Goal: Task Accomplishment & Management: Use online tool/utility

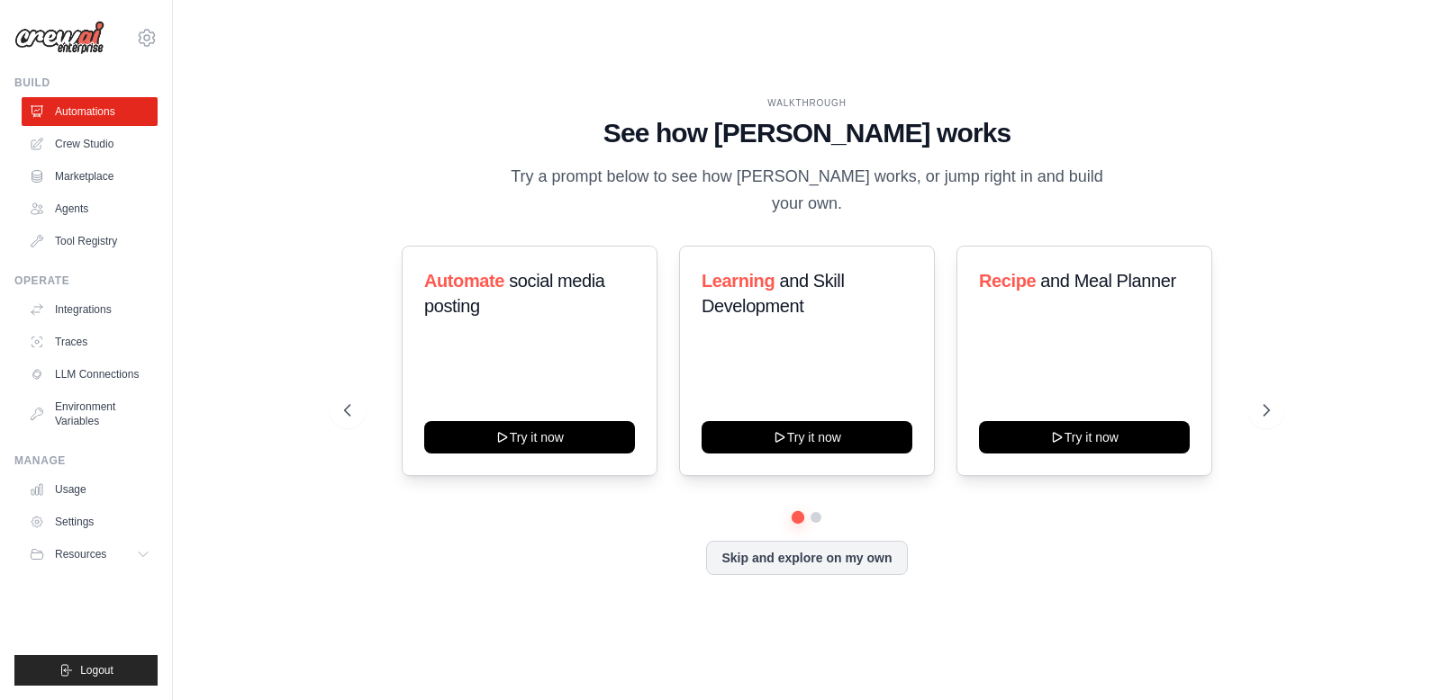
click at [354, 221] on div "WALKTHROUGH See how CrewAI works Try a prompt below to see how CrewAI works, or…" at bounding box center [806, 350] width 968 height 508
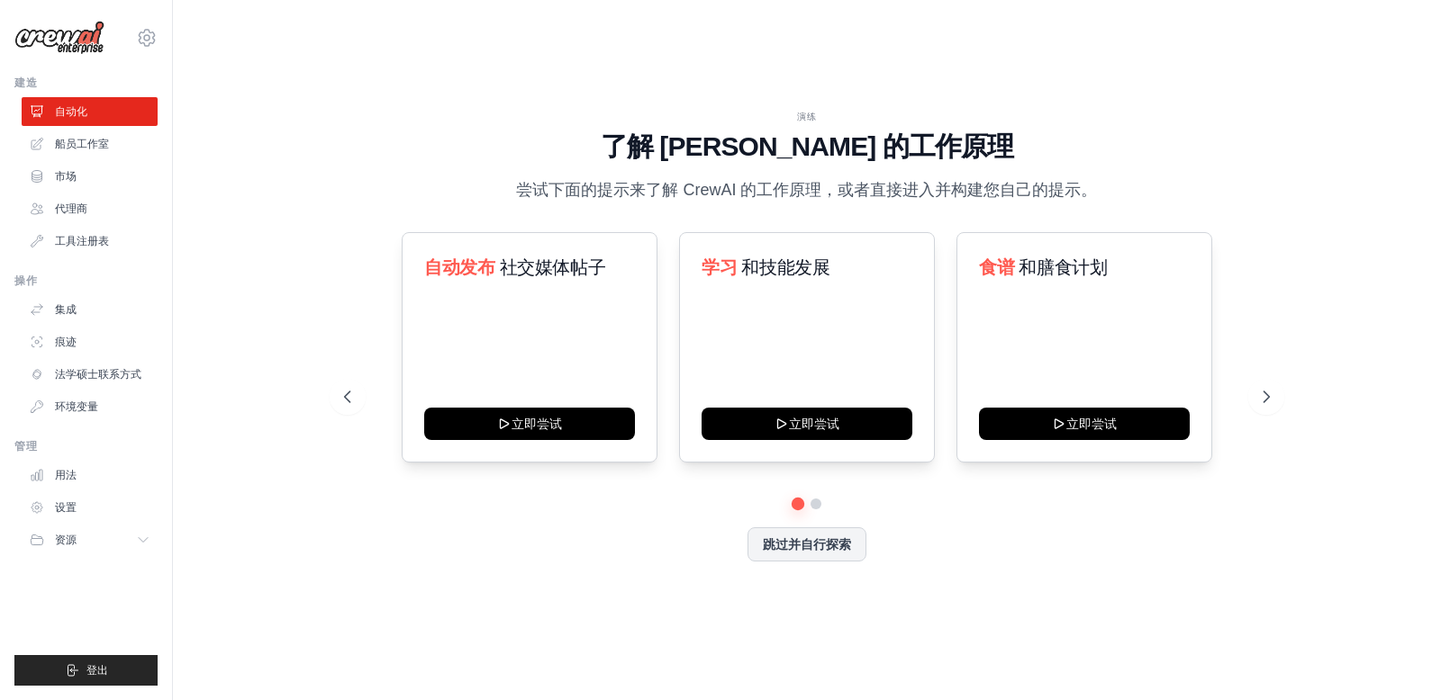
click at [325, 136] on div "演练 了解 CrewAI 的工作原理 尝试下面的提示来了解 CrewAI 的工作原理，或者直接进入并构建您自己的提示。 自动发布 社交媒体帖子 立即尝试 学习…" at bounding box center [806, 350] width 968 height 481
drag, startPoint x: 674, startPoint y: 140, endPoint x: 994, endPoint y: 157, distance: 320.0
click at [994, 157] on h1 "了解 CrewAI 的工作原理" at bounding box center [806, 147] width 925 height 32
click at [547, 193] on font "尝试下面的提示来了解 CrewAI 的工作原理，或者直接进入并构建您自己的提示。" at bounding box center [806, 190] width 581 height 18
drag, startPoint x: 533, startPoint y: 192, endPoint x: 820, endPoint y: 194, distance: 287.2
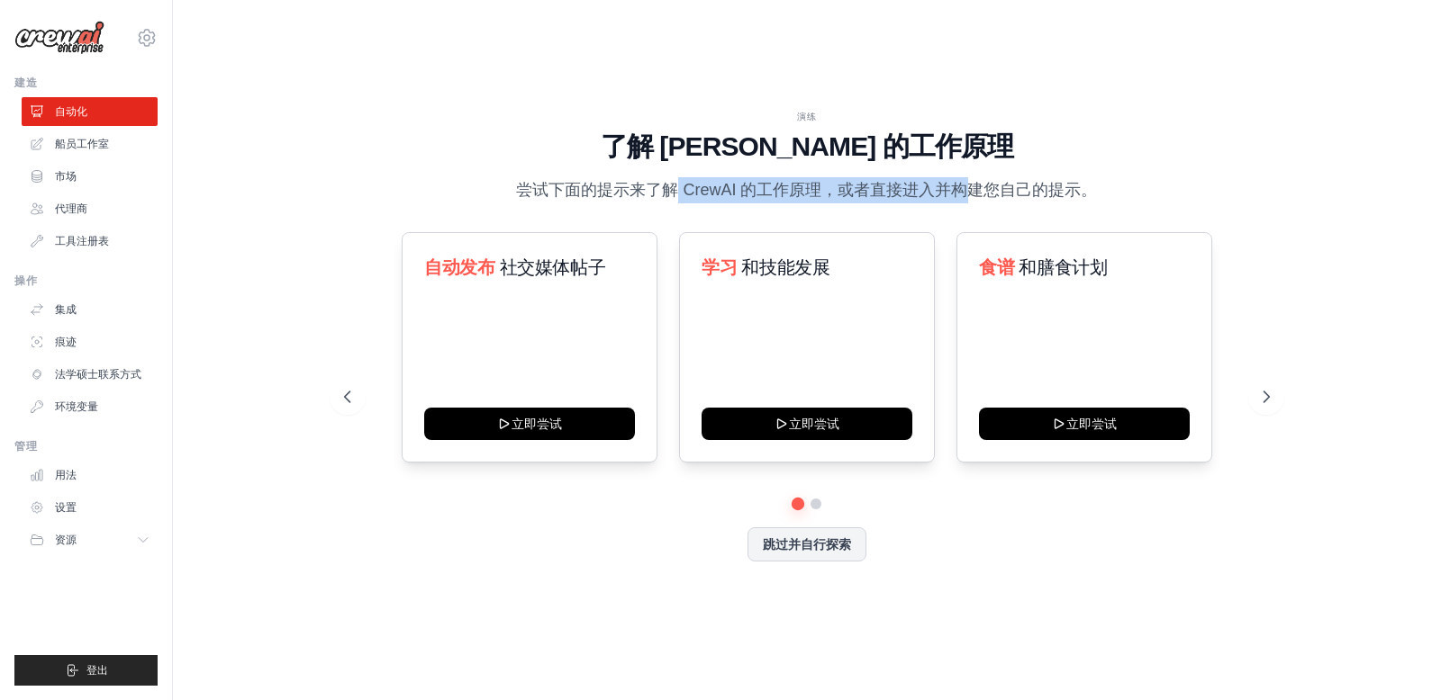
click at [820, 194] on font "尝试下面的提示来了解 CrewAI 的工作原理，或者直接进入并构建您自己的提示。" at bounding box center [806, 190] width 581 height 18
click at [644, 196] on font "尝试下面的提示来了解 CrewAI 的工作原理，或者直接进入并构建您自己的提示。" at bounding box center [806, 190] width 581 height 18
drag, startPoint x: 592, startPoint y: 193, endPoint x: 1038, endPoint y: 188, distance: 446.6
click at [1071, 185] on font "尝试下面的提示来了解 CrewAI 的工作原理，或者直接进入并构建您自己的提示。" at bounding box center [806, 190] width 581 height 18
click at [997, 190] on font "尝试下面的提示来了解 CrewAI 的工作原理，或者直接进入并构建您自己的提示。" at bounding box center [806, 190] width 581 height 18
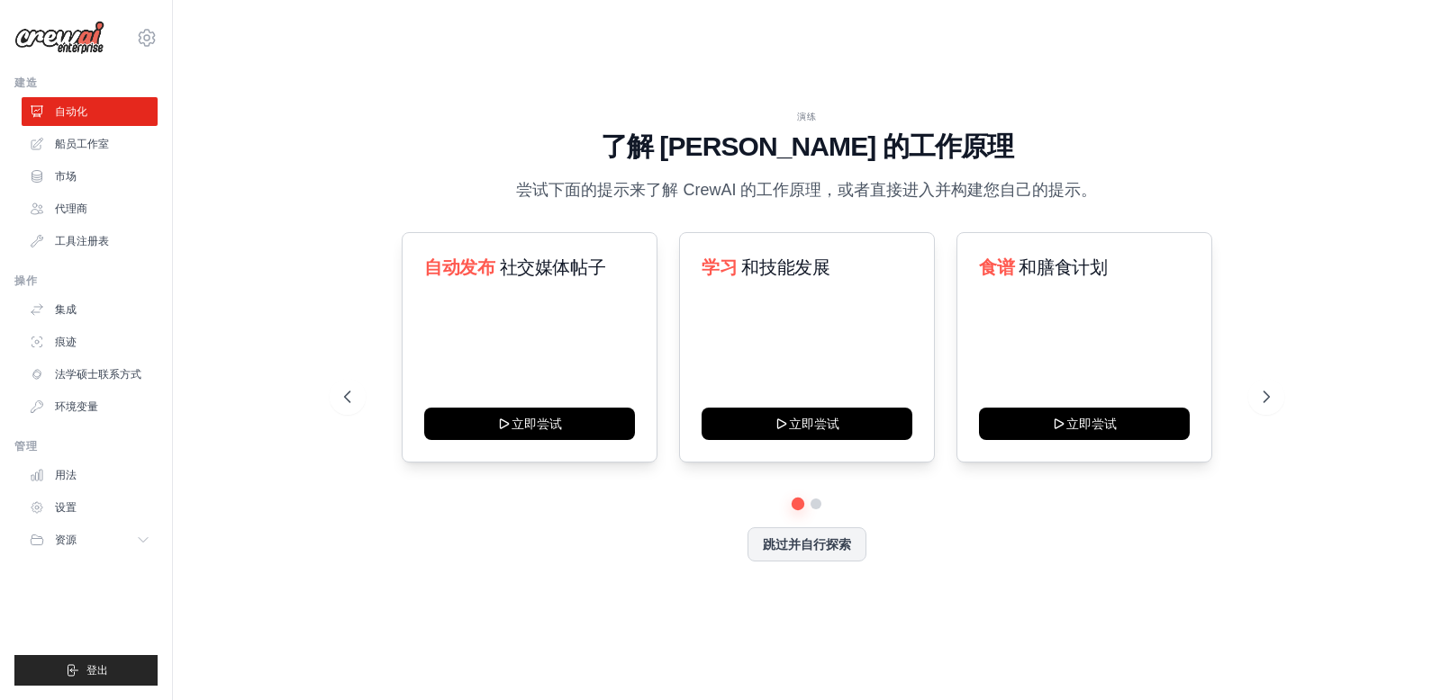
drag, startPoint x: 905, startPoint y: 191, endPoint x: 1079, endPoint y: 192, distance: 173.8
click at [1079, 192] on font "尝试下面的提示来了解 CrewAI 的工作原理，或者直接进入并构建您自己的提示。" at bounding box center [806, 190] width 581 height 18
click at [984, 193] on font "尝试下面的提示来了解 CrewAI 的工作原理，或者直接进入并构建您自己的提示。" at bounding box center [806, 190] width 581 height 18
drag, startPoint x: 755, startPoint y: 265, endPoint x: 829, endPoint y: 268, distance: 73.9
click at [829, 268] on h3 "学习 和技能发展" at bounding box center [806, 267] width 211 height 25
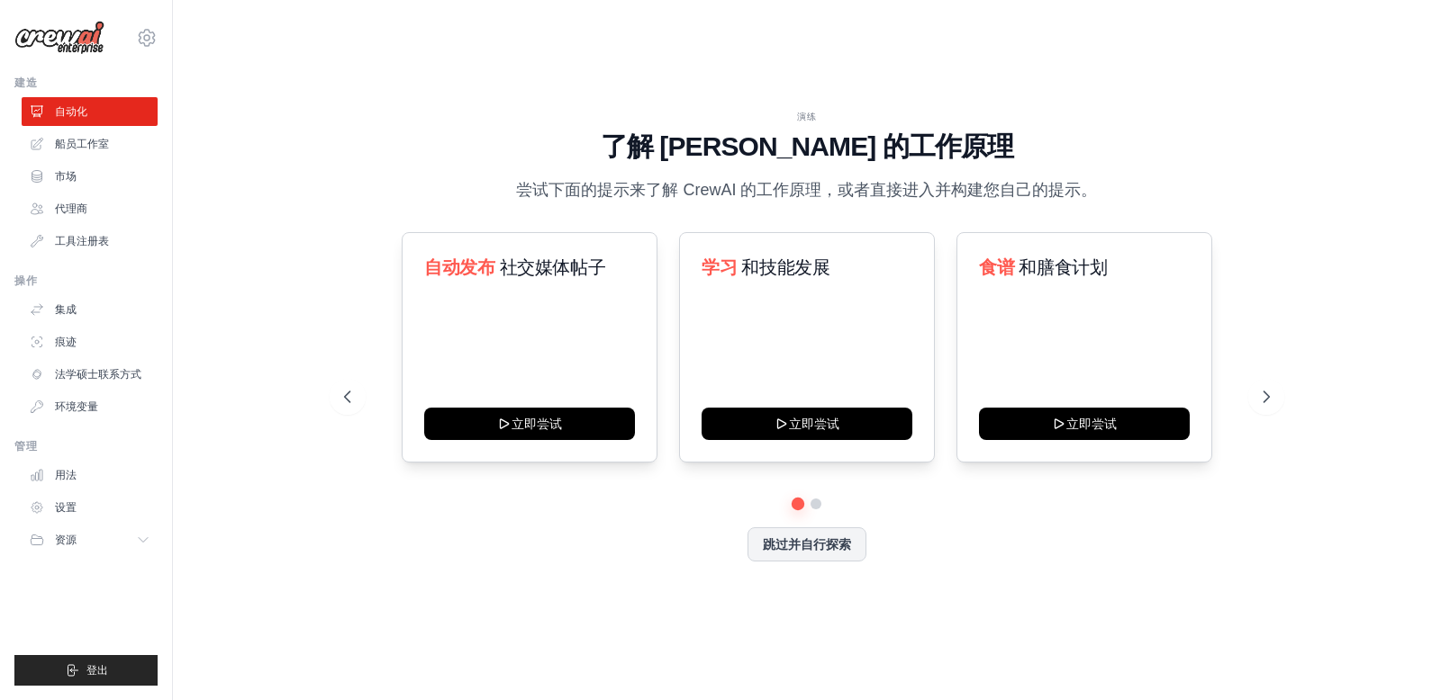
click at [1245, 212] on div "演练 了解 CrewAI 的工作原理 尝试下面的提示来了解 CrewAI 的工作原理，或者直接进入并构建您自己的提示。 自动发布 社交媒体帖子 立即尝试 学习…" at bounding box center [806, 350] width 968 height 481
click at [1271, 399] on icon at bounding box center [1268, 397] width 18 height 18
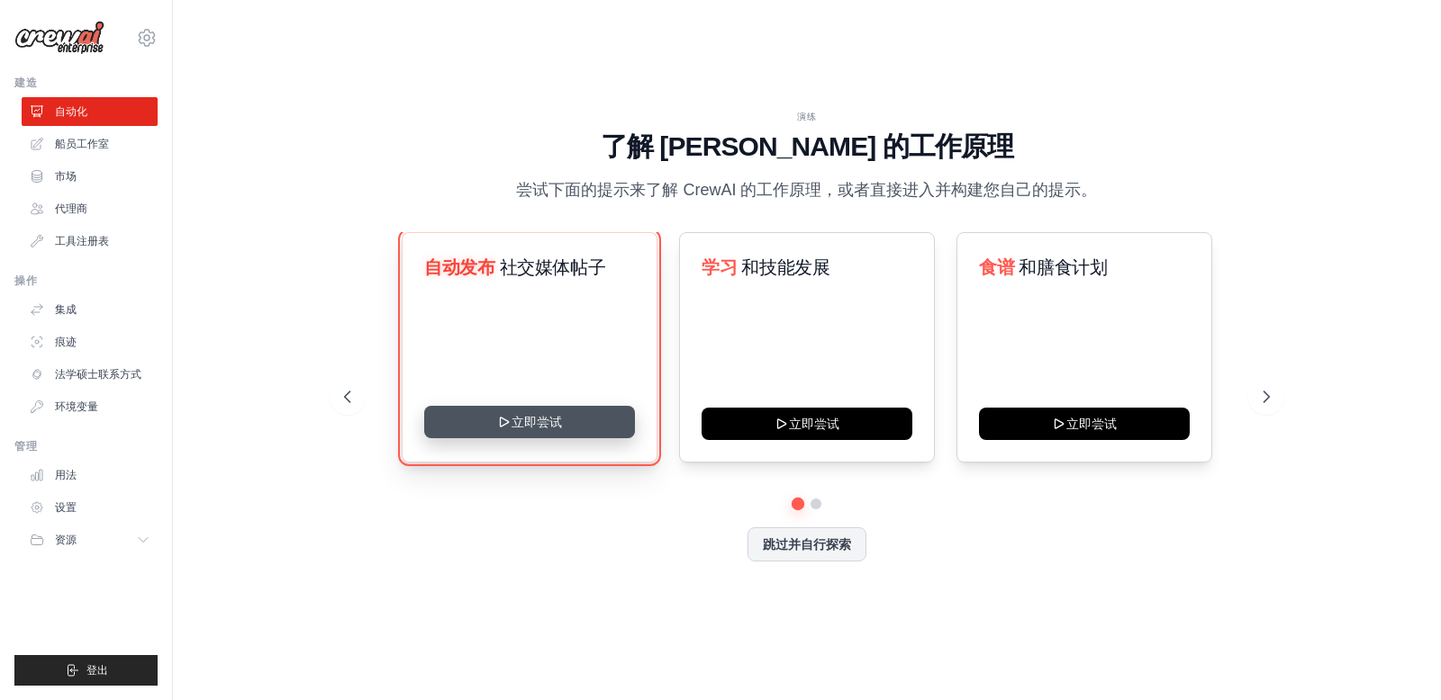
click at [535, 421] on button "立即尝试" at bounding box center [529, 422] width 211 height 32
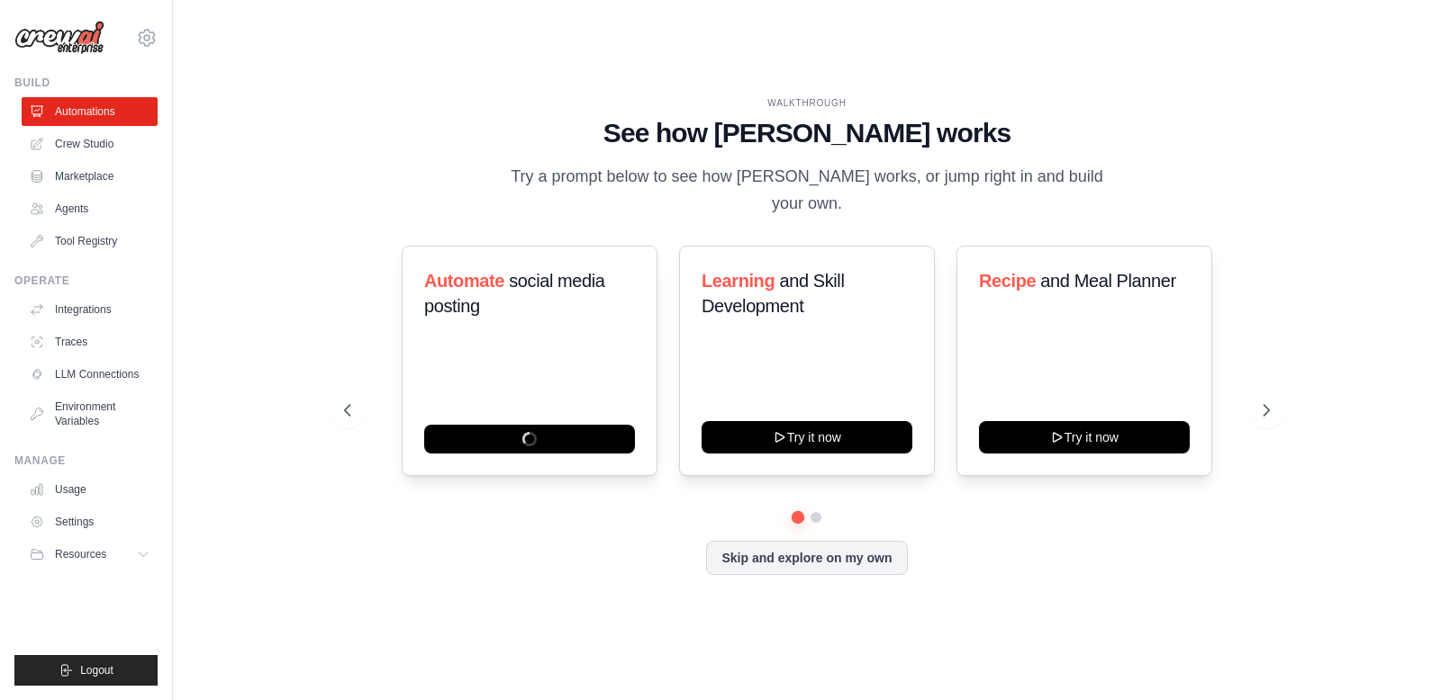
click at [287, 212] on div "WALKTHROUGH See how CrewAI works Try a prompt below to see how CrewAI works, or…" at bounding box center [807, 350] width 1210 height 664
click at [322, 191] on div "WALKTHROUGH See how CrewAI works Try a prompt below to see how CrewAI works, or…" at bounding box center [806, 350] width 968 height 508
click at [146, 36] on icon at bounding box center [147, 38] width 22 height 22
click at [433, 101] on div "WALKTHROUGH" at bounding box center [806, 103] width 925 height 14
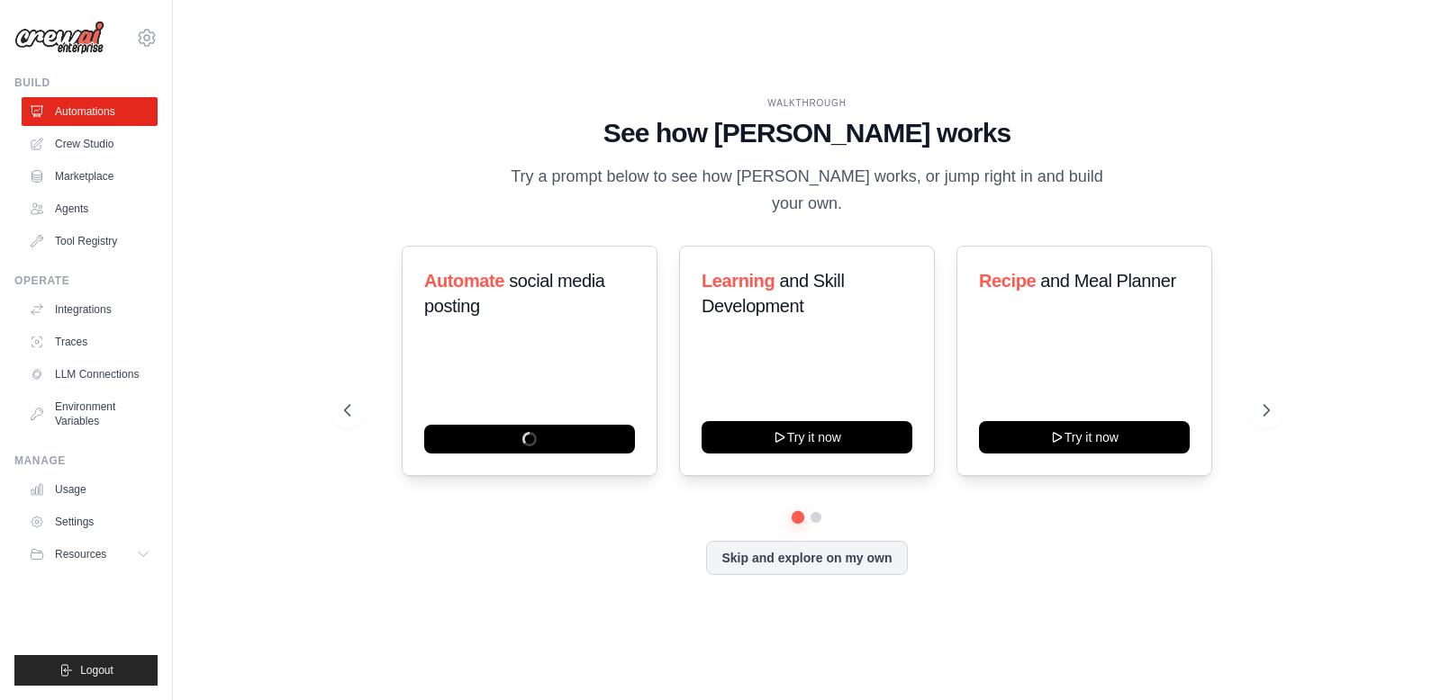
click at [403, 98] on div "WALKTHROUGH" at bounding box center [806, 103] width 925 height 14
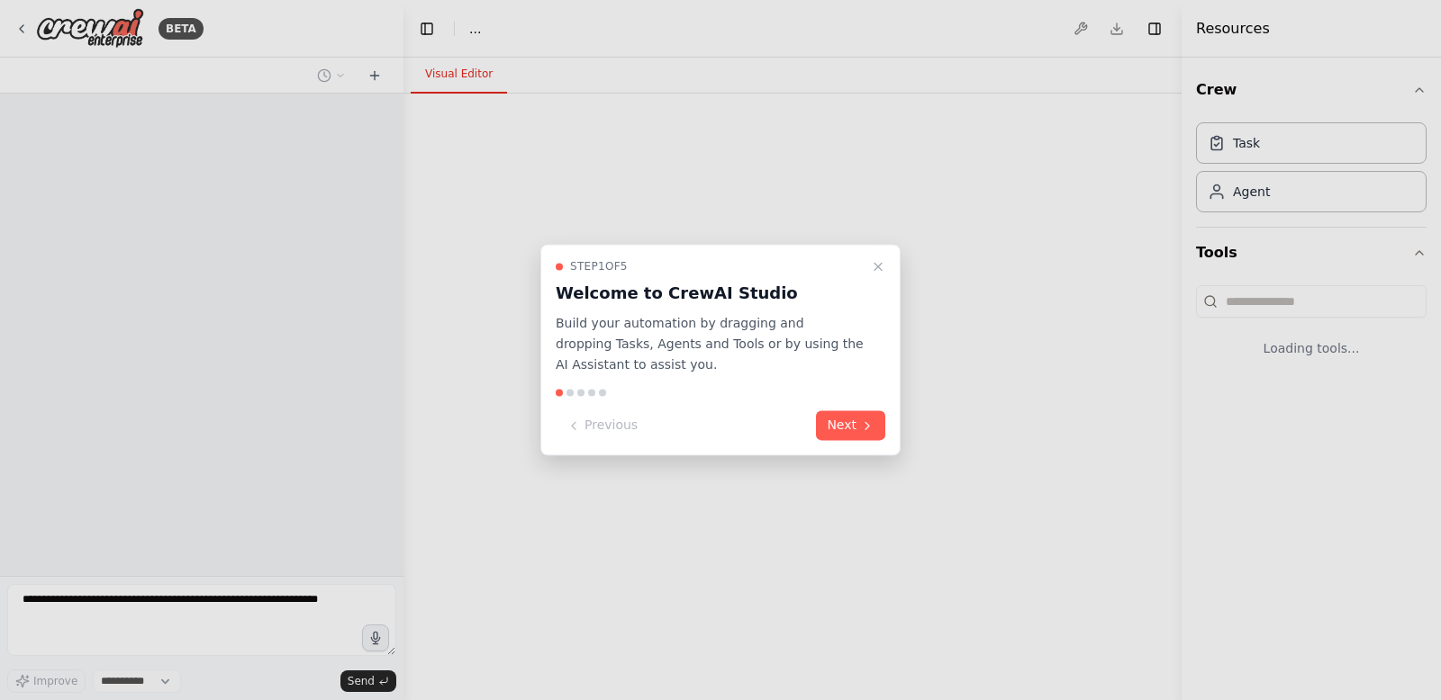
select select "****"
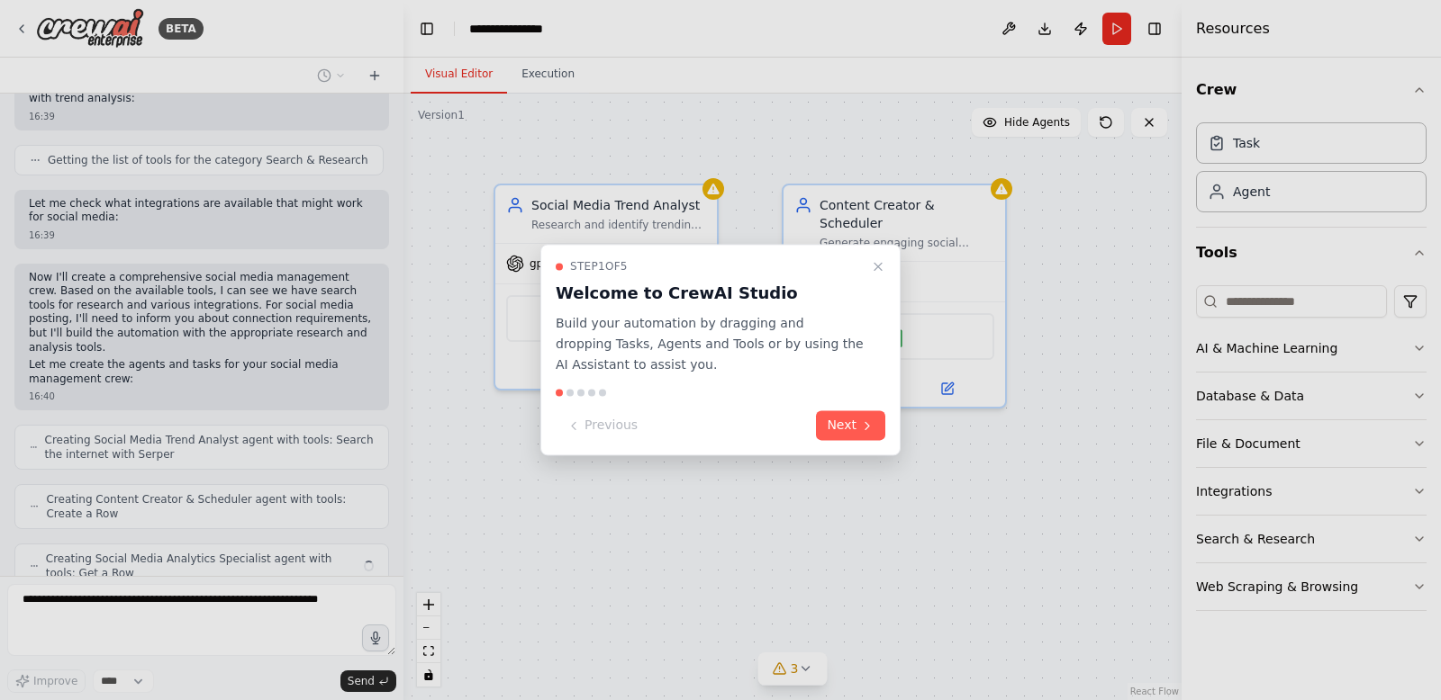
scroll to position [917, 0]
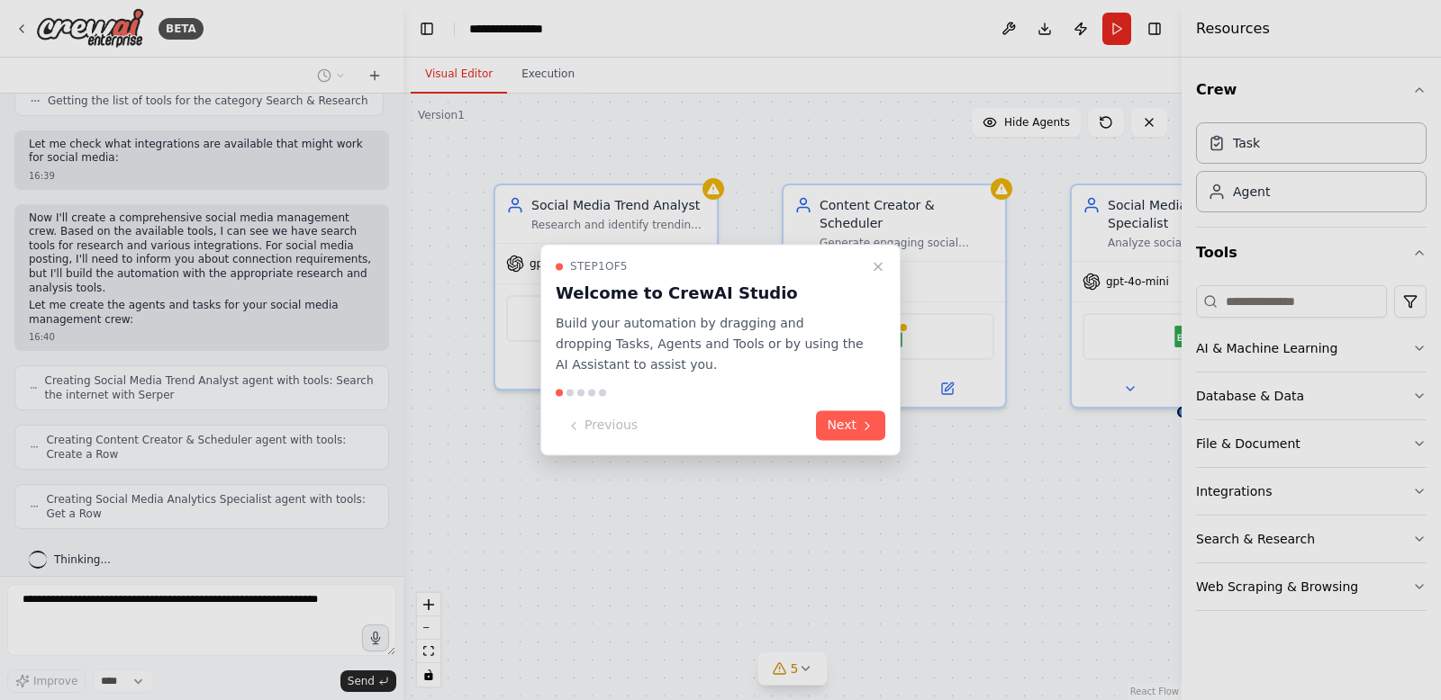
click at [650, 37] on div at bounding box center [720, 350] width 1441 height 700
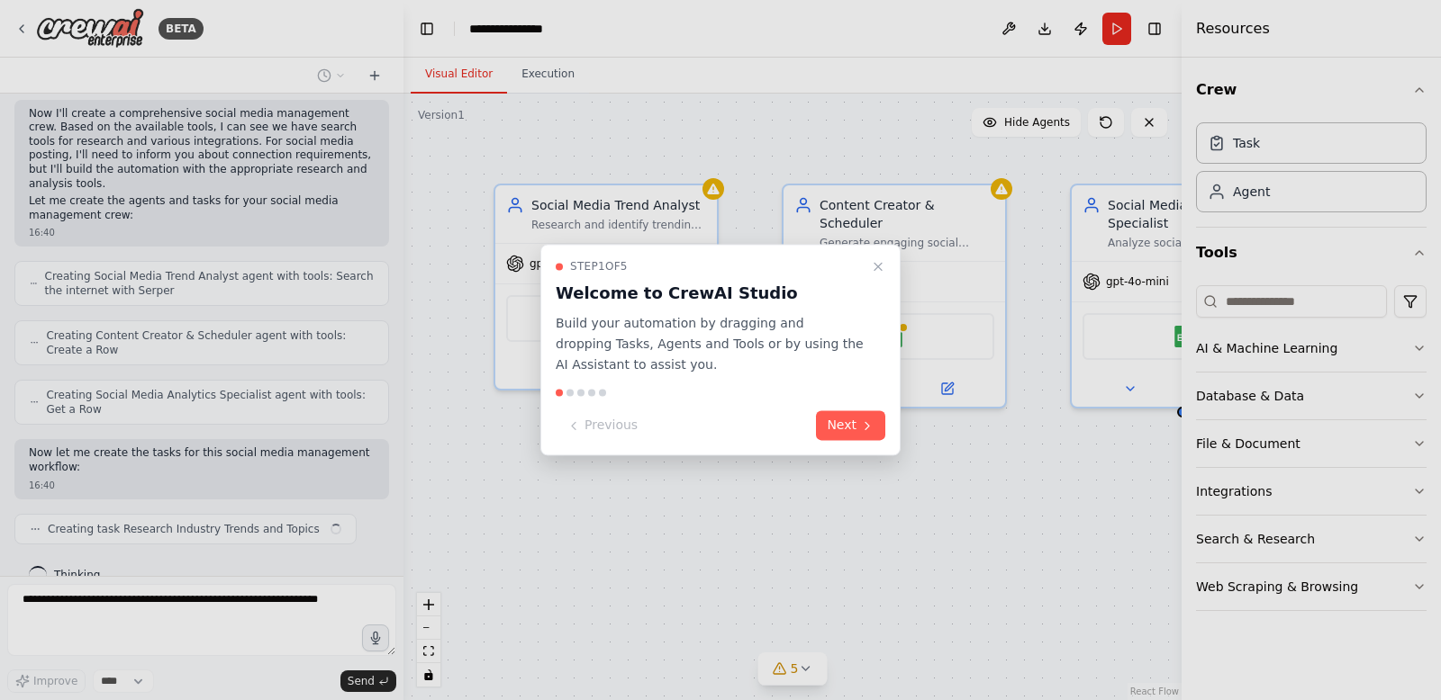
scroll to position [1035, 0]
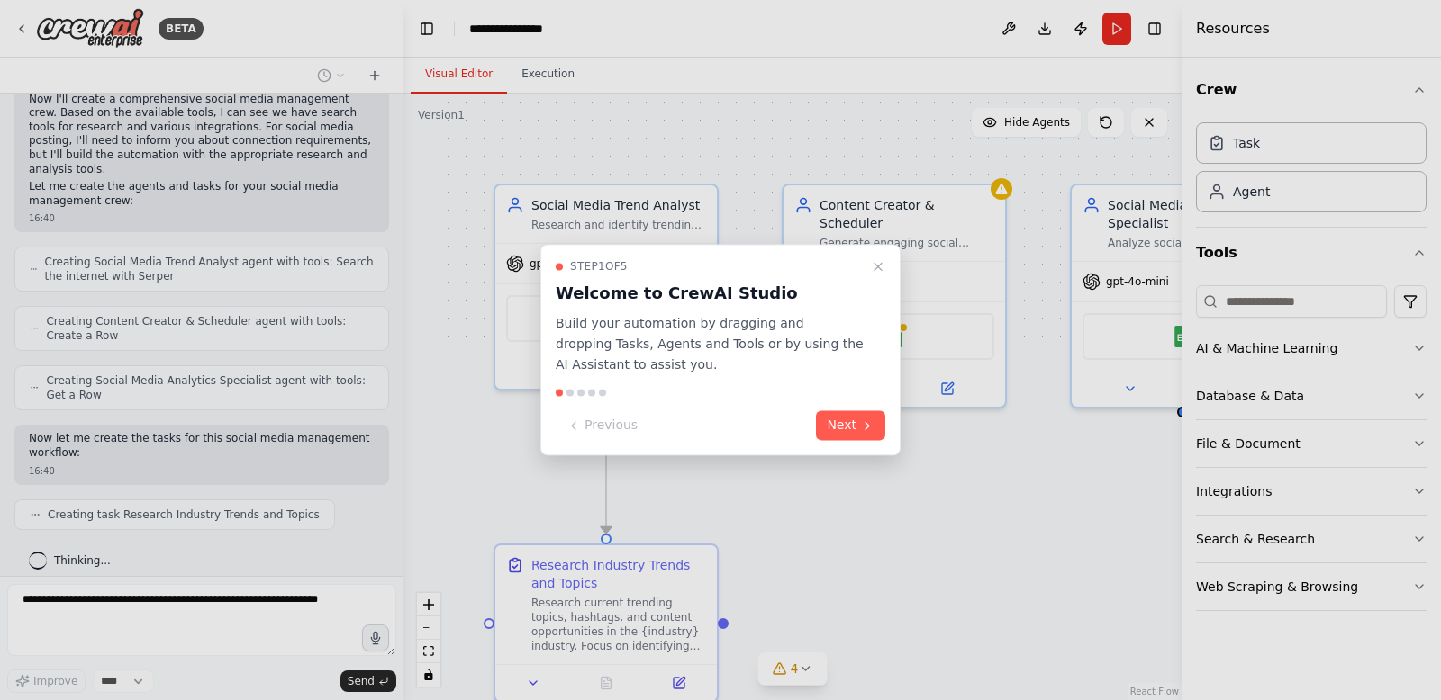
click at [413, 475] on div at bounding box center [720, 350] width 1441 height 700
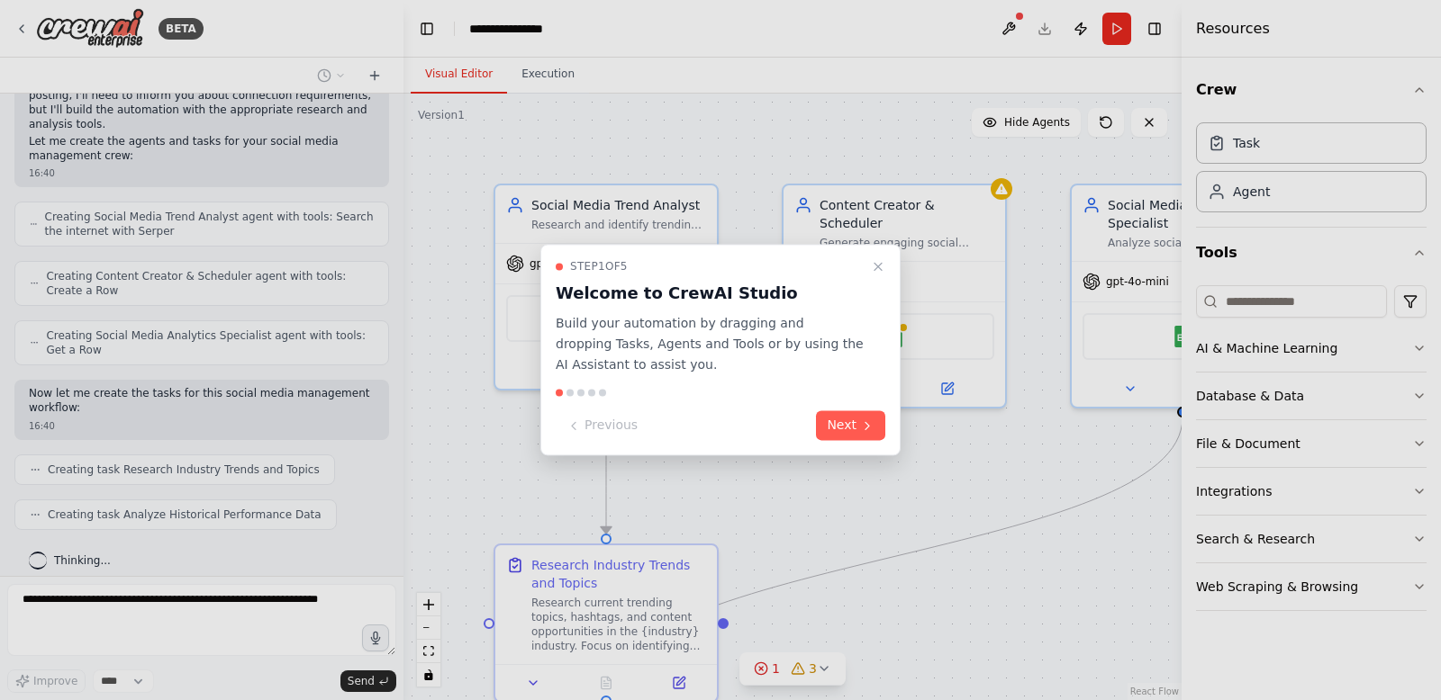
click at [179, 607] on div at bounding box center [720, 350] width 1441 height 700
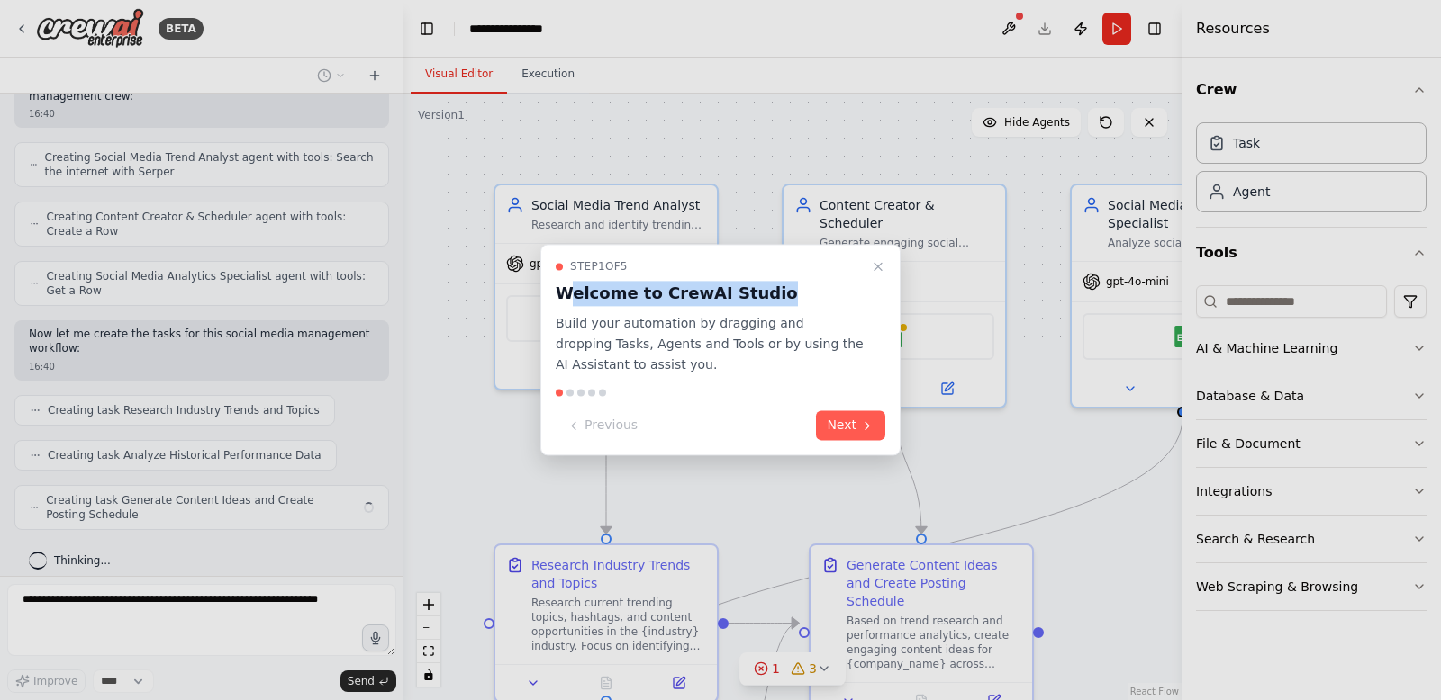
drag, startPoint x: 574, startPoint y: 292, endPoint x: 773, endPoint y: 294, distance: 198.1
click at [773, 294] on h3 "Welcome to CrewAI Studio" at bounding box center [710, 293] width 308 height 25
click at [700, 304] on h3 "Welcome to CrewAI Studio" at bounding box center [710, 293] width 308 height 25
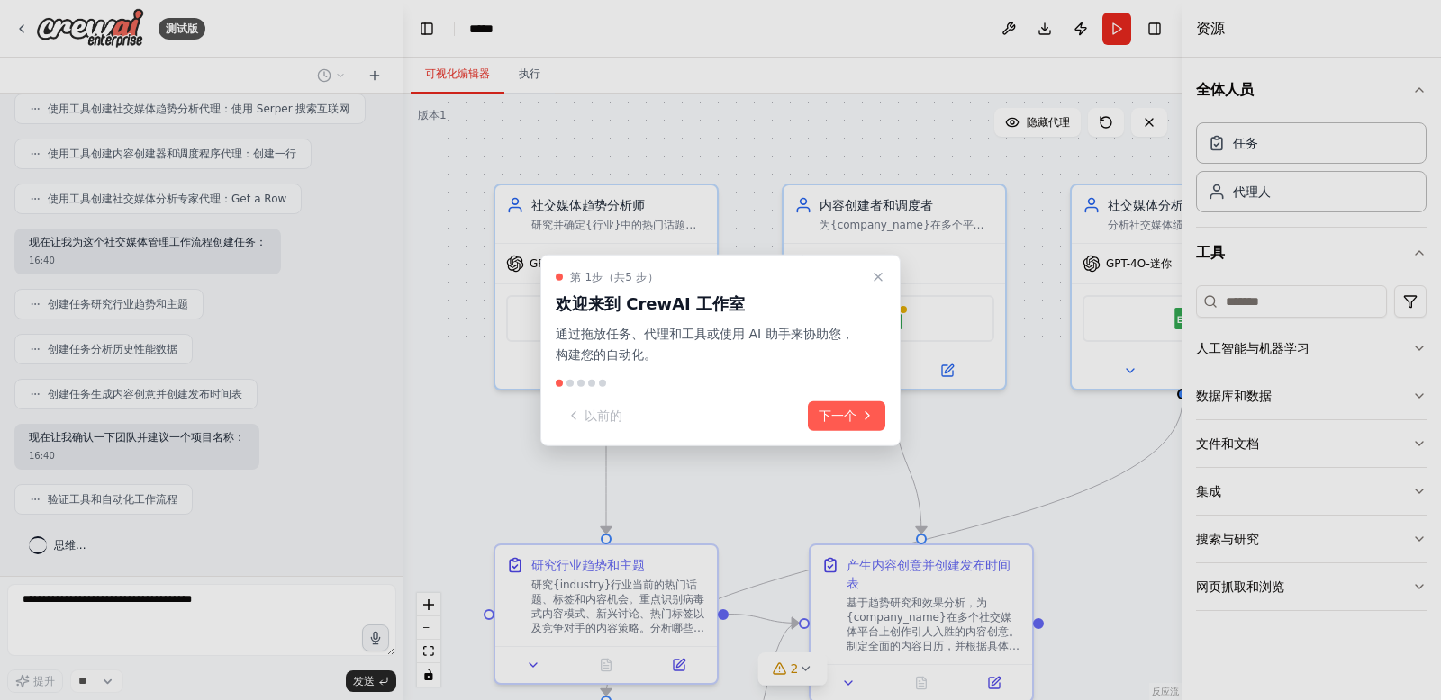
scroll to position [1019, 0]
click at [731, 329] on font "通过拖放任务、代理和工具或使用 AI 助手来协助您，构建您的自动化。" at bounding box center [705, 344] width 298 height 35
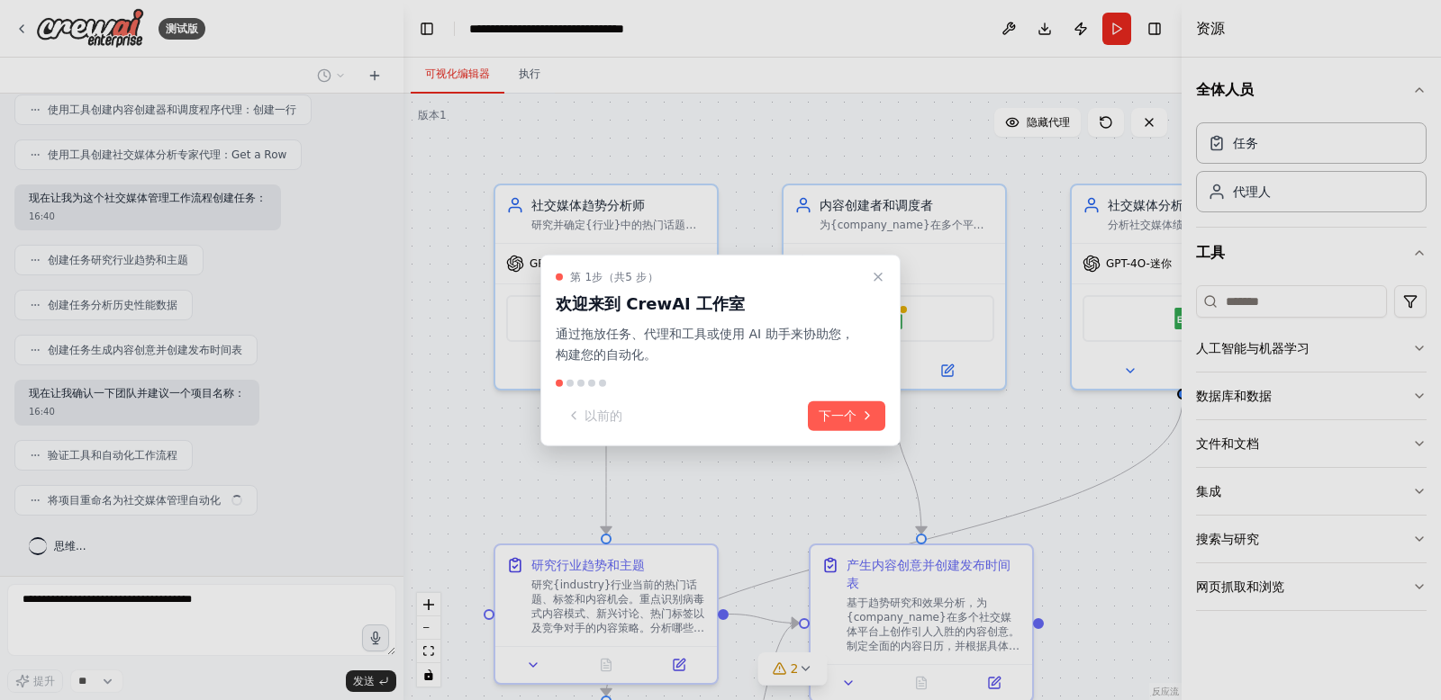
click at [583, 306] on font "欢迎来到 CrewAI 工作室" at bounding box center [650, 303] width 189 height 19
drag, startPoint x: 652, startPoint y: 307, endPoint x: 637, endPoint y: 306, distance: 14.4
click at [729, 304] on font "欢迎来到 CrewAI 工作室" at bounding box center [650, 303] width 189 height 19
click at [615, 319] on div "第 1 步 （共 5 步） 欢迎来到 CrewAI 工作室 通过拖放任务、代理和工具或使用 AI 助手来协助您，构建您的自动化。" at bounding box center [721, 317] width 330 height 95
click at [583, 336] on font "通过拖放任务、代理和工具或使用 AI 助手来协助您，构建您的自动化。" at bounding box center [705, 344] width 298 height 35
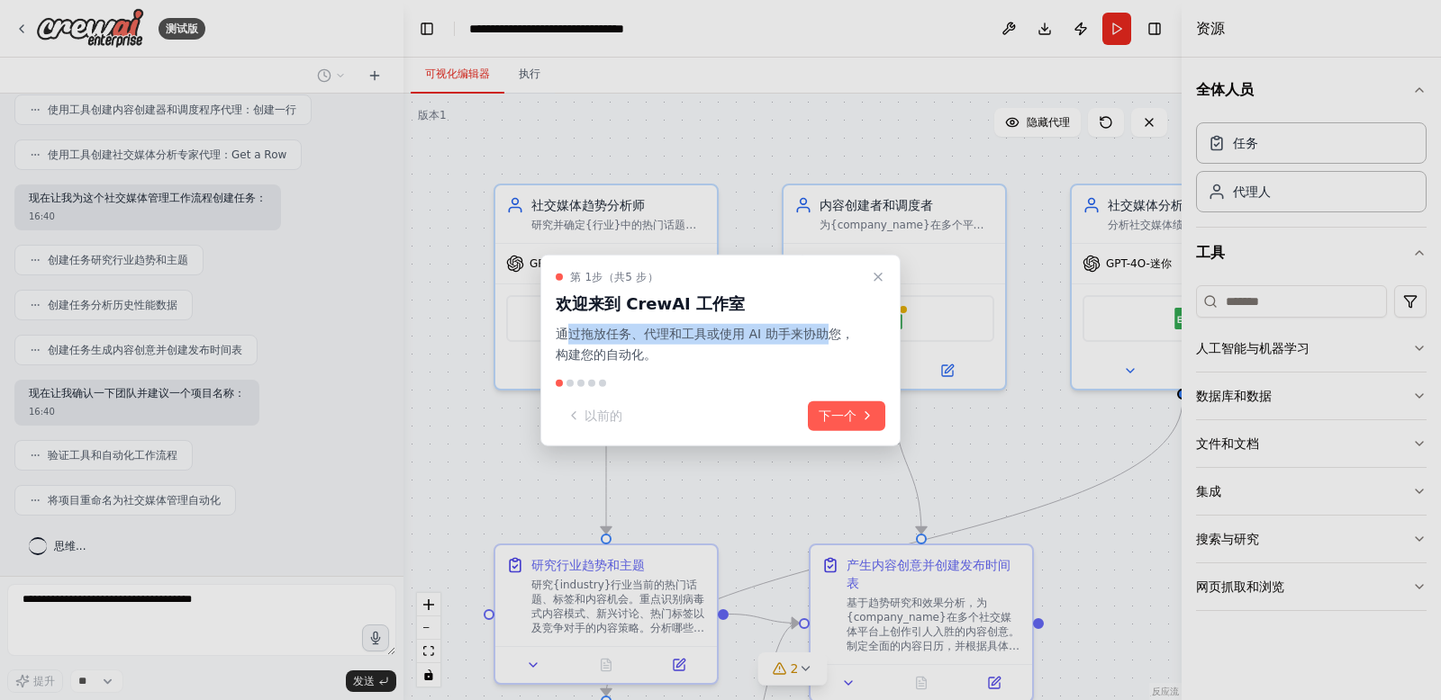
drag, startPoint x: 565, startPoint y: 335, endPoint x: 801, endPoint y: 336, distance: 236.8
click at [831, 334] on font "通过拖放任务、代理和工具或使用 AI 助手来协助您，构建您的自动化。" at bounding box center [705, 344] width 298 height 35
click at [734, 337] on font "通过拖放任务、代理和工具或使用 AI 助手来协助您，构建您的自动化。" at bounding box center [705, 344] width 298 height 35
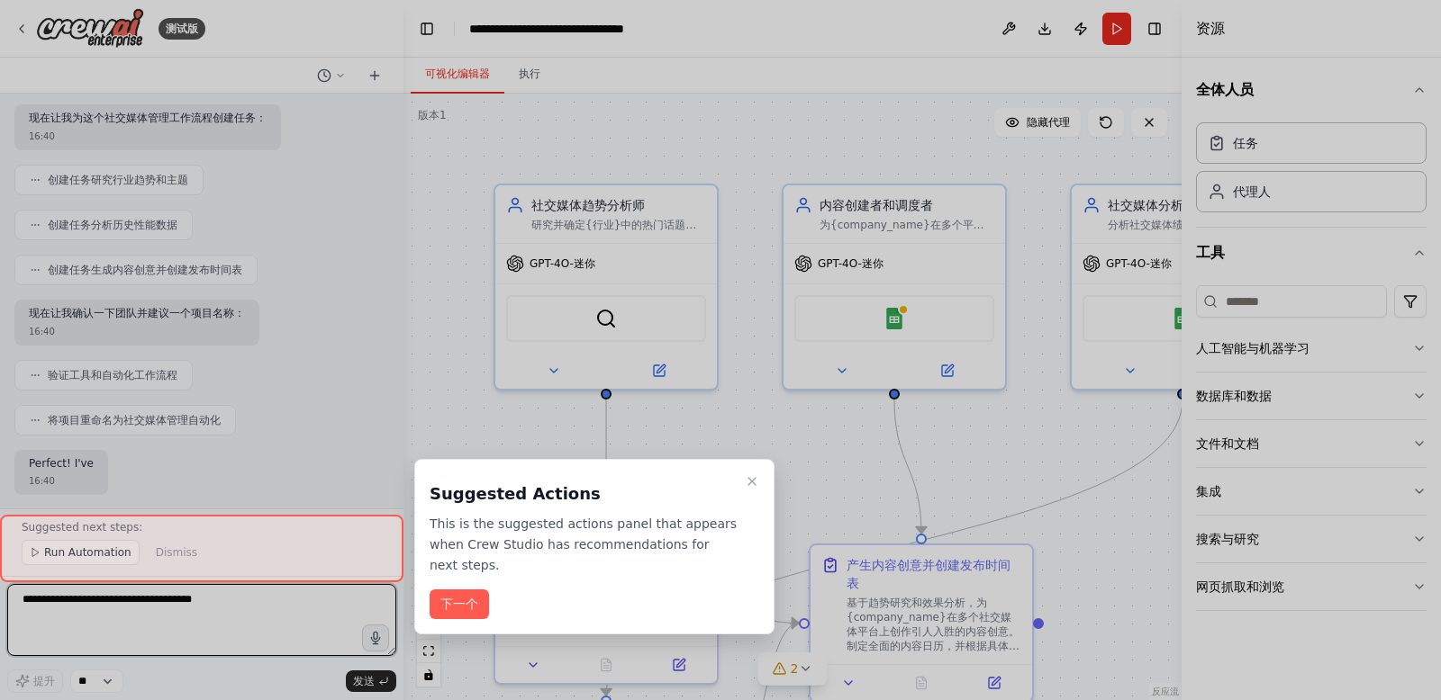
drag, startPoint x: 692, startPoint y: 334, endPoint x: 845, endPoint y: 337, distance: 153.1
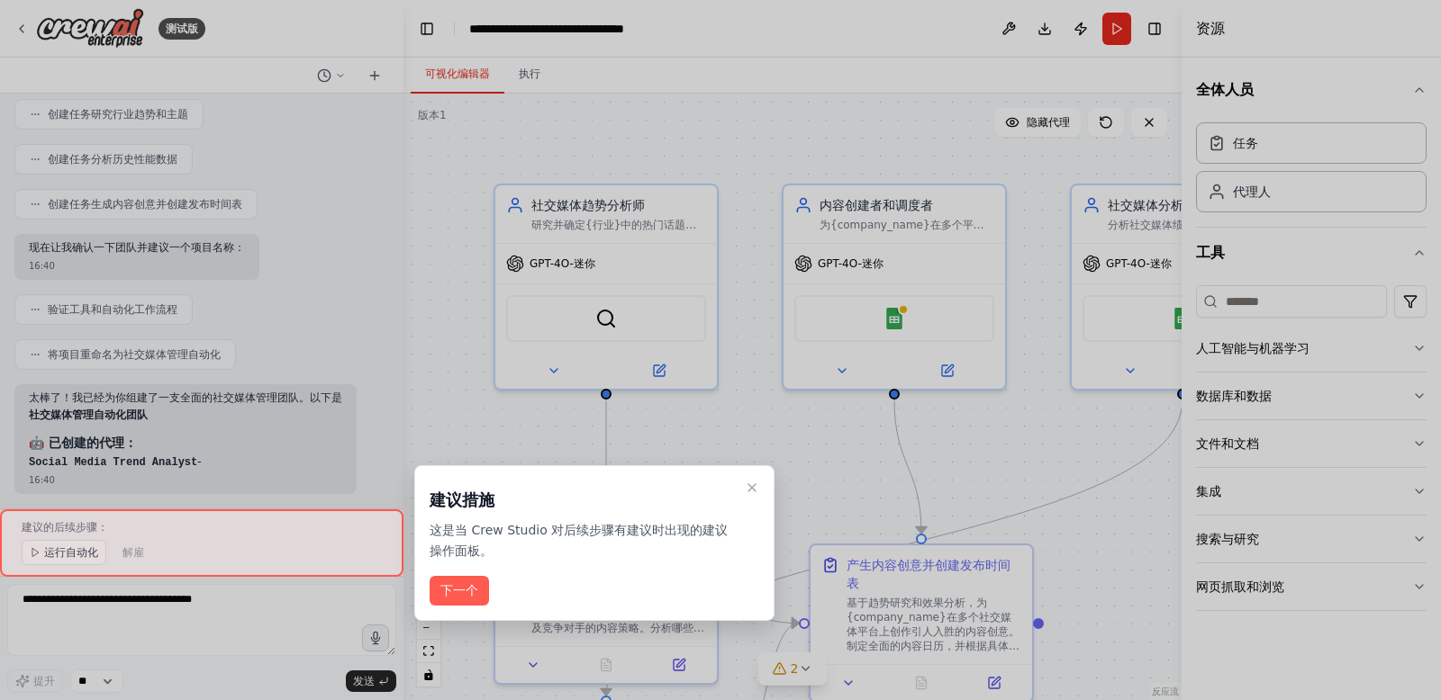
scroll to position [0, 0]
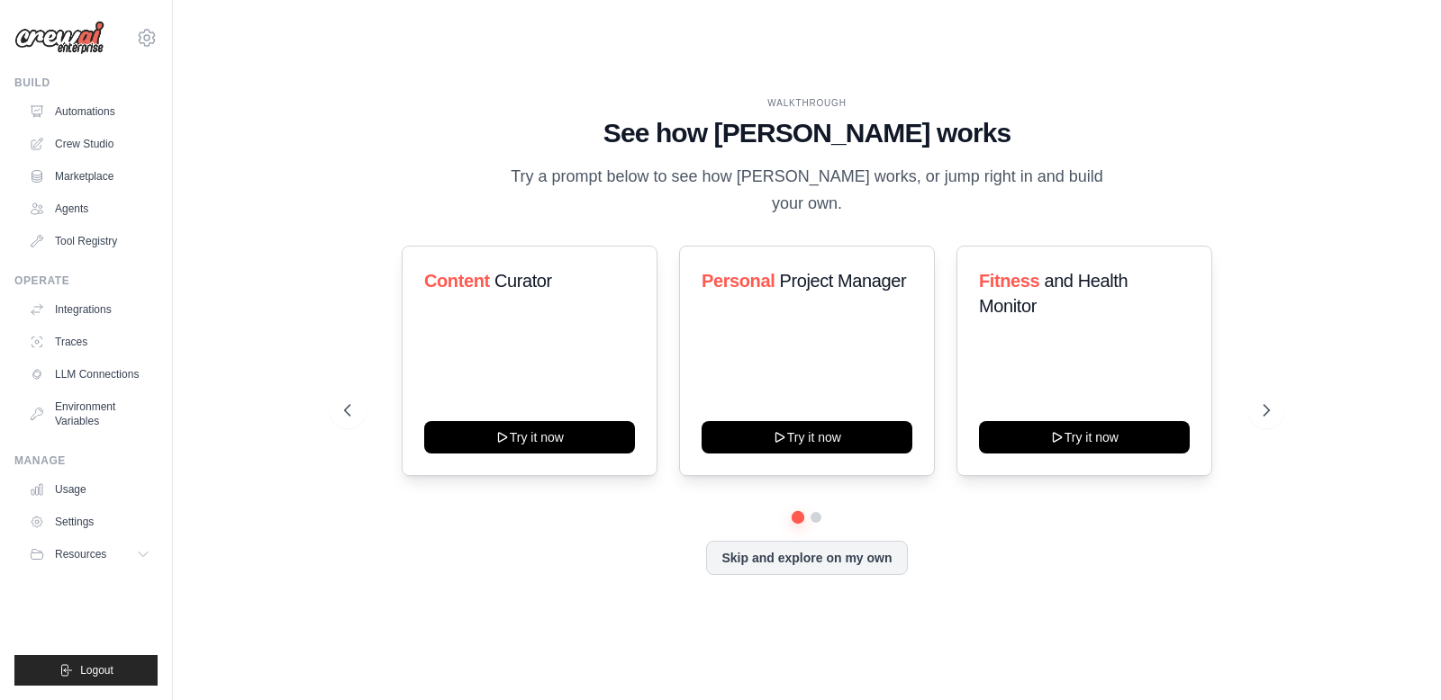
click at [294, 155] on div "WALKTHROUGH See how CrewAI works Try a prompt below to see how CrewAI works, or…" at bounding box center [807, 350] width 1210 height 664
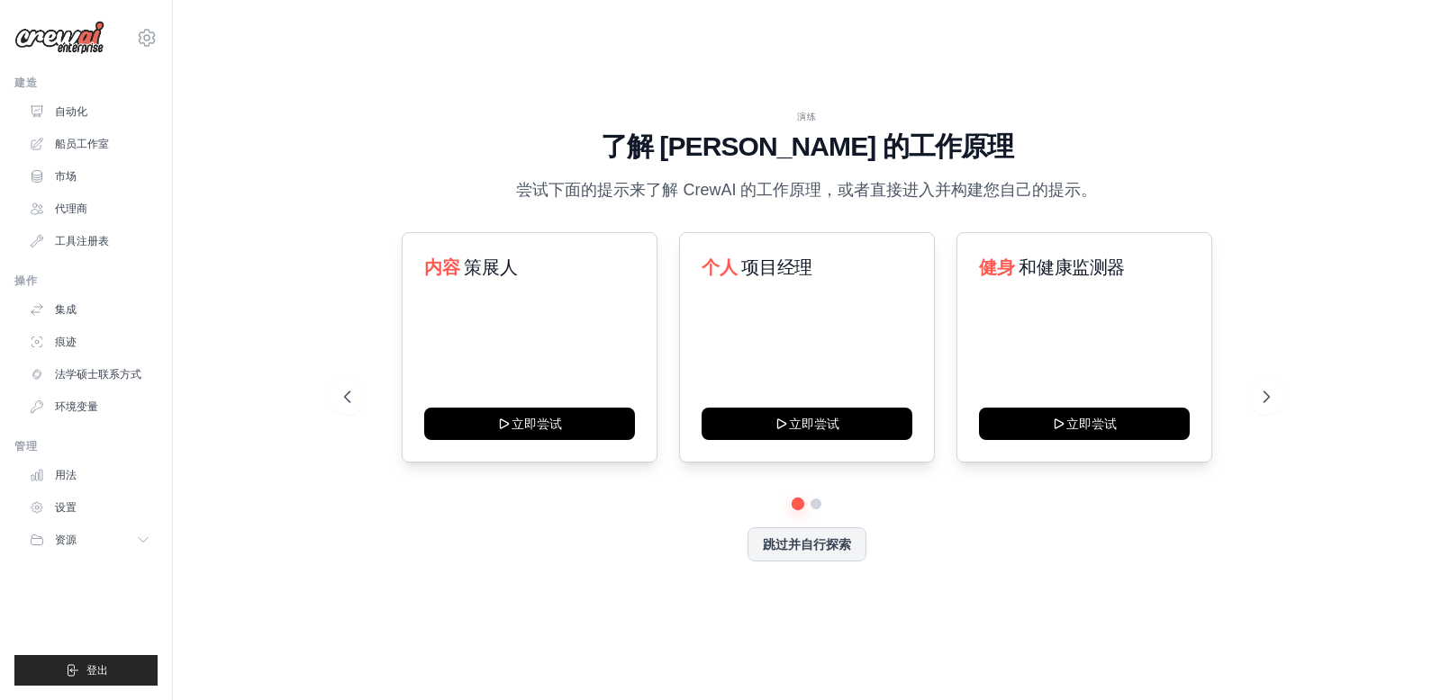
click at [322, 175] on div "演练 了解 CrewAI 的工作原理 尝试下面的提示来了解 CrewAI 的工作原理，或者直接进入并构建您自己的提示。 内容 策展人 立即尝试 个人 项目经理…" at bounding box center [806, 350] width 968 height 481
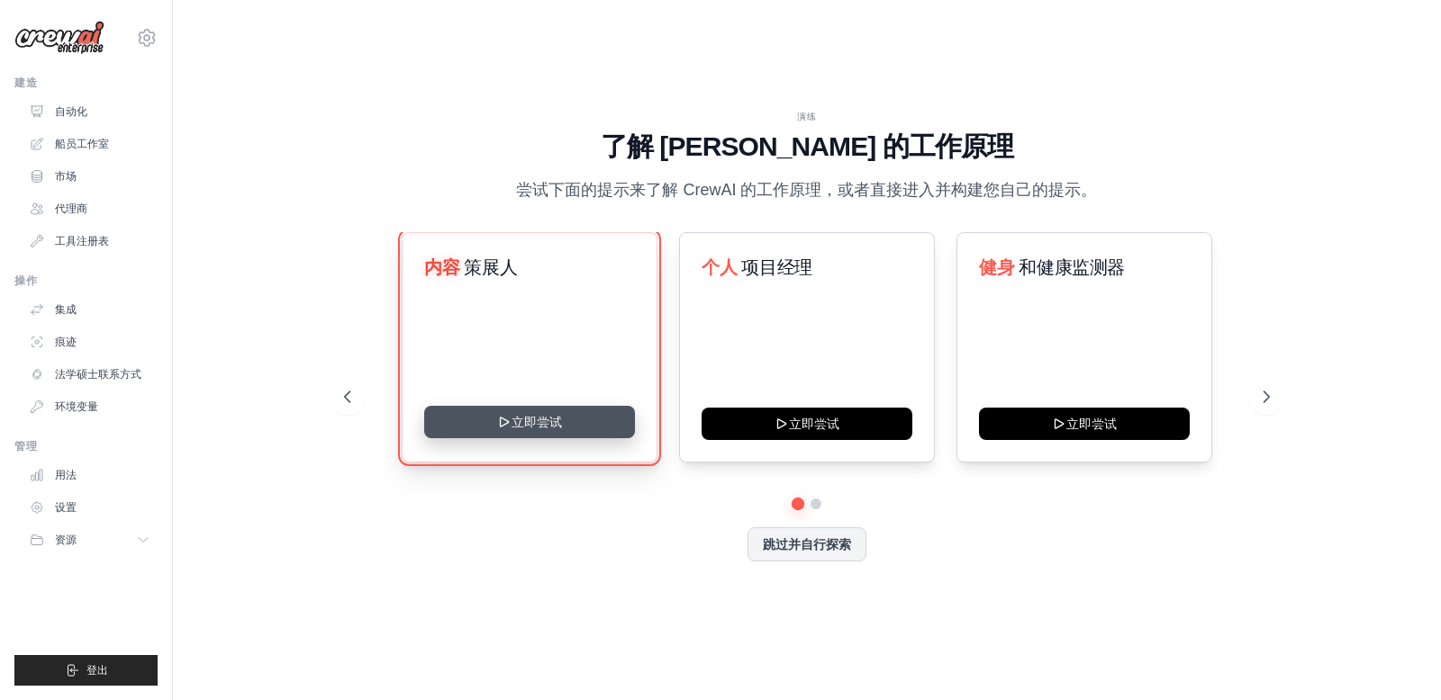
click at [528, 420] on button "立即尝试" at bounding box center [529, 422] width 211 height 32
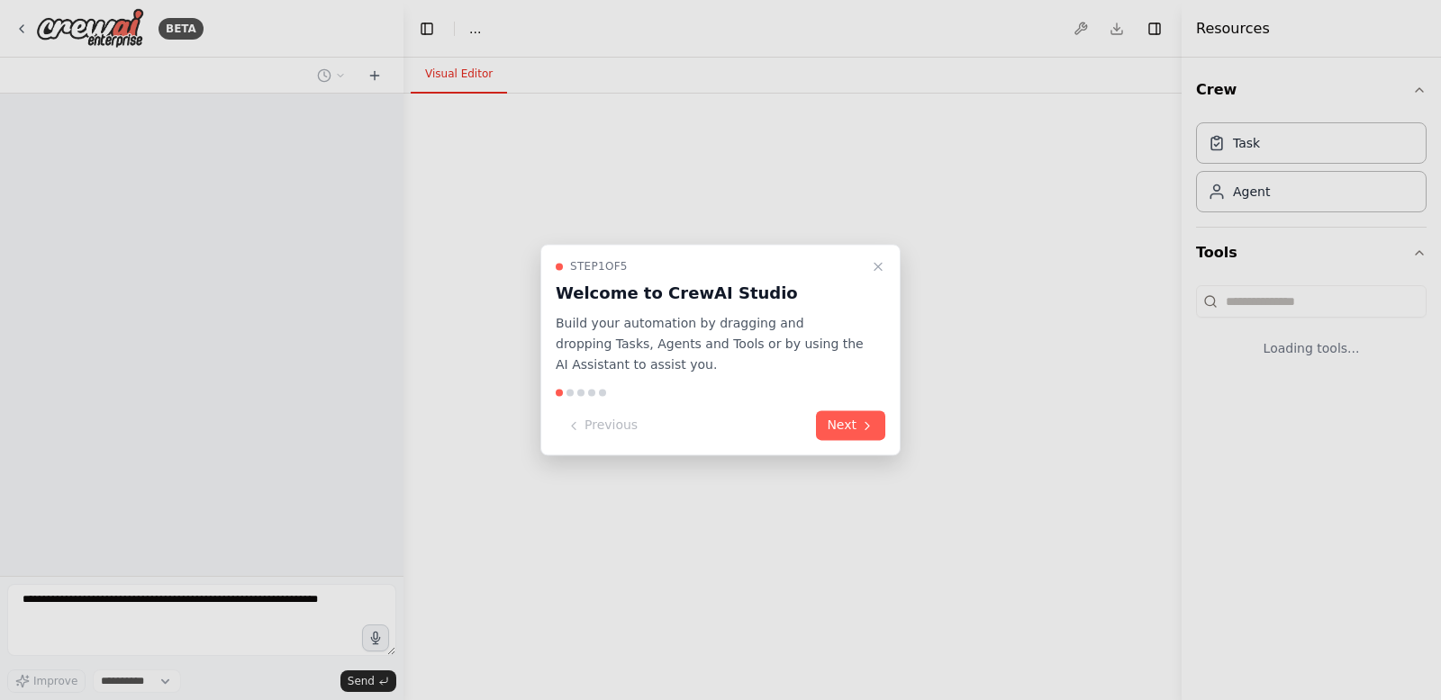
select select "****"
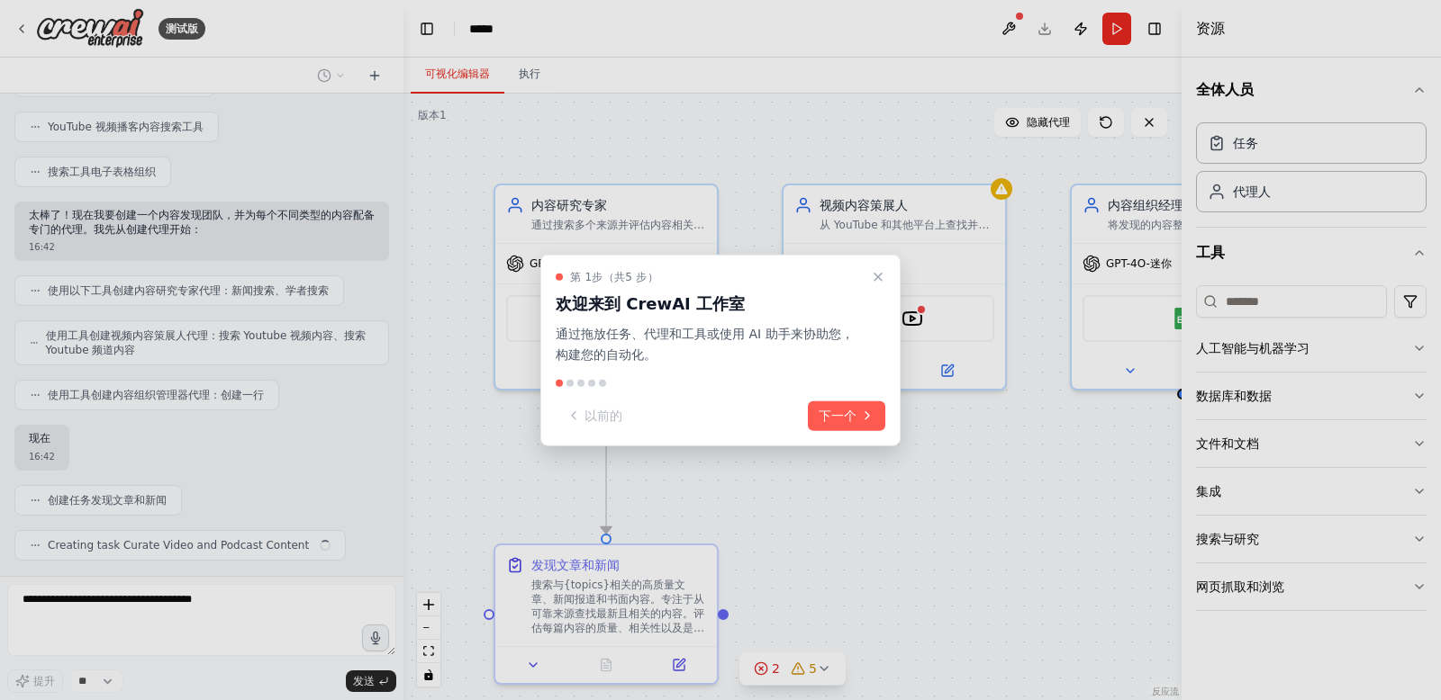
scroll to position [372, 0]
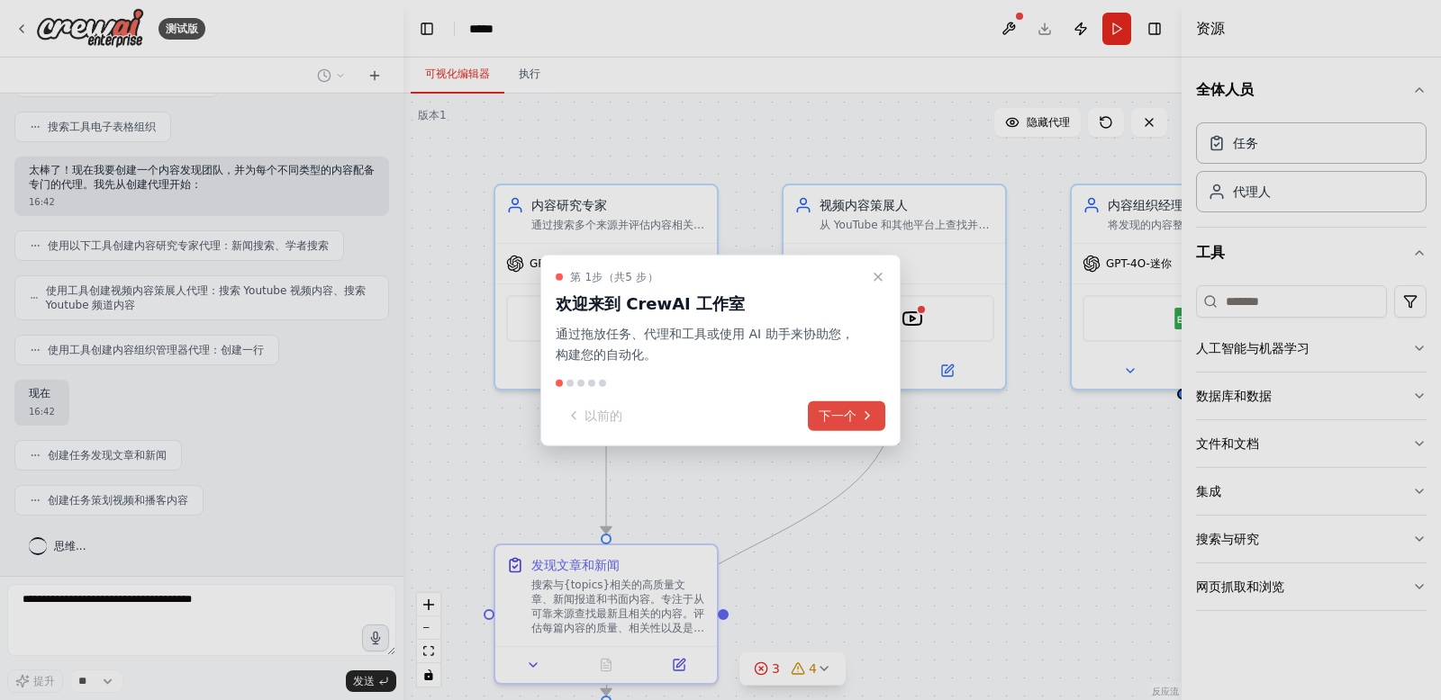
click at [843, 418] on font "下一个" at bounding box center [837, 415] width 38 height 14
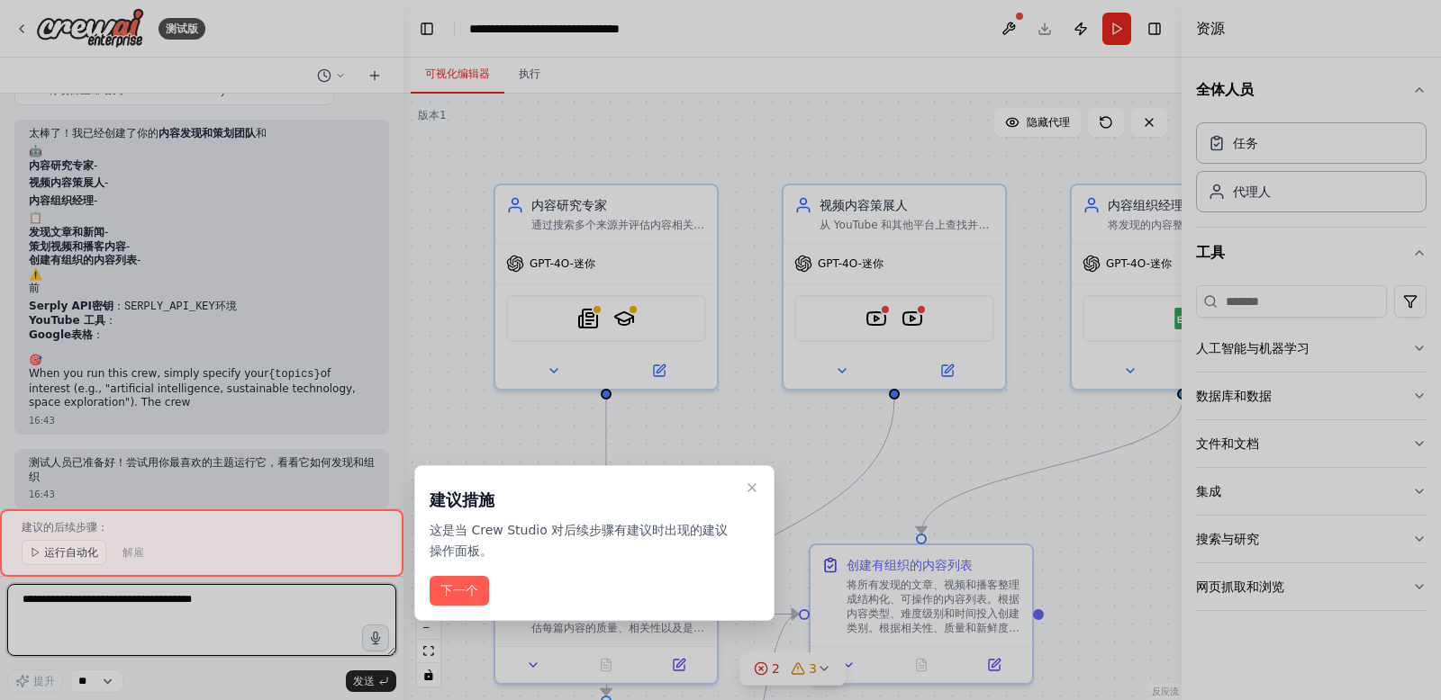
scroll to position [962, 0]
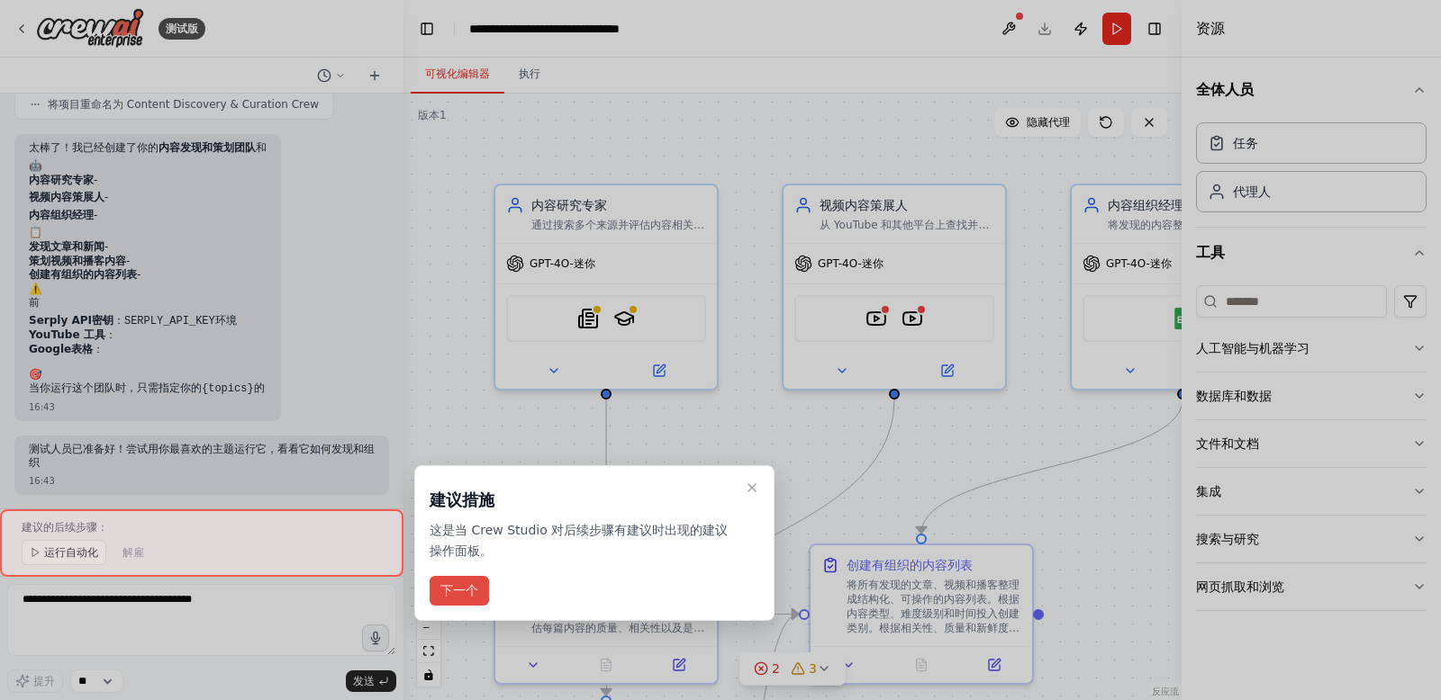
click at [455, 594] on font "下一个" at bounding box center [459, 590] width 38 height 14
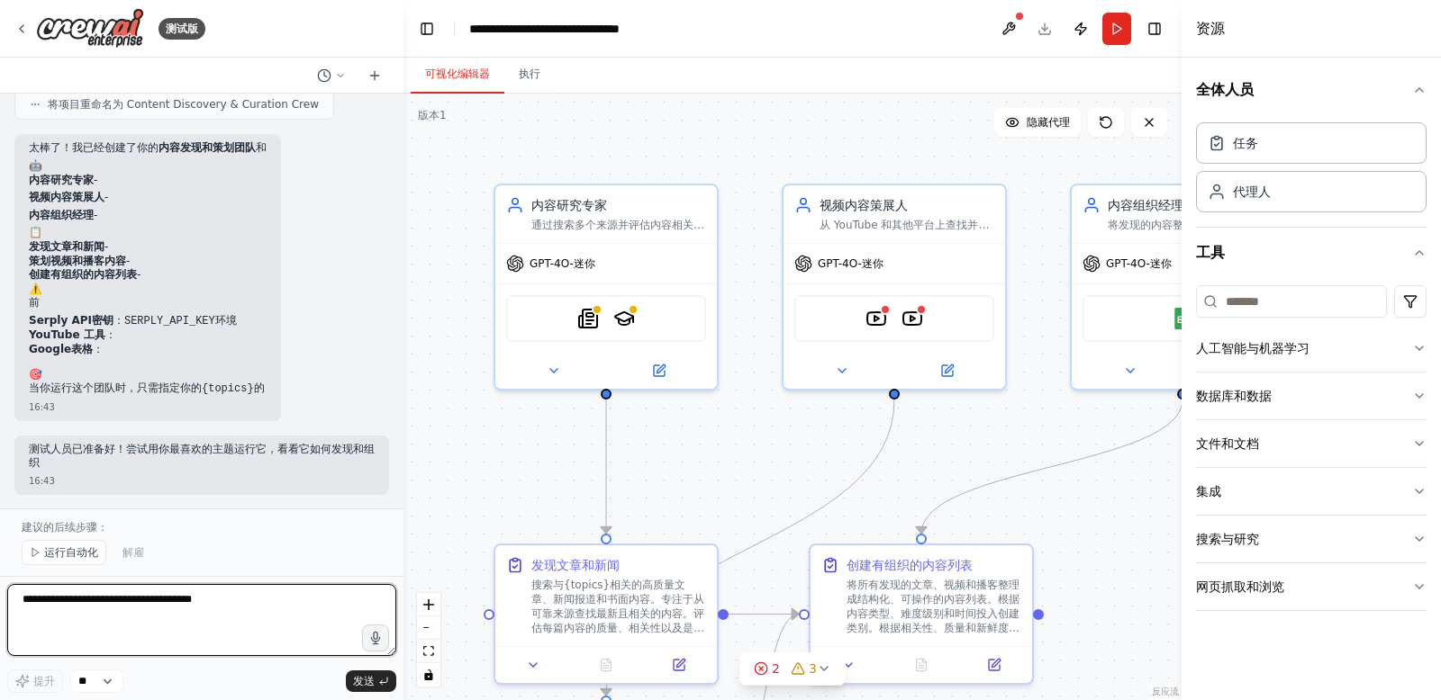
click at [92, 607] on textarea at bounding box center [201, 620] width 389 height 72
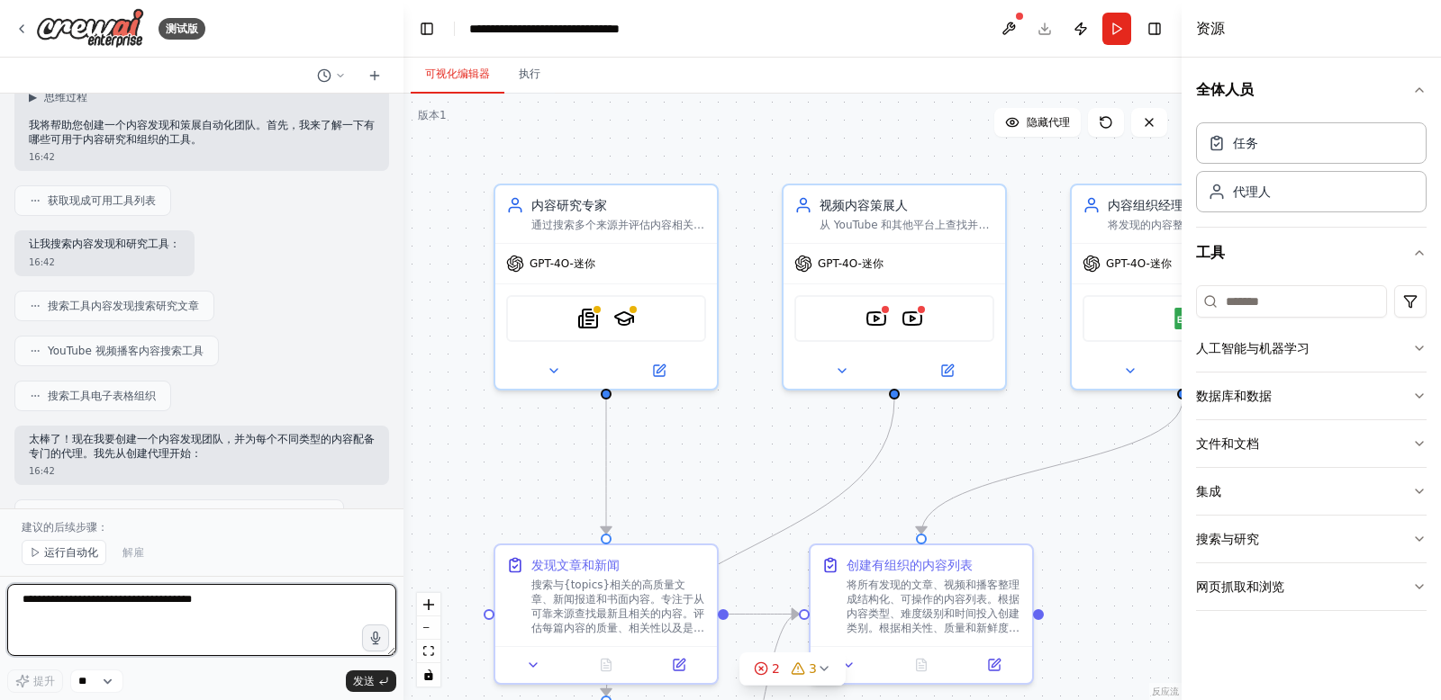
scroll to position [0, 0]
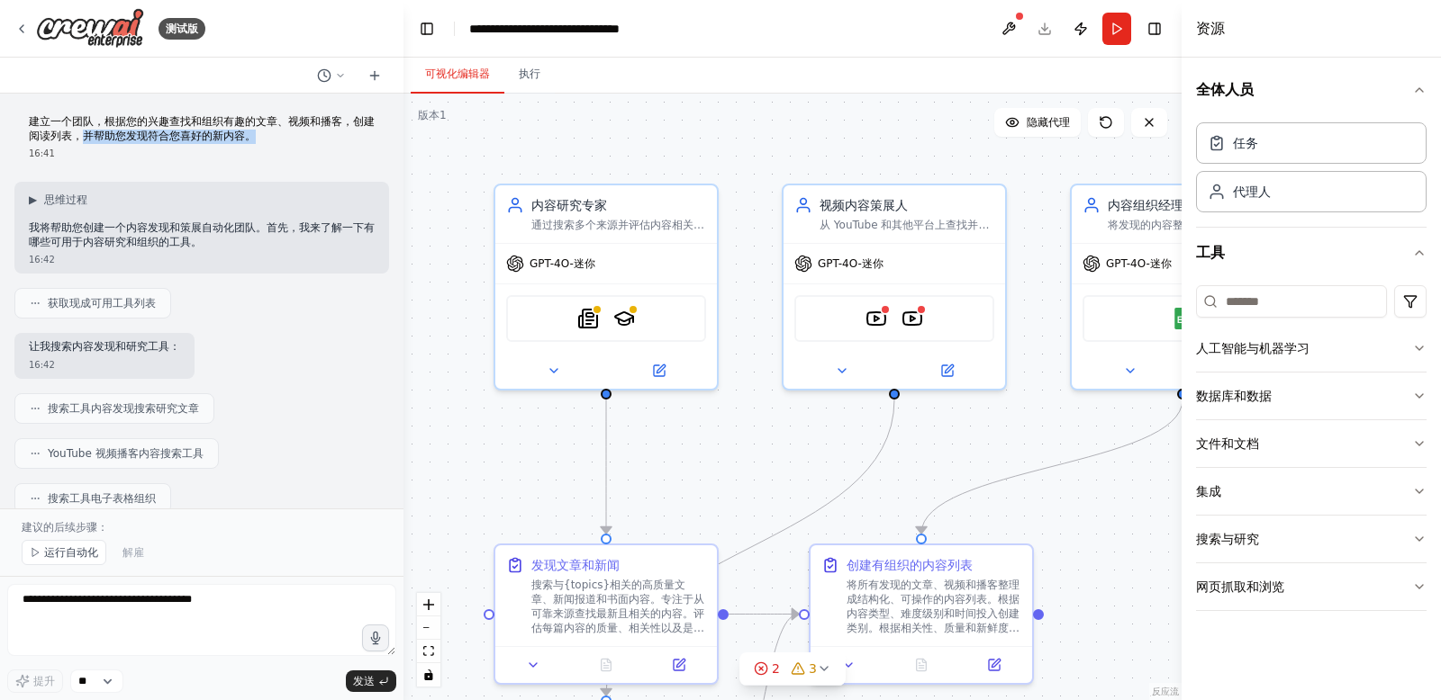
drag, startPoint x: 82, startPoint y: 135, endPoint x: 276, endPoint y: 135, distance: 193.6
click at [276, 135] on p "建立一个团队，根据您的兴趣查找和组织有趣的文章、视频和播客，创建阅读列表，并帮助您发现符合您喜好的新内容。" at bounding box center [202, 129] width 346 height 28
click at [256, 136] on p "建立一个团队，根据您的兴趣查找和组织有趣的文章、视频和播客，创建阅读列表，并帮助您发现符合您喜好的新内容。" at bounding box center [202, 129] width 346 height 28
drag, startPoint x: 275, startPoint y: 137, endPoint x: 32, endPoint y: 119, distance: 243.8
click at [32, 119] on p "建立一个团队，根据您的兴趣查找和组织有趣的文章、视频和播客，创建阅读列表，并帮助您发现符合您喜好的新内容。" at bounding box center [202, 129] width 346 height 28
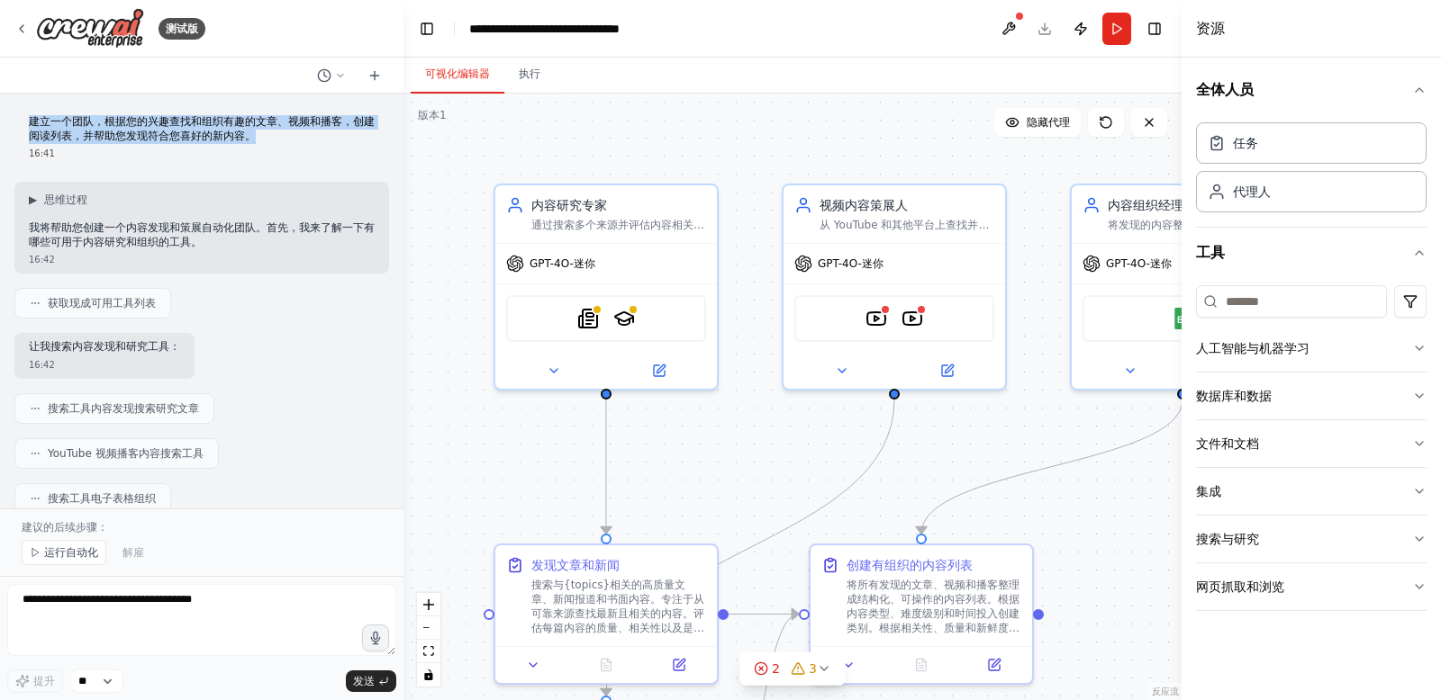
click at [271, 132] on p "建立一个团队，根据您的兴趣查找和组织有趣的文章、视频和播客，创建阅读列表，并帮助您发现符合您喜好的新内容。" at bounding box center [202, 129] width 346 height 28
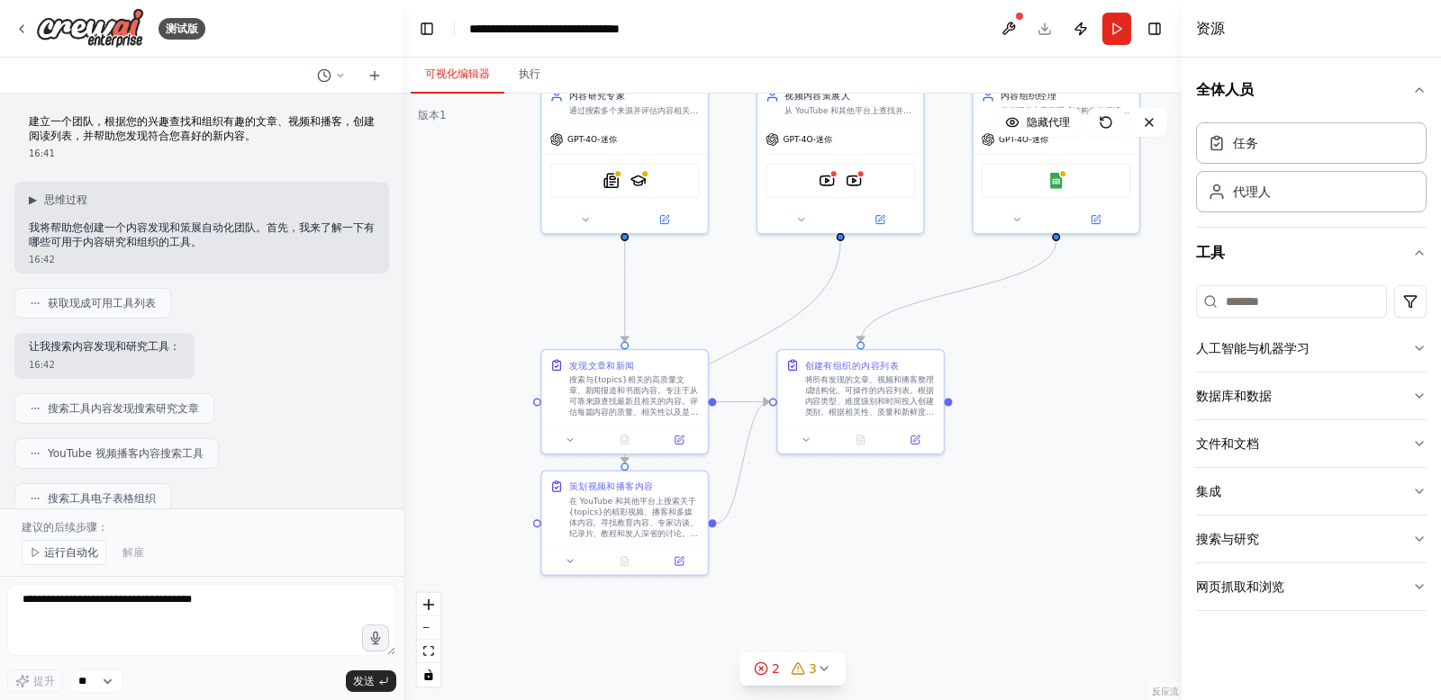
drag, startPoint x: 793, startPoint y: 458, endPoint x: 713, endPoint y: 299, distance: 178.4
click at [713, 299] on div ".deletable-edge-delete-btn { width: 20px; height: 20px; border: 0px solid #ffff…" at bounding box center [792, 397] width 778 height 607
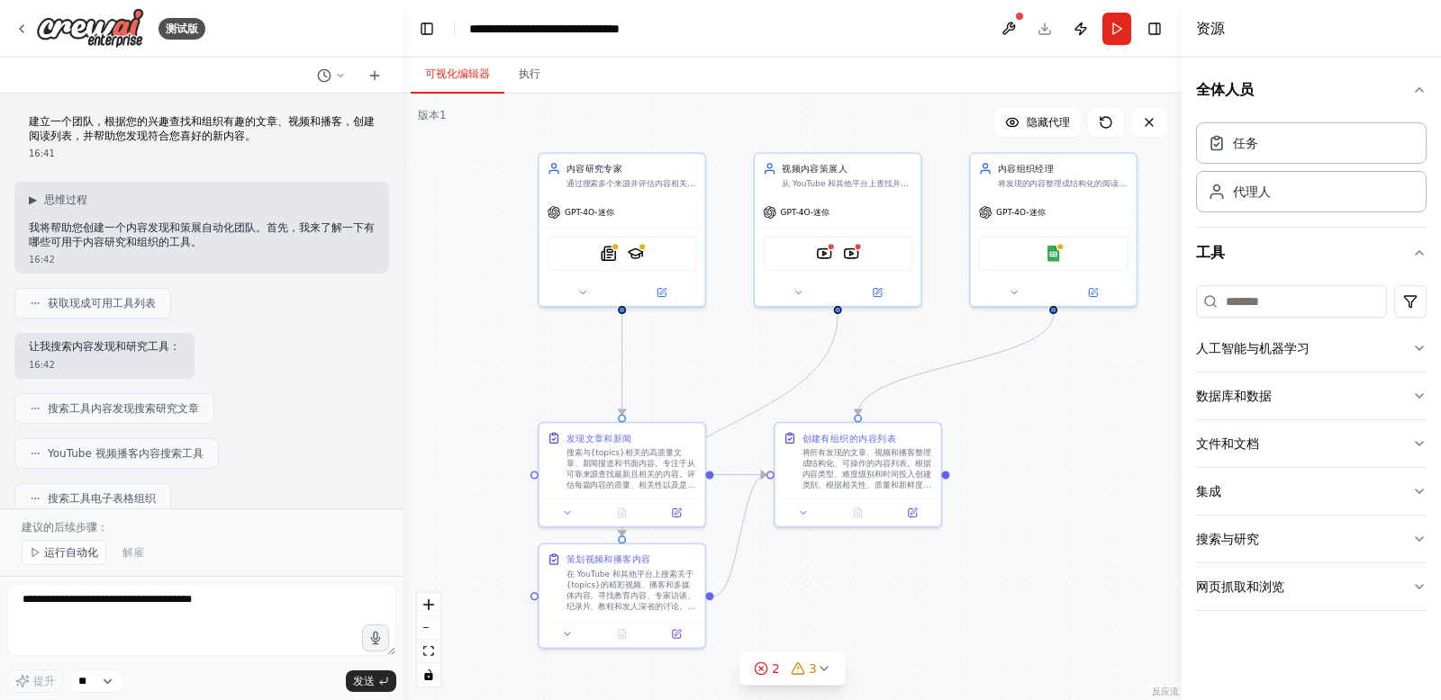
drag, startPoint x: 863, startPoint y: 537, endPoint x: 862, endPoint y: 610, distance: 73.9
click at [862, 610] on div ".deletable-edge-delete-btn { width: 20px; height: 20px; border: 0px solid #ffff…" at bounding box center [792, 397] width 778 height 607
click at [1337, 348] on button "人工智能与机器学习" at bounding box center [1311, 348] width 230 height 47
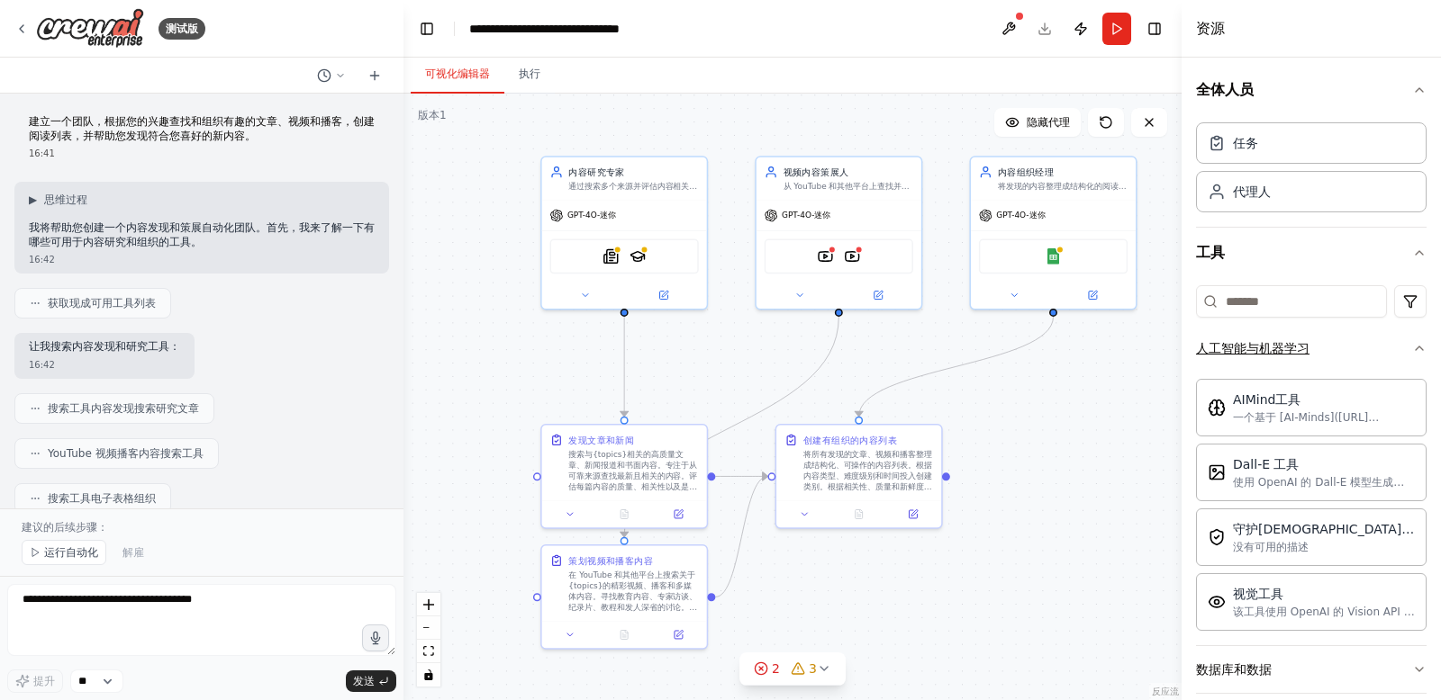
click at [1382, 346] on button "人工智能与机器学习" at bounding box center [1311, 348] width 230 height 47
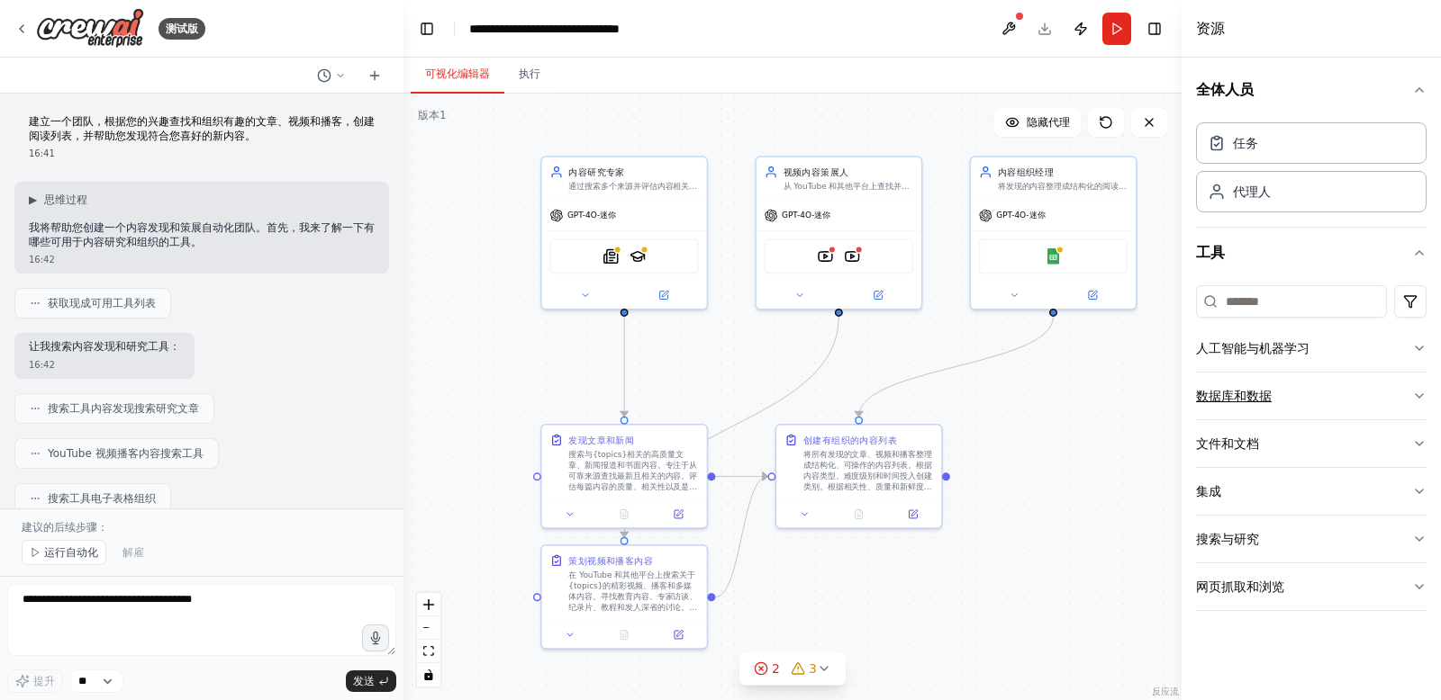
click at [1365, 393] on button "数据库和数据" at bounding box center [1311, 396] width 230 height 47
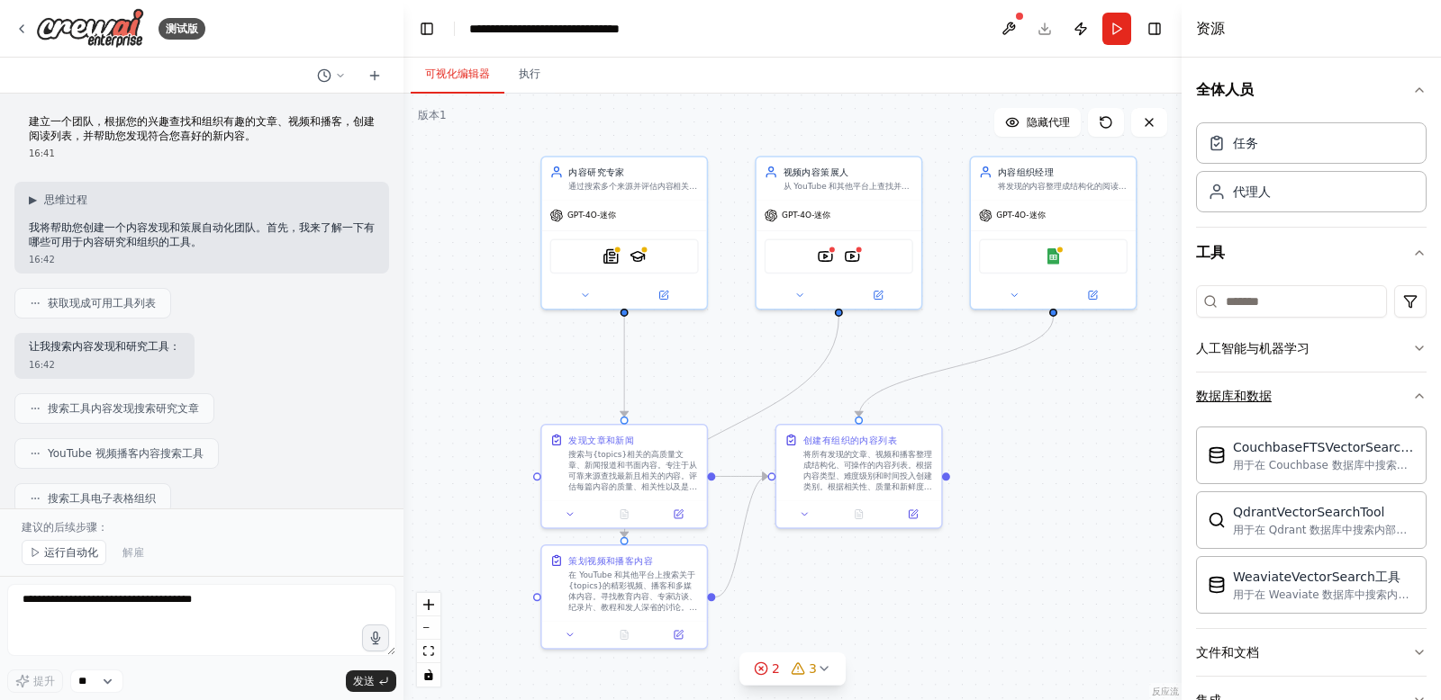
click at [1365, 394] on button "数据库和数据" at bounding box center [1311, 396] width 230 height 47
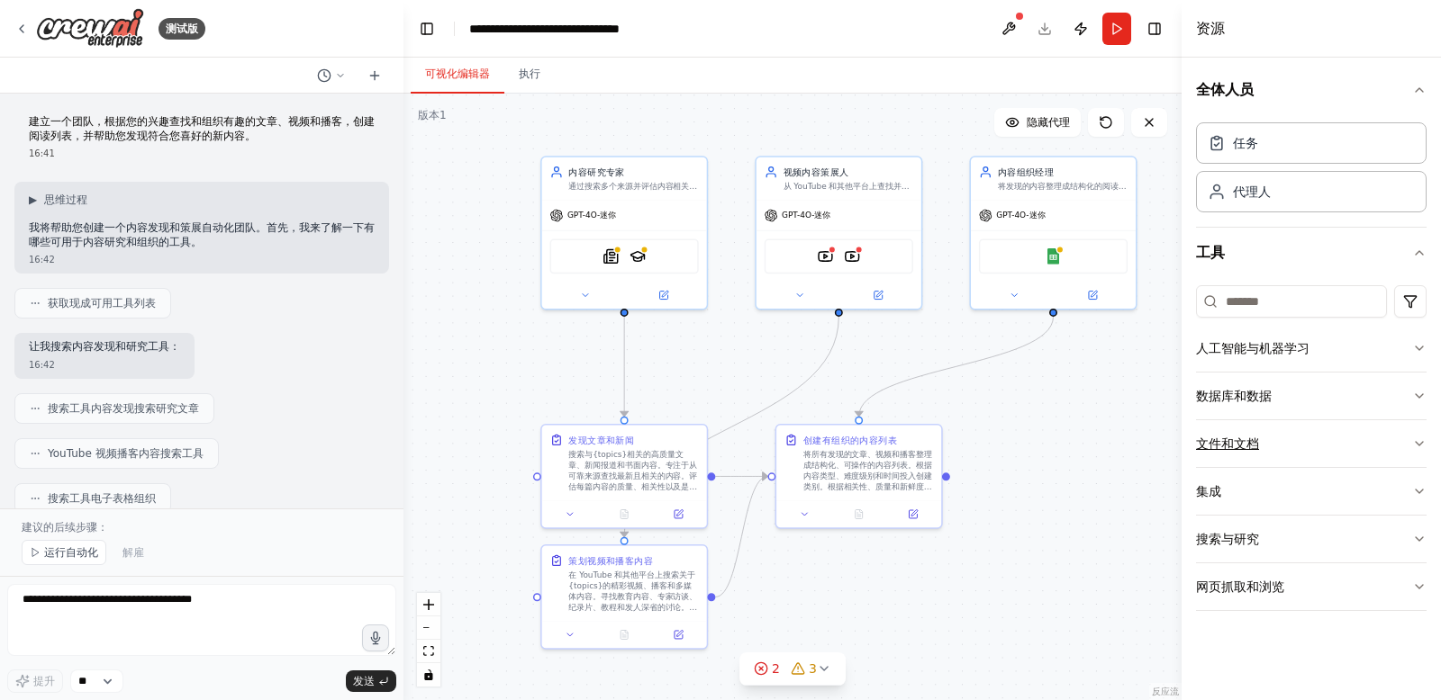
click at [1344, 445] on button "文件和文档" at bounding box center [1311, 443] width 230 height 47
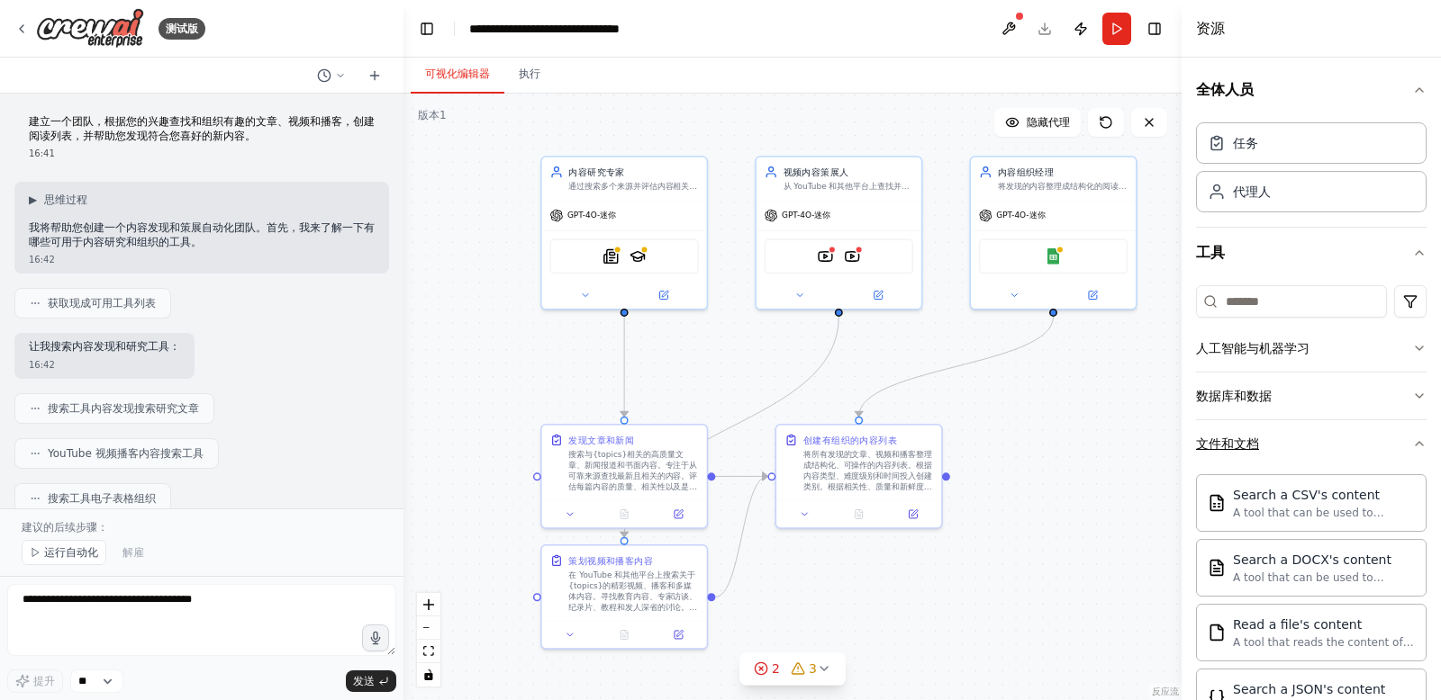
click at [1344, 445] on button "文件和文档" at bounding box center [1311, 443] width 230 height 47
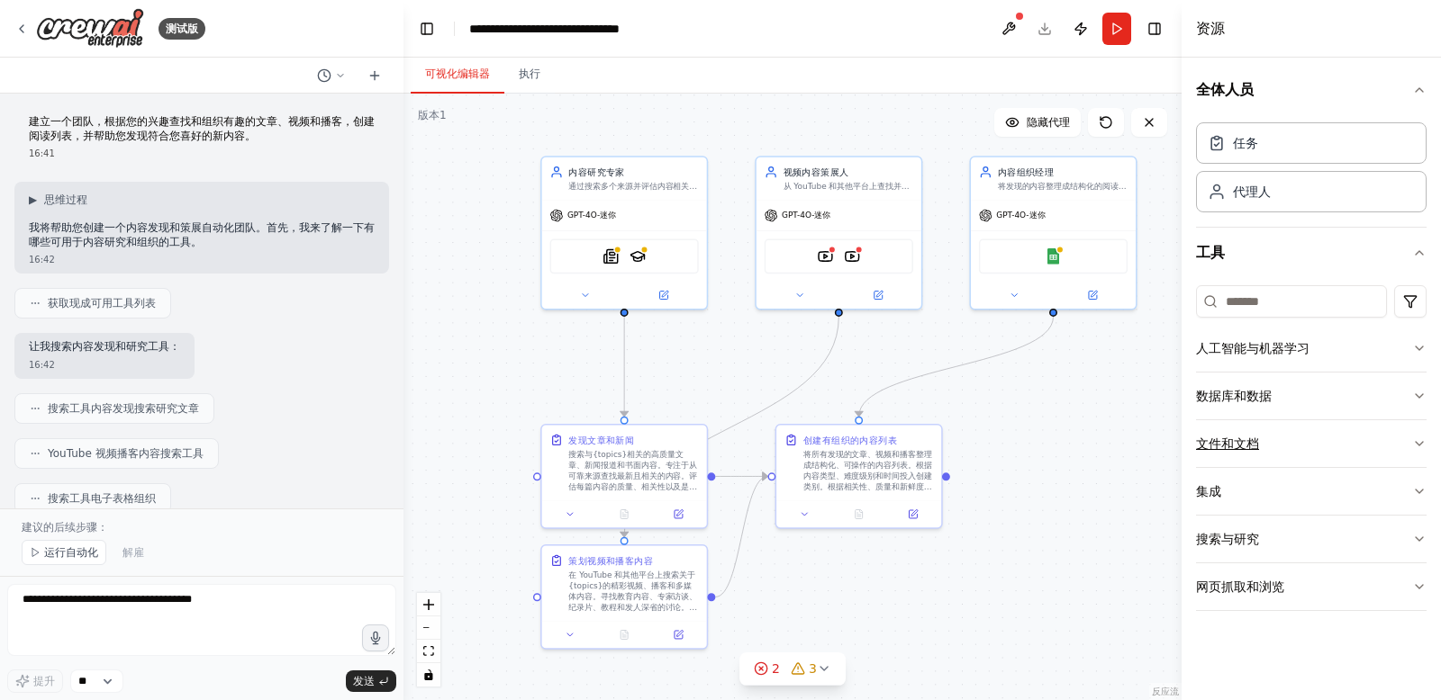
click at [1344, 445] on button "文件和文档" at bounding box center [1311, 443] width 230 height 47
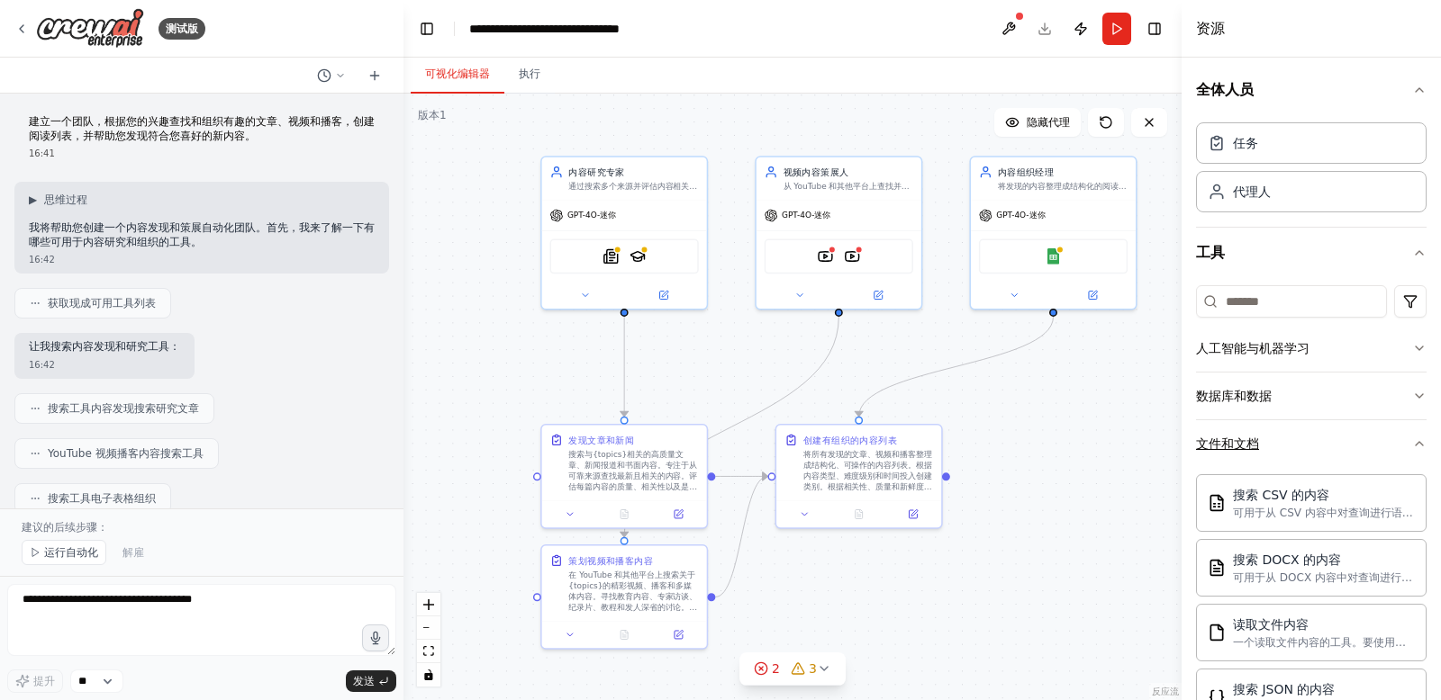
click at [1344, 445] on button "文件和文档" at bounding box center [1311, 443] width 230 height 47
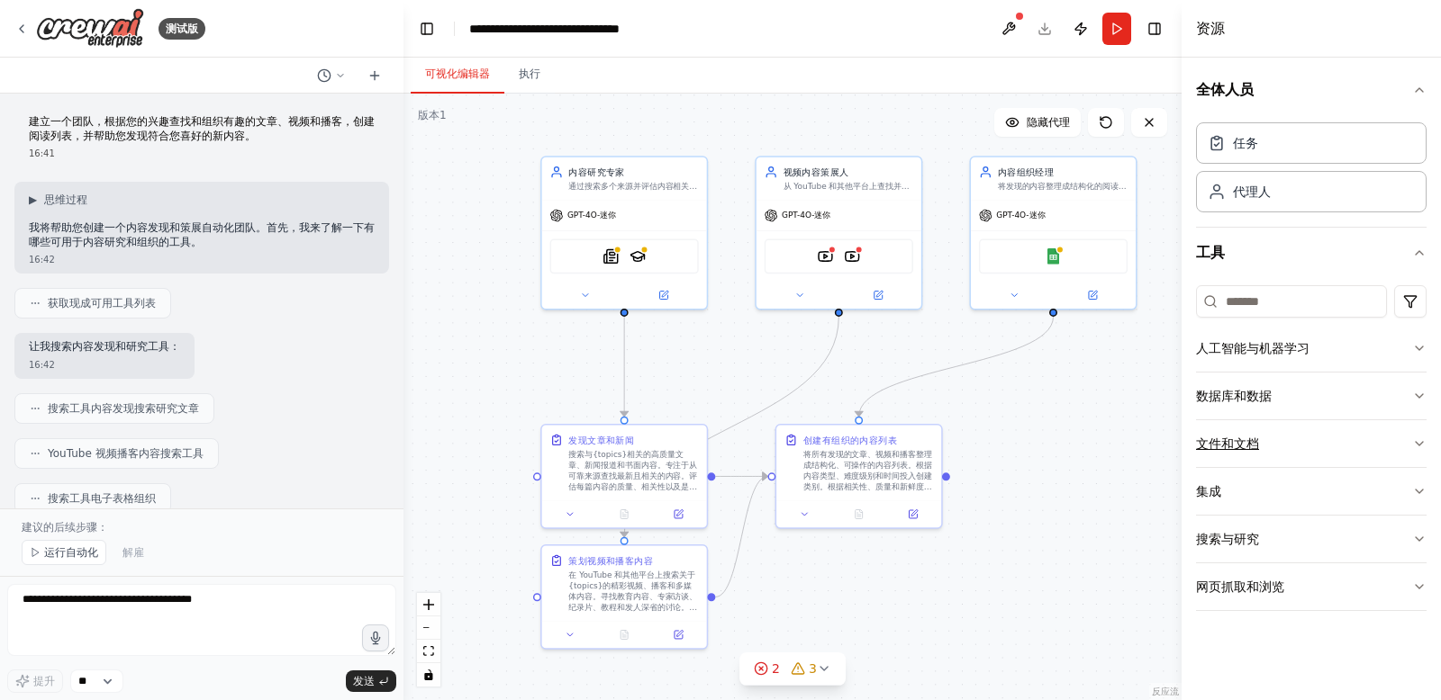
click at [1344, 445] on button "文件和文档" at bounding box center [1311, 443] width 230 height 47
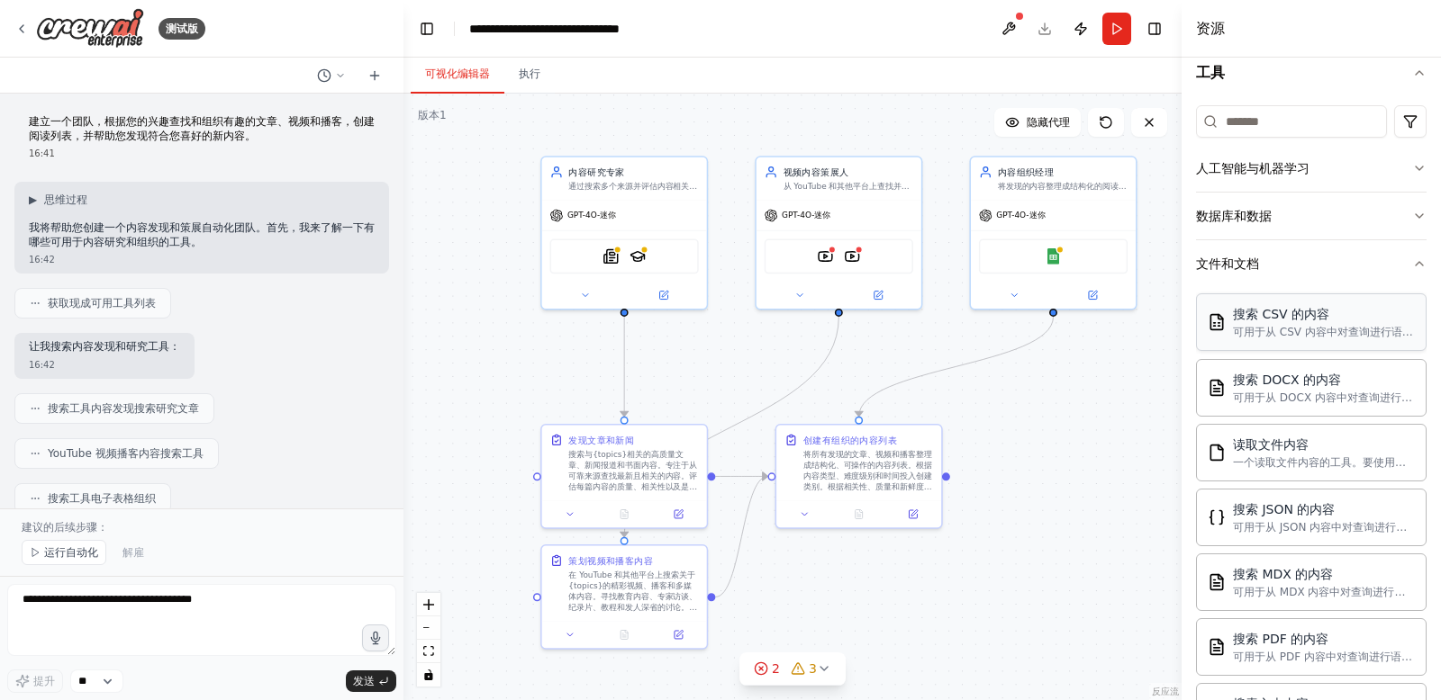
scroll to position [164, 0]
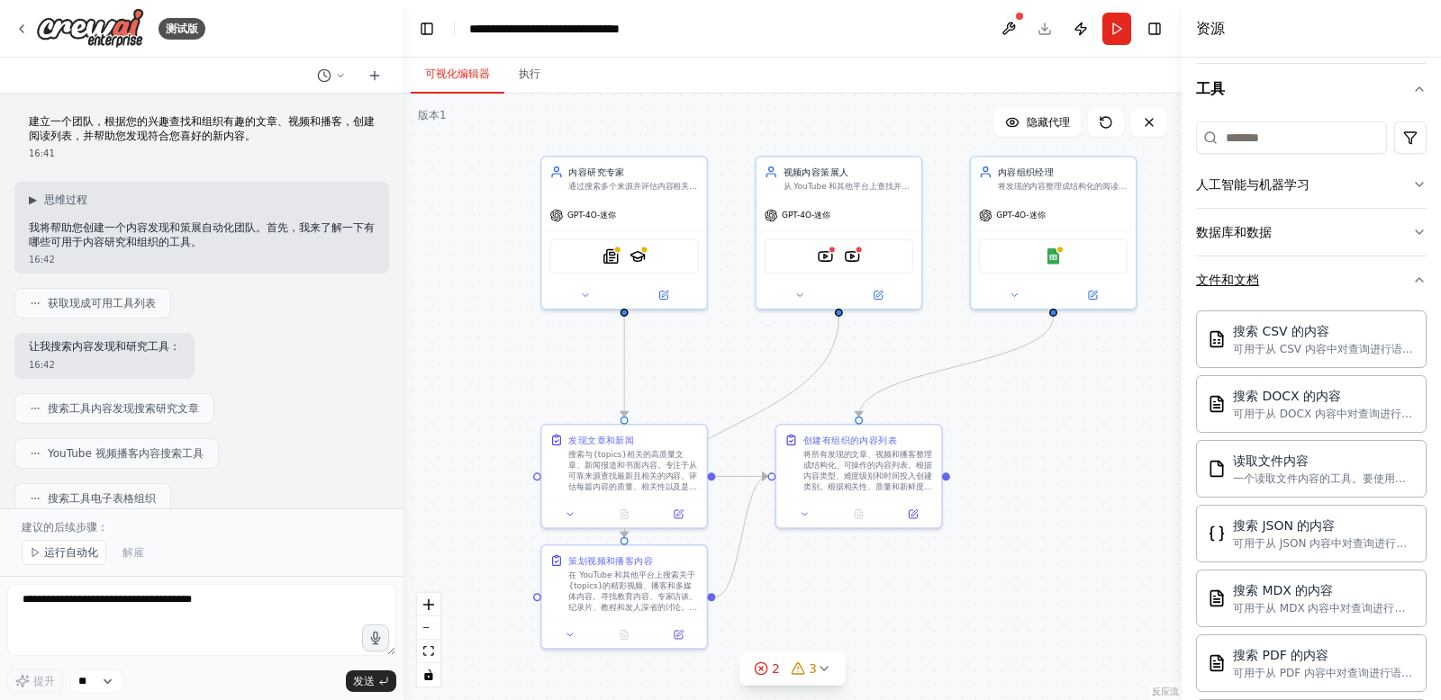
click at [1328, 285] on button "文件和文档" at bounding box center [1311, 280] width 230 height 47
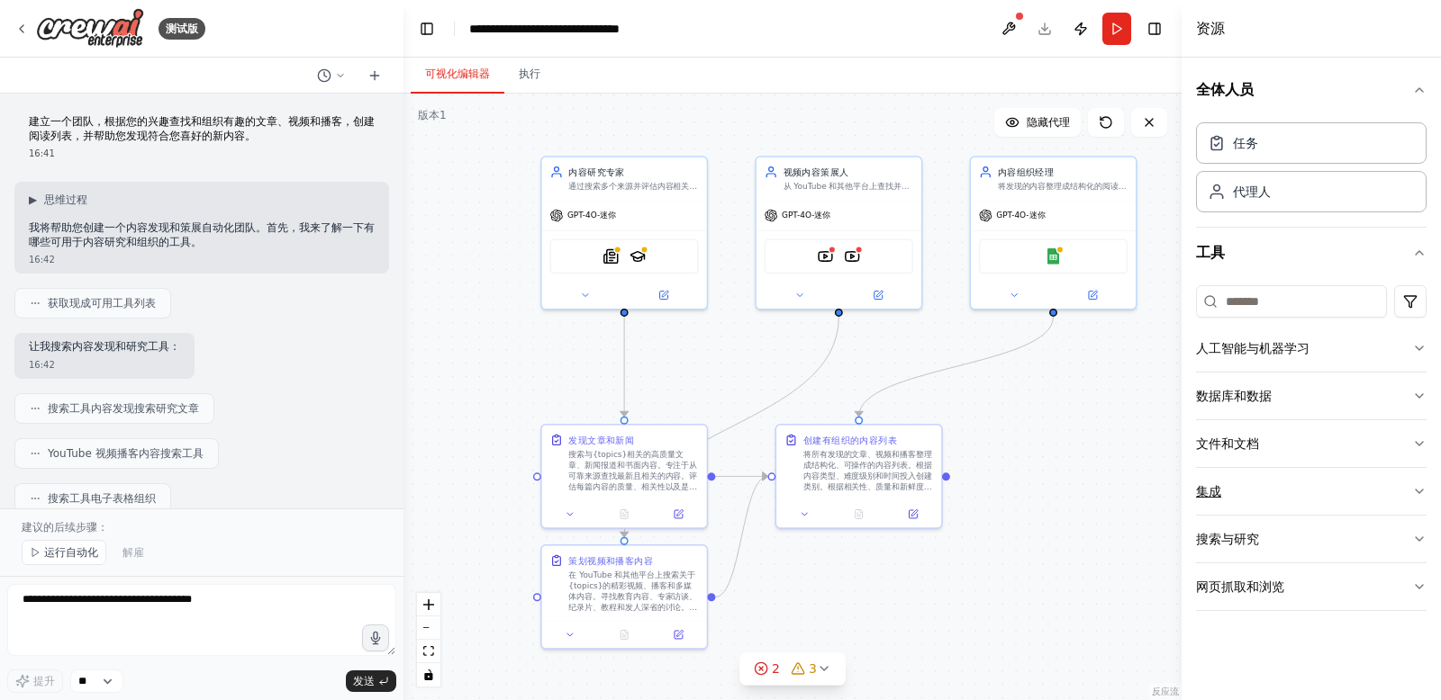
click at [1383, 487] on button "集成" at bounding box center [1311, 491] width 230 height 47
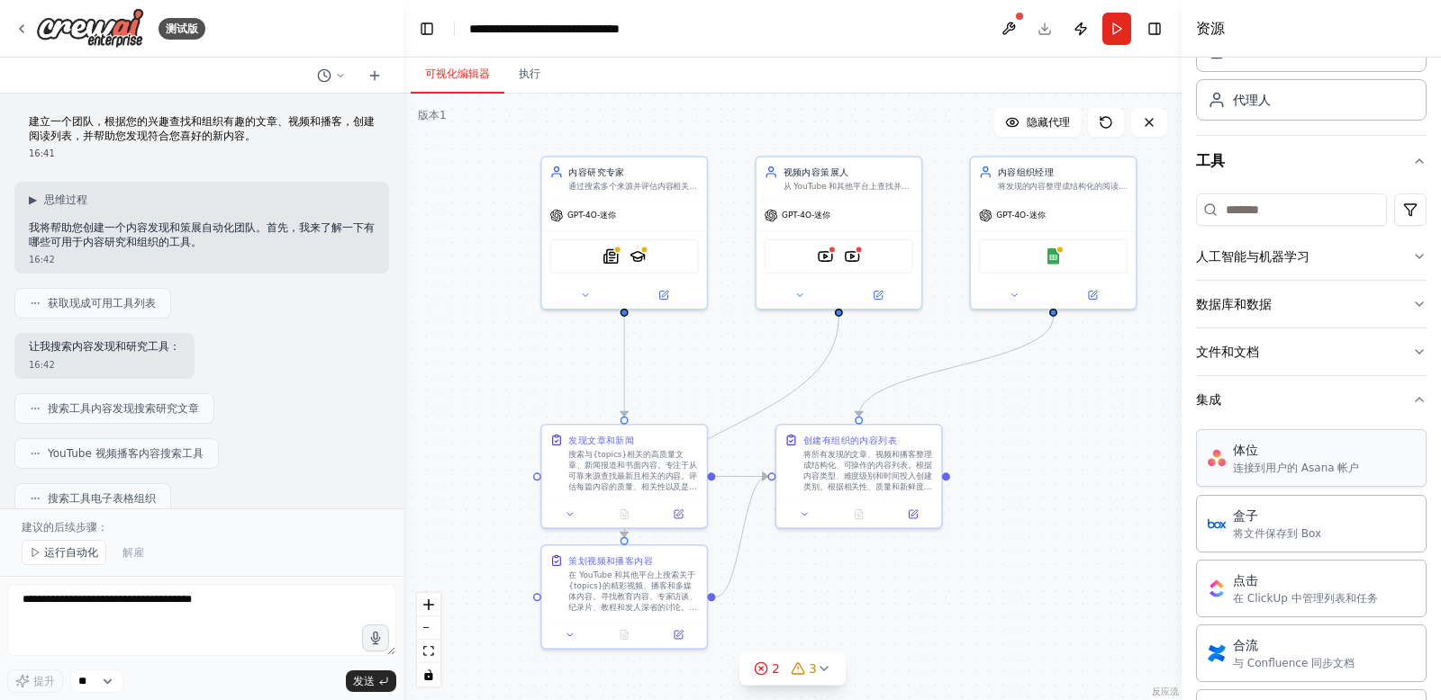
scroll to position [87, 0]
click at [1287, 395] on button "集成" at bounding box center [1311, 404] width 230 height 47
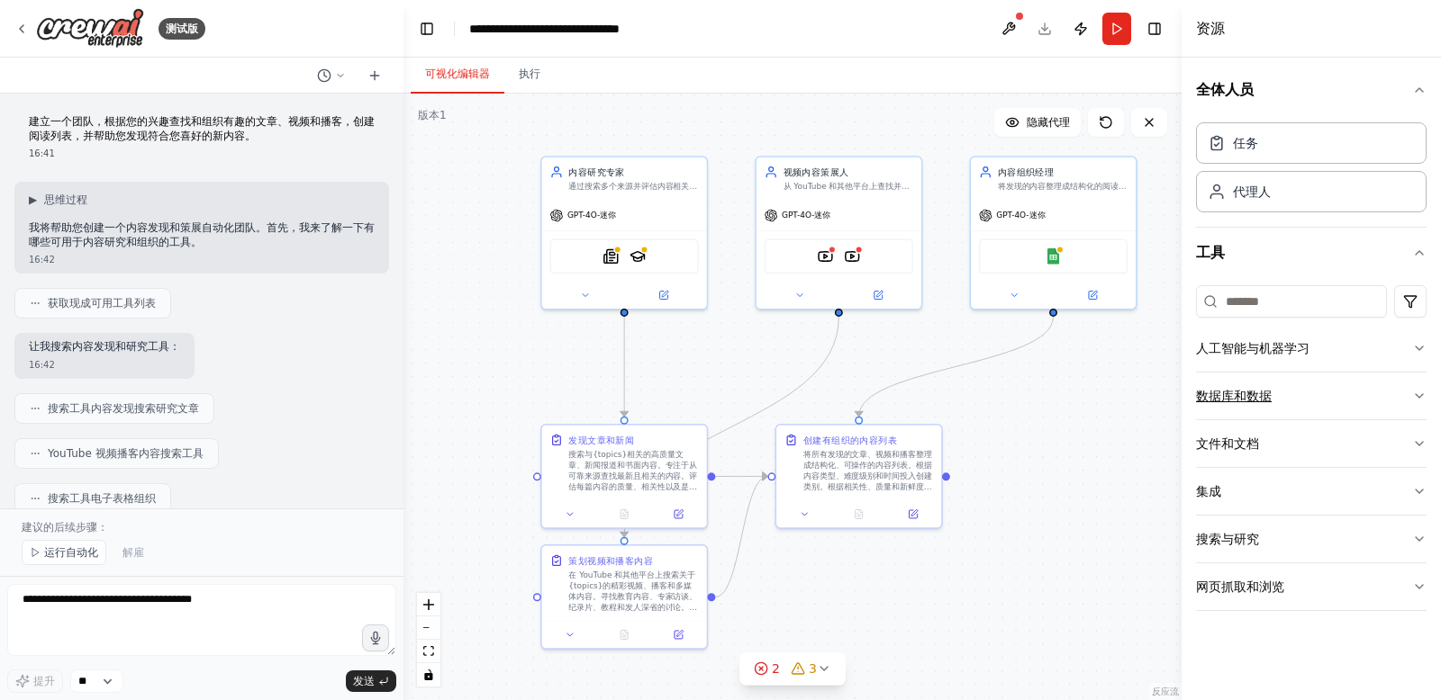
scroll to position [0, 0]
click at [1348, 541] on button "搜索与研究" at bounding box center [1311, 539] width 230 height 47
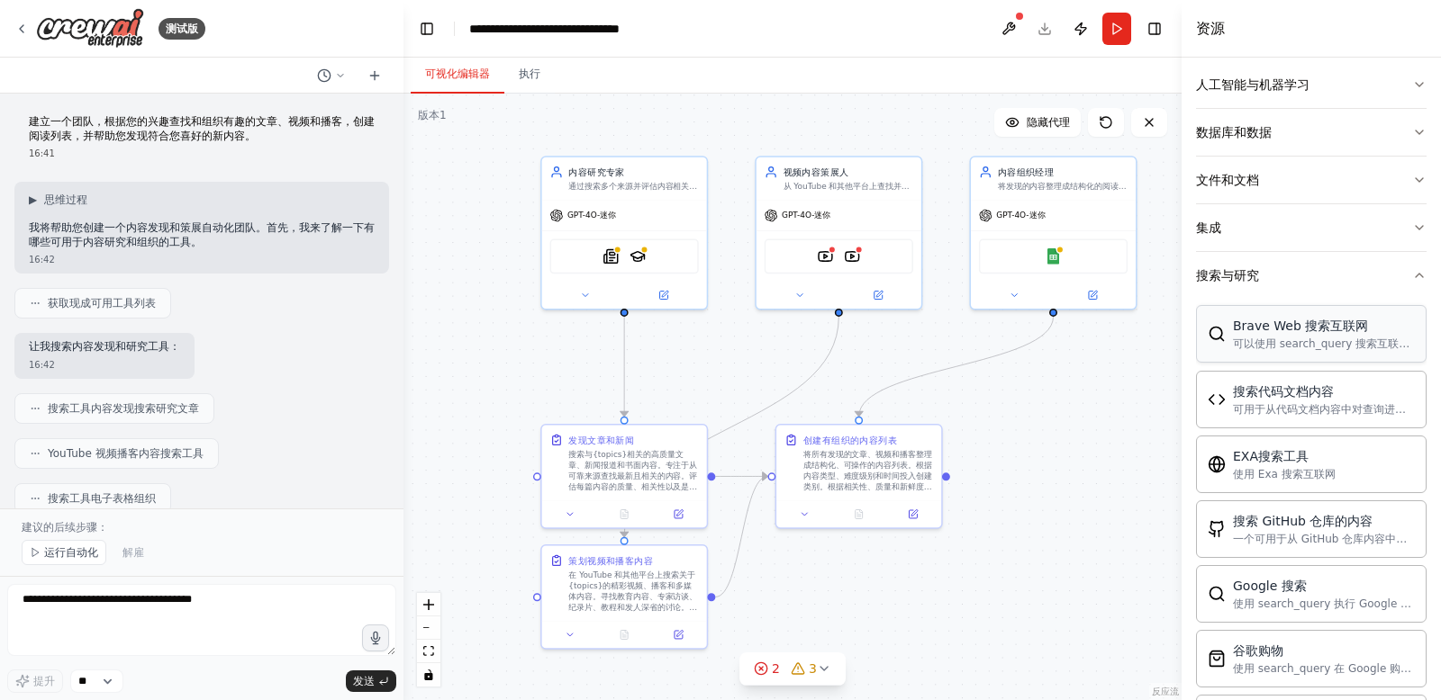
scroll to position [260, 0]
click at [1338, 282] on button "搜索与研究" at bounding box center [1311, 279] width 230 height 47
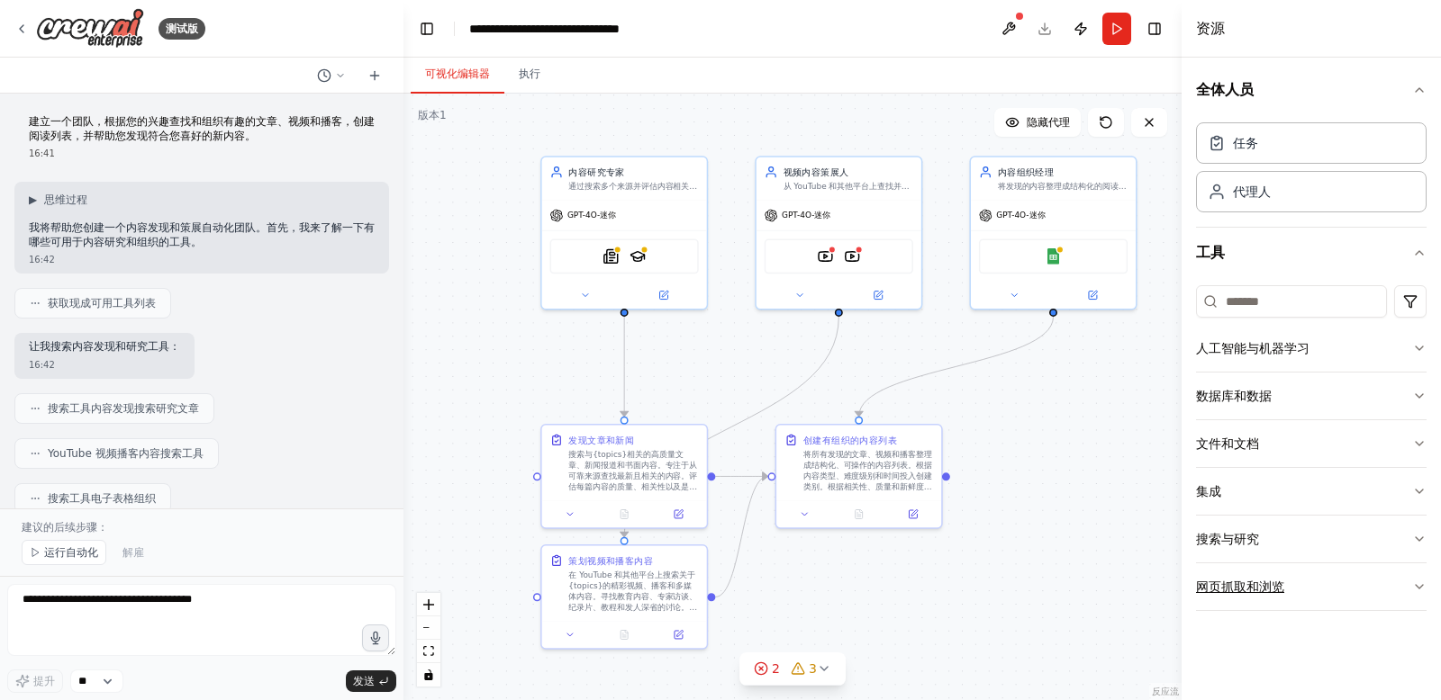
click at [1340, 587] on button "网页抓取和浏览" at bounding box center [1311, 587] width 230 height 47
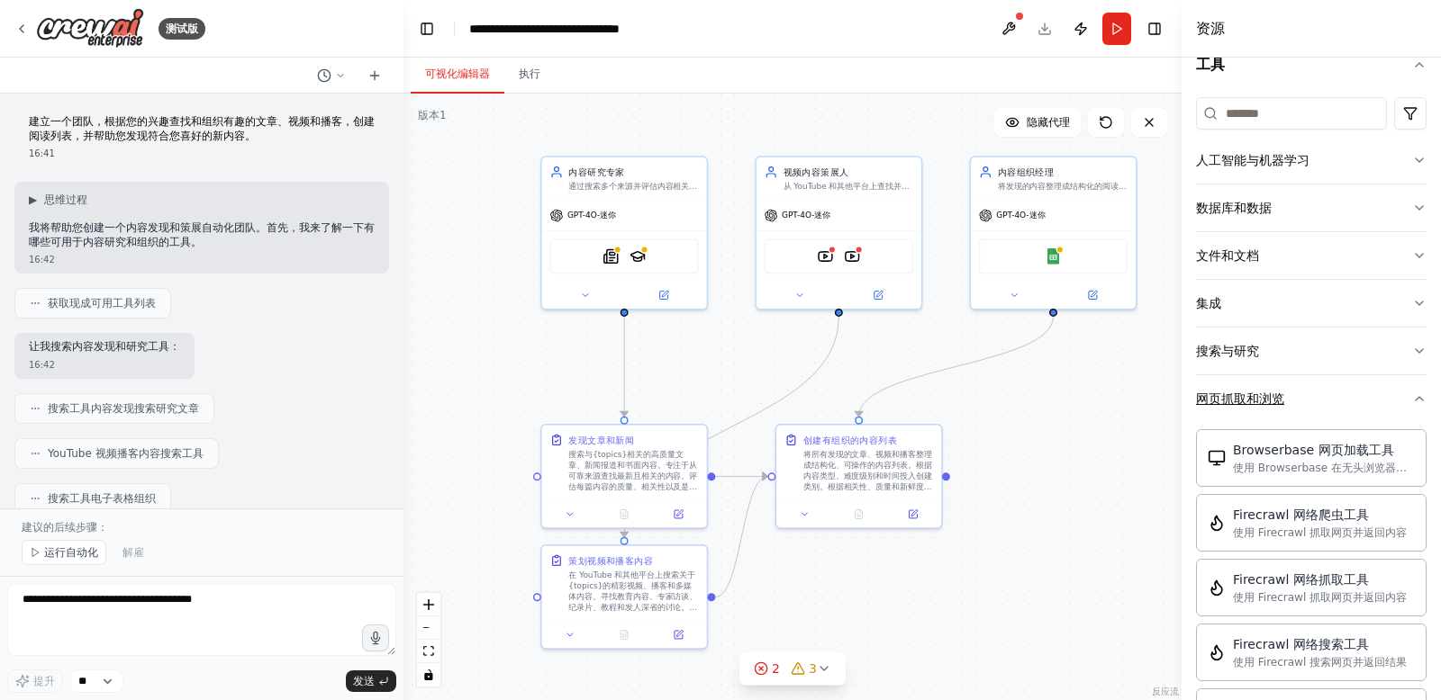
scroll to position [186, 0]
click at [1343, 398] on button "网页抓取和浏览" at bounding box center [1311, 400] width 230 height 47
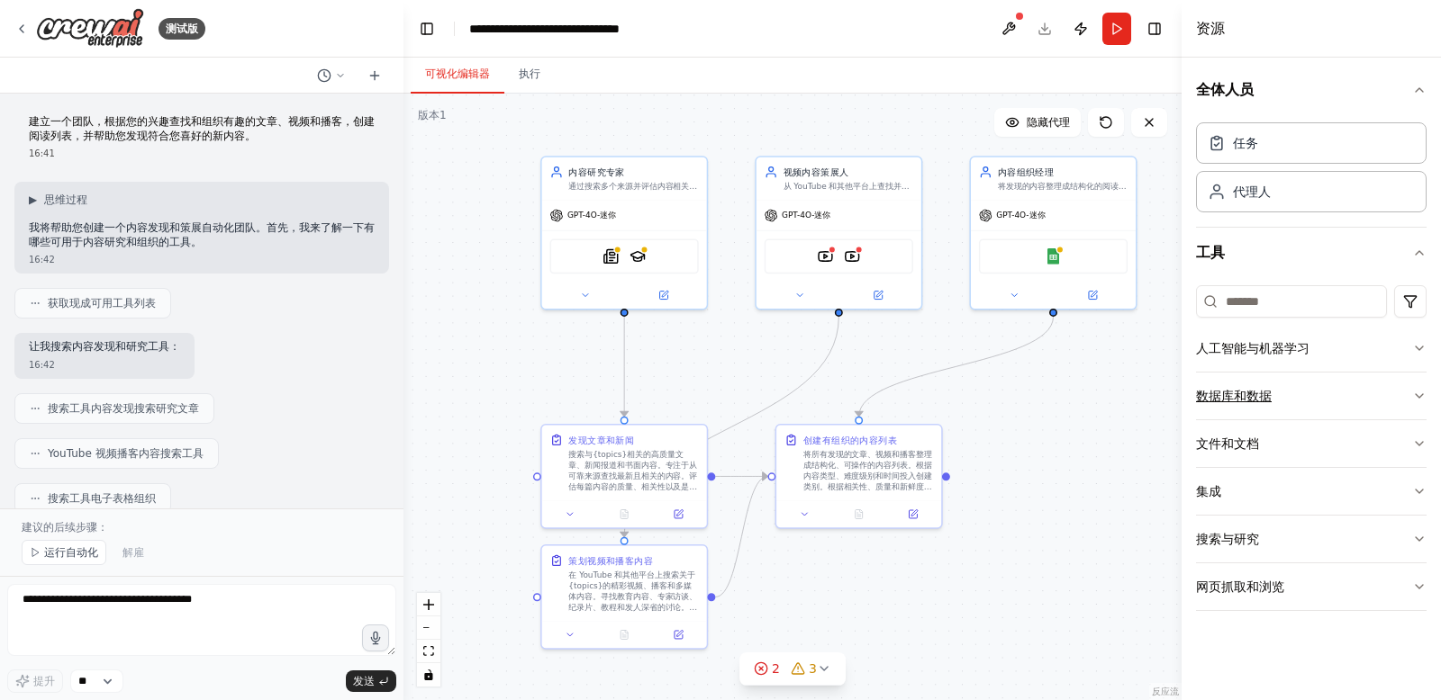
click at [1365, 393] on button "数据库和数据" at bounding box center [1311, 396] width 230 height 47
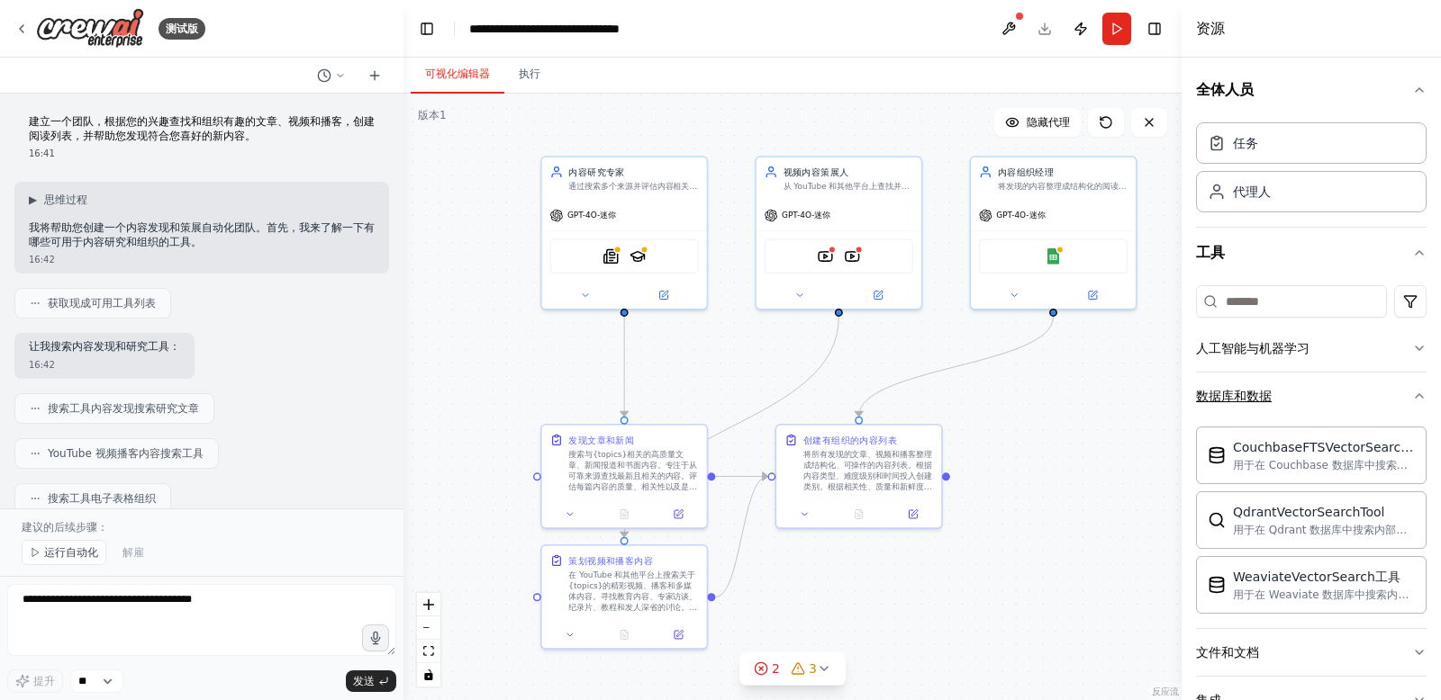
click at [1396, 402] on button "数据库和数据" at bounding box center [1311, 396] width 230 height 47
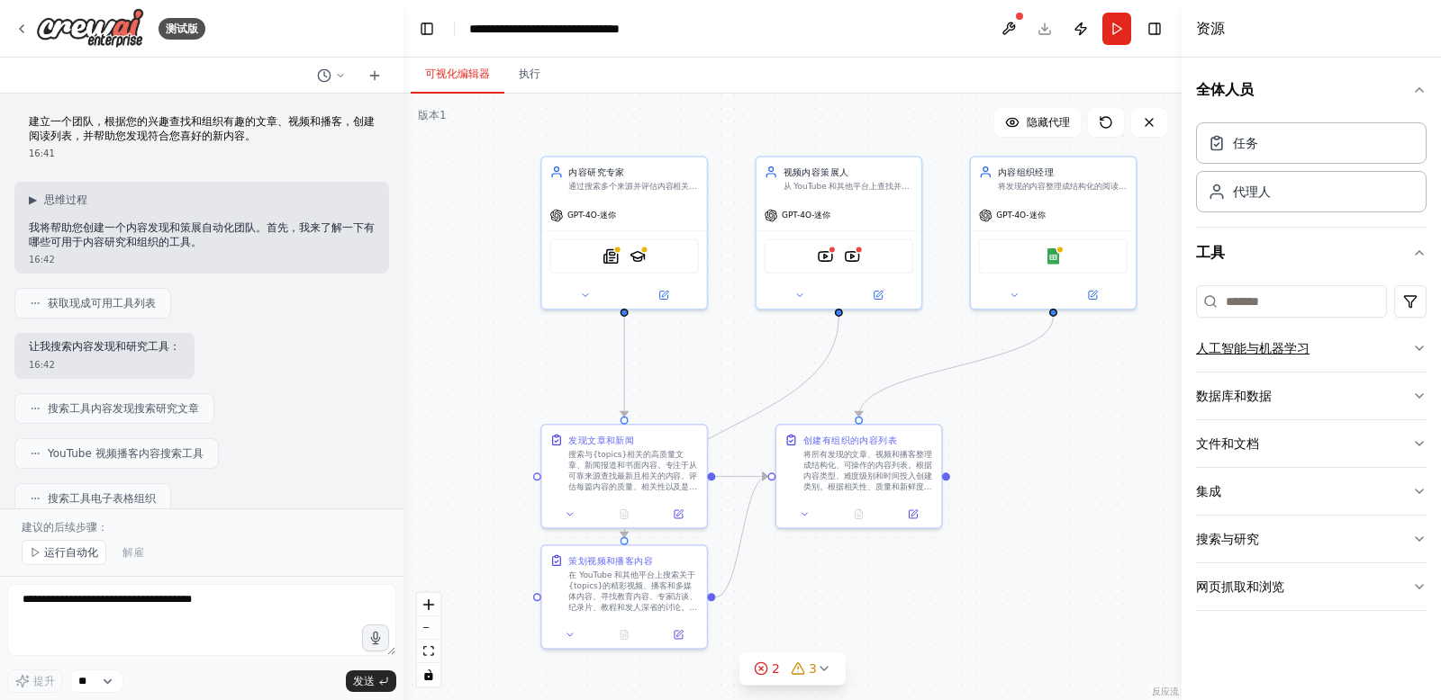
click at [1360, 349] on button "人工智能与机器学习" at bounding box center [1311, 348] width 230 height 47
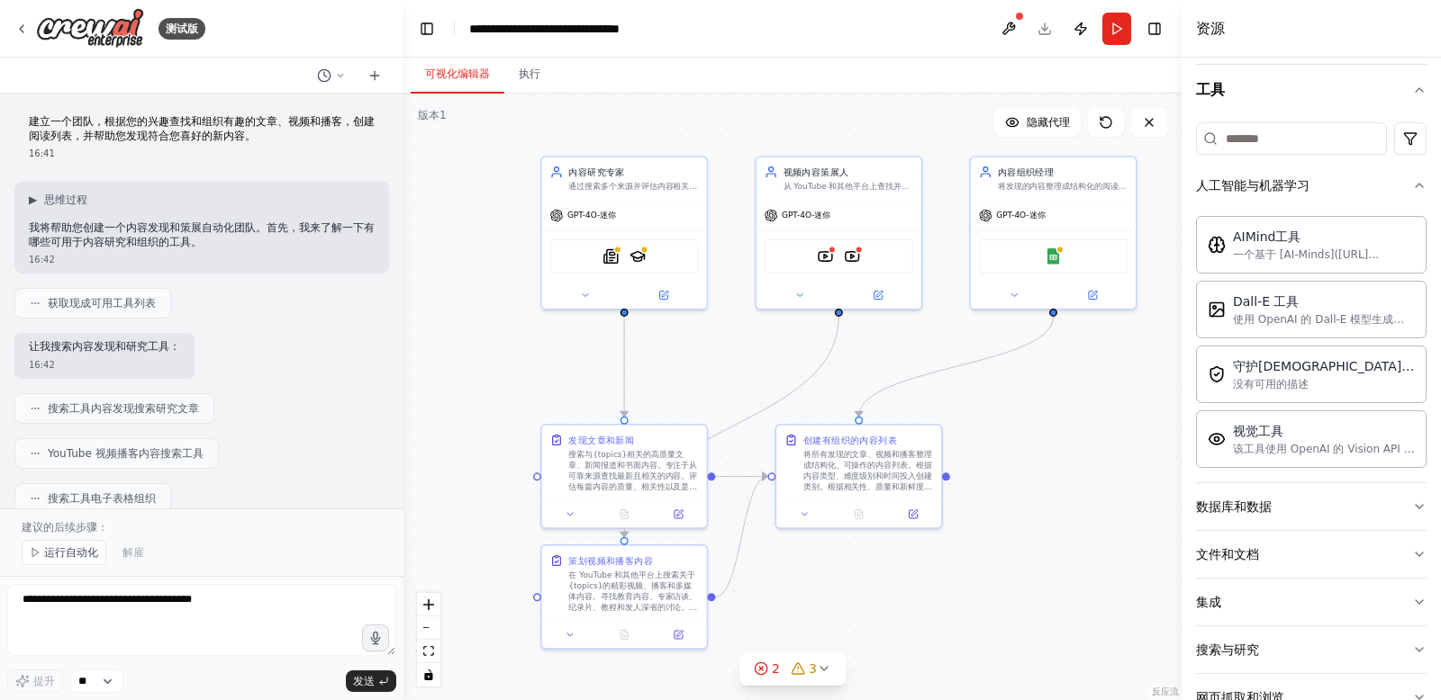
scroll to position [103, 0]
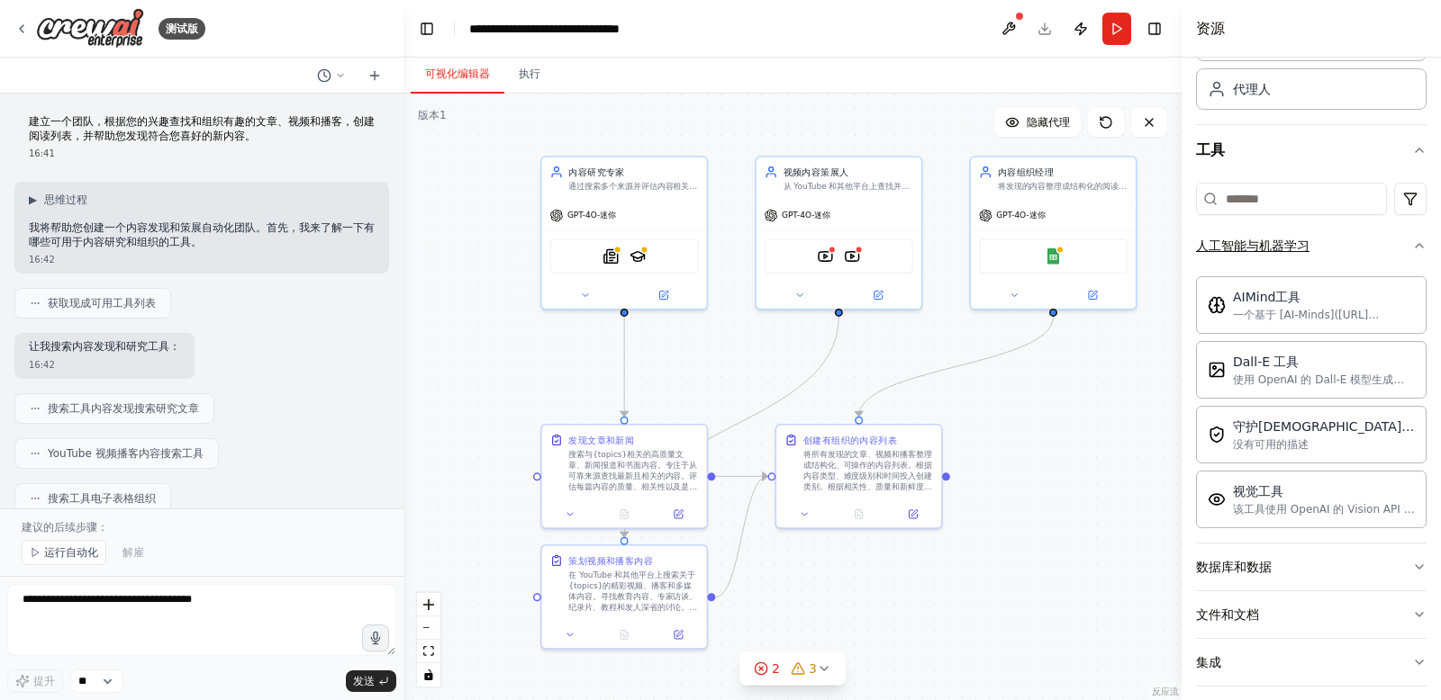
click at [1353, 249] on button "人工智能与机器学习" at bounding box center [1311, 245] width 230 height 47
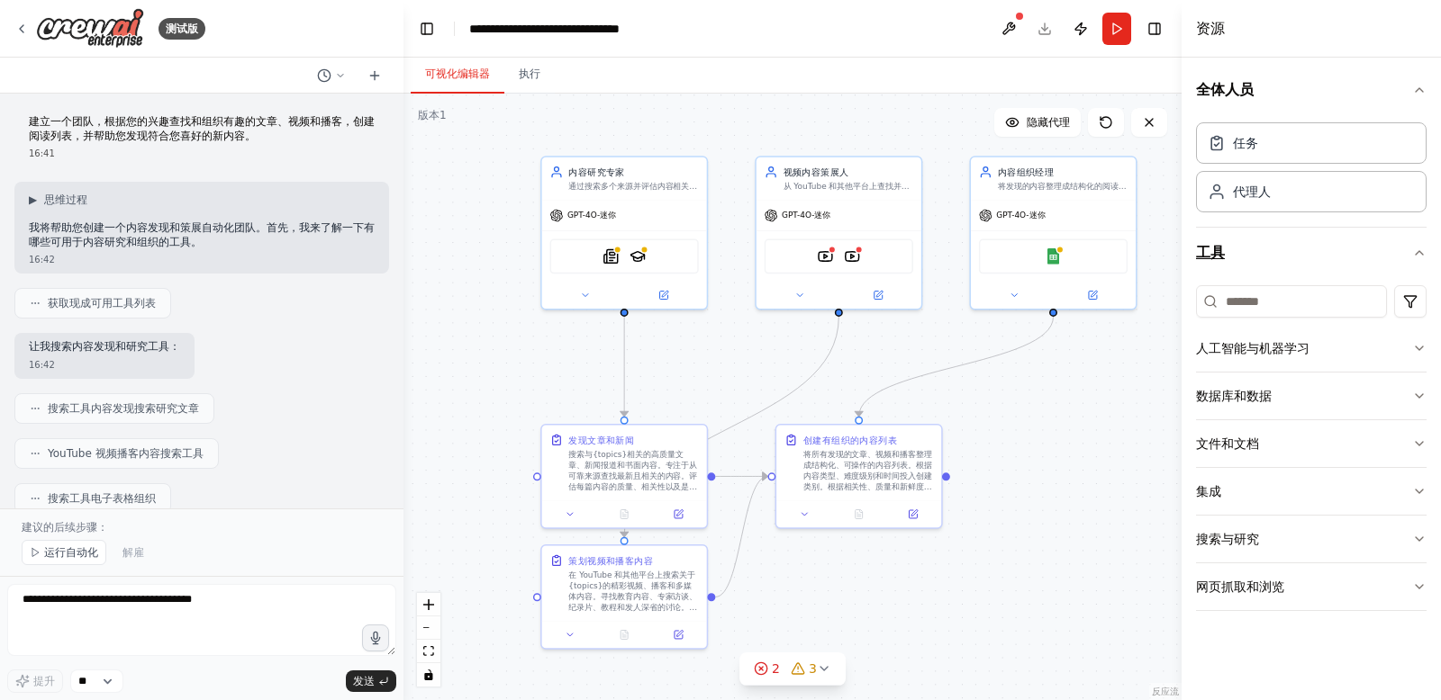
click at [1382, 246] on button "工具" at bounding box center [1311, 253] width 230 height 50
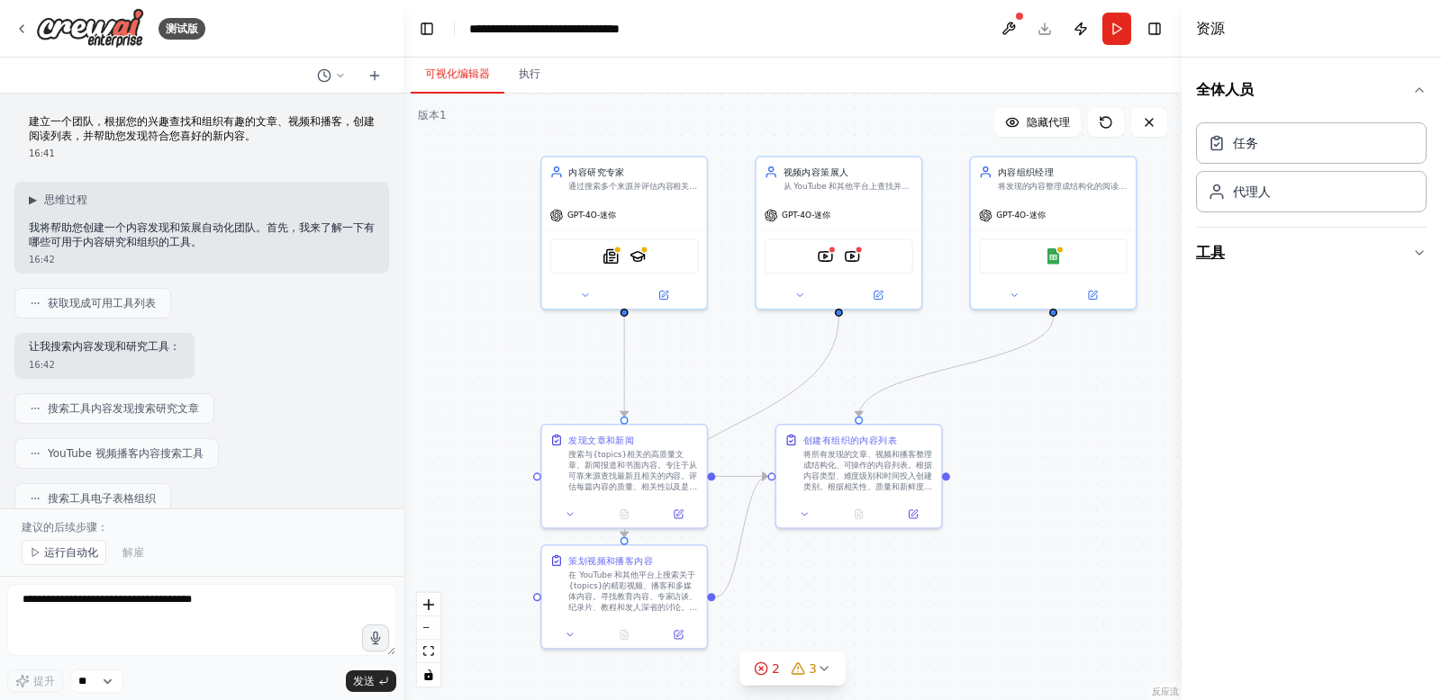
click at [1382, 246] on button "工具" at bounding box center [1311, 253] width 230 height 50
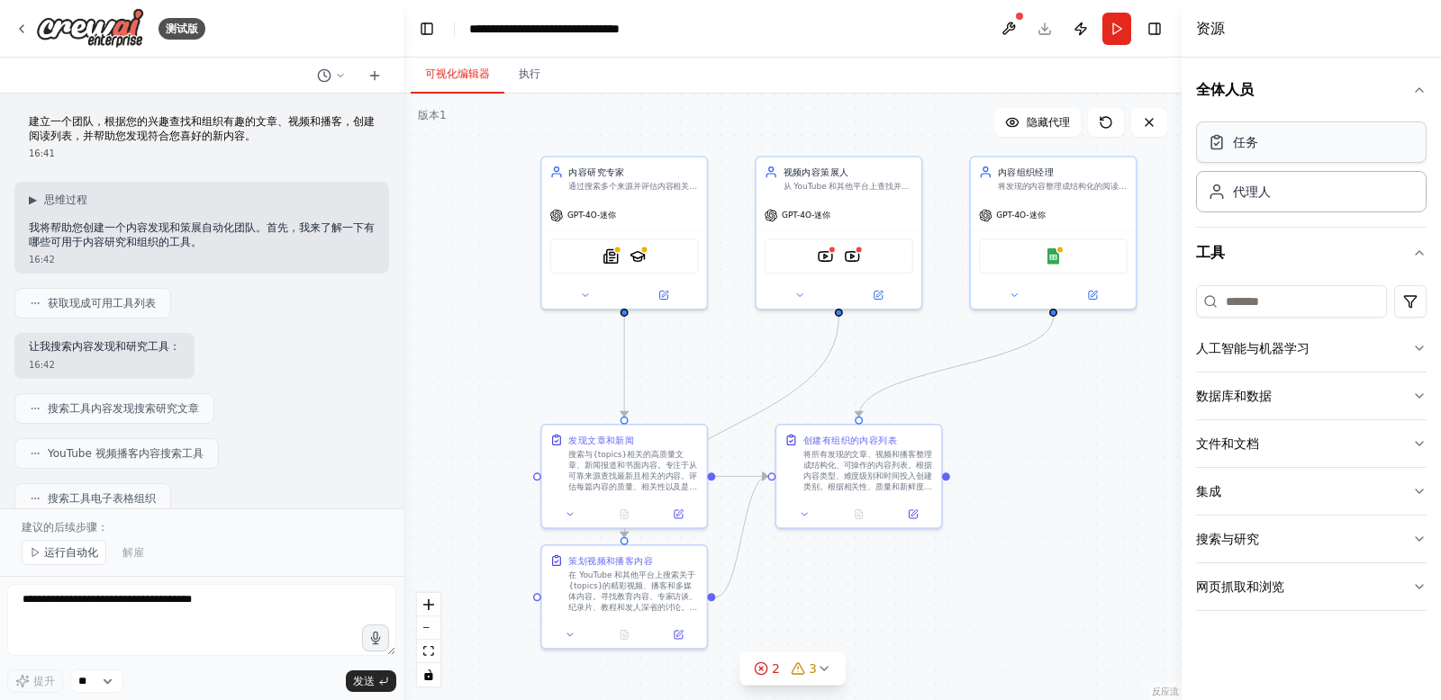
click at [1352, 147] on div "任务" at bounding box center [1311, 142] width 230 height 41
click at [1338, 191] on div "代理人" at bounding box center [1311, 190] width 230 height 41
click at [1334, 130] on div "任务" at bounding box center [1311, 142] width 230 height 41
click at [538, 365] on div ".deletable-edge-delete-btn { width: 20px; height: 20px; border: 0px solid #ffff…" at bounding box center [792, 397] width 778 height 607
click at [447, 249] on div ".deletable-edge-delete-btn { width: 20px; height: 20px; border: 0px solid #ffff…" at bounding box center [792, 397] width 778 height 607
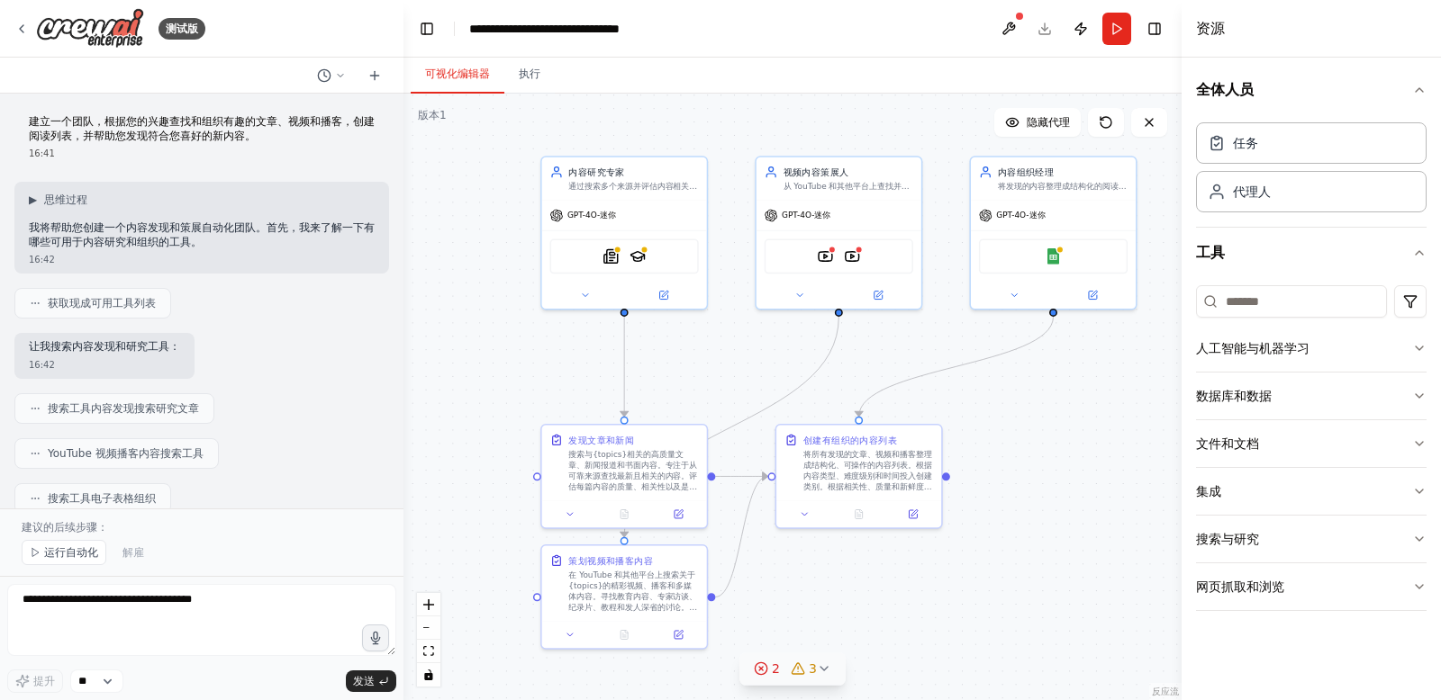
click at [825, 667] on icon at bounding box center [824, 669] width 14 height 14
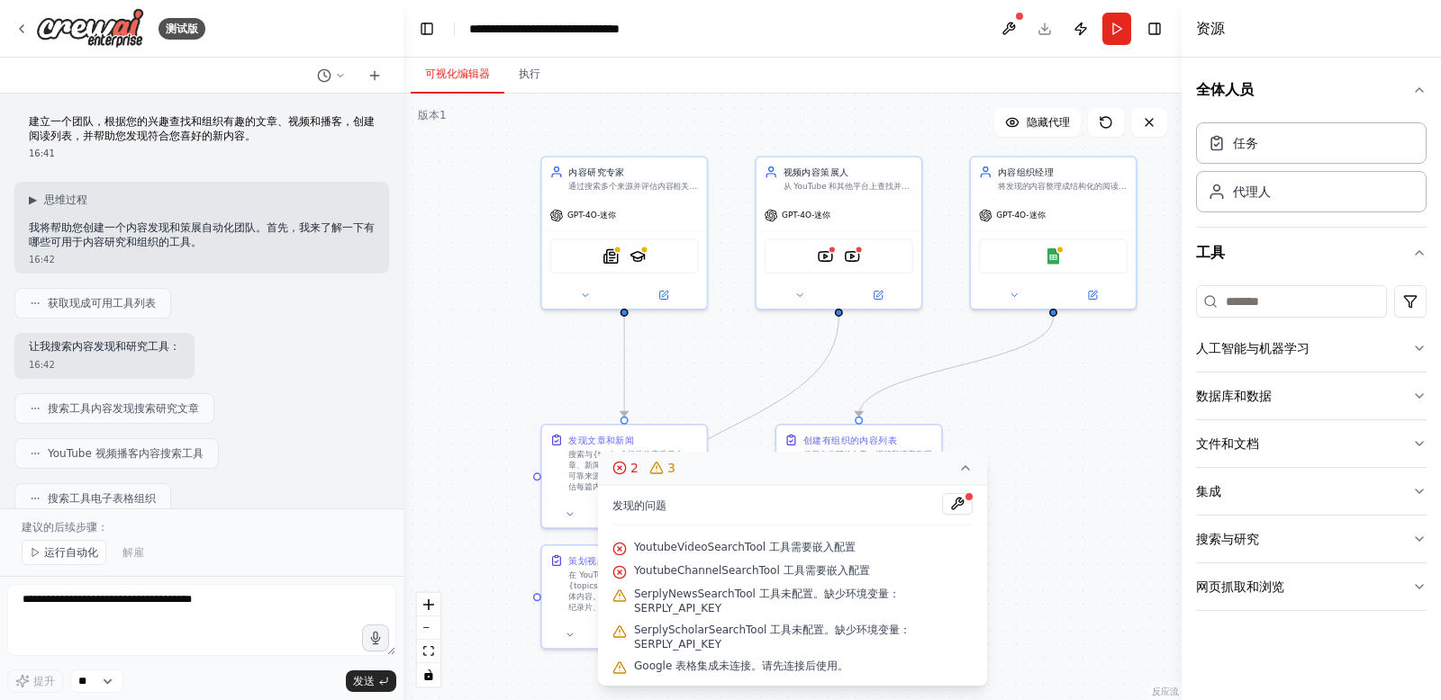
drag, startPoint x: 768, startPoint y: 547, endPoint x: 856, endPoint y: 546, distance: 88.3
click at [856, 546] on div "YoutubeVideoSearchTool 工具需要嵌入配置" at bounding box center [792, 548] width 360 height 23
drag, startPoint x: 782, startPoint y: 571, endPoint x: 715, endPoint y: 583, distance: 67.8
click at [876, 573] on div "YoutubeChannelSearchTool 工具需要嵌入配置" at bounding box center [792, 571] width 360 height 23
drag, startPoint x: 637, startPoint y: 607, endPoint x: 703, endPoint y: 624, distance: 68.8
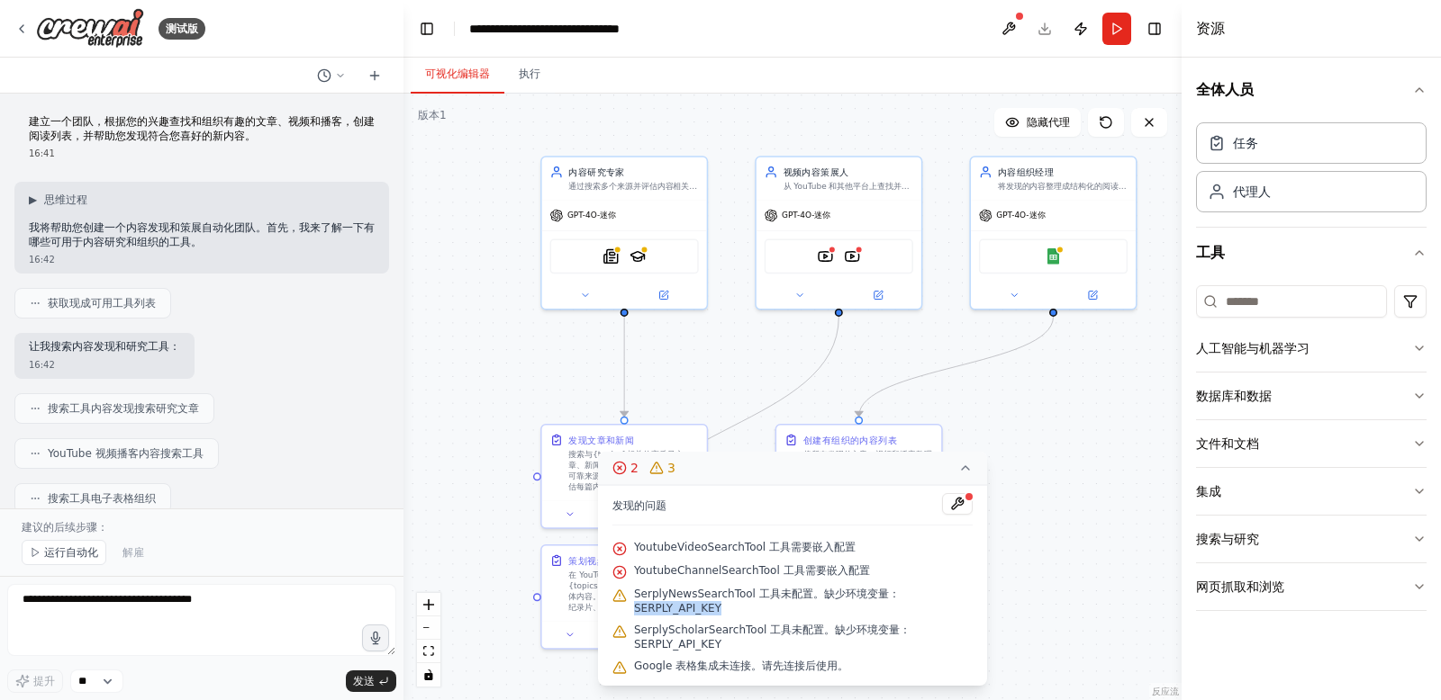
click at [737, 609] on span "SerplyNewsSearchTool 工具未配置。缺少环境变量：SERPLY_API_KEY" at bounding box center [803, 601] width 339 height 29
drag, startPoint x: 639, startPoint y: 642, endPoint x: 775, endPoint y: 646, distance: 136.0
click at [775, 646] on span "SerplyScholarSearchTool 工具未配置。缺少环境变量：SERPLY_API_KEY" at bounding box center [803, 637] width 339 height 29
click at [647, 664] on font "Google 表格集成未连接。请先连接后使用。" at bounding box center [741, 666] width 214 height 13
drag, startPoint x: 674, startPoint y: 667, endPoint x: 868, endPoint y: 667, distance: 193.6
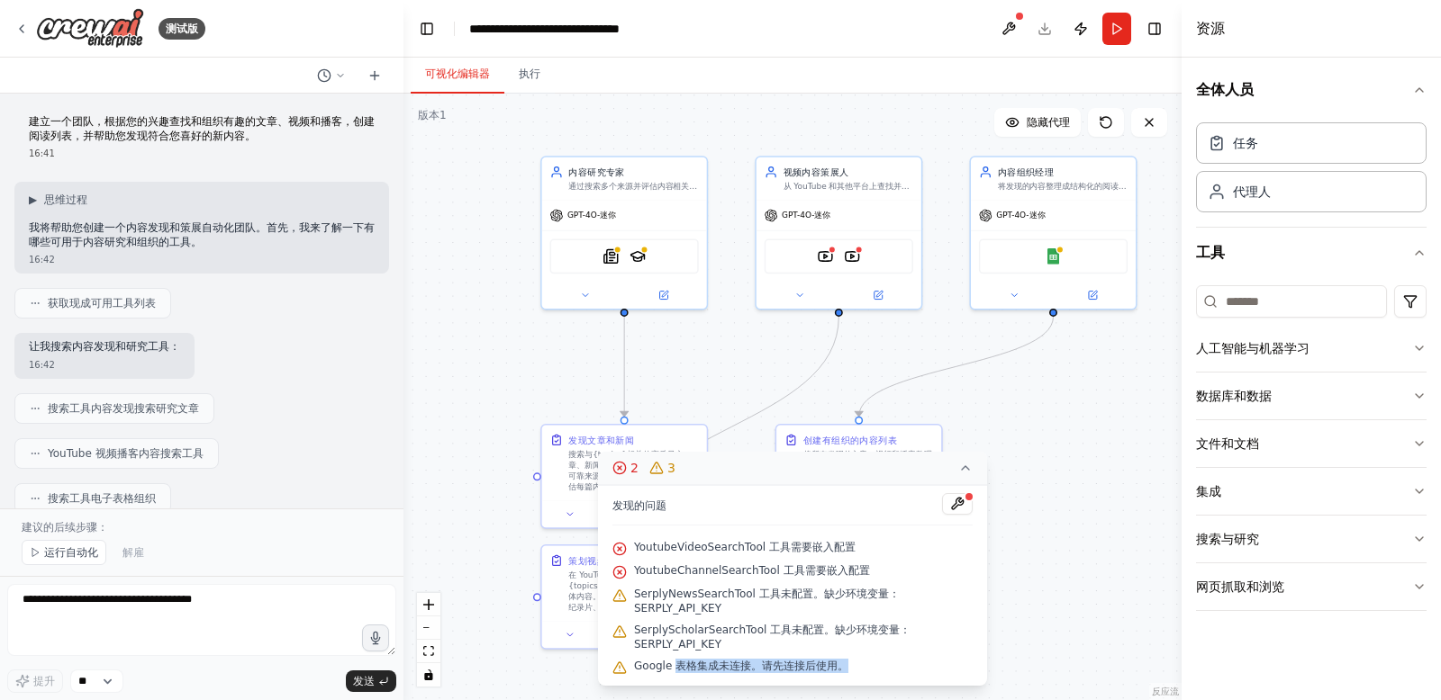
click at [868, 667] on div "Google 表格集成未连接。请先连接后使用。" at bounding box center [792, 666] width 360 height 23
click at [773, 651] on span "SerplyScholarSearchTool 工具未配置。缺少环境变量：SERPLY_API_KEY" at bounding box center [803, 637] width 339 height 29
click at [1052, 555] on div ".deletable-edge-delete-btn { width: 20px; height: 20px; border: 0px solid #ffff…" at bounding box center [792, 397] width 778 height 607
click at [965, 472] on icon at bounding box center [965, 468] width 14 height 14
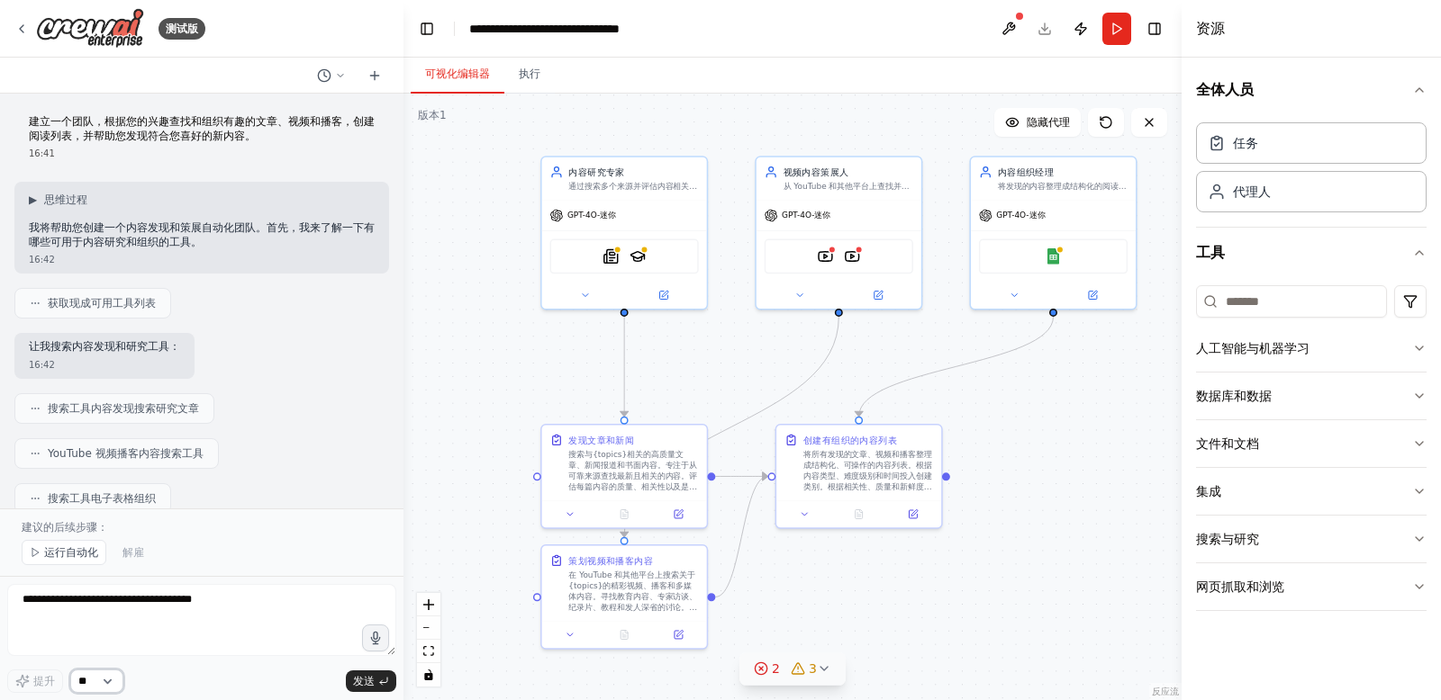
click at [111, 683] on select "**" at bounding box center [96, 681] width 53 height 23
click at [123, 681] on select "**" at bounding box center [96, 681] width 53 height 23
click at [55, 631] on textarea at bounding box center [201, 620] width 389 height 72
click at [36, 199] on font "▶" at bounding box center [33, 200] width 8 height 13
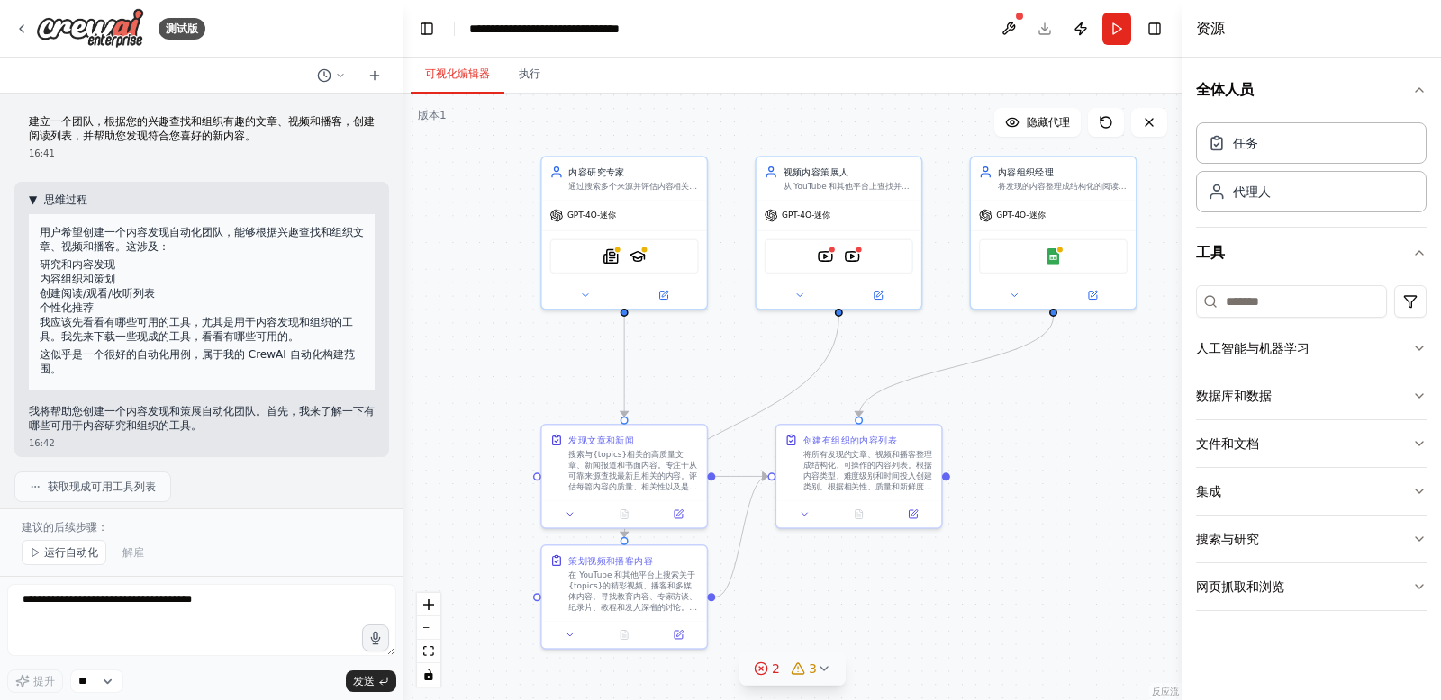
click at [36, 199] on font "▼" at bounding box center [33, 200] width 8 height 13
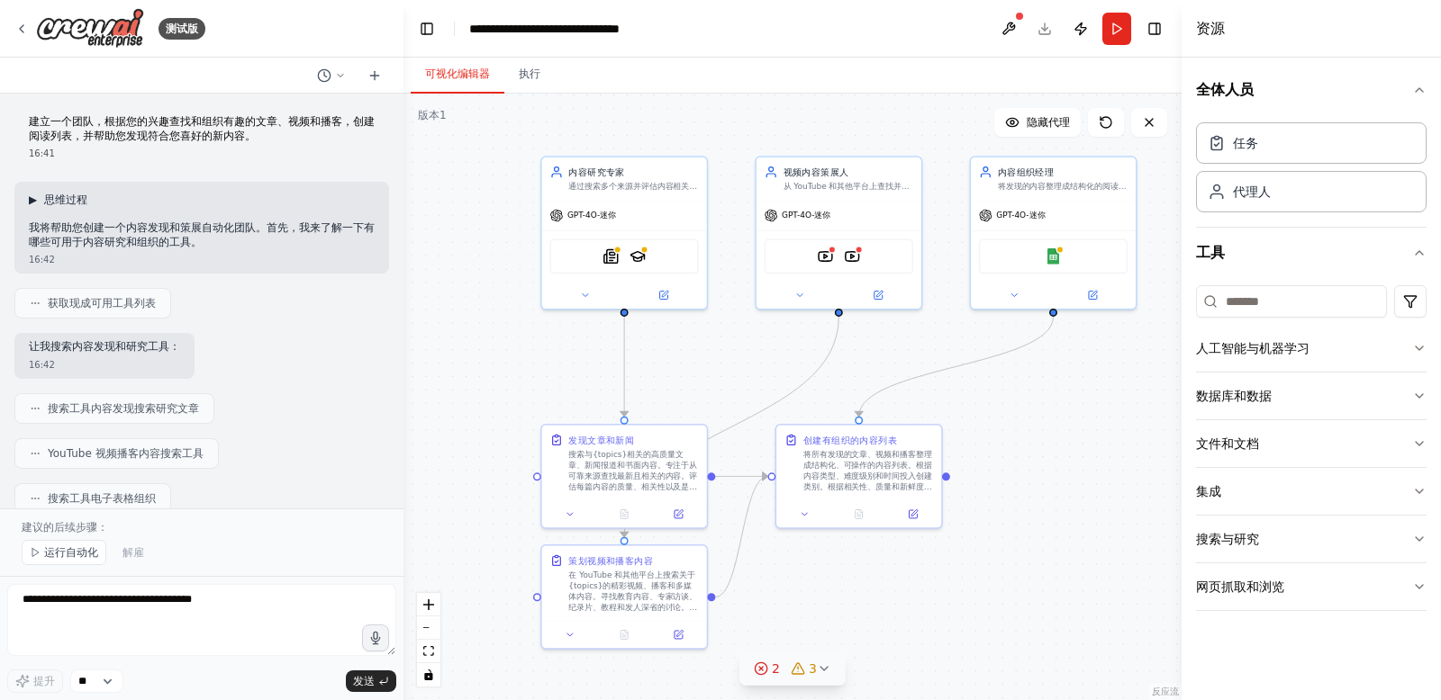
click at [36, 199] on span "▶" at bounding box center [33, 200] width 8 height 14
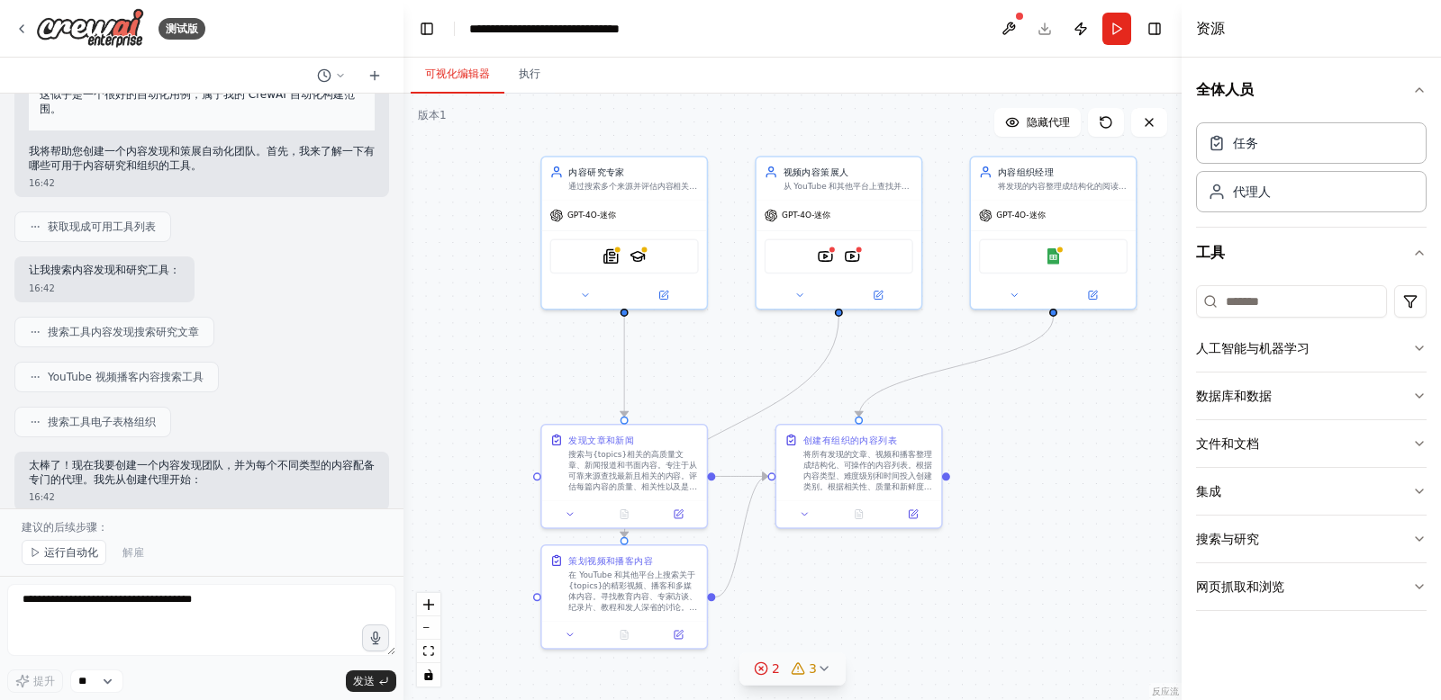
scroll to position [268, 0]
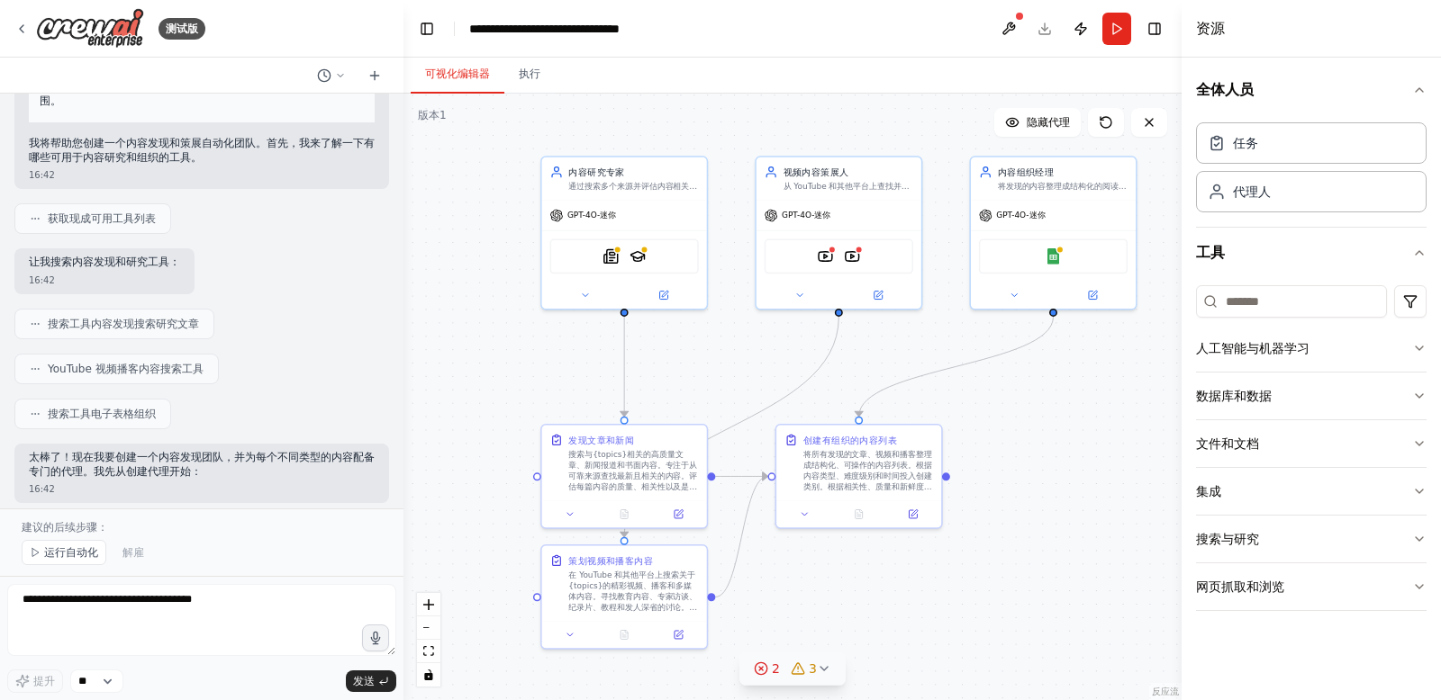
click at [61, 215] on font "获取现成可用工具列表" at bounding box center [102, 218] width 108 height 13
click at [45, 219] on div "获取现成可用工具列表" at bounding box center [93, 219] width 126 height 14
click at [20, 217] on div "获取现成可用工具列表" at bounding box center [92, 218] width 157 height 31
click at [65, 215] on font "获取现成可用工具列表" at bounding box center [102, 218] width 108 height 13
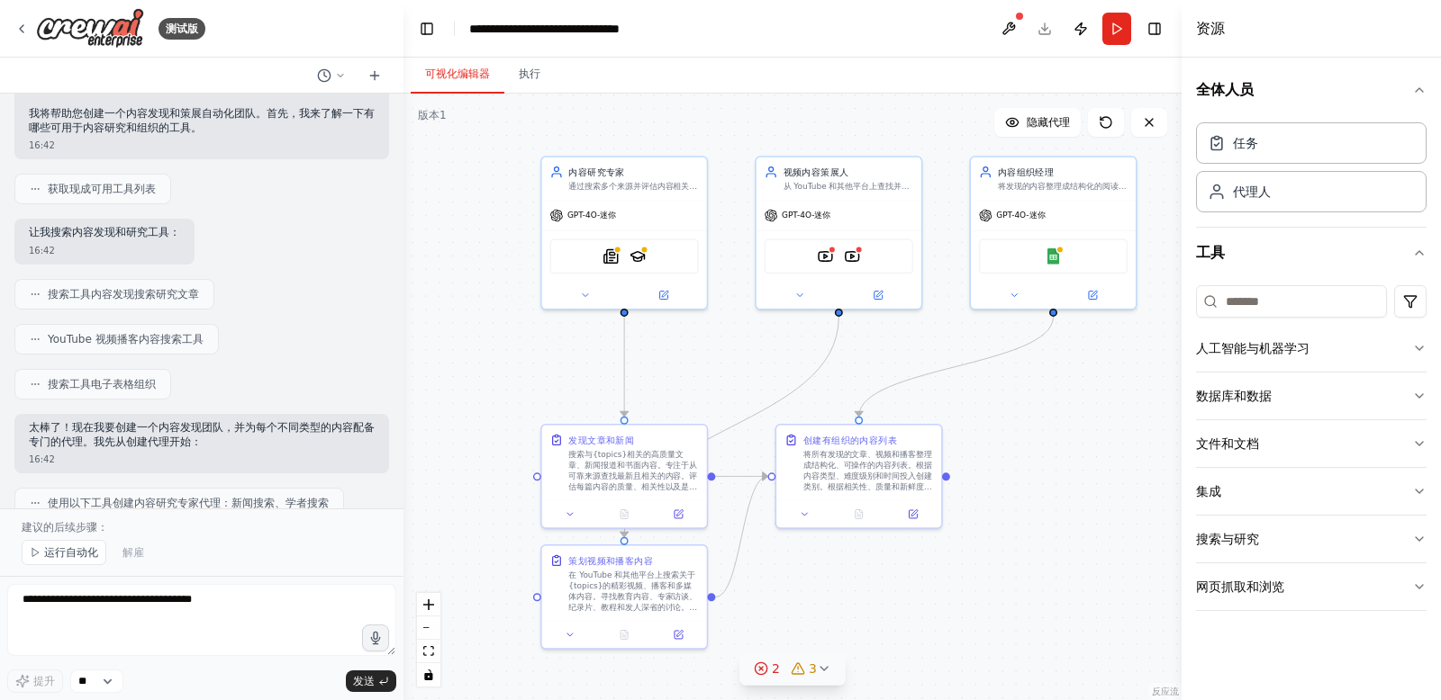
scroll to position [309, 0]
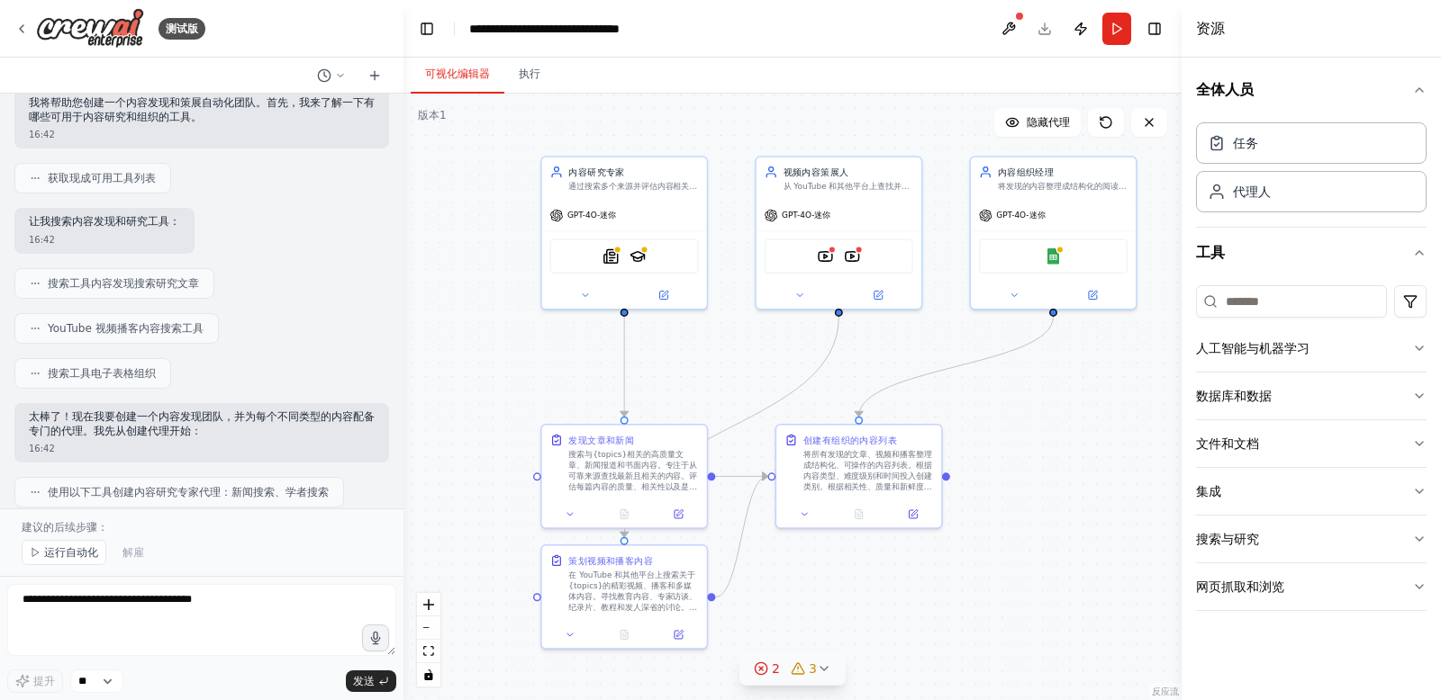
click at [152, 285] on font "搜索工具内容发现搜索研究文章" at bounding box center [123, 283] width 151 height 13
click at [105, 330] on font "YouTube 视频播客内容搜索工具" at bounding box center [126, 328] width 156 height 13
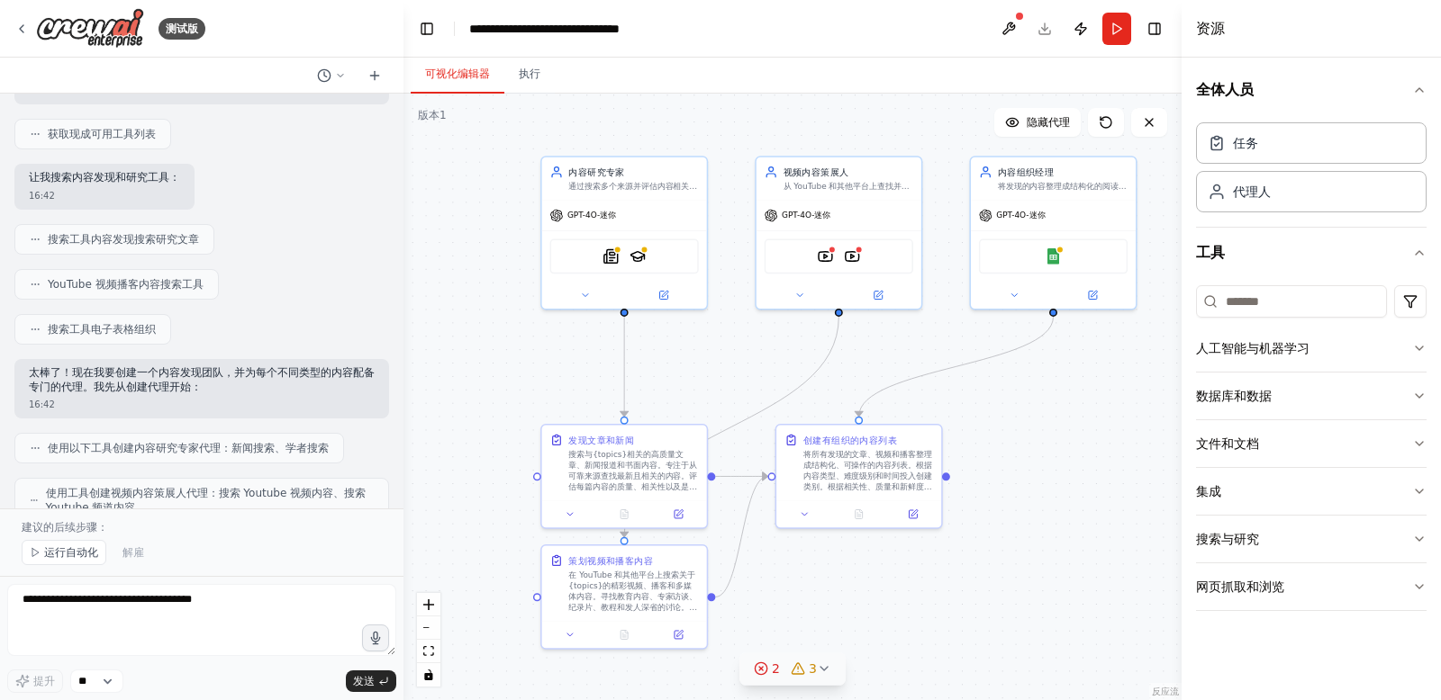
drag, startPoint x: 73, startPoint y: 325, endPoint x: 189, endPoint y: 334, distance: 116.5
click at [76, 325] on font "搜索工具电子表格组织" at bounding box center [102, 329] width 108 height 13
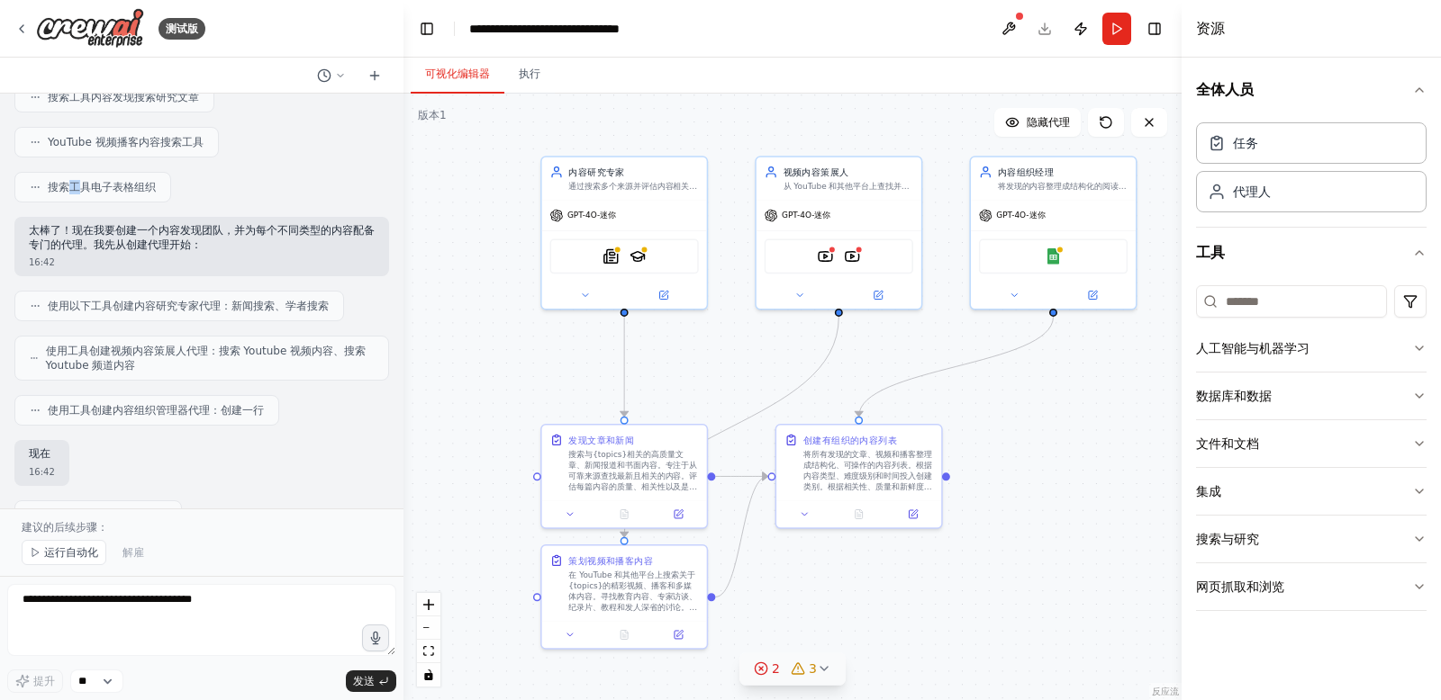
scroll to position [500, 0]
click at [87, 182] on font "搜索工具电子表格组织" at bounding box center [102, 182] width 108 height 13
drag, startPoint x: 77, startPoint y: 225, endPoint x: 252, endPoint y: 239, distance: 175.3
click at [252, 239] on p "太棒了！现在我要创建一个内容发现团队，并为每个不同类型的内容配备专门的代理。我先从创建代理开始：" at bounding box center [202, 234] width 346 height 28
drag, startPoint x: 124, startPoint y: 301, endPoint x: 215, endPoint y: 300, distance: 90.9
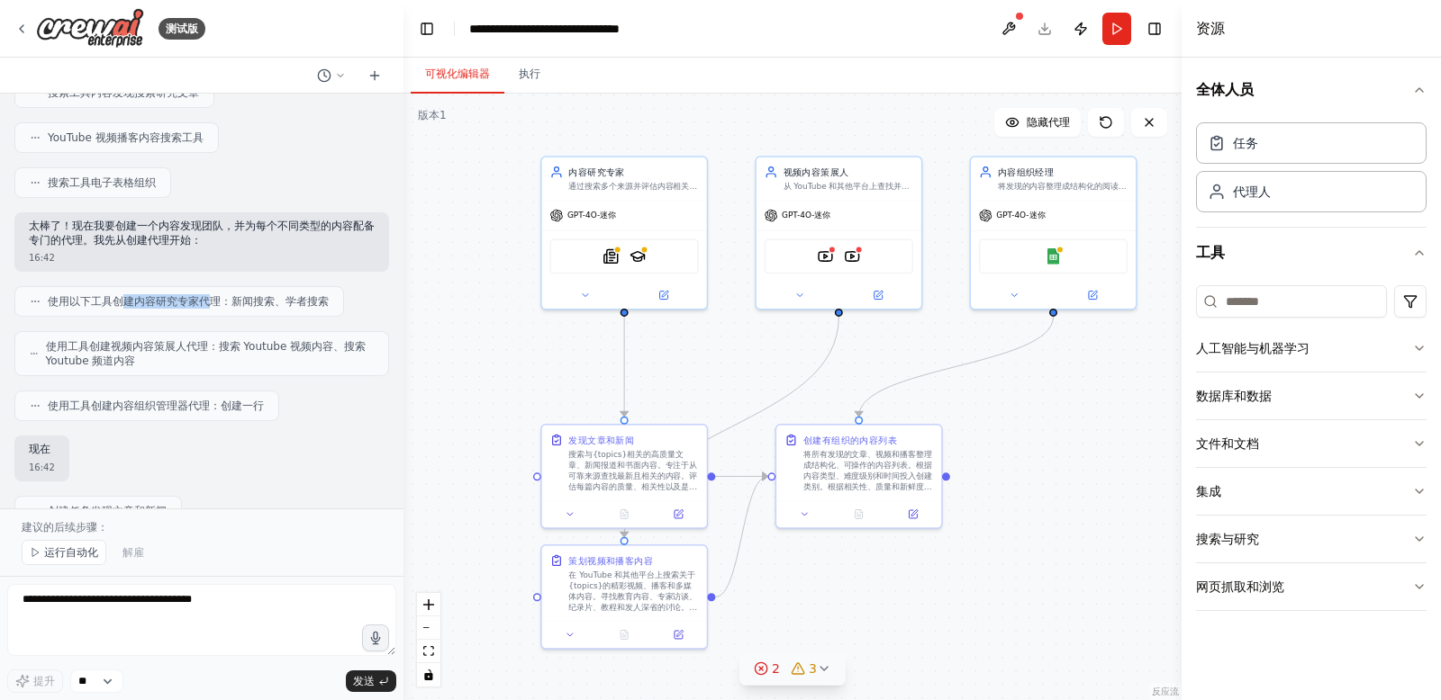
click at [215, 300] on font "使用以下工具创建内容研究专家代理：新闻搜索、学者搜索" at bounding box center [188, 301] width 281 height 13
click at [237, 300] on font "使用以下工具创建内容研究专家代理：新闻搜索、学者搜索" at bounding box center [188, 301] width 281 height 13
drag, startPoint x: 219, startPoint y: 300, endPoint x: 334, endPoint y: 303, distance: 115.3
click at [334, 303] on div "使用以下工具创建内容研究专家代理：新闻搜索、学者搜索" at bounding box center [179, 301] width 330 height 31
click at [198, 303] on font "使用以下工具创建内容研究专家代理：新闻搜索、学者搜索" at bounding box center [188, 301] width 281 height 13
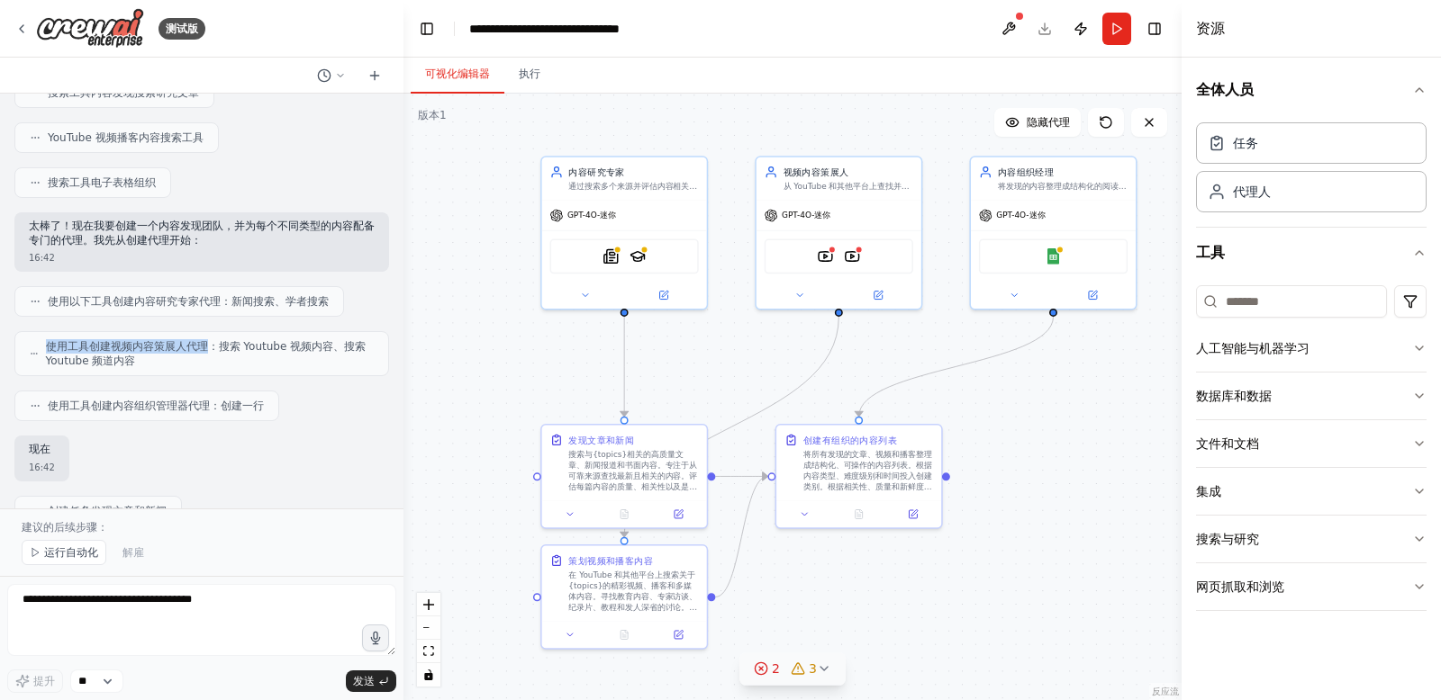
drag, startPoint x: 47, startPoint y: 347, endPoint x: 215, endPoint y: 348, distance: 168.4
click at [212, 344] on font "使用工具创建视频内容策展人代理：搜索 Youtube 视频内容、搜索 Youtube 频道内容" at bounding box center [206, 353] width 321 height 27
click at [176, 349] on font "使用工具创建视频内容策展人代理：搜索 Youtube 视频内容、搜索 Youtube 频道内容" at bounding box center [206, 353] width 321 height 27
drag, startPoint x: 218, startPoint y: 346, endPoint x: 320, endPoint y: 352, distance: 101.9
click at [320, 352] on font "使用工具创建视频内容策展人代理：搜索 Youtube 视频内容、搜索 Youtube 频道内容" at bounding box center [206, 353] width 321 height 27
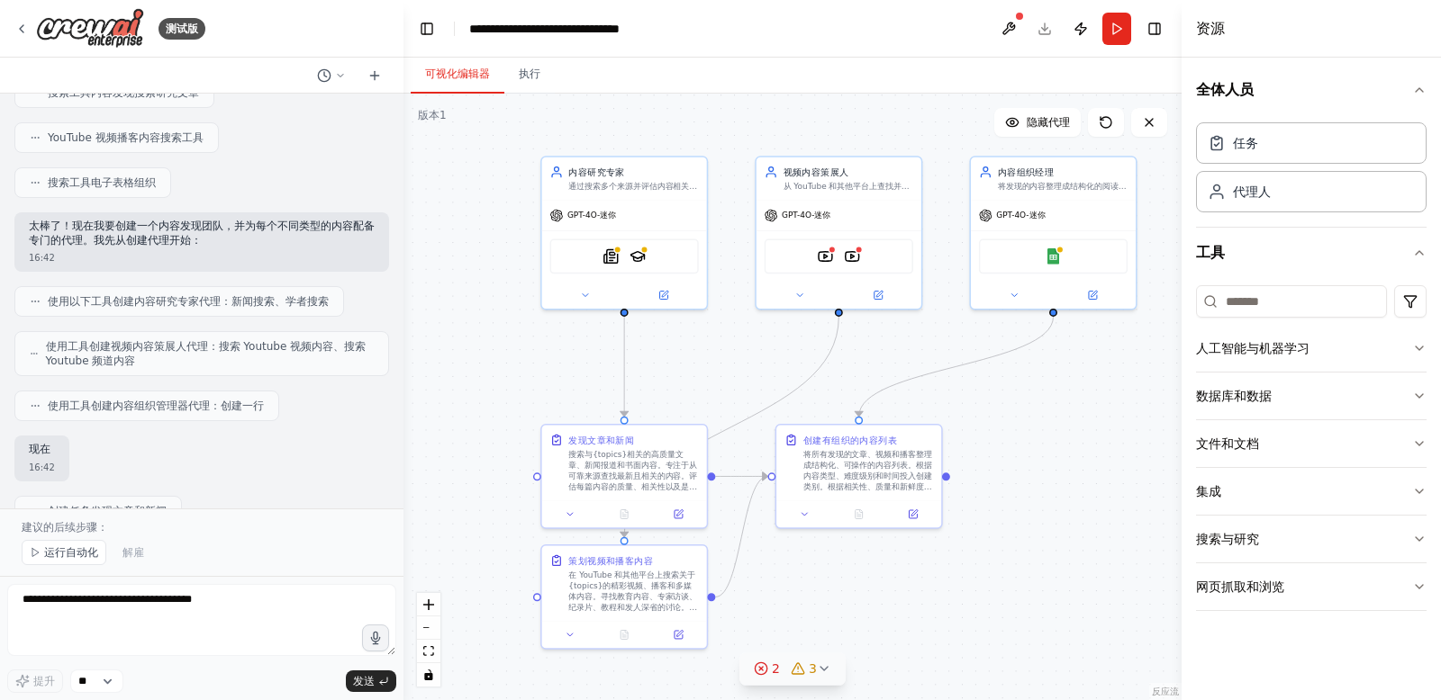
click at [134, 351] on font "使用工具创建视频内容策展人代理：搜索 Youtube 视频内容、搜索 Youtube 频道内容" at bounding box center [206, 353] width 321 height 27
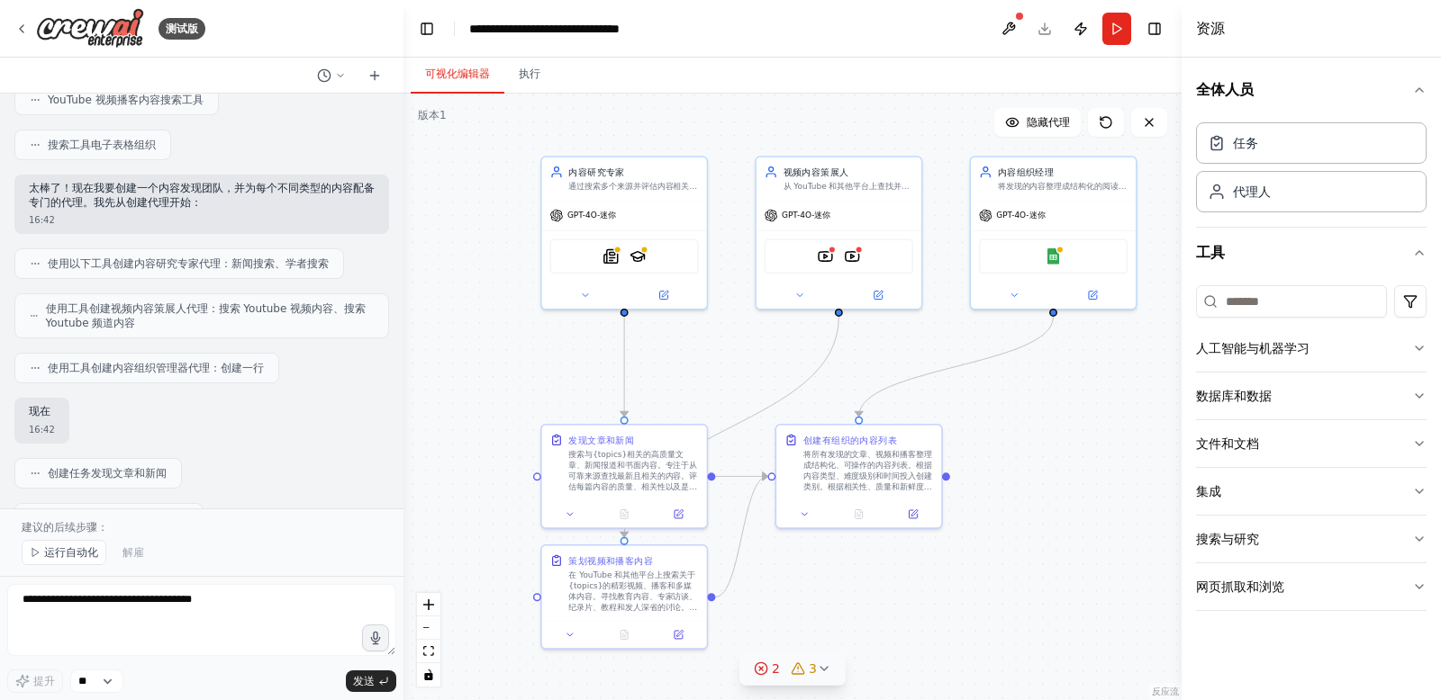
scroll to position [545, 0]
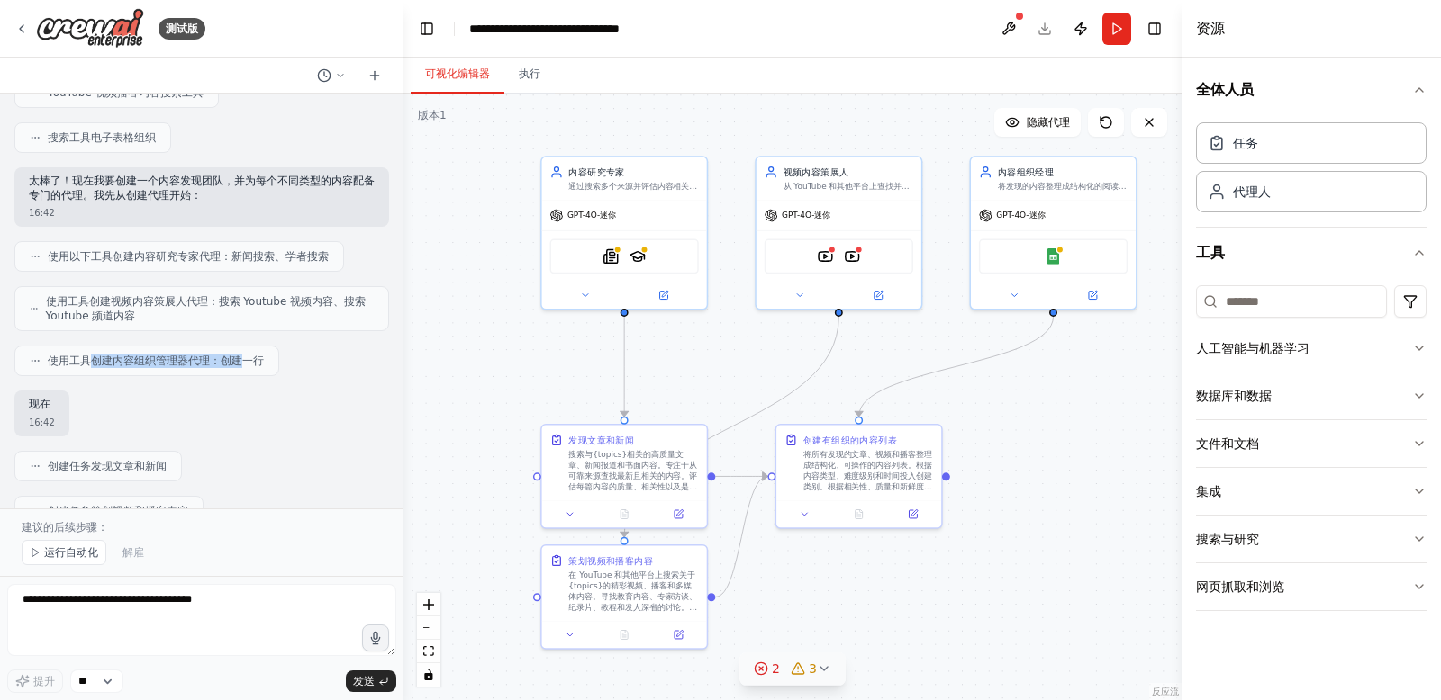
drag, startPoint x: 158, startPoint y: 360, endPoint x: 200, endPoint y: 360, distance: 42.3
click at [248, 362] on font "使用工具创建内容组织管理器代理：创建一行" at bounding box center [156, 361] width 216 height 13
click at [159, 360] on font "使用工具创建内容组织管理器代理：创建一行" at bounding box center [156, 361] width 216 height 13
drag, startPoint x: 98, startPoint y: 361, endPoint x: 203, endPoint y: 359, distance: 104.5
click at [203, 359] on font "使用工具创建内容组织管理器代理：创建一行" at bounding box center [156, 361] width 216 height 13
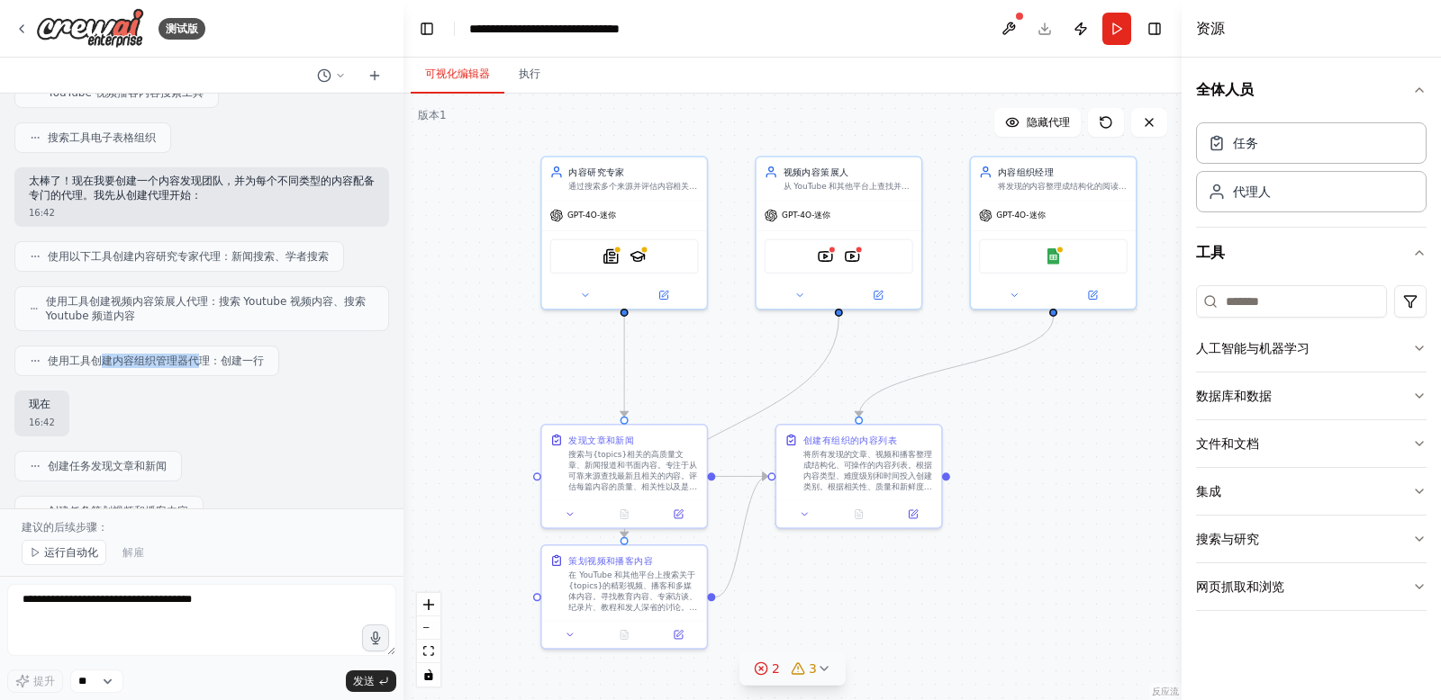
click at [158, 360] on font "使用工具创建内容组织管理器代理：创建一行" at bounding box center [156, 361] width 216 height 13
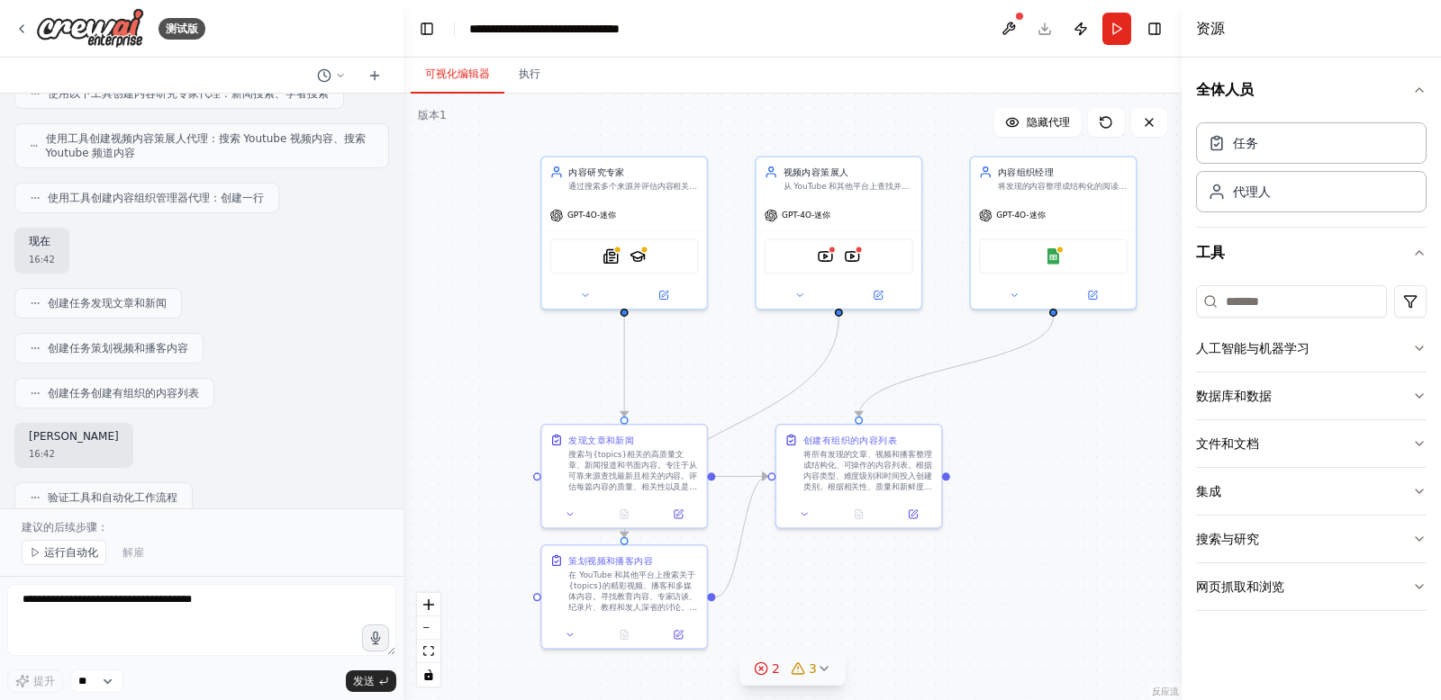
scroll to position [709, 0]
drag, startPoint x: 51, startPoint y: 302, endPoint x: 166, endPoint y: 302, distance: 114.3
click at [166, 302] on font "创建任务发现文章和新闻" at bounding box center [107, 301] width 119 height 13
click at [89, 305] on font "创建任务发现文章和新闻" at bounding box center [107, 301] width 119 height 13
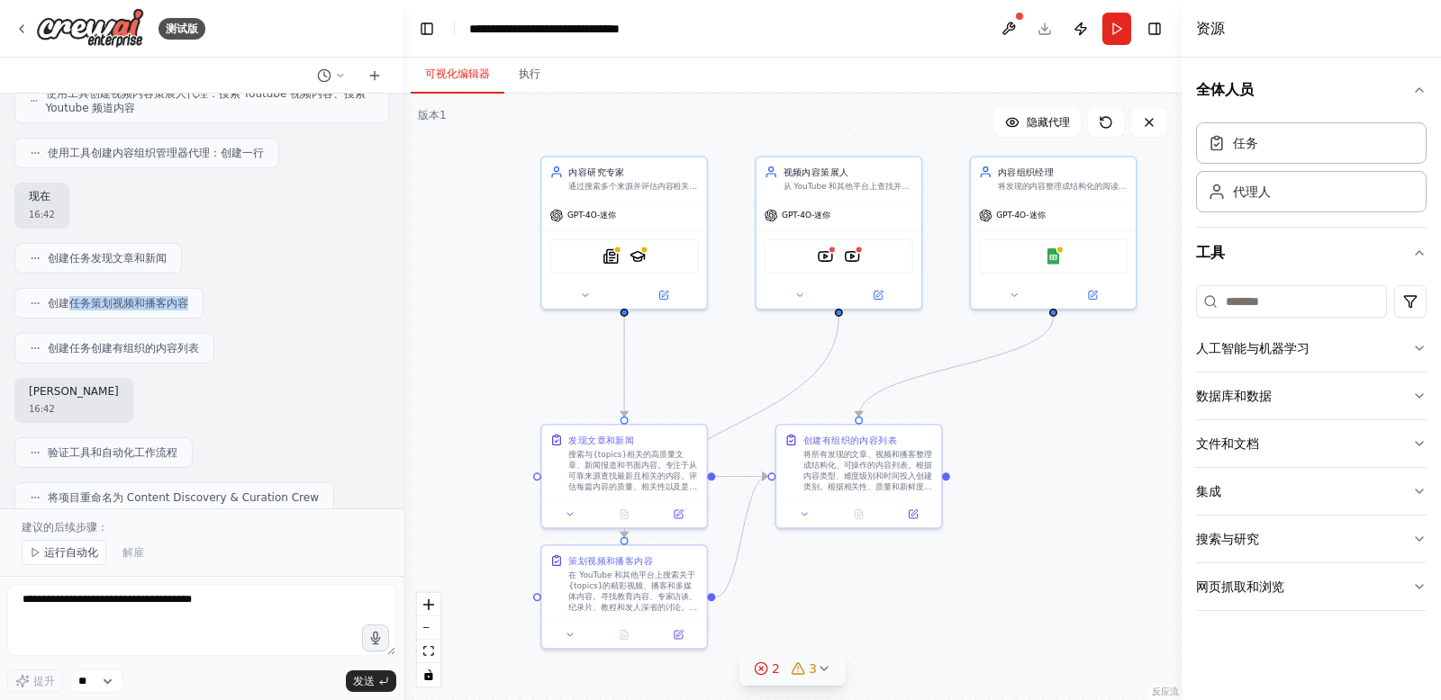
drag, startPoint x: 70, startPoint y: 303, endPoint x: 185, endPoint y: 303, distance: 114.3
click at [185, 303] on font "创建任务策划视频和播客内容" at bounding box center [118, 303] width 140 height 13
click at [66, 349] on font "创建任务创建有组织的内容列表" at bounding box center [123, 348] width 151 height 13
drag, startPoint x: 56, startPoint y: 348, endPoint x: 191, endPoint y: 347, distance: 135.1
click at [191, 347] on font "创建任务创建有组织的内容列表" at bounding box center [123, 348] width 151 height 13
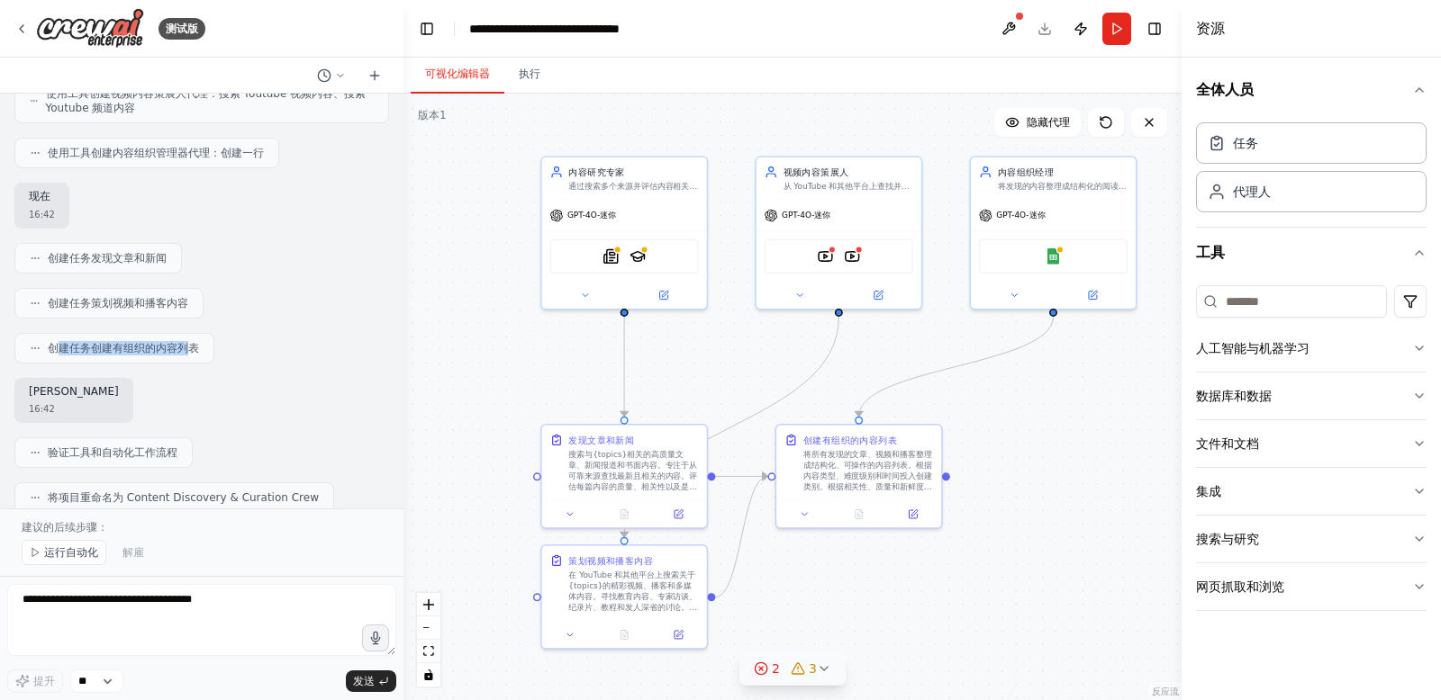
click at [122, 346] on font "创建任务创建有组织的内容列表" at bounding box center [123, 348] width 151 height 13
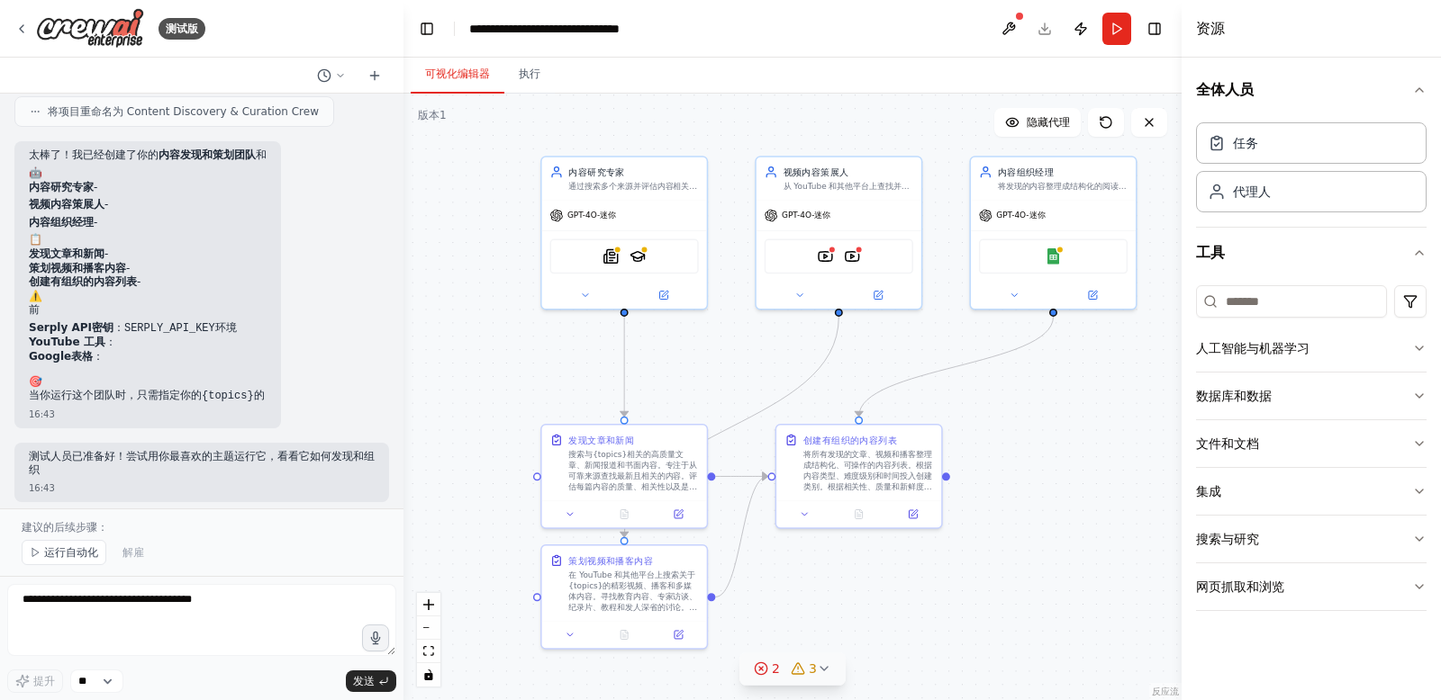
scroll to position [1146, 0]
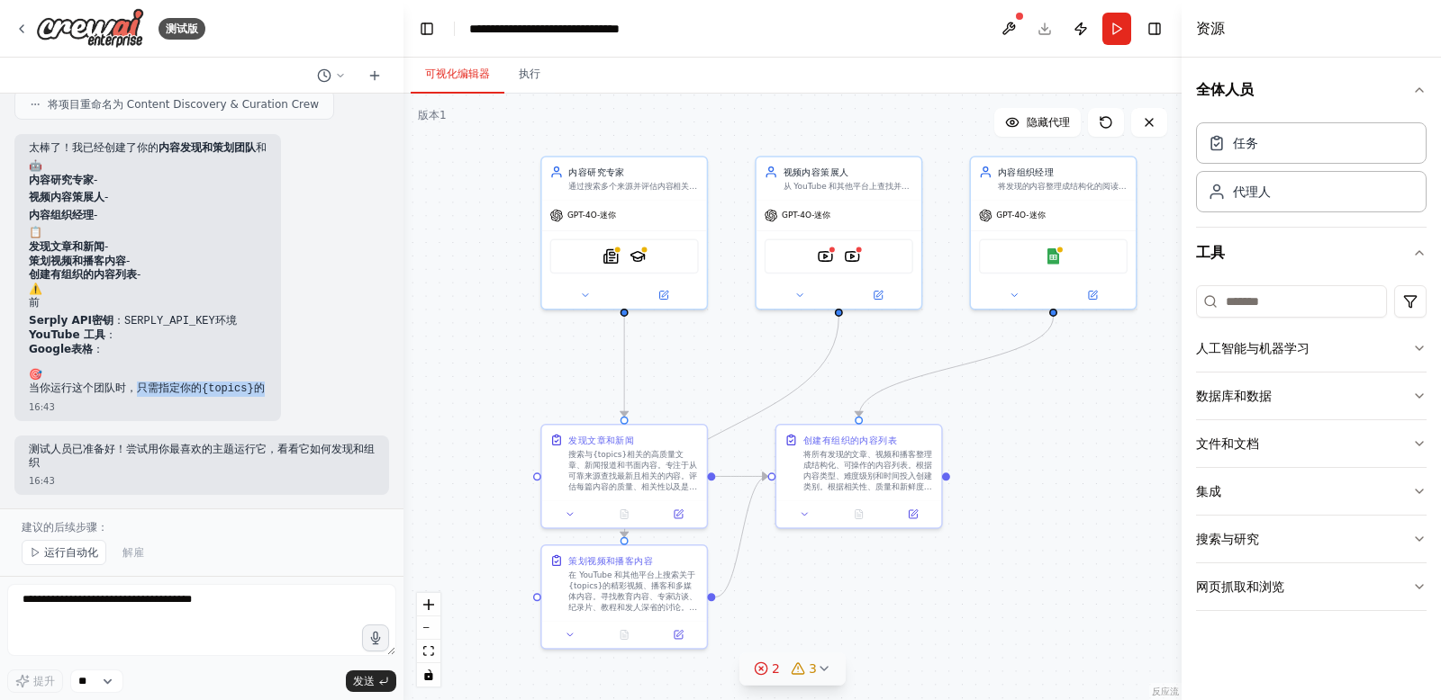
drag, startPoint x: 133, startPoint y: 388, endPoint x: 266, endPoint y: 389, distance: 132.4
click at [266, 389] on p "当你运行这个团队时，只需指定你的 {topics} 的" at bounding box center [148, 389] width 238 height 15
click at [163, 396] on p "当你运行这个团队时，只需指定你的 {topics} 的" at bounding box center [148, 389] width 238 height 15
drag, startPoint x: 264, startPoint y: 389, endPoint x: 38, endPoint y: 383, distance: 226.1
click at [38, 383] on p "当你运行这个团队时，只需指定你的 {topics} 的" at bounding box center [148, 389] width 238 height 15
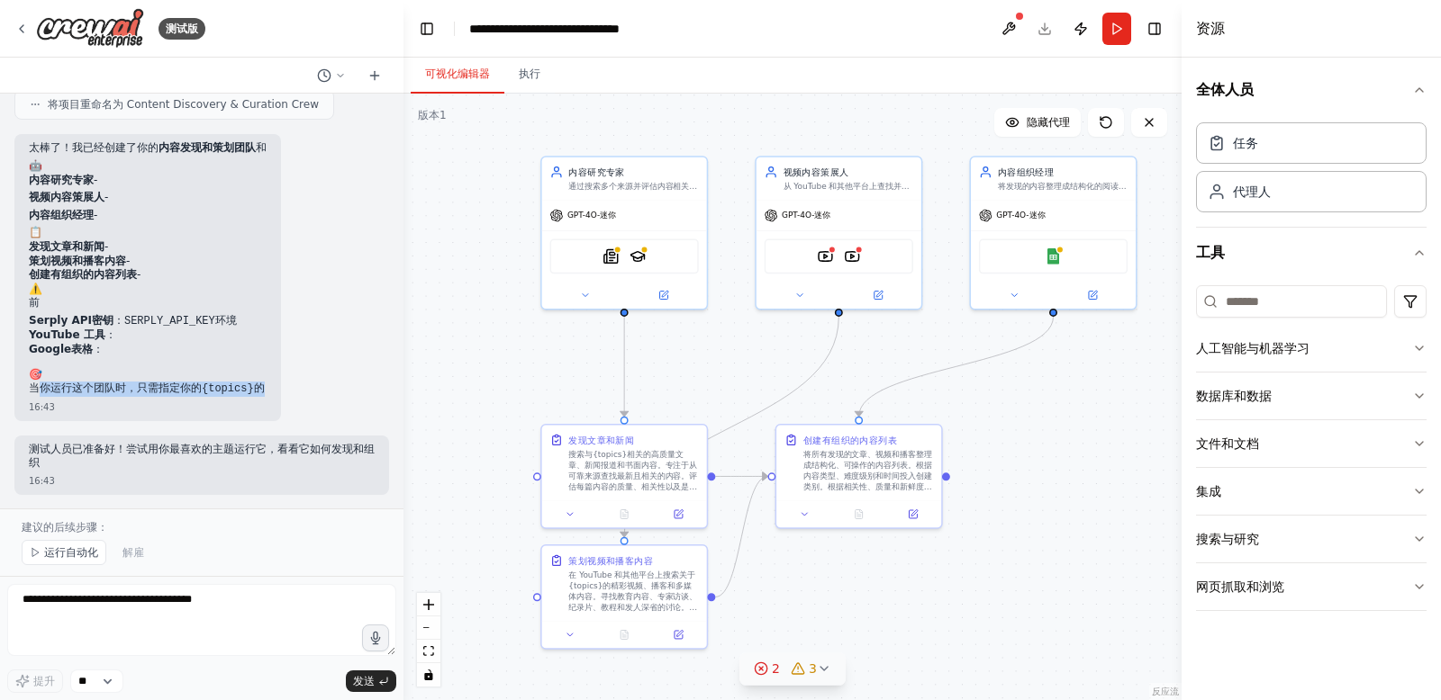
click at [159, 388] on font "当你运行这个团队时，只需指定你的" at bounding box center [115, 388] width 173 height 13
click at [36, 453] on font "测试人员已准备好！尝试用你最喜欢的主题运行它，看看它如何发现和组织" at bounding box center [202, 456] width 346 height 27
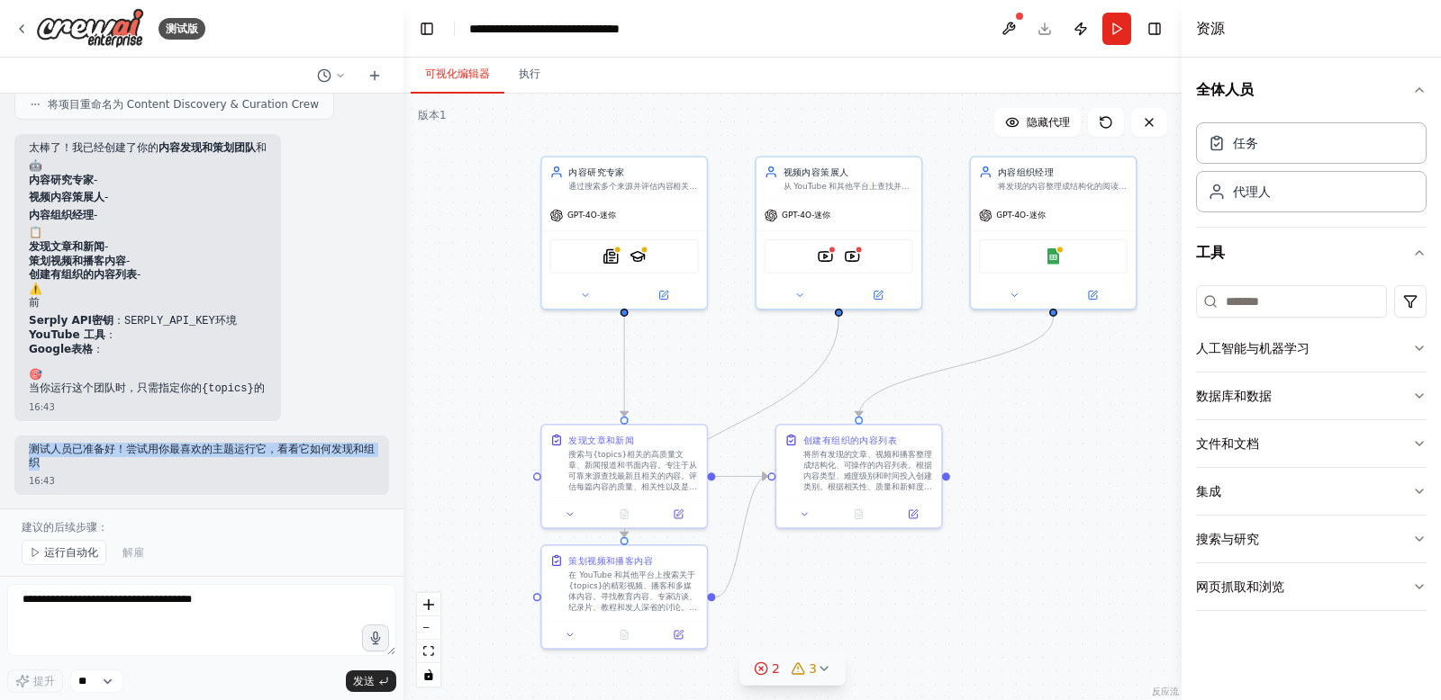
drag, startPoint x: 33, startPoint y: 451, endPoint x: 205, endPoint y: 465, distance: 172.6
click at [205, 465] on p "测试人员已准备好！尝试用你最喜欢的主题运行它，看看它如何发现和组织" at bounding box center [202, 457] width 346 height 28
click at [168, 463] on p "测试人员已准备好！尝试用你最喜欢的主题运行它，看看它如何发现和组织" at bounding box center [202, 457] width 346 height 28
drag, startPoint x: 123, startPoint y: 448, endPoint x: 282, endPoint y: 468, distance: 159.7
click at [282, 468] on p "测试人员已准备好！尝试用你最喜欢的主题运行它，看看它如何发现和组织" at bounding box center [202, 457] width 346 height 28
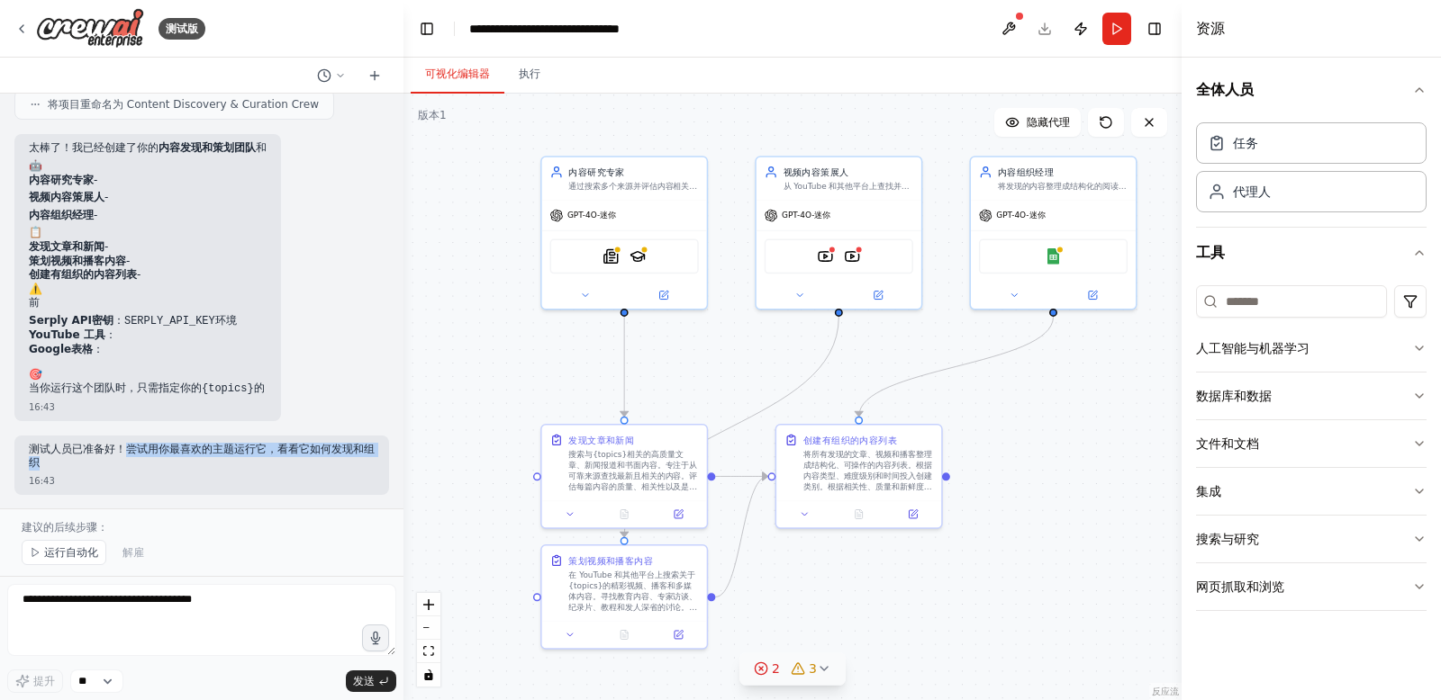
click at [282, 455] on font "测试人员已准备好！尝试用你最喜欢的主题运行它，看看它如何发现和组织" at bounding box center [202, 456] width 346 height 27
drag, startPoint x: 269, startPoint y: 448, endPoint x: 234, endPoint y: 464, distance: 38.3
click at [339, 465] on p "测试人员已准备好！尝试用你最喜欢的主题运行它，看看它如何发现和组织" at bounding box center [202, 457] width 346 height 28
click at [212, 465] on p "测试人员已准备好！尝试用你最喜欢的主题运行它，看看它如何发现和组织" at bounding box center [202, 457] width 346 height 28
drag, startPoint x: 50, startPoint y: 464, endPoint x: 59, endPoint y: 453, distance: 14.1
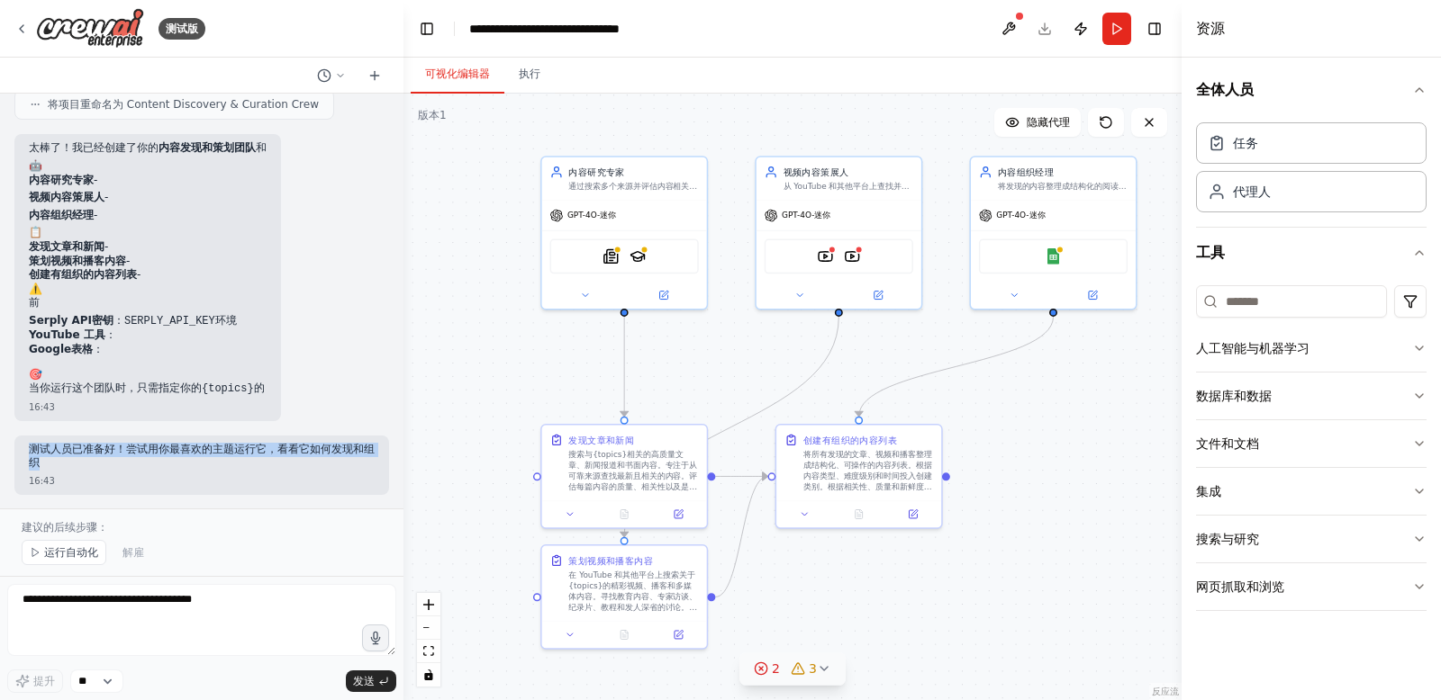
click at [25, 449] on div "测试人员已准备好！尝试用你最喜欢的主题运行它，看看它如何发现和组织 16:43" at bounding box center [201, 465] width 375 height 59
click at [144, 459] on p "测试人员已准备好！尝试用你最喜欢的主题运行它，看看它如何发现和组织" at bounding box center [202, 457] width 346 height 28
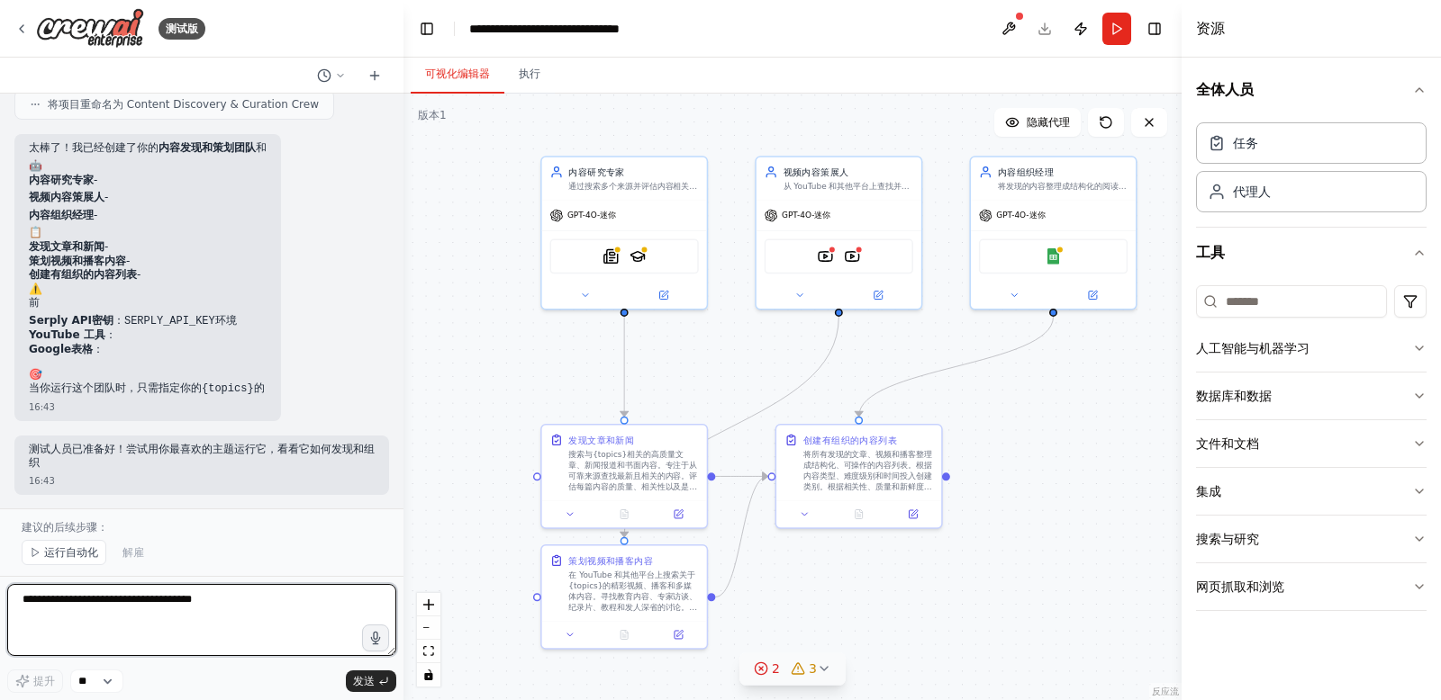
click at [51, 604] on textarea at bounding box center [201, 620] width 389 height 72
type textarea "*"
type textarea "**********"
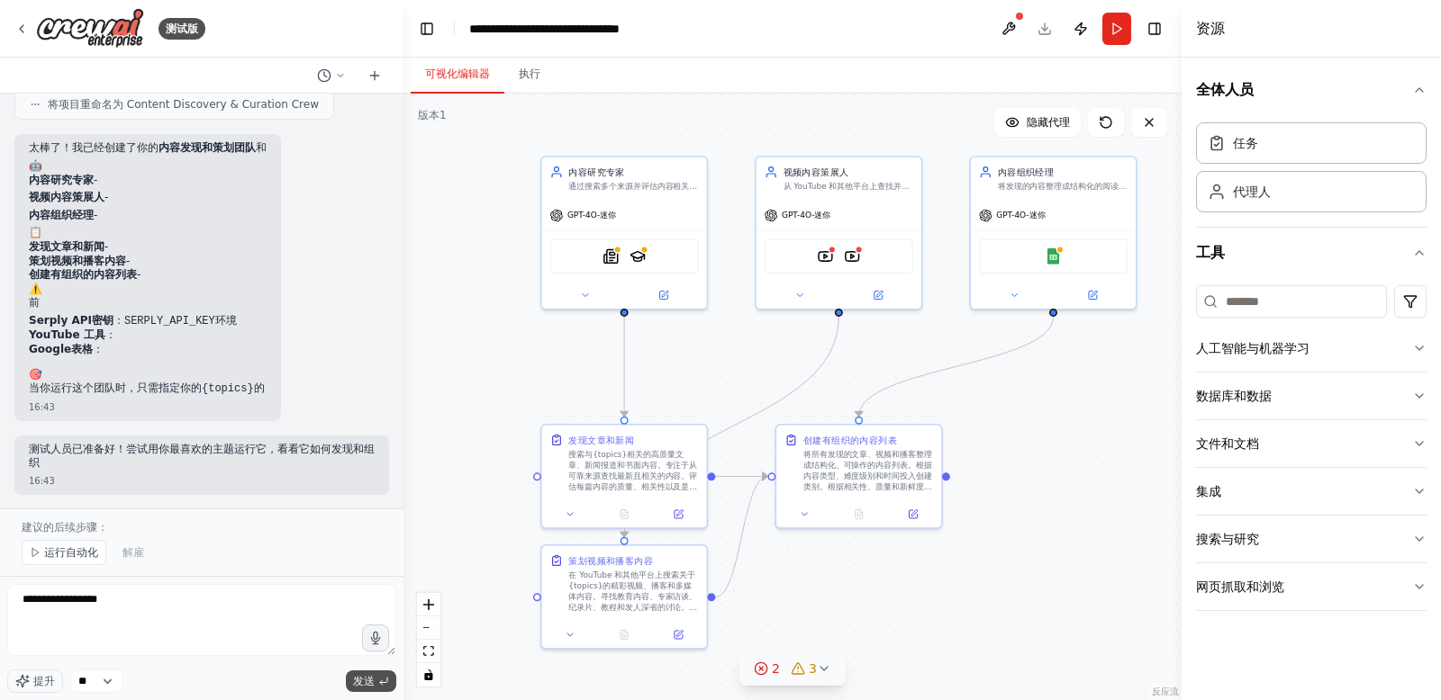
click at [372, 684] on font "发送" at bounding box center [364, 681] width 22 height 13
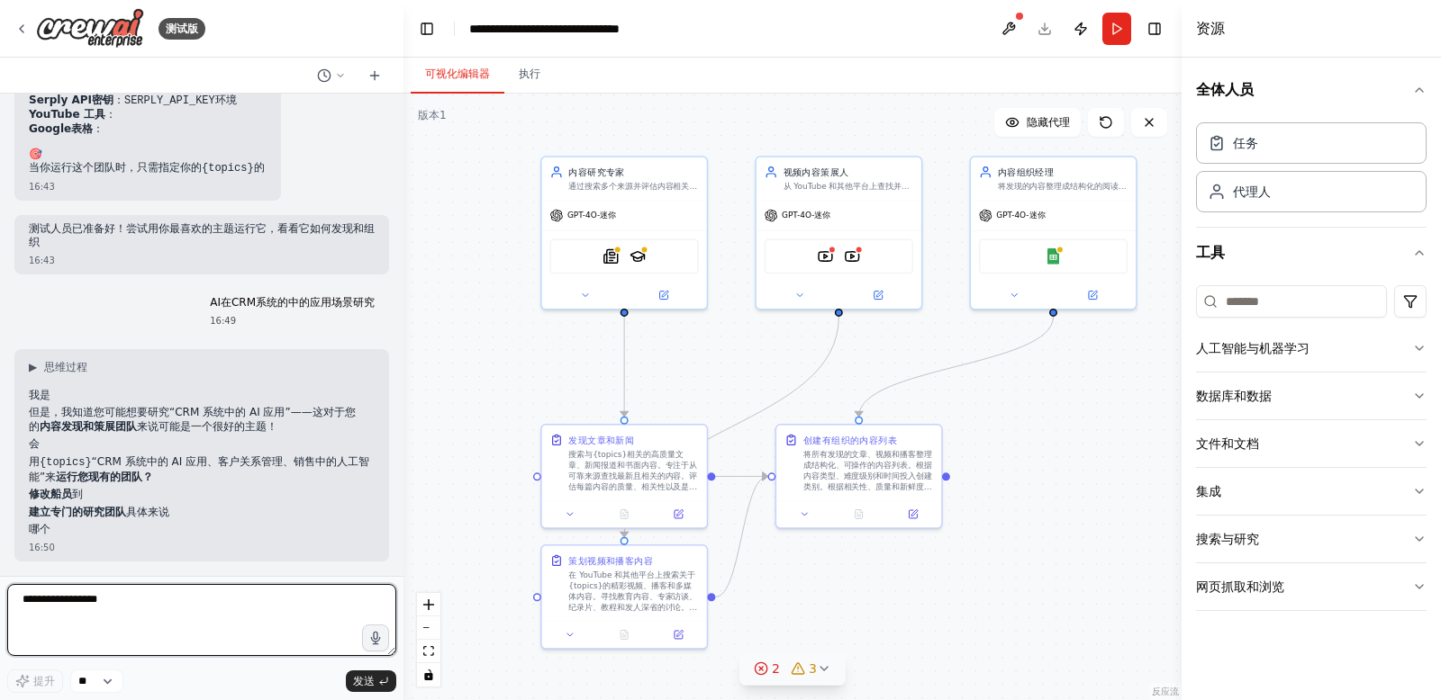
scroll to position [1366, 0]
click at [89, 610] on textarea "**********" at bounding box center [201, 620] width 389 height 72
click at [96, 610] on textarea "**********" at bounding box center [201, 620] width 389 height 72
click at [77, 469] on code "{topics}" at bounding box center [66, 463] width 52 height 13
drag, startPoint x: 62, startPoint y: 407, endPoint x: 230, endPoint y: 414, distance: 167.6
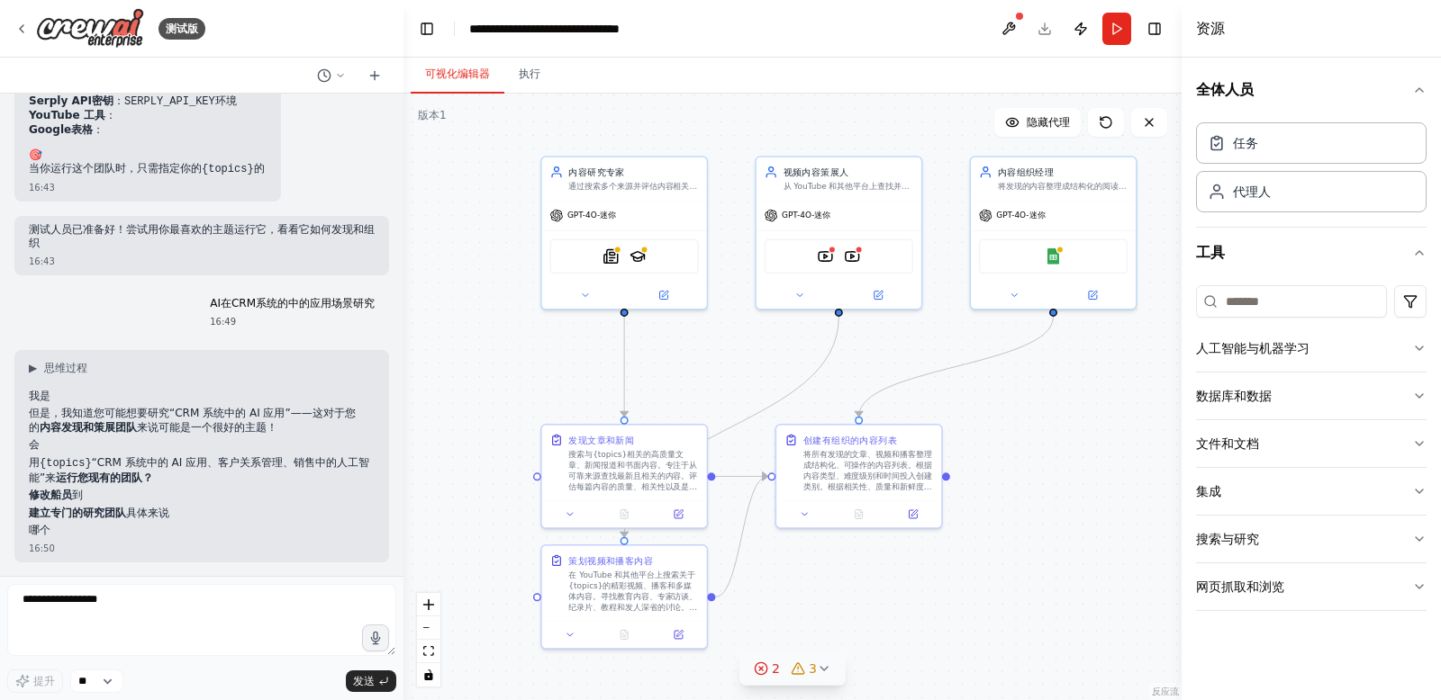
click at [230, 414] on font "但是，我知道您可能想要研究“CRM 系统中的 AI 应用”——这对于您的" at bounding box center [192, 420] width 327 height 27
drag, startPoint x: 161, startPoint y: 413, endPoint x: 285, endPoint y: 424, distance: 124.7
click at [288, 423] on p "但是，我知道您可能想要研究“CRM 系统中的 AI 应用”——这对于您的 内容发现和策展团队 来说可能是一个很好的主题！" at bounding box center [202, 421] width 346 height 28
click at [254, 420] on font "但是，我知道您可能想要研究“CRM 系统中的 AI 应用”——这对于您的" at bounding box center [192, 420] width 327 height 27
drag, startPoint x: 302, startPoint y: 415, endPoint x: 65, endPoint y: 427, distance: 237.1
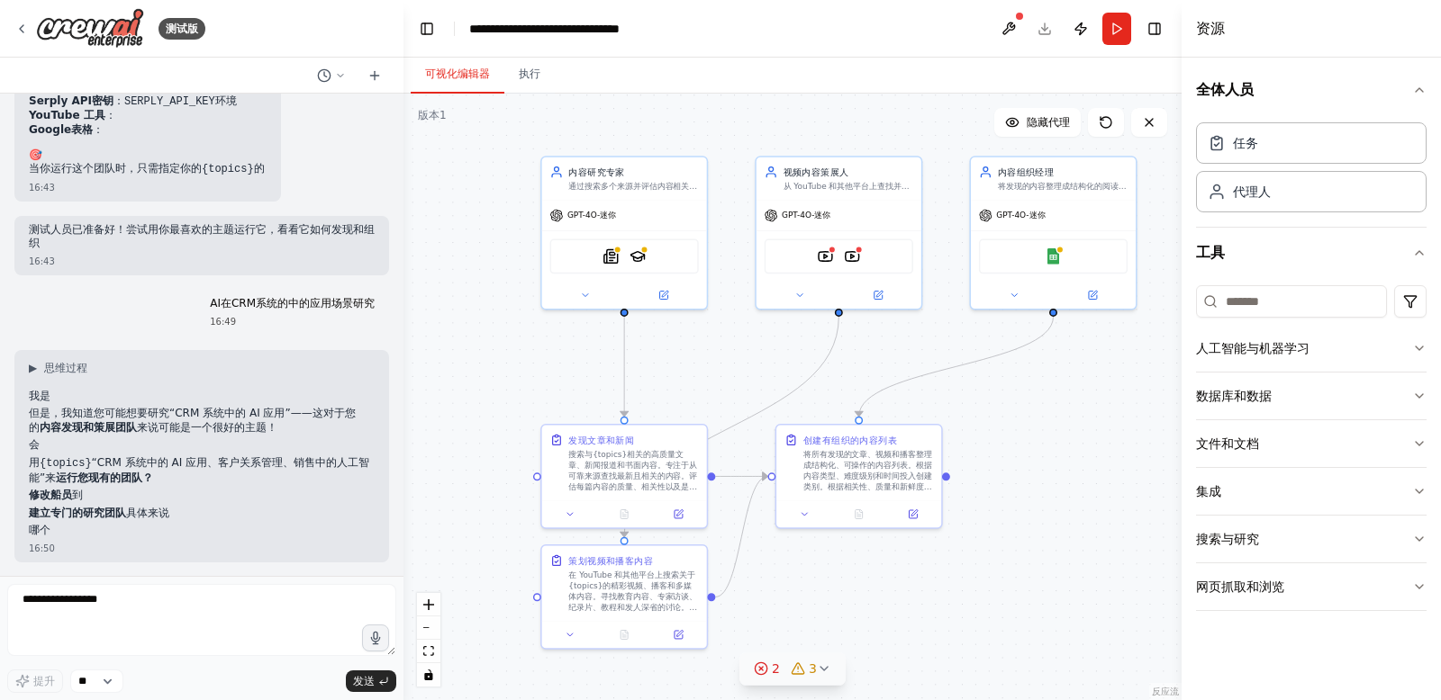
click at [66, 427] on p "但是，我知道您可能想要研究“CRM 系统中的 AI 应用”——这对于您的 内容发现和策展团队 来说可能是一个很好的主题！" at bounding box center [202, 421] width 346 height 28
click at [253, 425] on font "来说可能是一个很好的主题！" at bounding box center [207, 427] width 140 height 13
click at [83, 447] on p "会" at bounding box center [202, 445] width 346 height 14
drag, startPoint x: 38, startPoint y: 496, endPoint x: 188, endPoint y: 517, distance: 151.8
click at [188, 517] on ol "用 {topics} “CRM 系统中的 AI 应用、客户关系管理、销售中的人工智能”来 运行您现有的团队？ 修改船员 到 建立专门的研究团队 具体来说" at bounding box center [202, 488] width 346 height 64
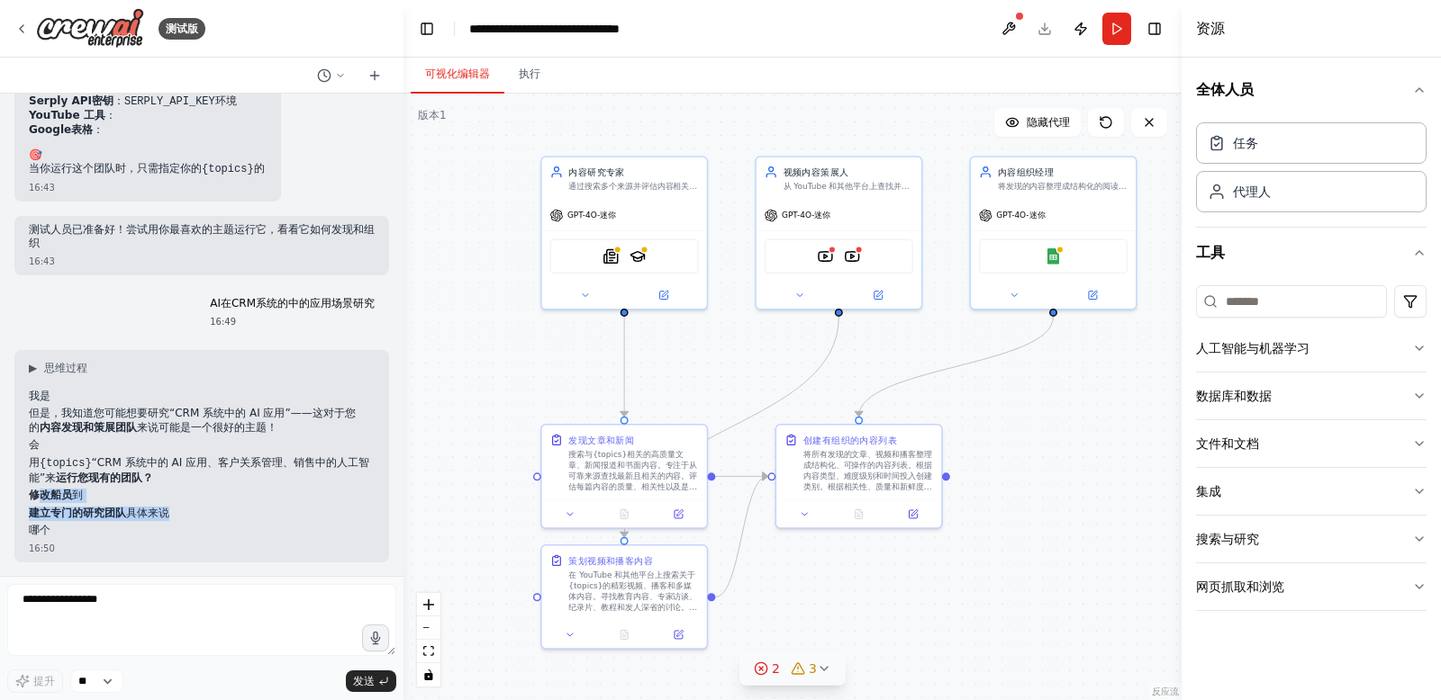
click at [164, 493] on p "修改船员 到" at bounding box center [202, 496] width 346 height 14
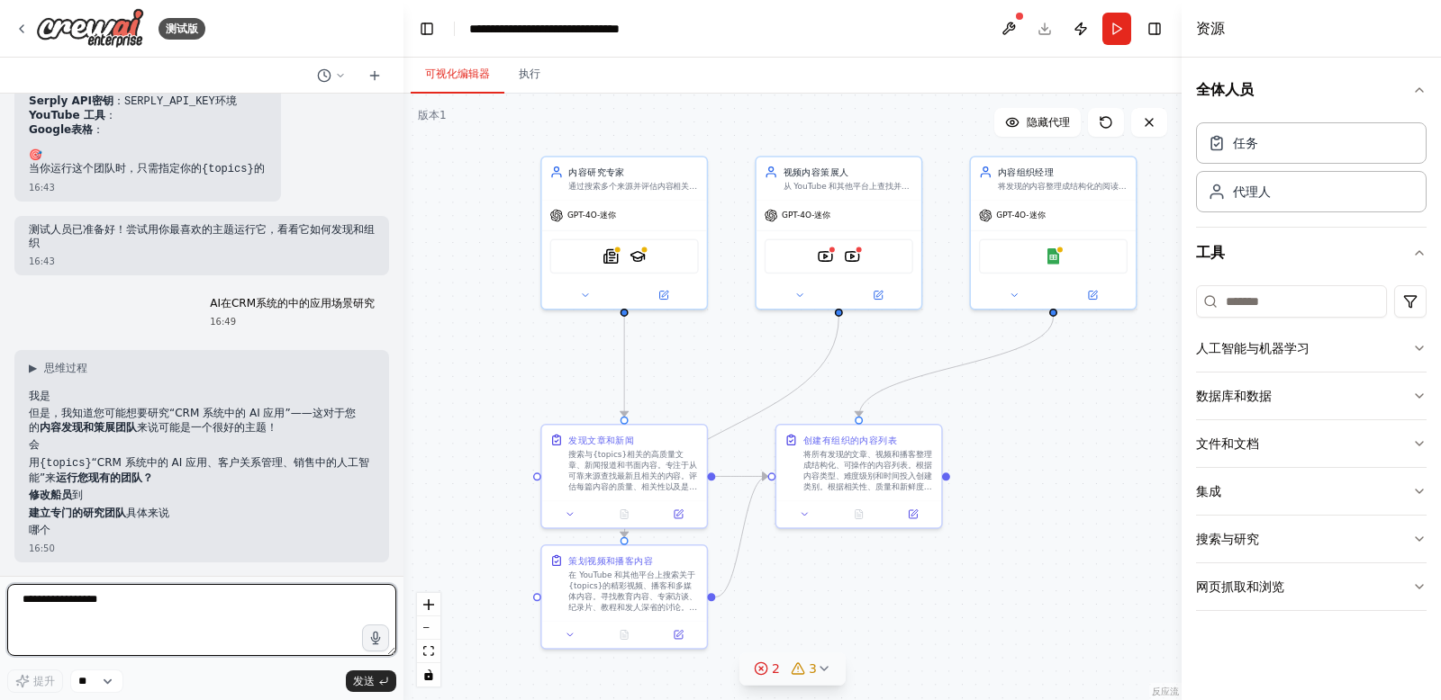
click at [68, 610] on textarea "**********" at bounding box center [201, 620] width 389 height 72
type textarea "*********"
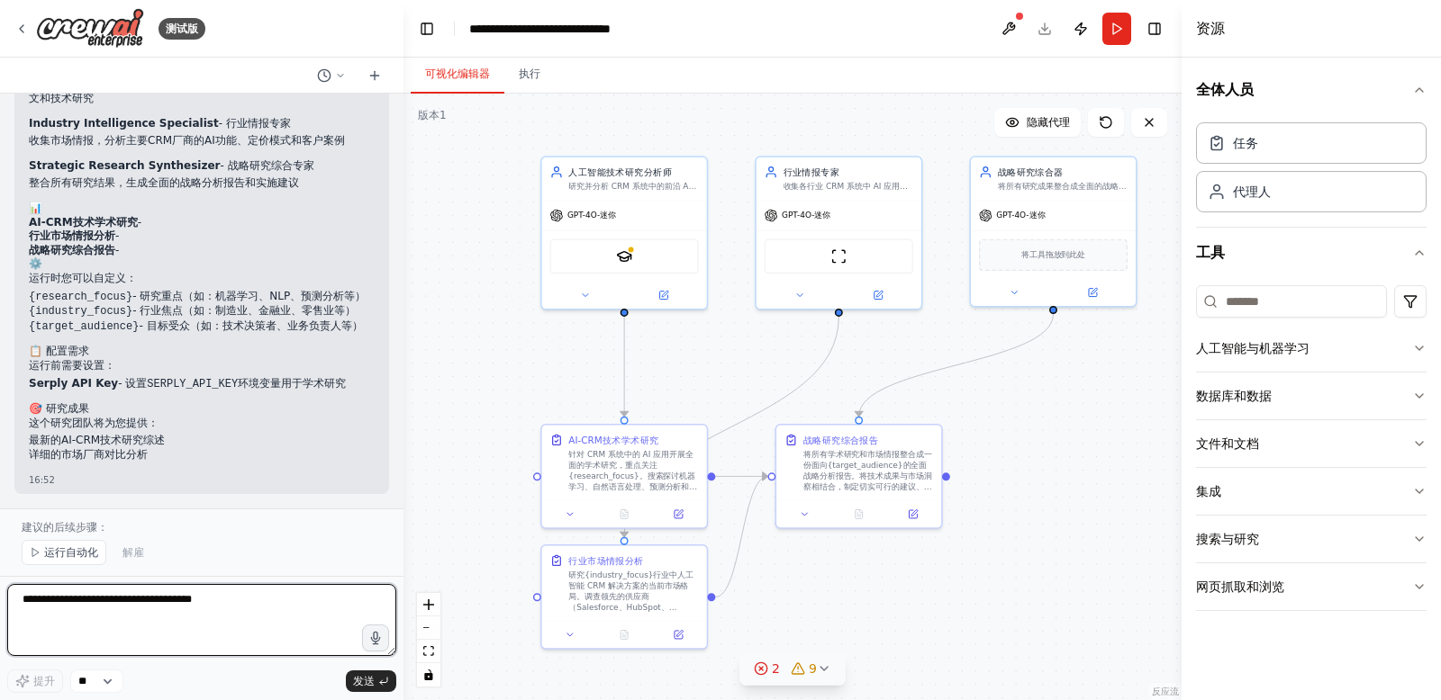
scroll to position [3241, 0]
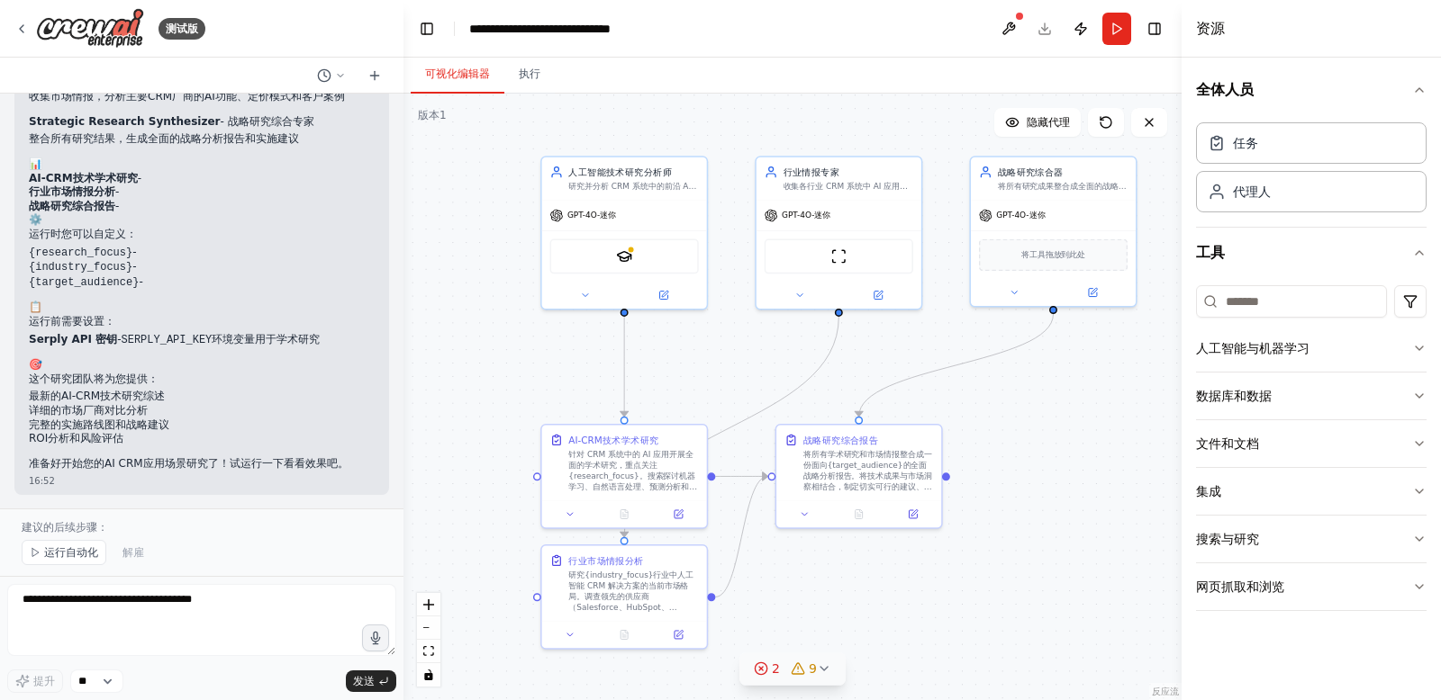
click at [57, 340] on font "Serply API 密钥" at bounding box center [73, 339] width 88 height 13
click at [140, 340] on code "SERPLY_API_KEY" at bounding box center [166, 340] width 91 height 13
click at [279, 342] on li "Serply API 密钥 - SERPLY_API_KEY 环境变量用于学术研究" at bounding box center [202, 340] width 346 height 15
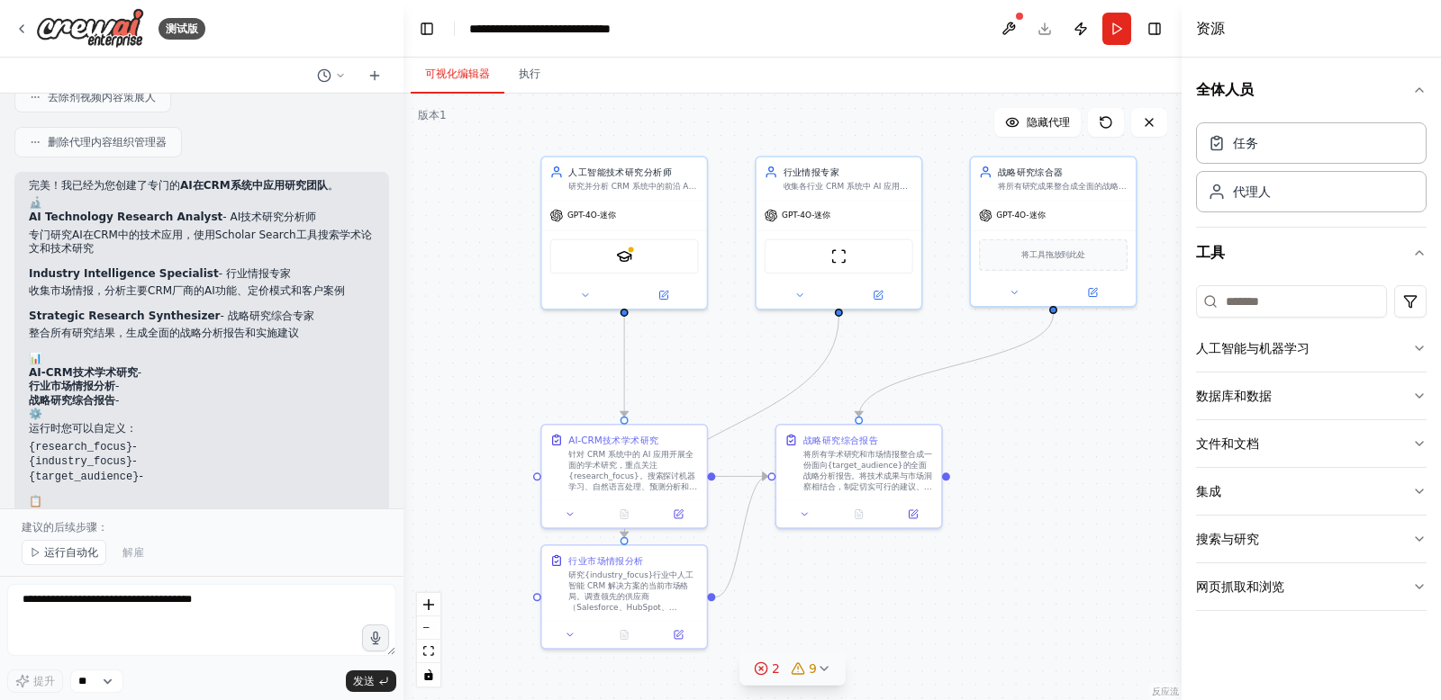
scroll to position [3039, 0]
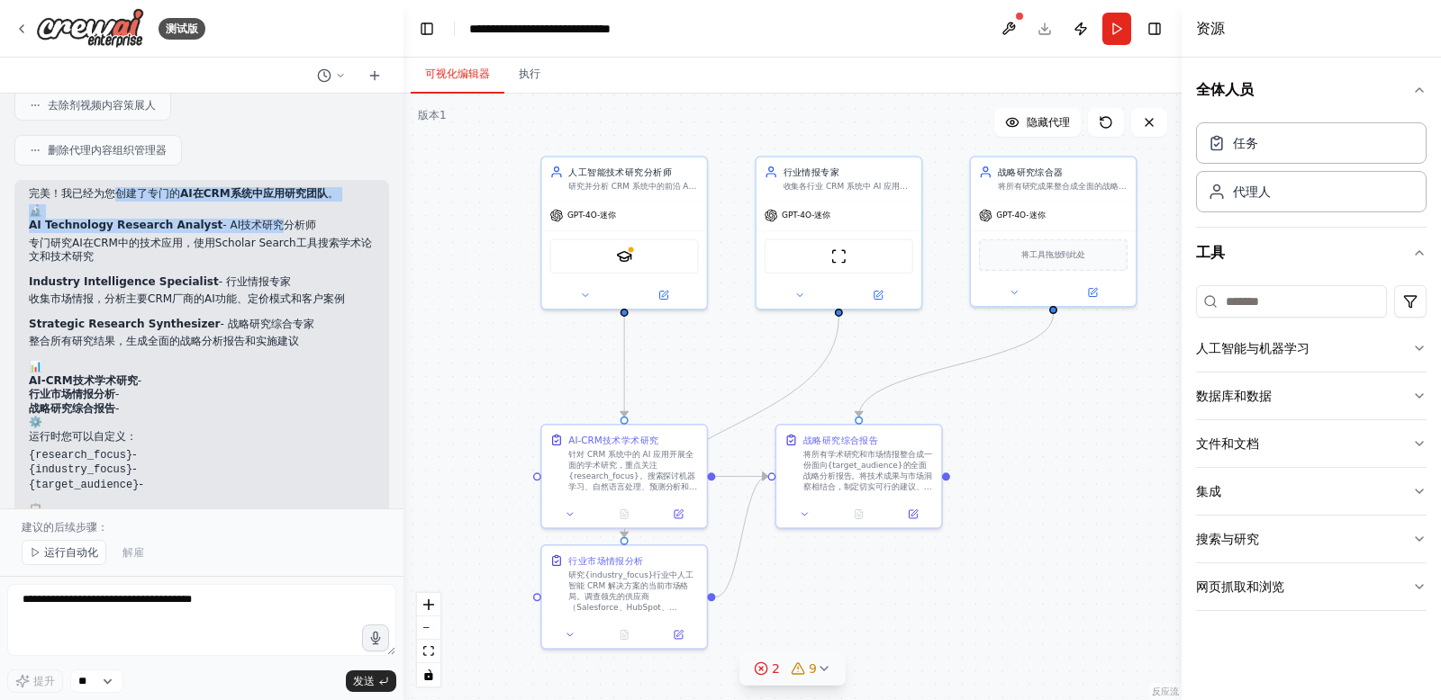
drag, startPoint x: 118, startPoint y: 194, endPoint x: 249, endPoint y: 226, distance: 135.4
click at [253, 226] on div "完美！我已经为您创建了专门的 AI在CRM系统中应用研究团队 。 🔬 AI Technology Research Analyst - AI技术研究分析师 专…" at bounding box center [202, 430] width 346 height 487
click at [147, 239] on li "专门研究AI在CRM中的技术应用，使用Scholar Search工具搜索学术论文和技术研究" at bounding box center [202, 251] width 346 height 28
click at [86, 303] on li "收集市场情报，分析主要CRM厂商的AI功能、定价模式和客户案例" at bounding box center [202, 300] width 346 height 14
click at [192, 297] on li "收集市场情报，分析主要CRM厂商的AI功能、定价模式和客户案例" at bounding box center [202, 300] width 346 height 14
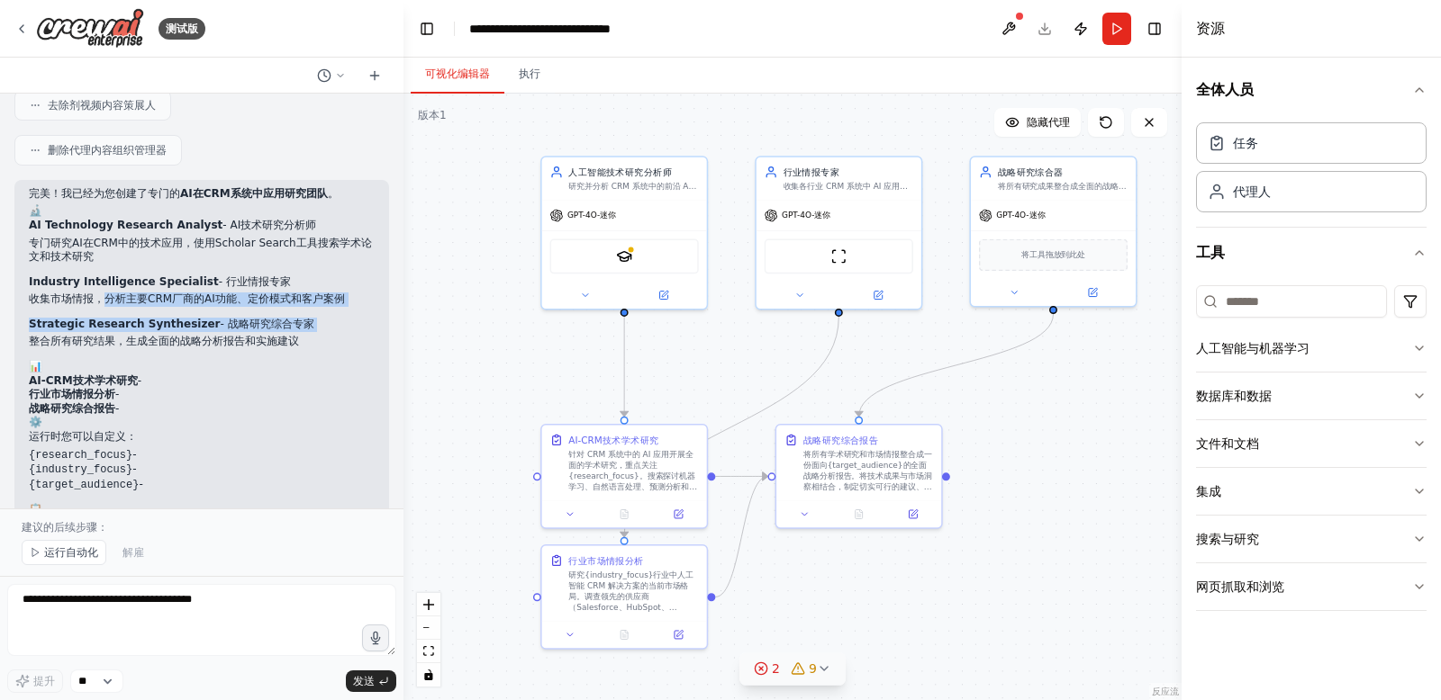
drag, startPoint x: 109, startPoint y: 298, endPoint x: 198, endPoint y: 329, distance: 94.2
click at [285, 333] on div "完美！我已经为您创建了专门的 AI在CRM系统中应用研究团队 。 🔬 AI Technology Research Analyst - AI技术研究分析师 专…" at bounding box center [202, 430] width 346 height 487
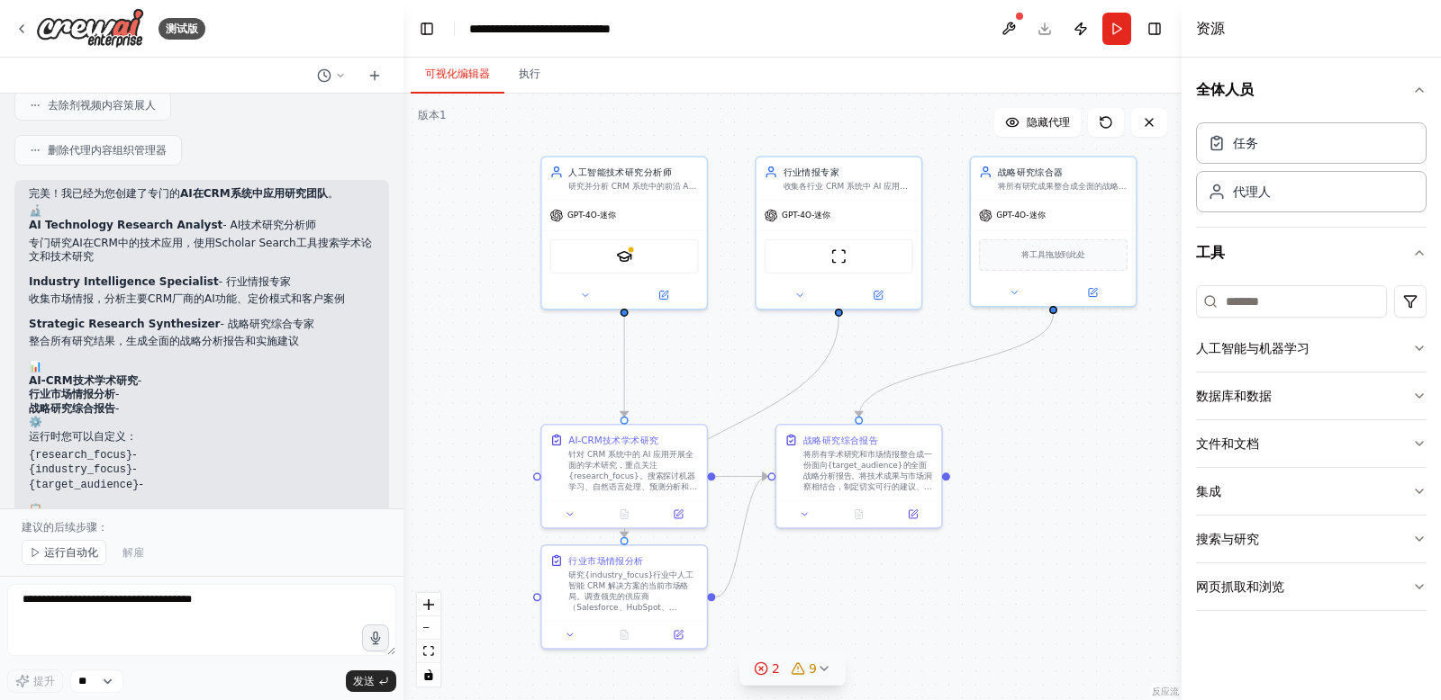
click at [91, 342] on li "整合所有研究结果，生成全面的战略分析报告和实施建议" at bounding box center [202, 342] width 346 height 14
drag, startPoint x: 41, startPoint y: 340, endPoint x: 294, endPoint y: 338, distance: 253.0
click at [294, 338] on li "整合所有研究结果，生成全面的战略分析报告和实施建议" at bounding box center [202, 342] width 346 height 14
click at [177, 365] on h2 "📊" at bounding box center [202, 367] width 346 height 14
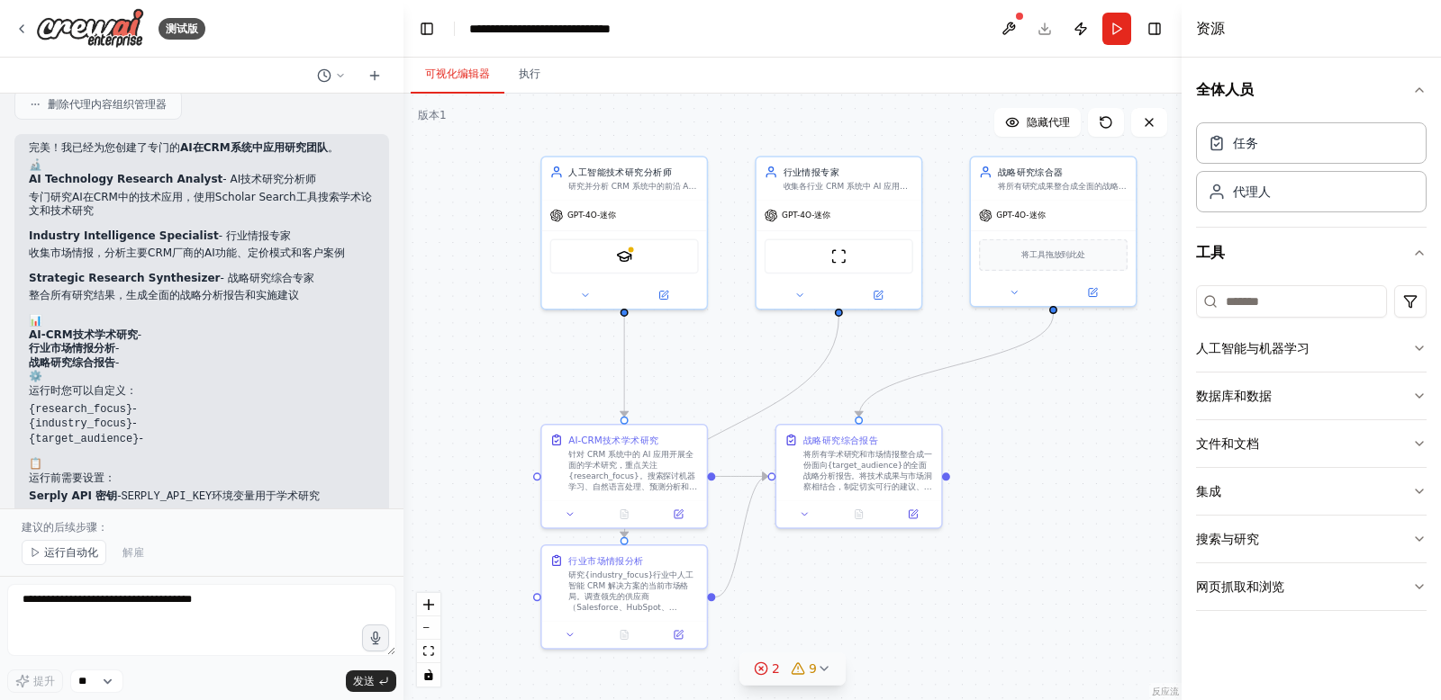
scroll to position [3098, 0]
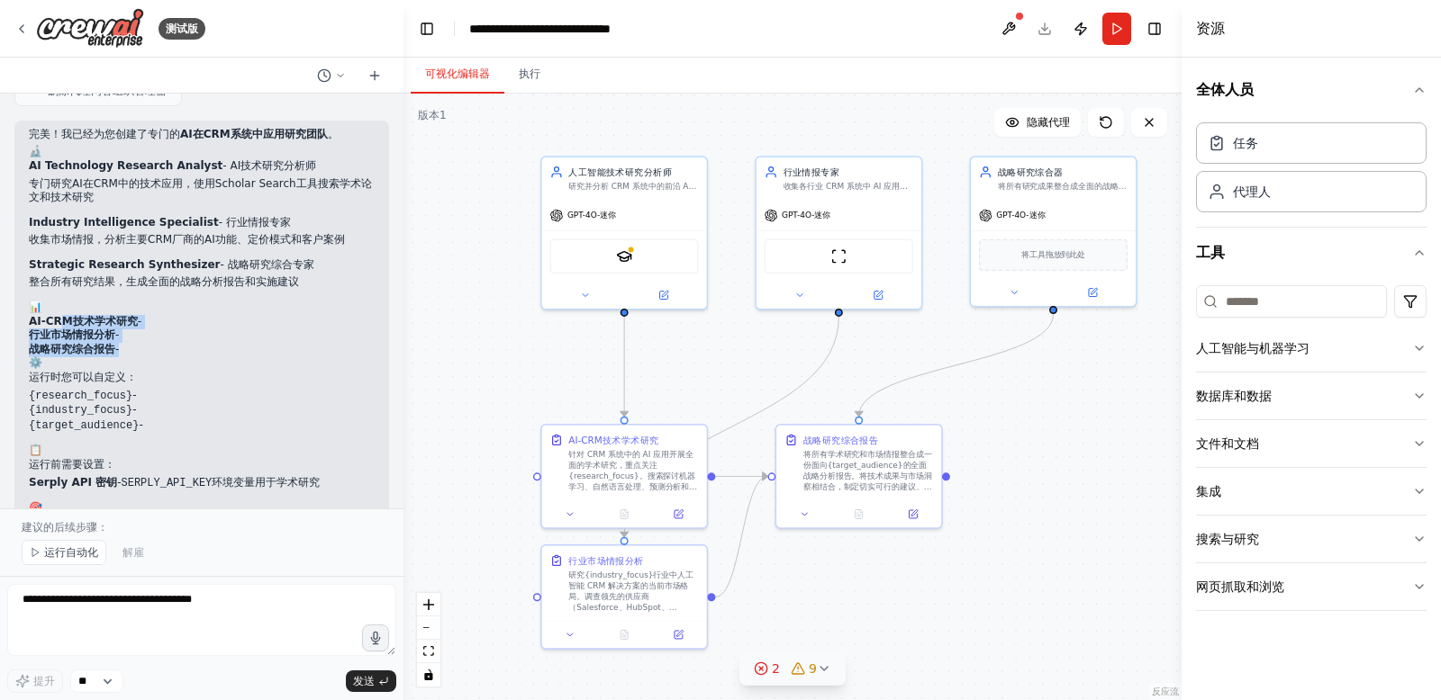
drag, startPoint x: 62, startPoint y: 321, endPoint x: 149, endPoint y: 356, distance: 93.0
click at [149, 356] on div "完美！我已经为您创建了专门的 AI在CRM系统中应用研究团队 。 🔬 AI Technology Research Analyst - AI技术研究分析师 专…" at bounding box center [202, 371] width 346 height 487
click at [176, 336] on li "行业市场情报分析 -" at bounding box center [202, 336] width 346 height 14
drag, startPoint x: 67, startPoint y: 320, endPoint x: 158, endPoint y: 318, distance: 91.9
click at [158, 318] on li "AI-CRM技术学术研究 -" at bounding box center [202, 322] width 346 height 14
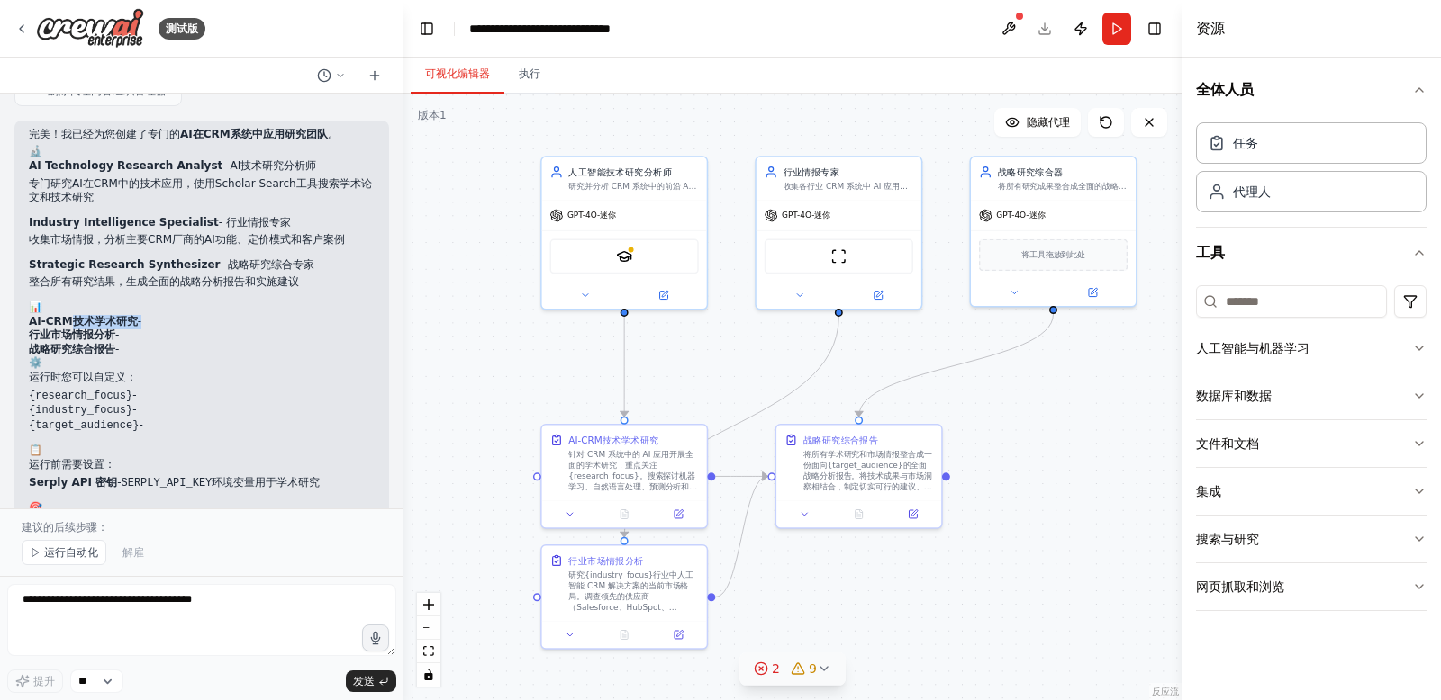
drag, startPoint x: 186, startPoint y: 318, endPoint x: 101, endPoint y: 321, distance: 85.6
click at [182, 318] on li "AI-CRM技术学术研究 -" at bounding box center [202, 322] width 346 height 14
drag, startPoint x: 32, startPoint y: 336, endPoint x: 166, endPoint y: 334, distance: 133.3
click at [166, 334] on li "行业市场情报分析 -" at bounding box center [202, 336] width 346 height 14
click at [167, 334] on li "行业市场情报分析 -" at bounding box center [202, 336] width 346 height 14
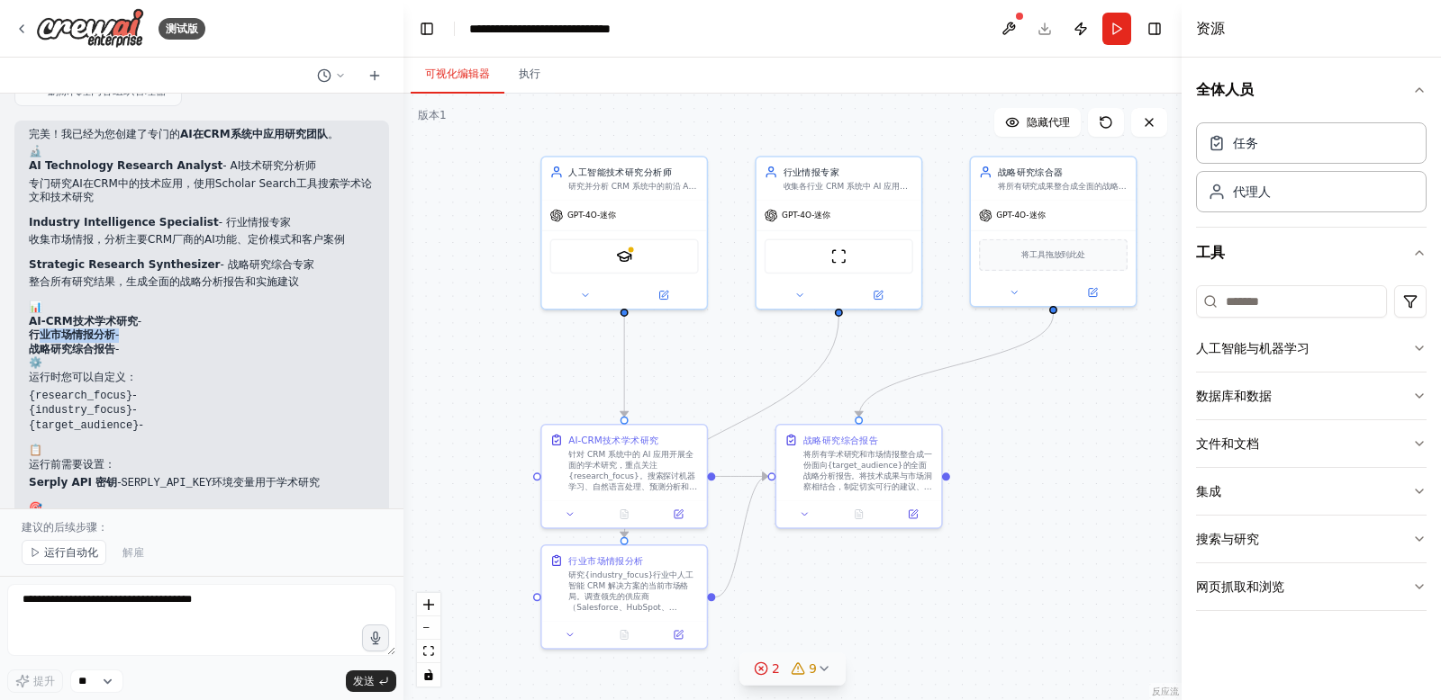
drag, startPoint x: 39, startPoint y: 335, endPoint x: 134, endPoint y: 335, distance: 95.4
click at [134, 335] on li "行业市场情报分析 -" at bounding box center [202, 336] width 346 height 14
drag, startPoint x: 143, startPoint y: 333, endPoint x: 122, endPoint y: 333, distance: 20.7
click at [143, 333] on li "行业市场情报分析 -" at bounding box center [202, 336] width 346 height 14
drag, startPoint x: 41, startPoint y: 350, endPoint x: 137, endPoint y: 349, distance: 95.4
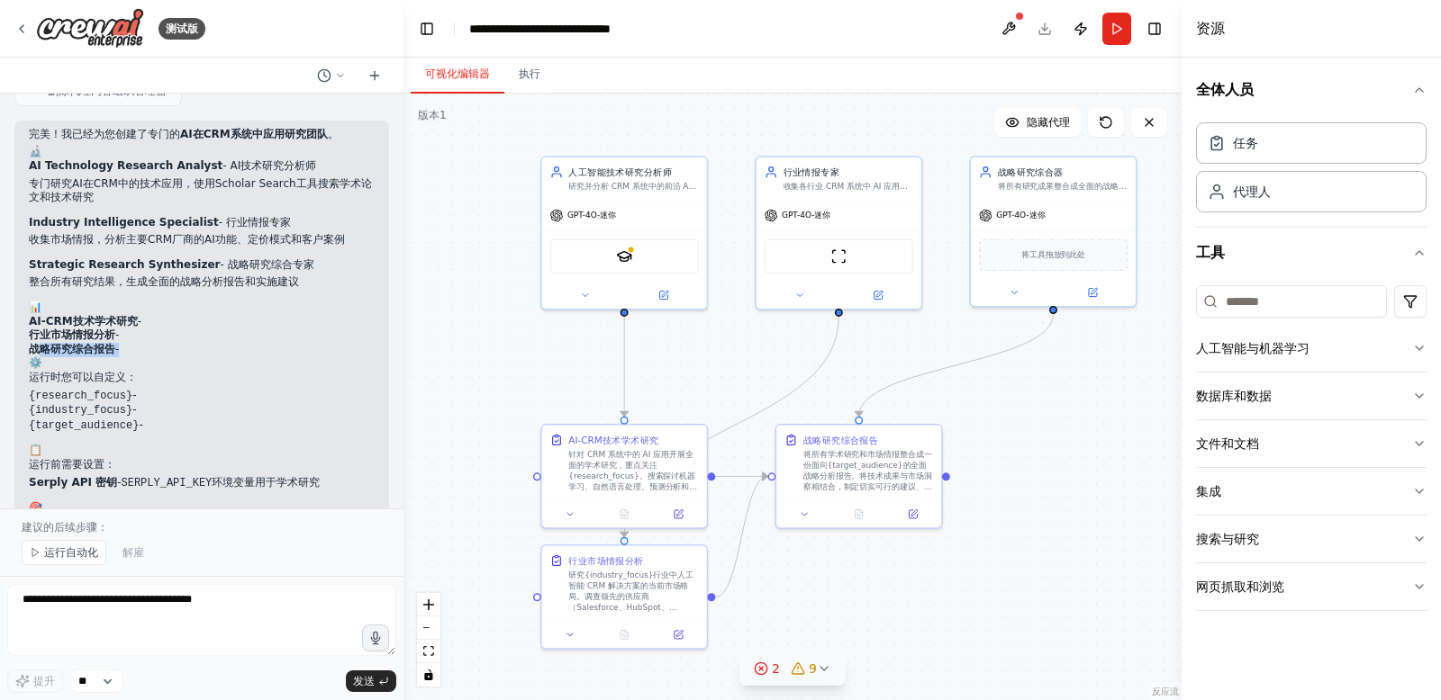
click at [137, 349] on li "战略研究综合报告 -" at bounding box center [202, 350] width 346 height 14
click at [154, 347] on li "战略研究综合报告 -" at bounding box center [202, 350] width 346 height 14
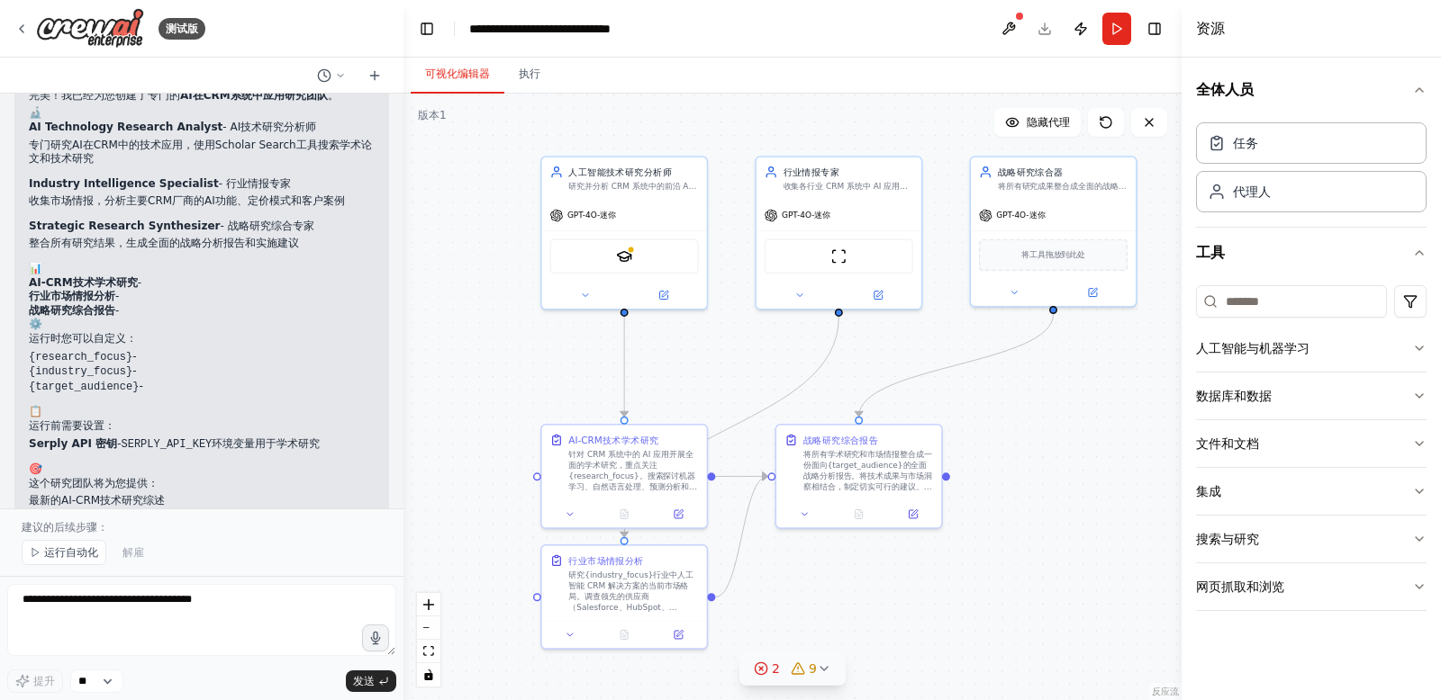
scroll to position [3145, 0]
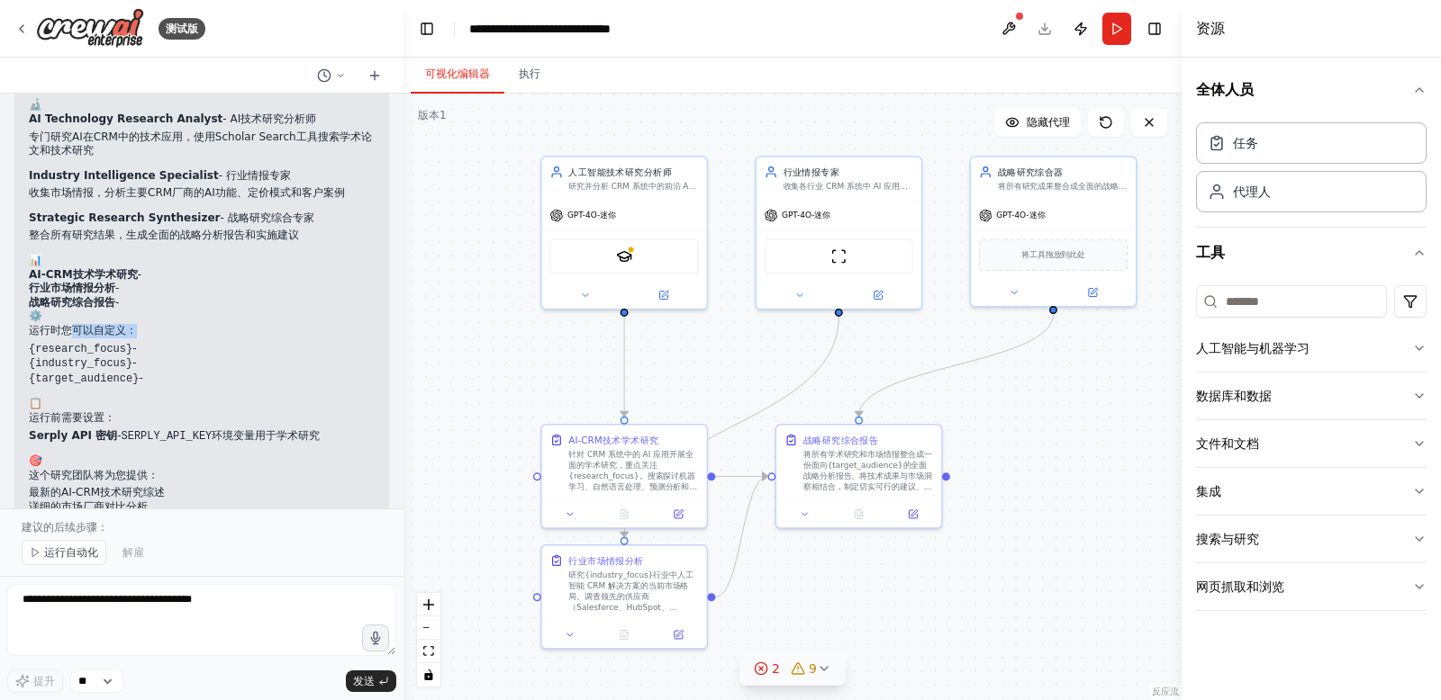
drag, startPoint x: 69, startPoint y: 331, endPoint x: 144, endPoint y: 332, distance: 74.7
click at [144, 332] on p "运行时您可以自定义：" at bounding box center [202, 331] width 346 height 14
drag, startPoint x: 166, startPoint y: 334, endPoint x: 106, endPoint y: 350, distance: 61.6
click at [166, 334] on p "运行时您可以自定义：" at bounding box center [202, 331] width 346 height 14
click at [57, 347] on code "{research_focus}" at bounding box center [81, 349] width 104 height 13
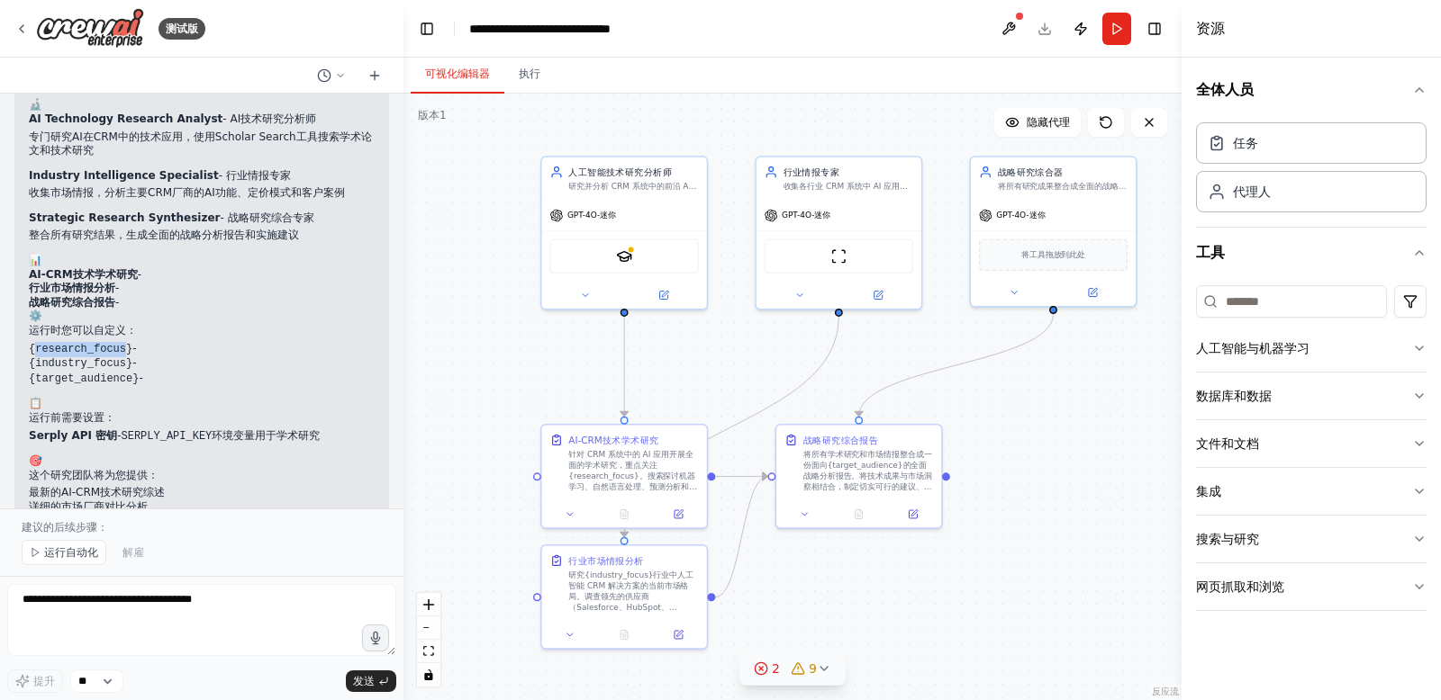
click at [57, 347] on code "{research_focus}" at bounding box center [81, 349] width 104 height 13
click at [104, 355] on div at bounding box center [104, 355] width 0 height 0
click at [216, 320] on h2 "⚙️" at bounding box center [202, 317] width 346 height 14
click at [85, 374] on code "{target_audience}" at bounding box center [84, 379] width 110 height 13
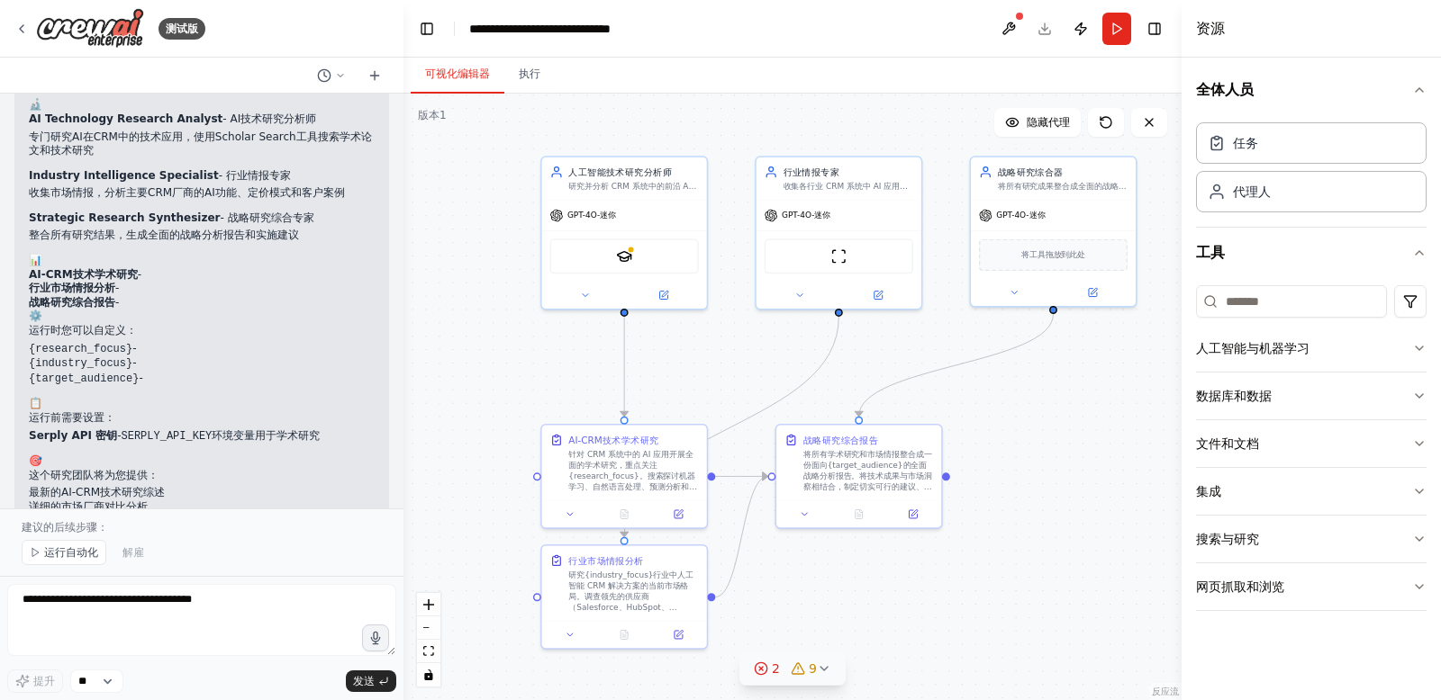
click at [221, 349] on li "{research_focus} -" at bounding box center [202, 349] width 346 height 15
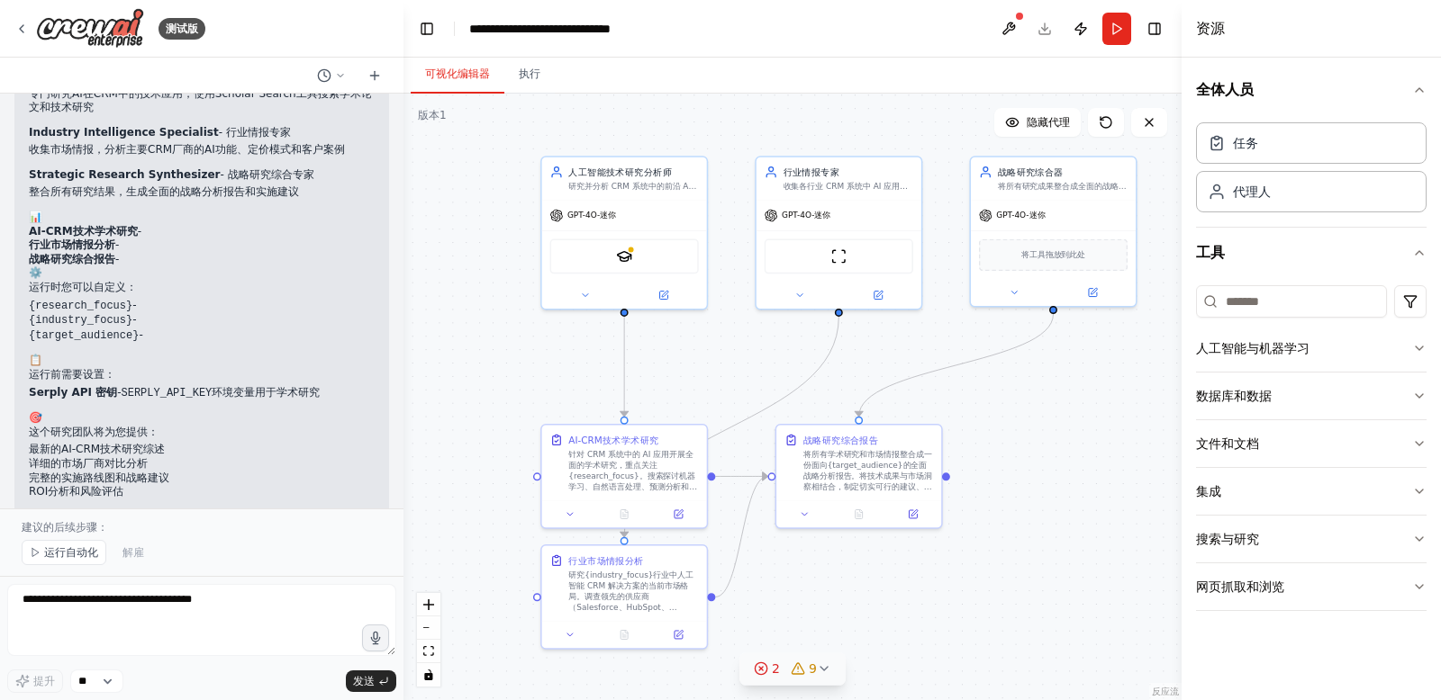
scroll to position [3195, 0]
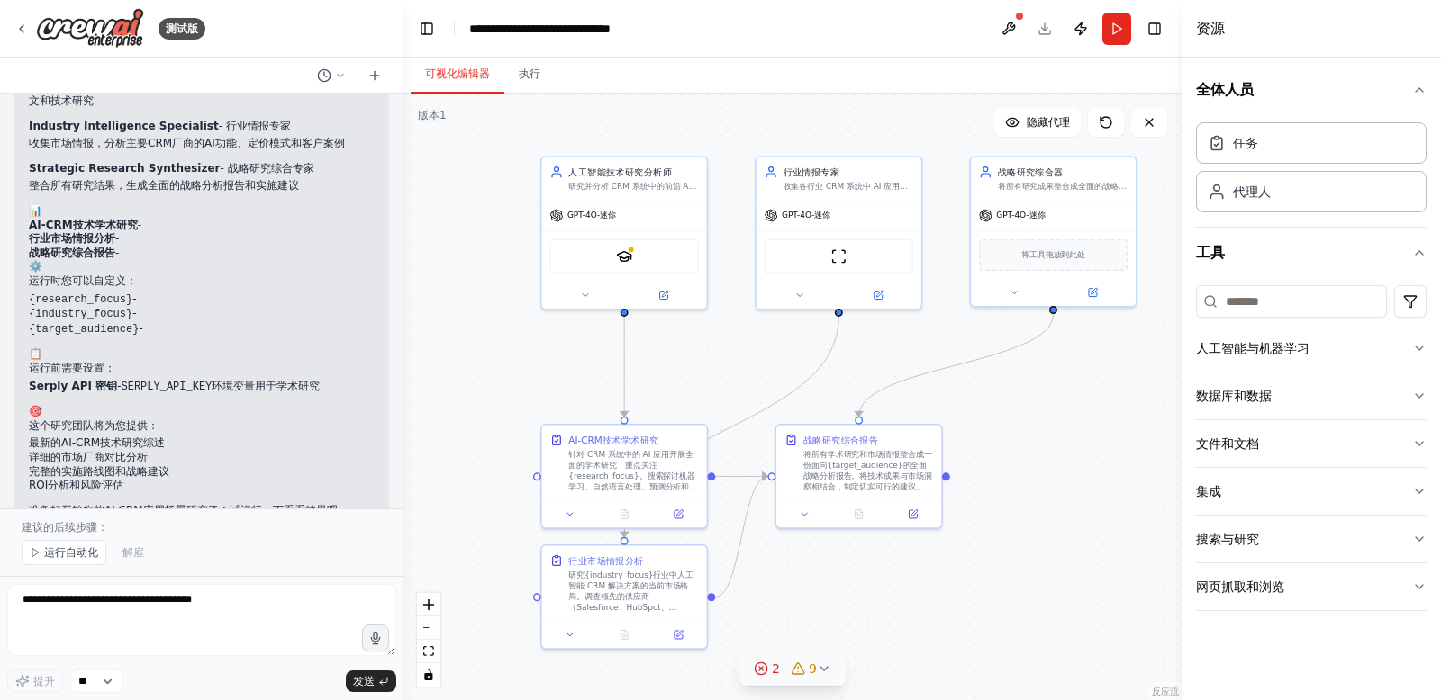
click at [64, 390] on font "Serply API 密钥" at bounding box center [73, 386] width 88 height 13
click at [157, 386] on code "SERPLY_API_KEY" at bounding box center [166, 387] width 91 height 13
drag, startPoint x: 90, startPoint y: 386, endPoint x: 314, endPoint y: 387, distance: 224.2
click at [314, 387] on li "Serply API 密钥 - SERPLY_API_KEY 环境变量用于学术研究" at bounding box center [202, 387] width 346 height 15
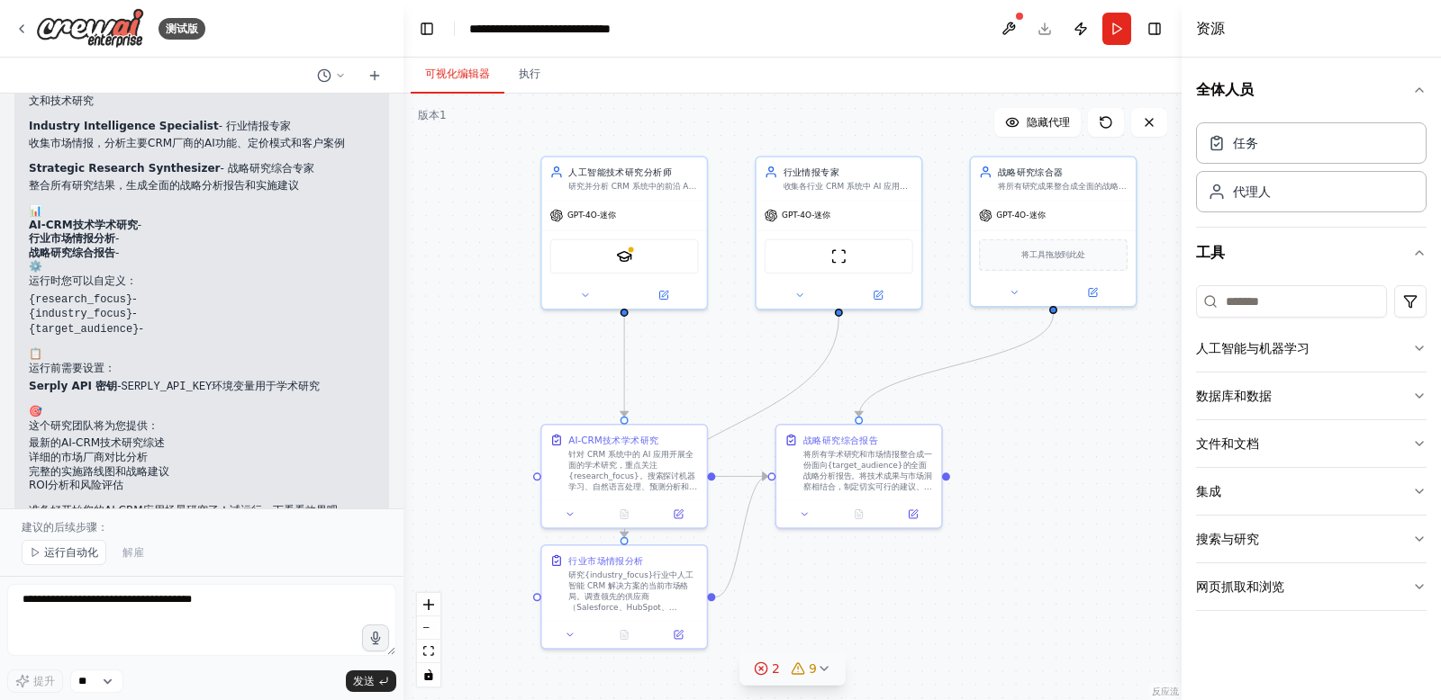
click at [216, 393] on li "Serply API 密钥 - SERPLY_API_KEY 环境变量用于学术研究" at bounding box center [202, 387] width 346 height 15
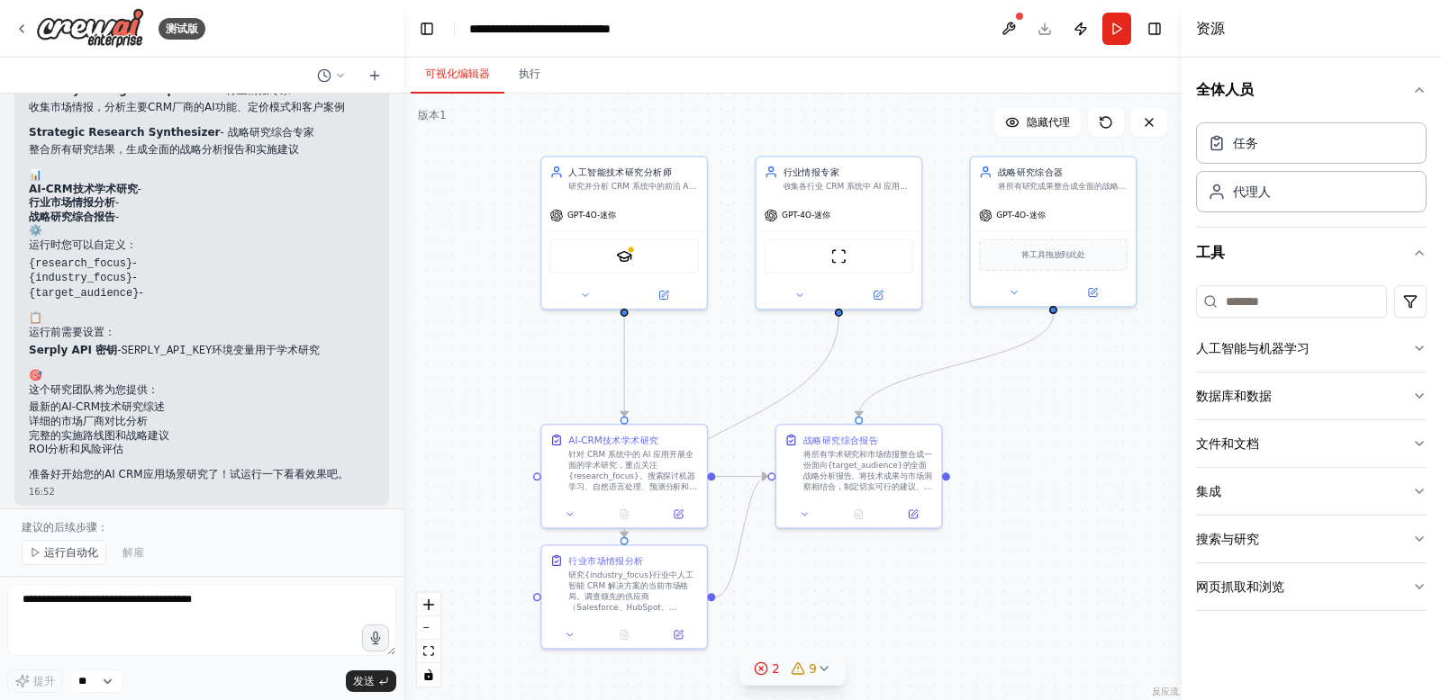
scroll to position [3241, 0]
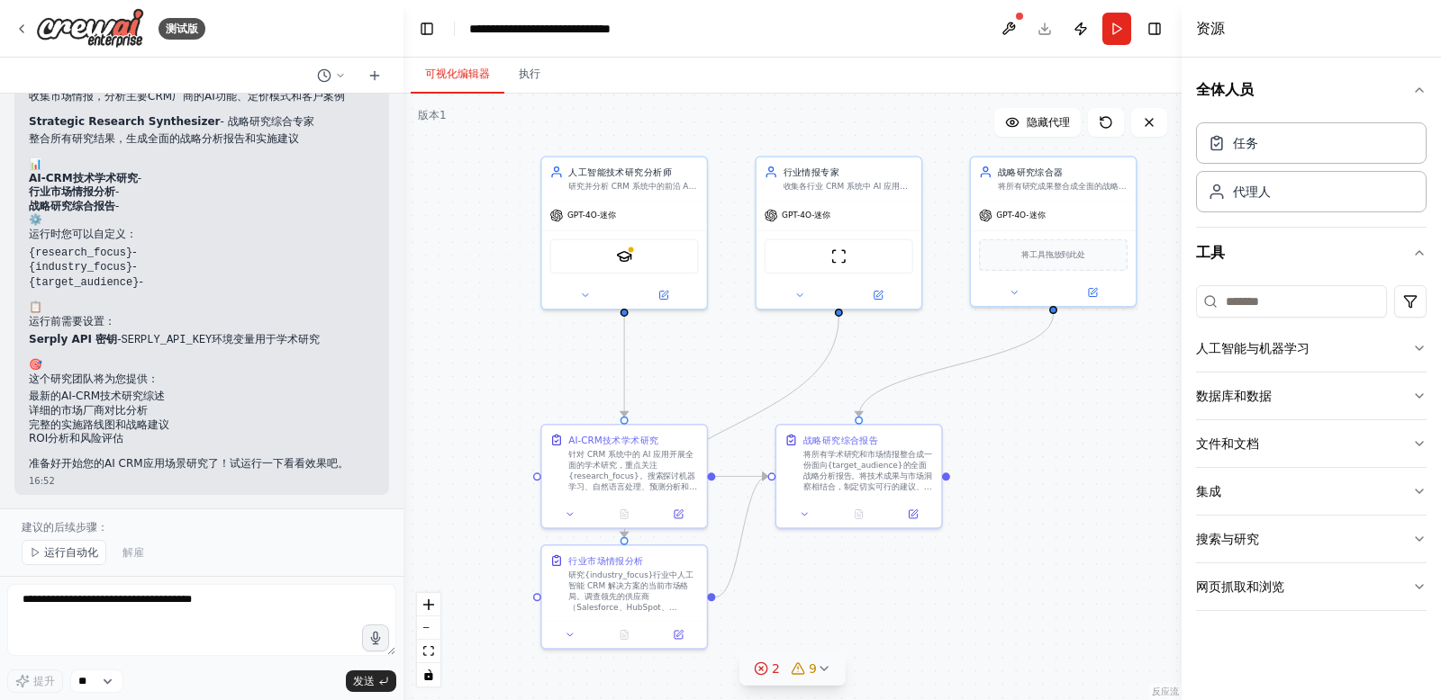
click at [73, 375] on p "这个研究团队将为您提供：" at bounding box center [202, 380] width 346 height 14
click at [196, 377] on p "这个研究团队将为您提供：" at bounding box center [202, 380] width 346 height 14
drag, startPoint x: 60, startPoint y: 396, endPoint x: 188, endPoint y: 391, distance: 128.0
click at [188, 391] on li "最新的AI-CRM技术研究综述" at bounding box center [202, 397] width 346 height 14
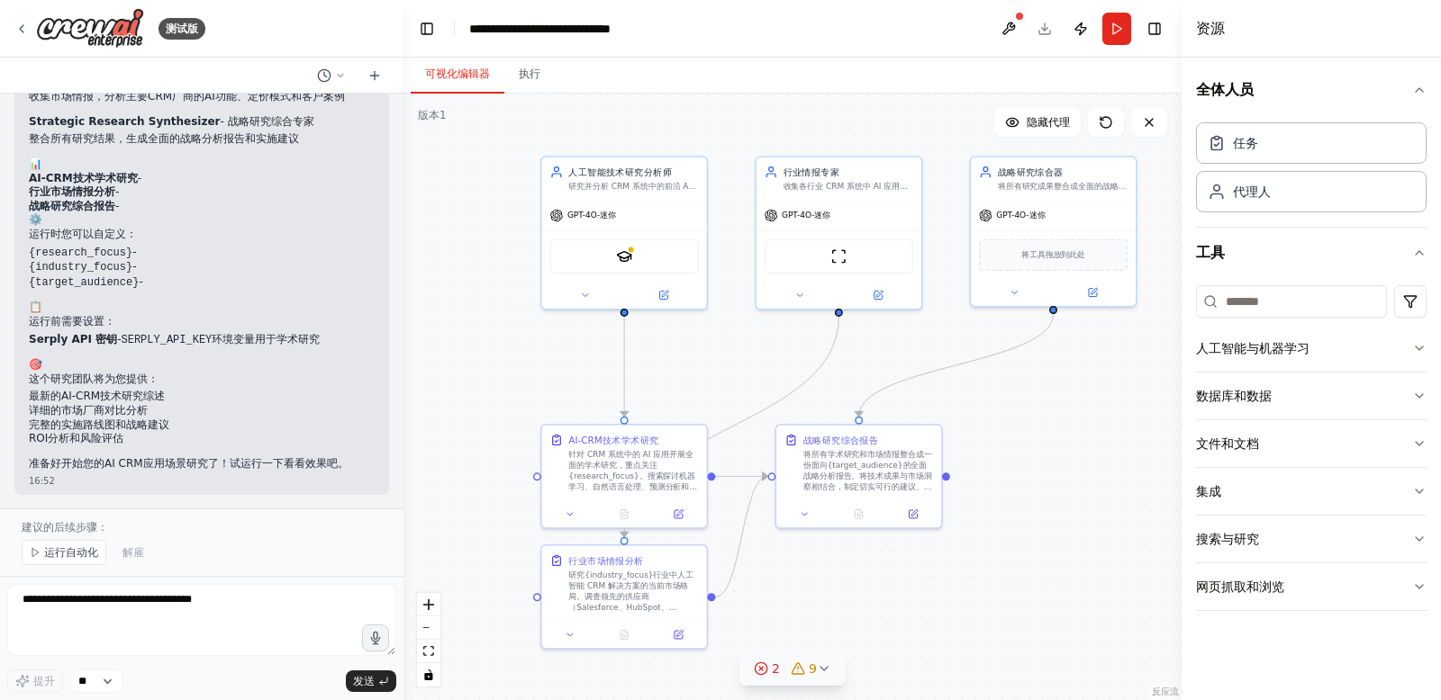
drag, startPoint x: 204, startPoint y: 379, endPoint x: 94, endPoint y: 402, distance: 113.0
click at [199, 380] on p "这个研究团队将为您提供：" at bounding box center [202, 380] width 346 height 14
drag, startPoint x: 42, startPoint y: 407, endPoint x: 171, endPoint y: 409, distance: 128.8
click at [171, 409] on li "详细的市场厂商对比分析" at bounding box center [202, 411] width 346 height 14
drag, startPoint x: 192, startPoint y: 394, endPoint x: 88, endPoint y: 428, distance: 108.8
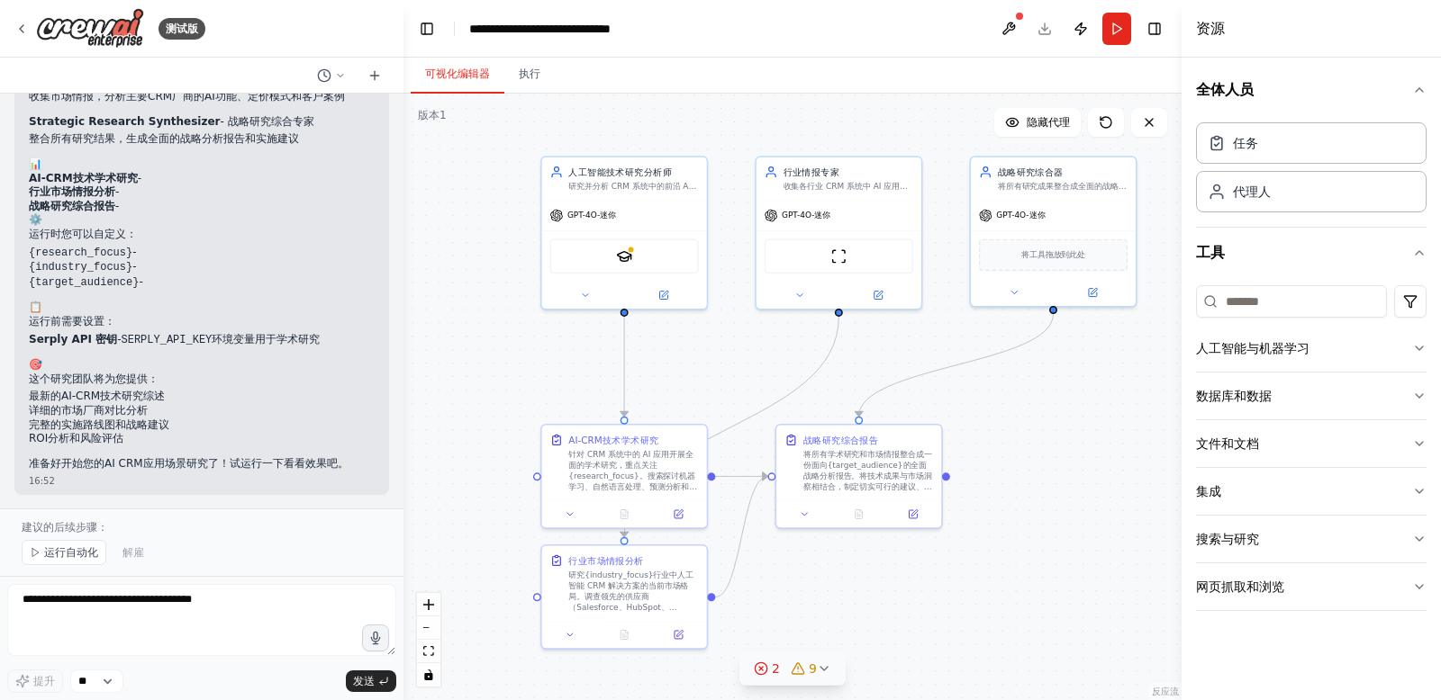
click at [192, 394] on li "最新的AI-CRM技术研究综述" at bounding box center [202, 397] width 346 height 14
drag, startPoint x: 58, startPoint y: 427, endPoint x: 226, endPoint y: 411, distance: 169.1
click at [193, 426] on li "完整的实施路线图和战略建议" at bounding box center [202, 426] width 346 height 14
click at [228, 410] on li "详细的市场厂商对比分析" at bounding box center [202, 411] width 346 height 14
drag, startPoint x: 49, startPoint y: 465, endPoint x: 284, endPoint y: 429, distance: 237.9
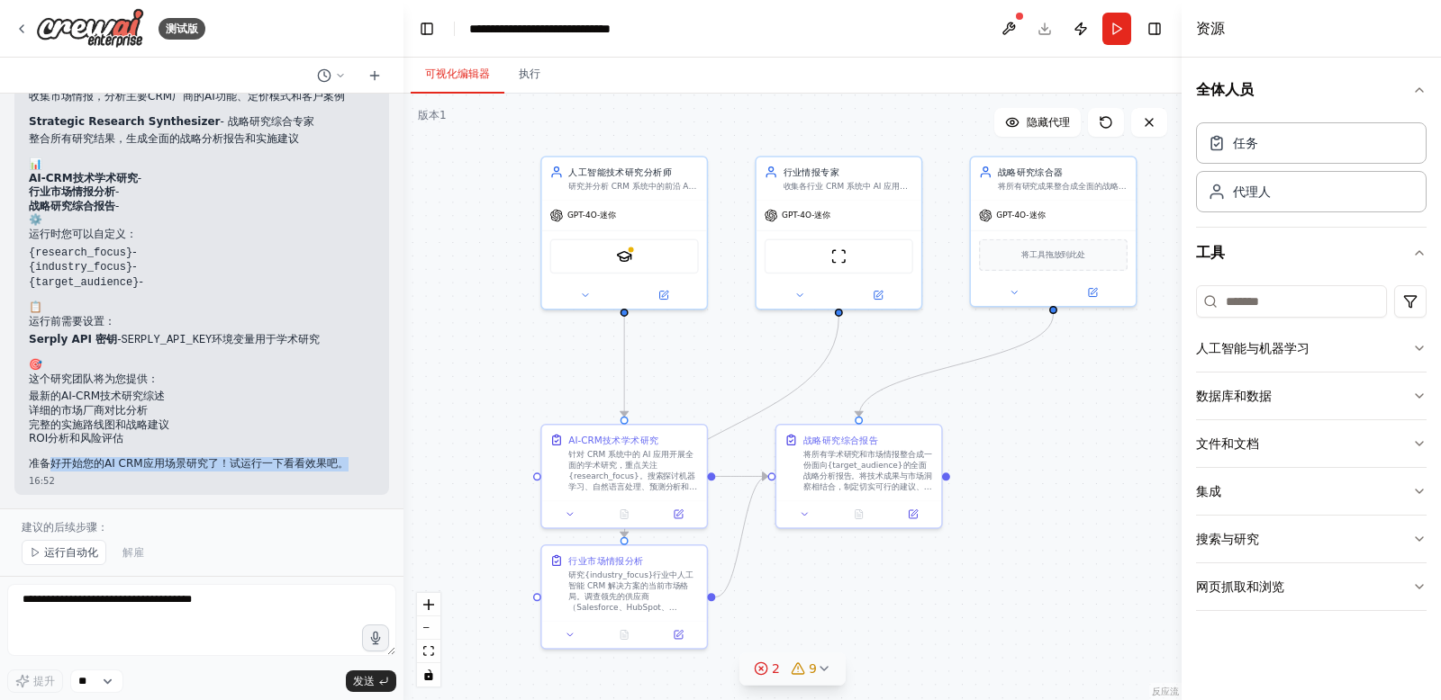
click at [339, 457] on p "准备好开始您的AI CRM应用场景研究了！试运行一下看看效果吧。" at bounding box center [202, 464] width 346 height 14
click at [254, 417] on li "详细的市场厂商对比分析" at bounding box center [202, 411] width 346 height 14
click at [232, 443] on li "ROI分析和风险评估" at bounding box center [202, 439] width 346 height 14
click at [818, 673] on icon at bounding box center [824, 669] width 14 height 14
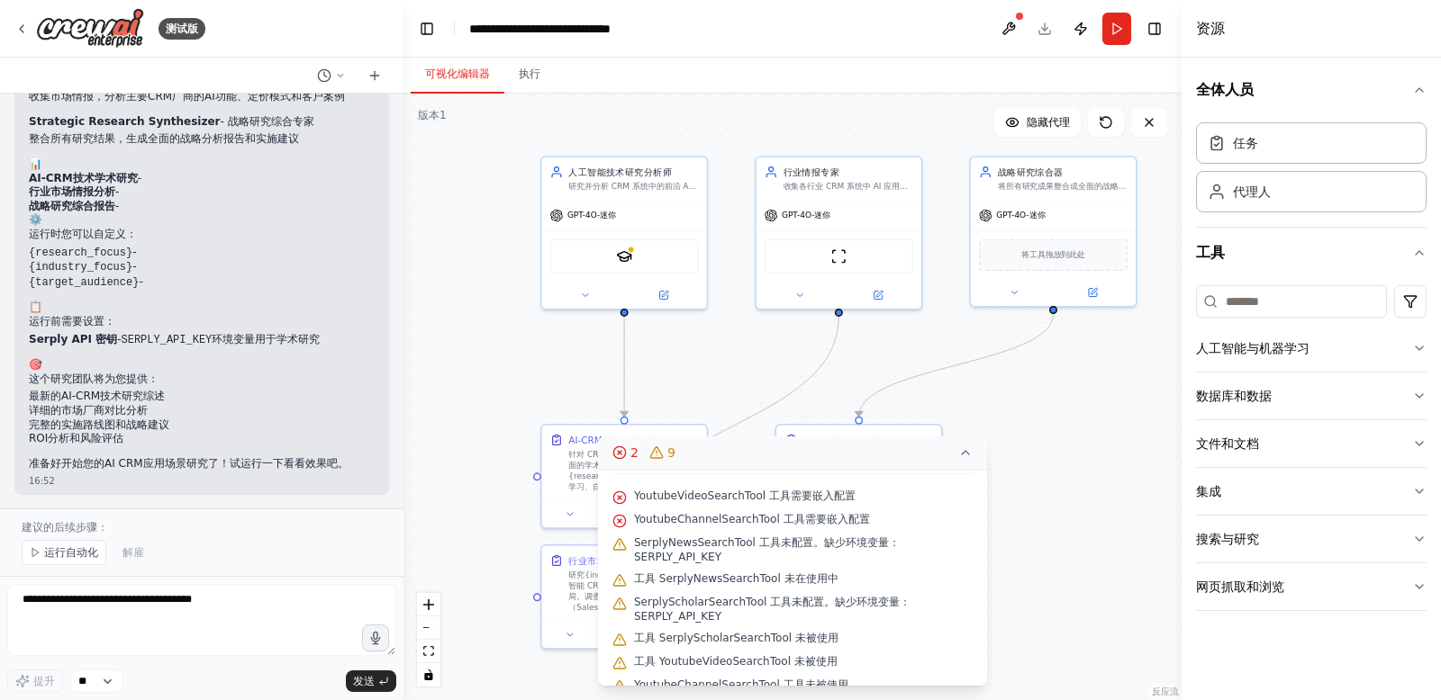
scroll to position [42, 0]
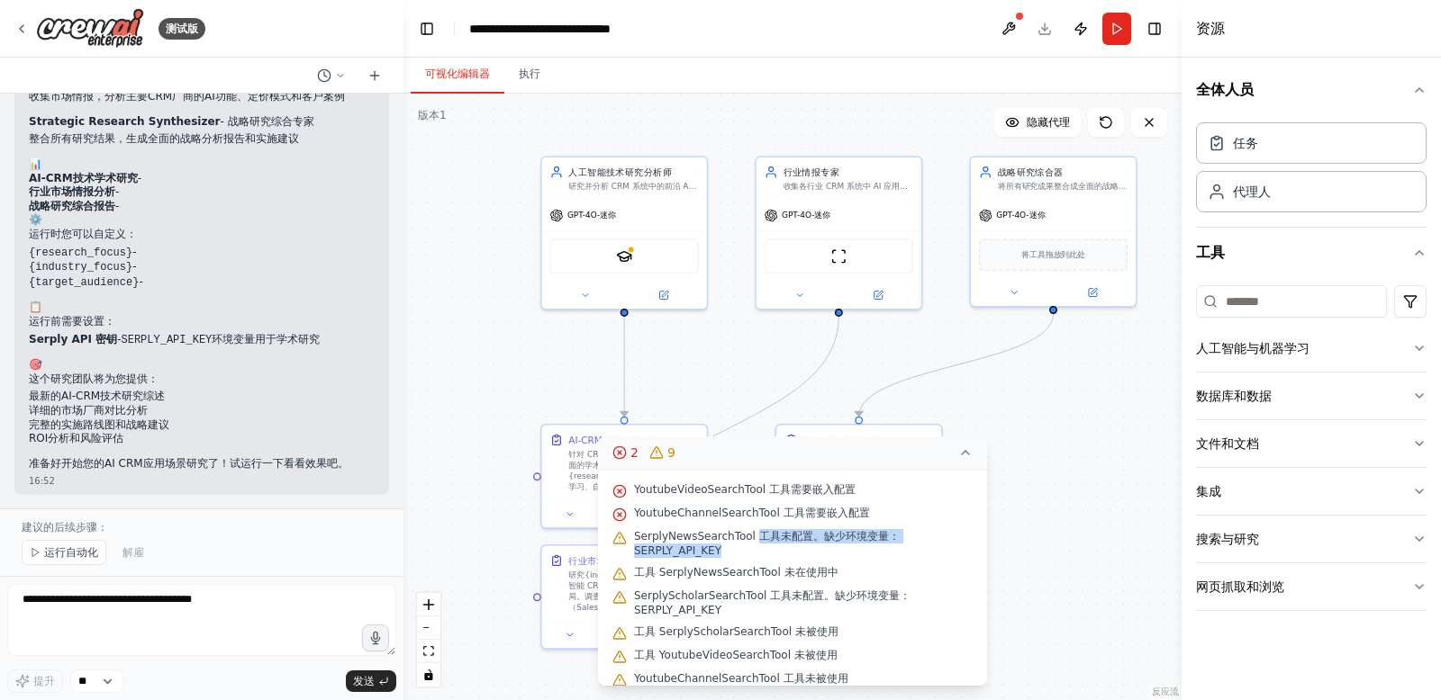
drag, startPoint x: 755, startPoint y: 535, endPoint x: 856, endPoint y: 554, distance: 102.6
click at [856, 554] on span "SerplyNewsSearchTool 工具未配置。缺少环境变量：SERPLY_API_KEY" at bounding box center [803, 543] width 339 height 29
click at [814, 550] on span "SerplyNewsSearchTool 工具未配置。缺少环境变量：SERPLY_API_KEY" at bounding box center [803, 543] width 339 height 29
click at [691, 552] on font "SerplyNewsSearchTool 工具未配置。缺少环境变量：SERPLY_API_KEY" at bounding box center [767, 543] width 266 height 27
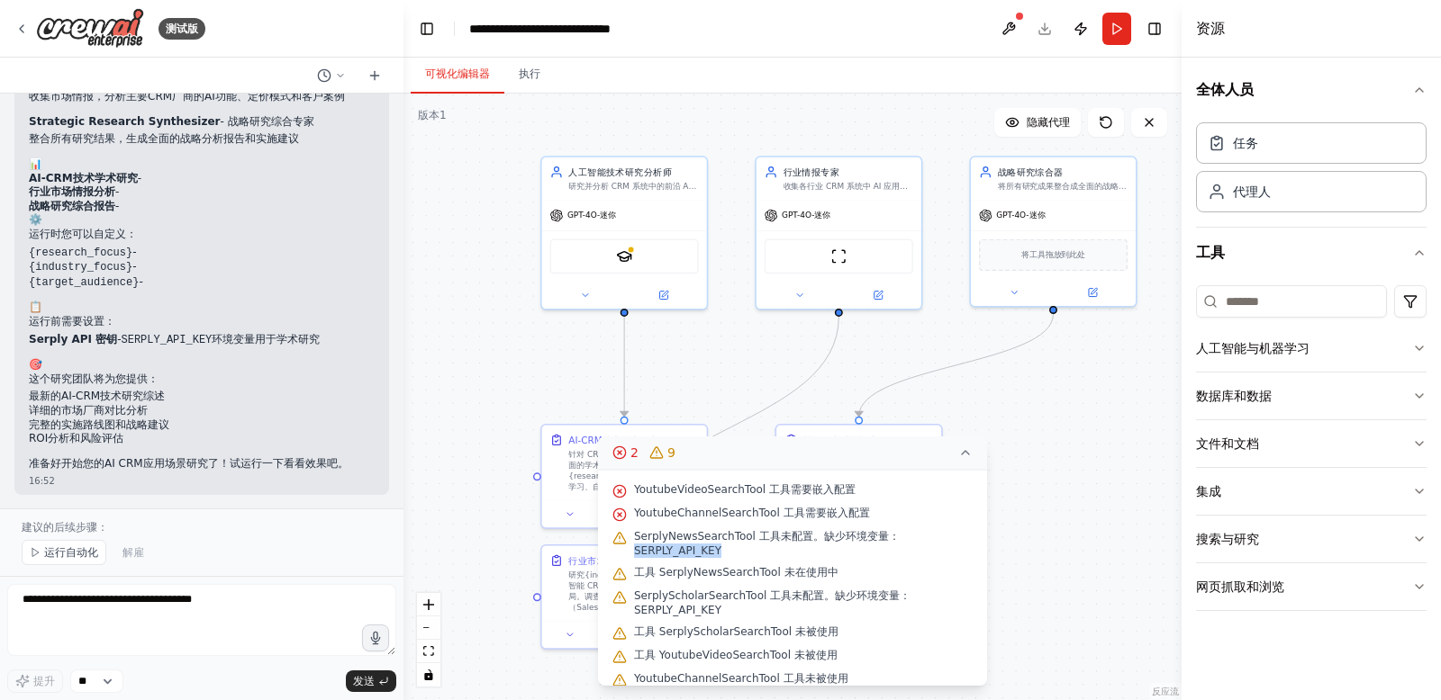
drag, startPoint x: 761, startPoint y: 549, endPoint x: 771, endPoint y: 553, distance: 10.5
click at [762, 549] on span "SerplyNewsSearchTool 工具未配置。缺少环境变量：SERPLY_API_KEY" at bounding box center [803, 543] width 339 height 29
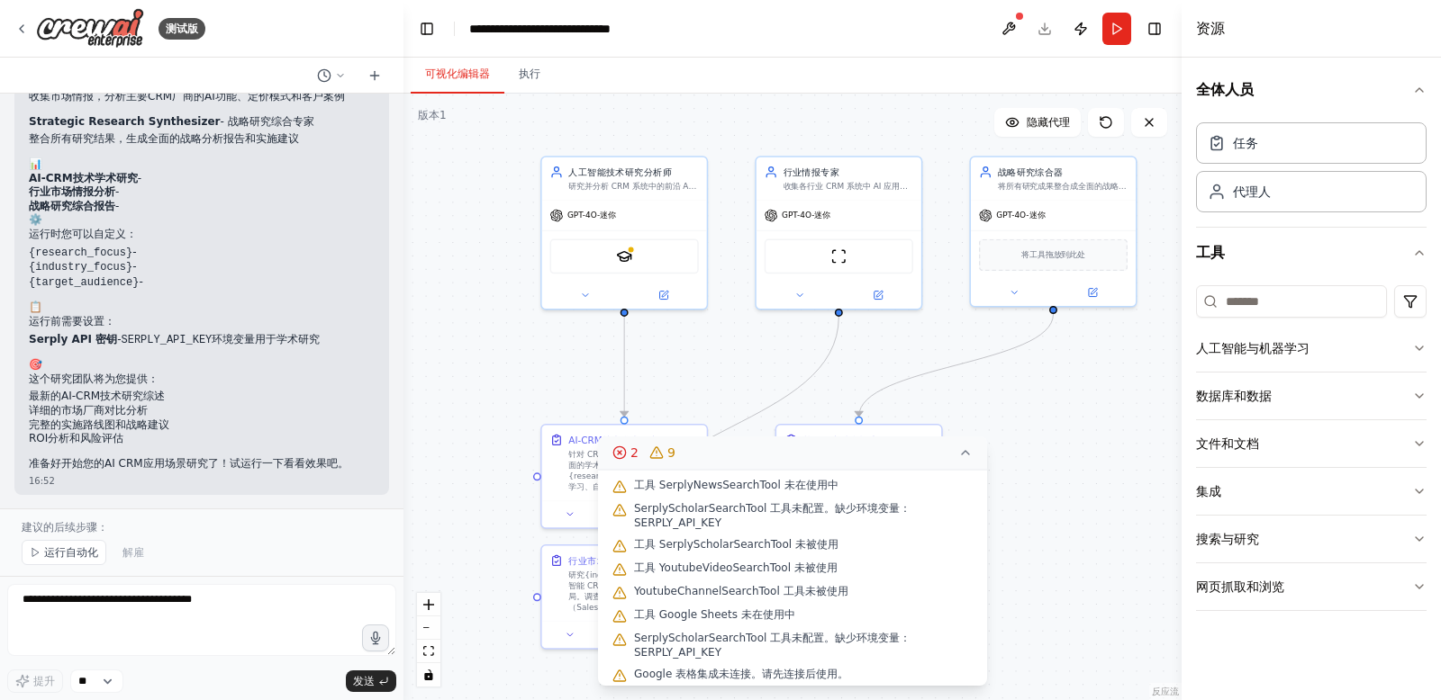
scroll to position [137, 0]
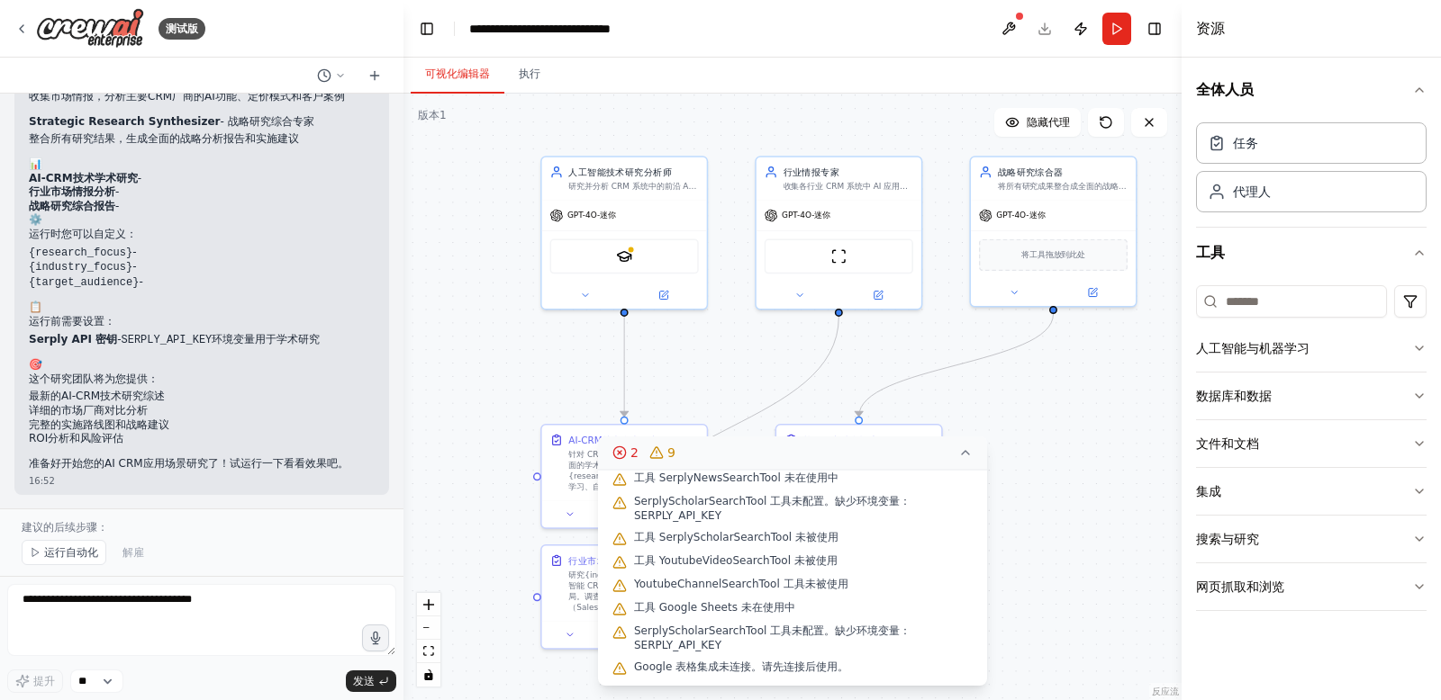
drag, startPoint x: 831, startPoint y: 559, endPoint x: 782, endPoint y: 560, distance: 49.5
click at [830, 559] on div "工具 YoutubeVideoSearchTool 未被使用" at bounding box center [792, 561] width 360 height 23
click at [710, 578] on font "YoutubeChannelSearchTool 工具未被使用" at bounding box center [741, 584] width 214 height 13
click at [695, 602] on font "工具 Google Sheets 未在使用中" at bounding box center [714, 607] width 161 height 13
drag, startPoint x: 695, startPoint y: 602, endPoint x: 791, endPoint y: 603, distance: 95.4
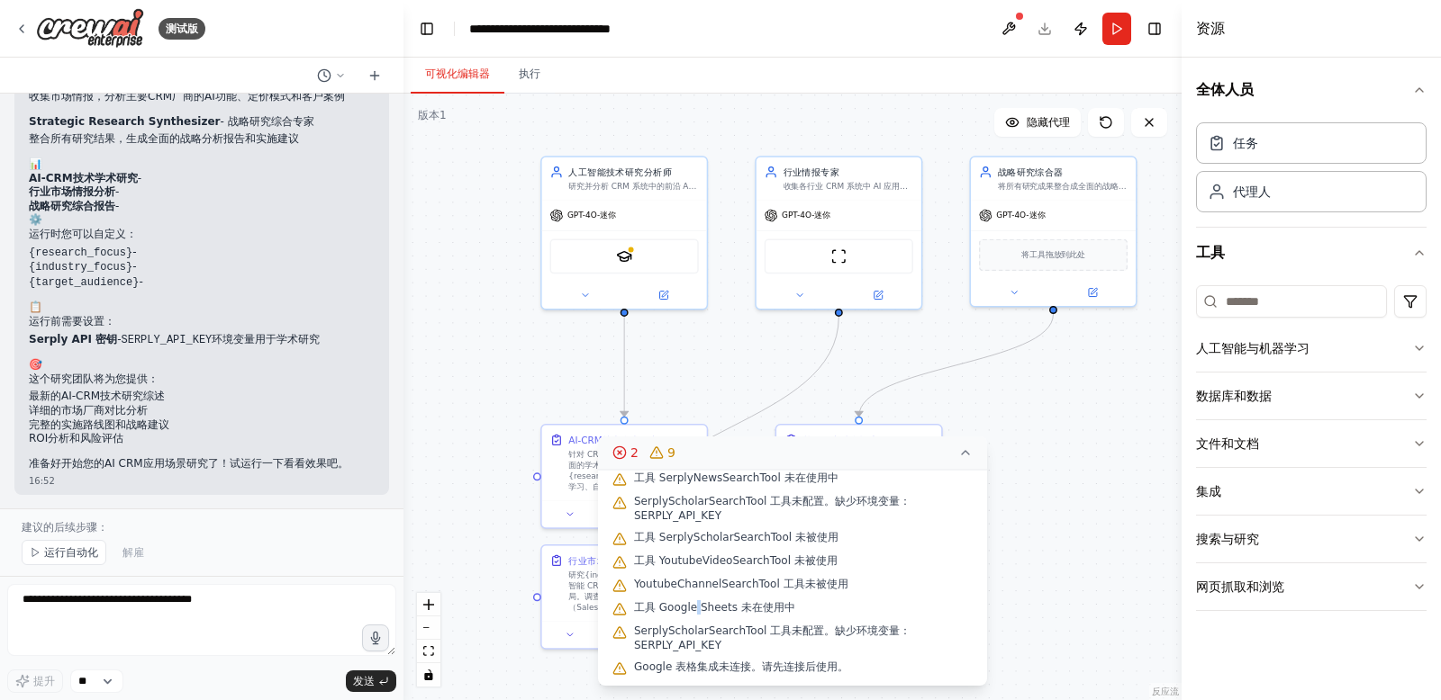
click at [696, 603] on font "工具 Google Sheets 未在使用中" at bounding box center [714, 607] width 161 height 13
click at [809, 602] on div "工具 Google Sheets 未在使用中" at bounding box center [792, 608] width 360 height 23
click at [692, 628] on font "SerplyScholarSearchTool 工具未配置。缺少环境变量：SERPLY_API_KEY" at bounding box center [772, 638] width 276 height 27
click at [693, 628] on font "SerplyScholarSearchTool 工具未配置。缺少环境变量：SERPLY_API_KEY" at bounding box center [772, 638] width 276 height 27
click at [822, 629] on font "SerplyScholarSearchTool 工具未配置。缺少环境变量：SERPLY_API_KEY" at bounding box center [772, 638] width 276 height 27
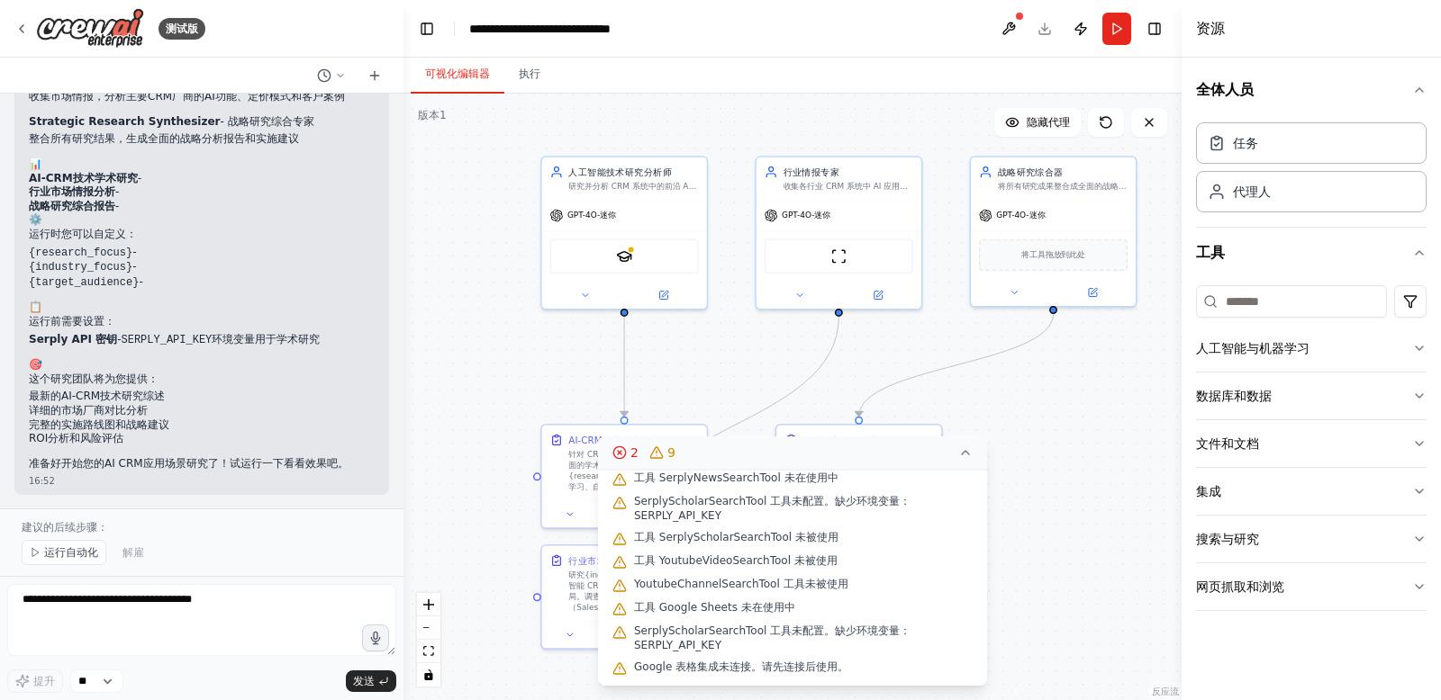
click at [809, 646] on span "SerplyScholarSearchTool 工具未配置。缺少环境变量：SERPLY_API_KEY" at bounding box center [803, 638] width 339 height 29
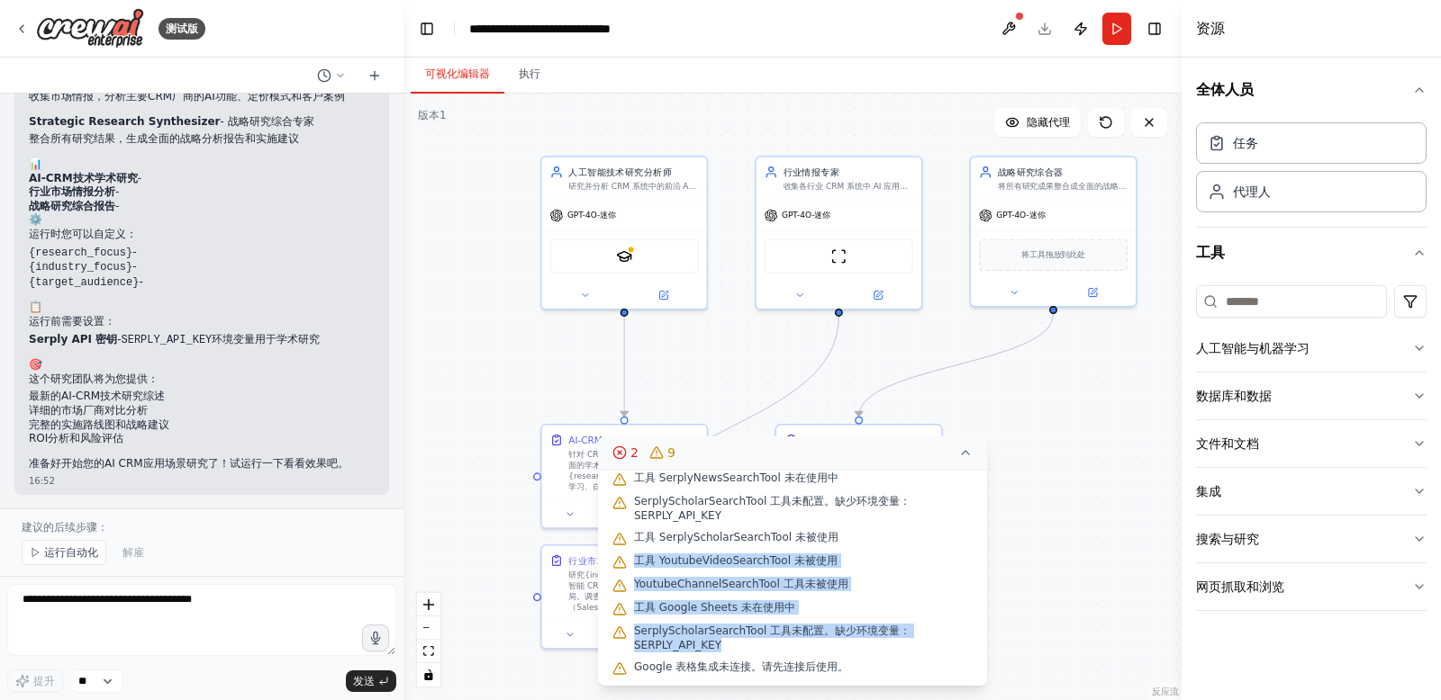
drag, startPoint x: 813, startPoint y: 647, endPoint x: 692, endPoint y: 545, distance: 158.4
click at [692, 545] on div "发现的问题 YoutubeVideoSearchTool 工具需要嵌入配置 YoutubeChannelSearchTool 工具需要嵌入配置 SerplyN…" at bounding box center [792, 578] width 389 height 216
drag, startPoint x: 863, startPoint y: 580, endPoint x: 792, endPoint y: 630, distance: 87.2
click at [863, 580] on div "YoutubeChannelSearchTool 工具未被使用" at bounding box center [792, 585] width 360 height 23
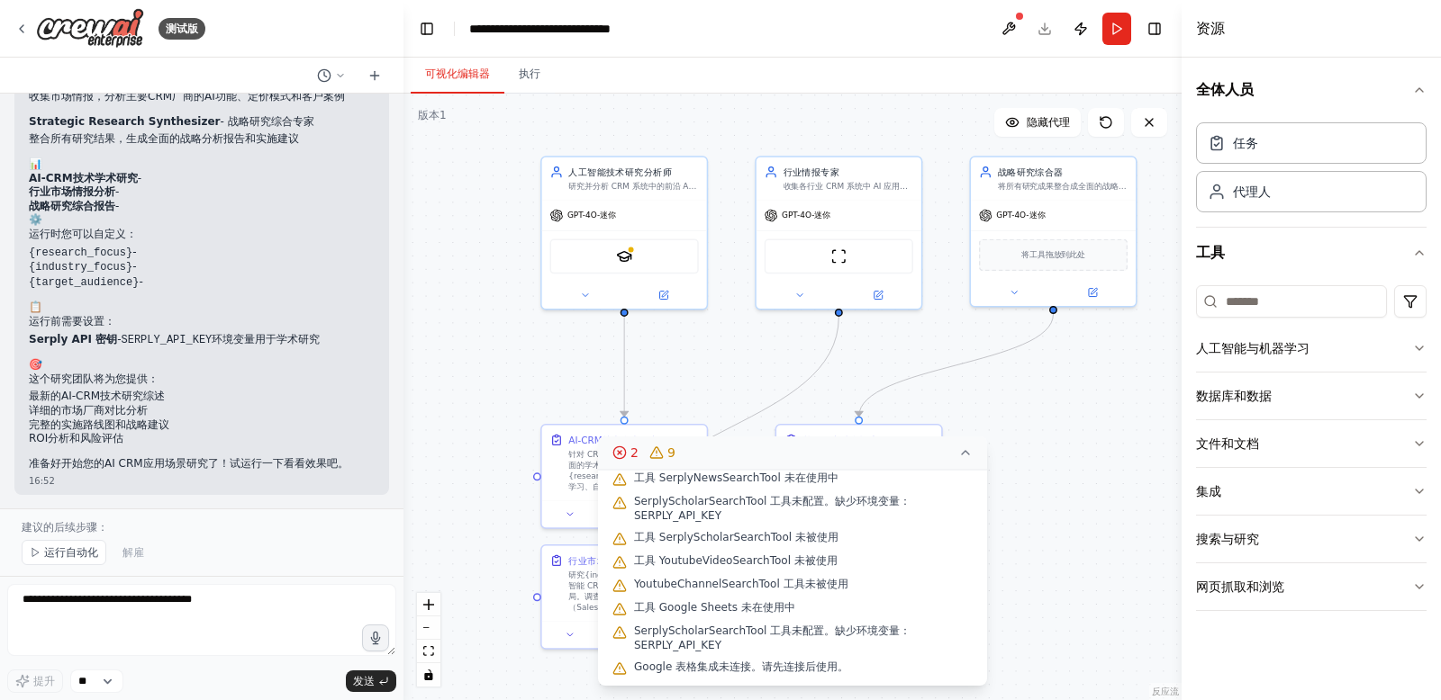
click at [829, 651] on span "SerplyScholarSearchTool 工具未配置。缺少环境变量：SERPLY_API_KEY" at bounding box center [803, 638] width 339 height 29
click at [858, 568] on div "工具 YoutubeVideoSearchTool 未被使用" at bounding box center [792, 561] width 360 height 23
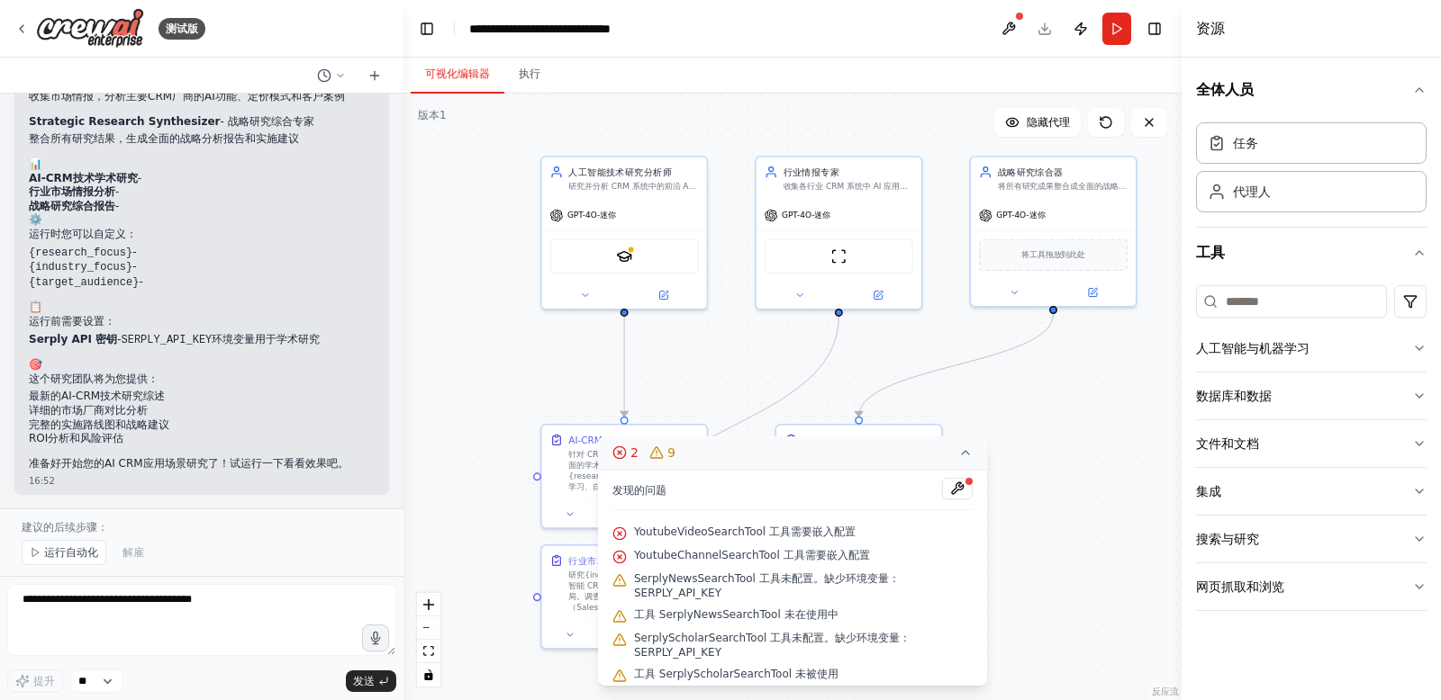
drag, startPoint x: 966, startPoint y: 453, endPoint x: 982, endPoint y: 455, distance: 16.3
click at [966, 453] on icon at bounding box center [965, 453] width 14 height 14
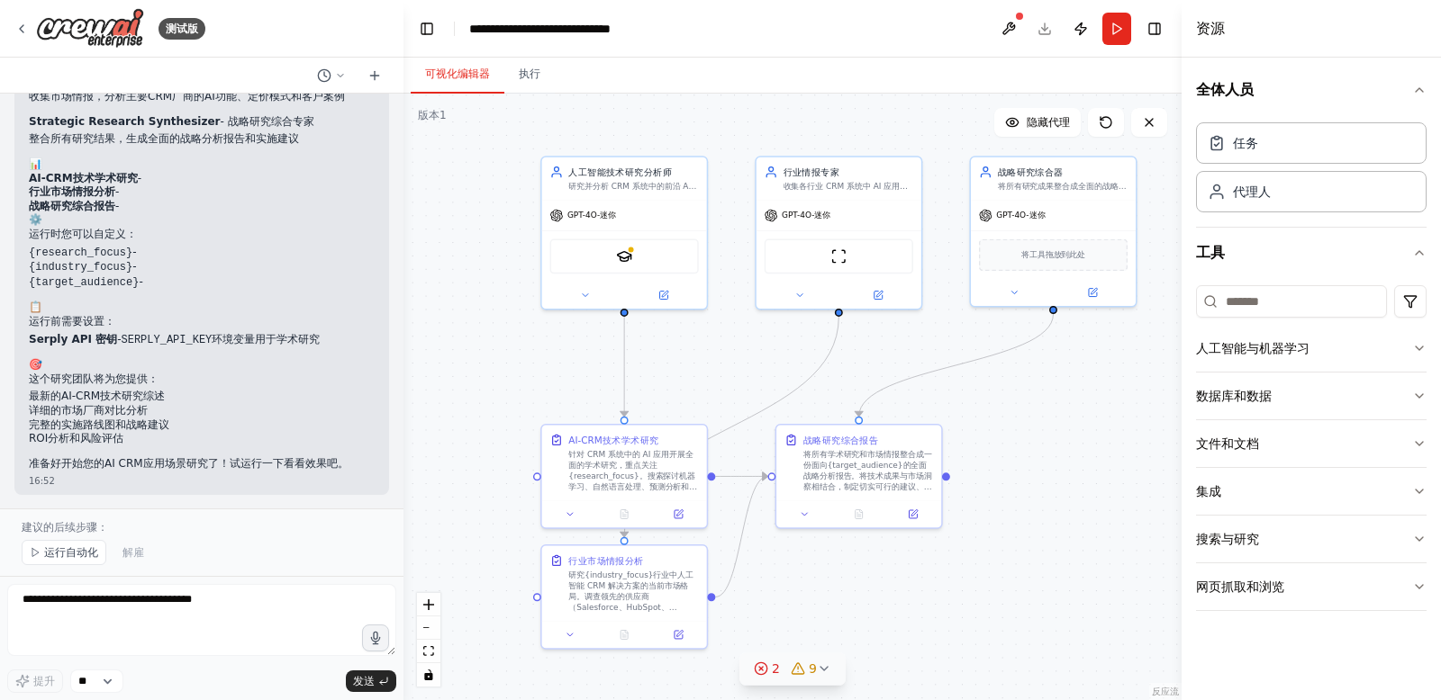
click at [817, 669] on icon at bounding box center [824, 669] width 14 height 14
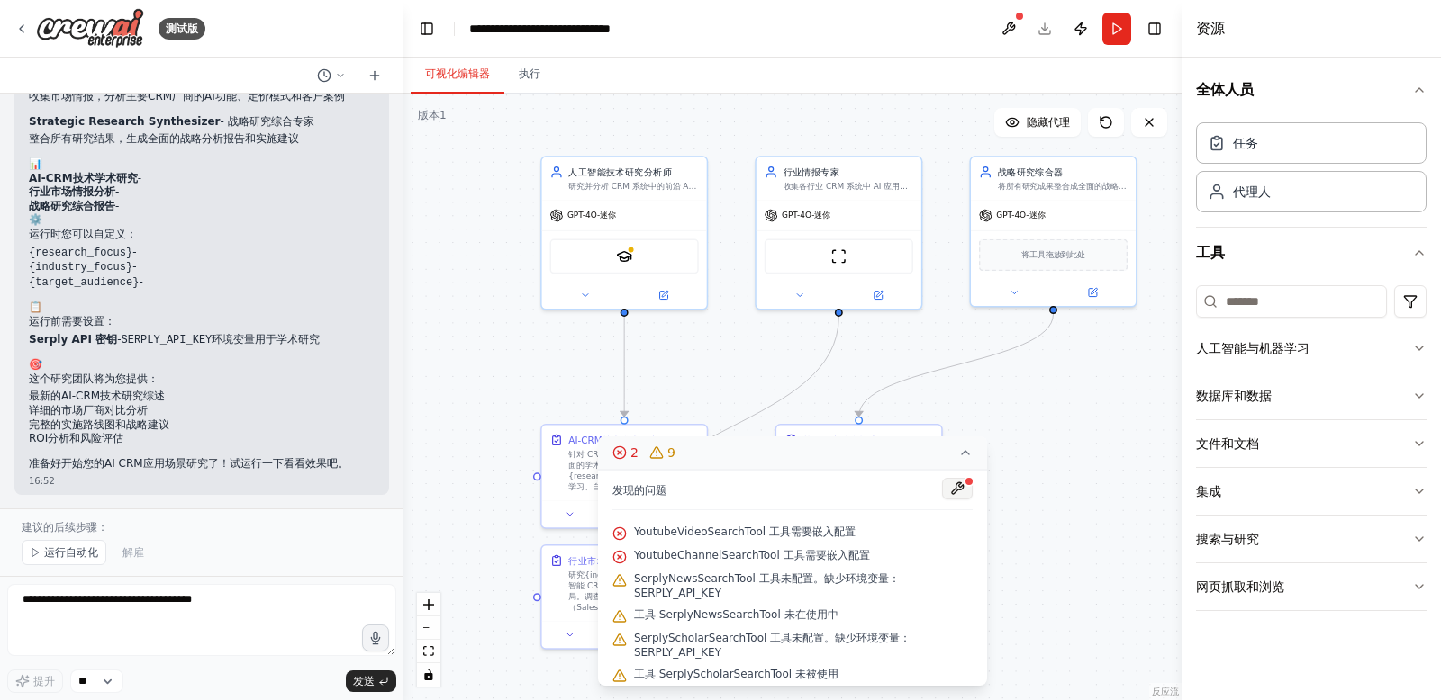
click at [956, 490] on button at bounding box center [957, 489] width 31 height 22
click at [957, 486] on div at bounding box center [957, 490] width 31 height 24
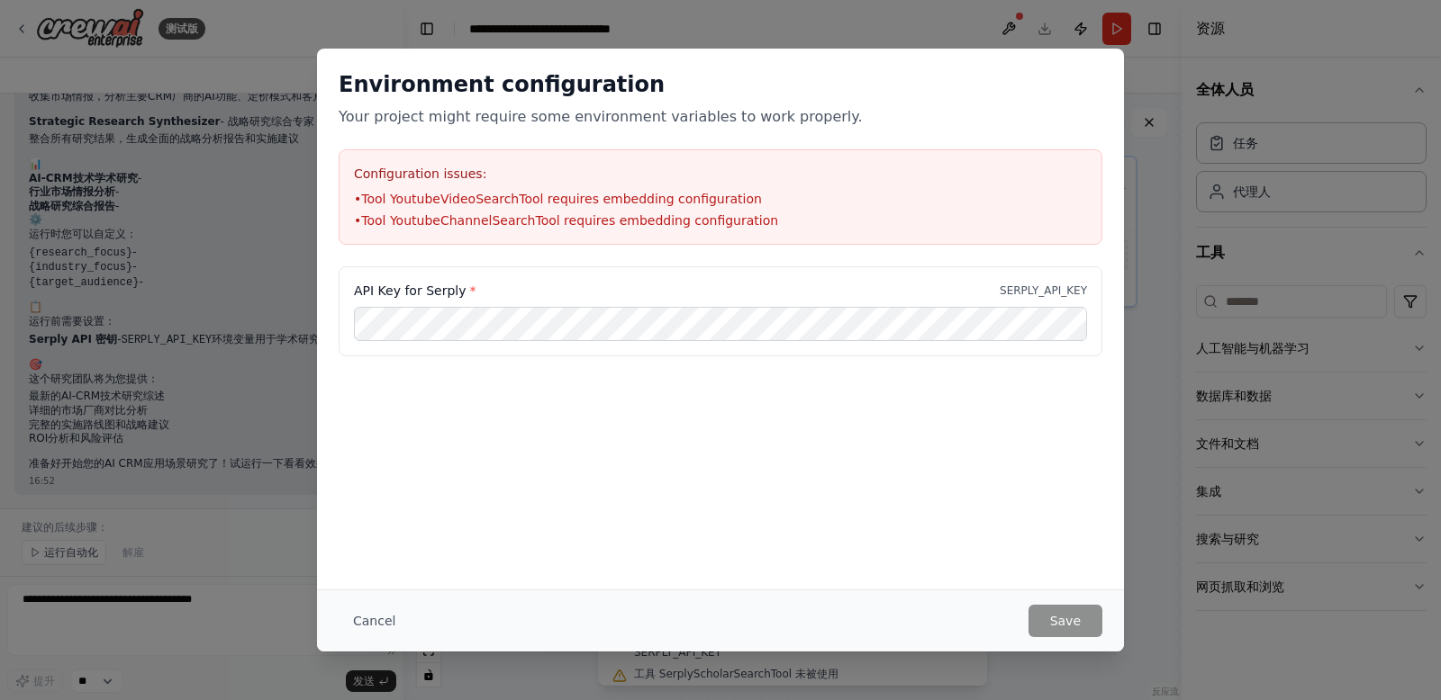
click at [956, 486] on div "Environment configuration Your project might require some environment variables…" at bounding box center [720, 319] width 807 height 541
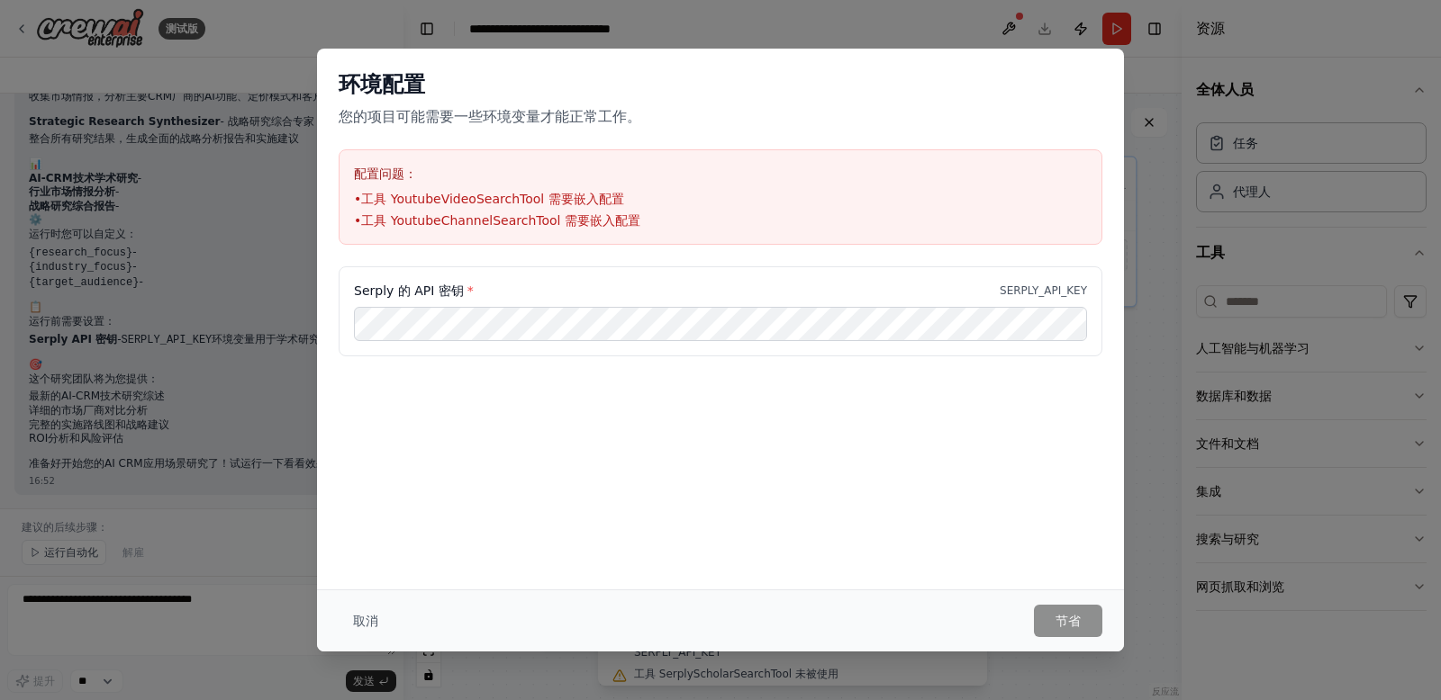
click at [387, 114] on font "您的项目可能需要一些环境变量才能正常工作。" at bounding box center [490, 116] width 303 height 17
drag, startPoint x: 356, startPoint y: 116, endPoint x: 652, endPoint y: 117, distance: 296.2
click at [652, 117] on p "您的项目可能需要一些环境变量才能正常工作。" at bounding box center [721, 117] width 764 height 22
click at [556, 115] on font "您的项目可能需要一些环境变量才能正常工作。" at bounding box center [490, 116] width 303 height 17
drag, startPoint x: 619, startPoint y: 115, endPoint x: 378, endPoint y: 120, distance: 241.3
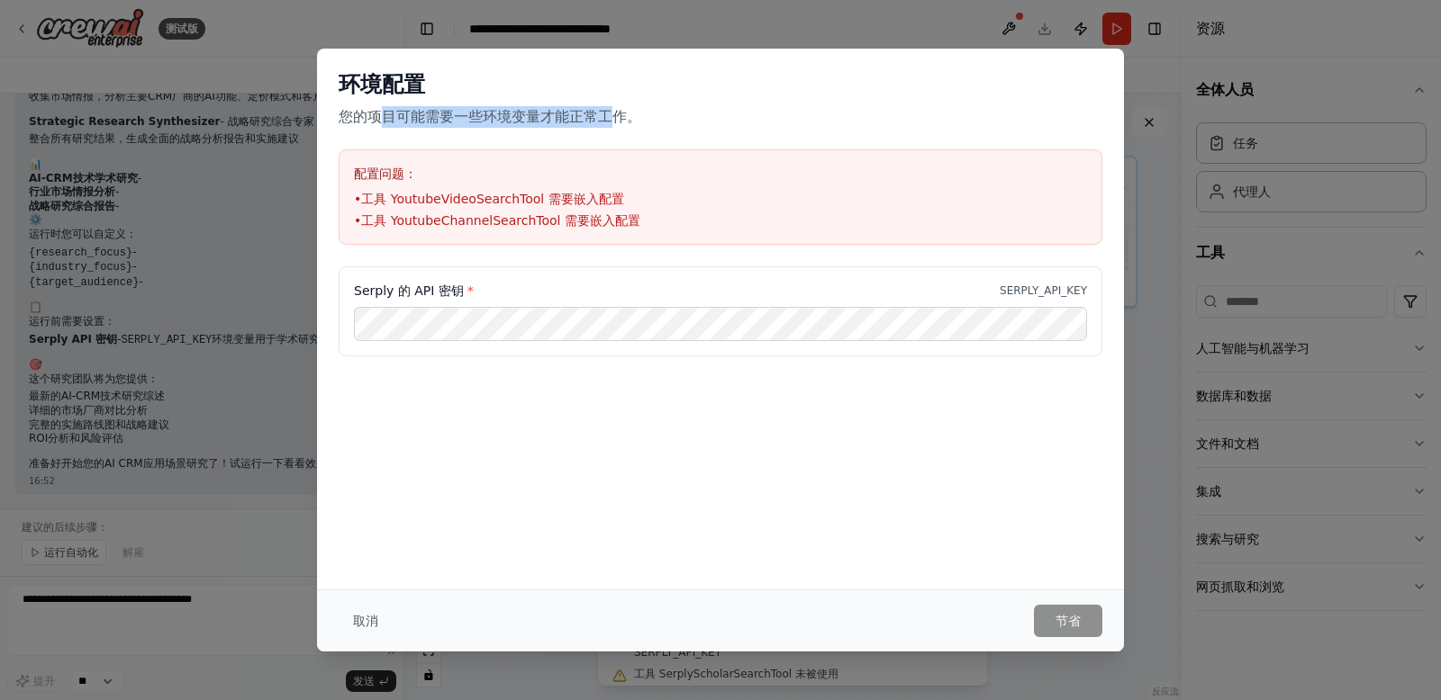
click at [378, 120] on font "您的项目可能需要一些环境变量才能正常工作。" at bounding box center [490, 116] width 303 height 17
click at [597, 120] on font "您的项目可能需要一些环境变量才能正常工作。" at bounding box center [490, 116] width 303 height 17
click at [419, 197] on font "工具 YoutubeVideoSearchTool 需要嵌入配置" at bounding box center [492, 199] width 262 height 14
click at [539, 206] on li "• 工具 YoutubeVideoSearchTool 需要嵌入配置" at bounding box center [720, 199] width 733 height 18
click at [426, 202] on font "工具 YoutubeVideoSearchTool 需要嵌入配置" at bounding box center [492, 199] width 262 height 14
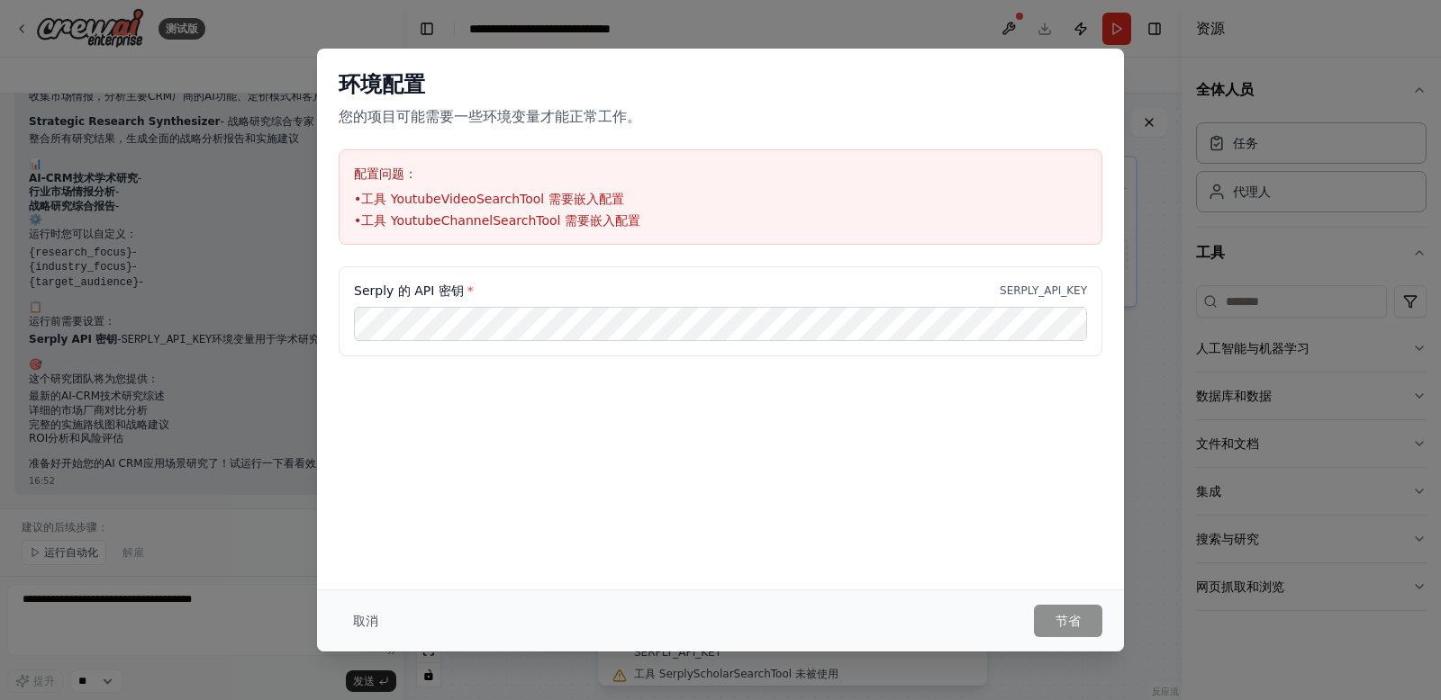
click at [402, 225] on font "工具 YoutubeChannelSearchTool 需要嵌入配置" at bounding box center [500, 220] width 279 height 14
drag, startPoint x: 510, startPoint y: 218, endPoint x: 604, endPoint y: 217, distance: 94.5
click at [604, 217] on font "工具 YoutubeChannelSearchTool 需要嵌入配置" at bounding box center [500, 220] width 279 height 14
click at [662, 212] on li "• 工具 YoutubeChannelSearchTool 需要嵌入配置" at bounding box center [720, 221] width 733 height 18
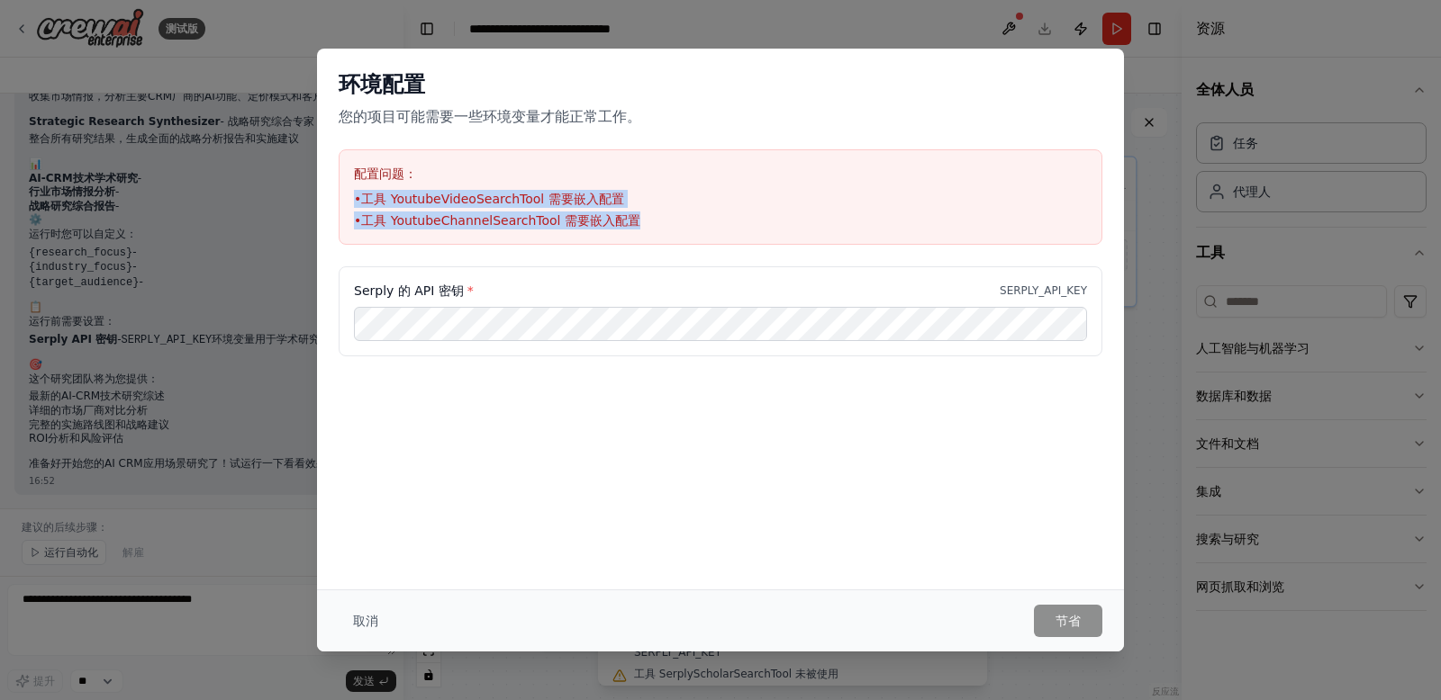
drag, startPoint x: 635, startPoint y: 220, endPoint x: 346, endPoint y: 194, distance: 290.1
click at [346, 194] on div "配置问题： • 工具 YoutubeVideoSearchTool 需要嵌入配置 • 工具 YoutubeChannelSearchTool 需要嵌入配置" at bounding box center [721, 196] width 764 height 95
click at [635, 199] on li "• 工具 YoutubeVideoSearchTool 需要嵌入配置" at bounding box center [720, 199] width 733 height 18
drag, startPoint x: 621, startPoint y: 216, endPoint x: 330, endPoint y: 203, distance: 291.1
click at [330, 203] on div "环境配置 您的项目可能需要一些环境变量才能正常工作。 配置问题： • 工具 YoutubeVideoSearchTool 需要嵌入配置 • 工具 Youtub…" at bounding box center [720, 158] width 807 height 218
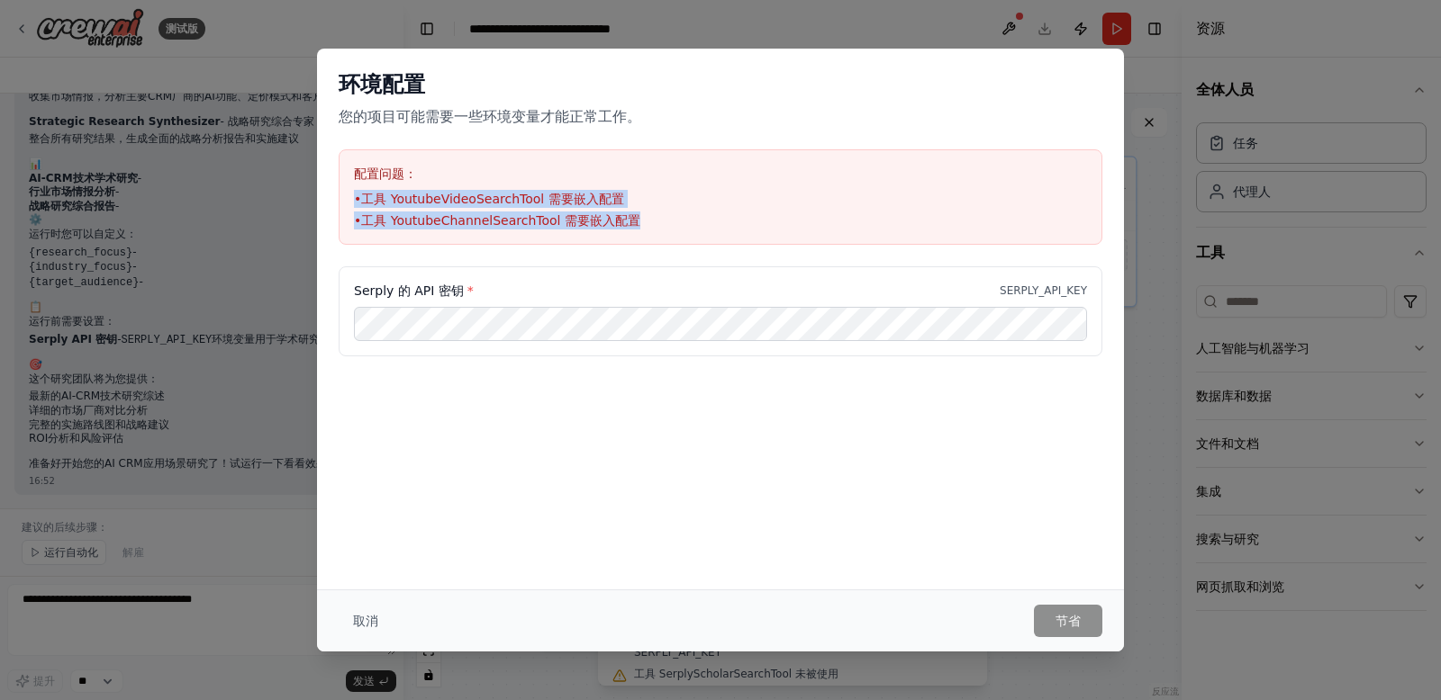
click at [576, 209] on ul "• 工具 YoutubeVideoSearchTool 需要嵌入配置 • 工具 YoutubeChannelSearchTool 需要嵌入配置" at bounding box center [720, 210] width 733 height 40
drag, startPoint x: 628, startPoint y: 222, endPoint x: 359, endPoint y: 195, distance: 269.7
click at [359, 195] on ul "• 工具 YoutubeVideoSearchTool 需要嵌入配置 • 工具 YoutubeChannelSearchTool 需要嵌入配置" at bounding box center [720, 210] width 733 height 40
click at [618, 206] on li "• 工具 YoutubeVideoSearchTool 需要嵌入配置" at bounding box center [720, 199] width 733 height 18
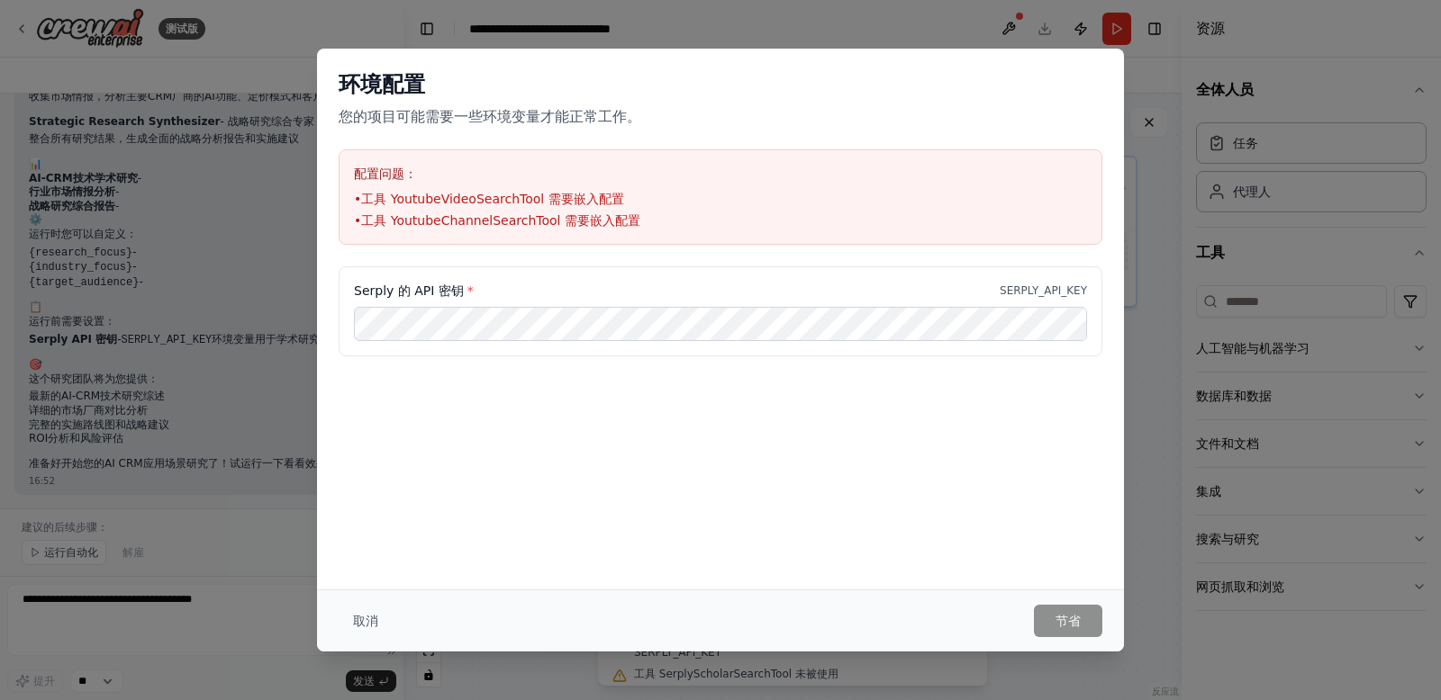
drag, startPoint x: 897, startPoint y: 453, endPoint x: 1003, endPoint y: 342, distance: 153.5
click at [899, 451] on div "环境配置 您的项目可能需要一些环境变量才能正常工作。 配置问题： • 工具 YoutubeVideoSearchTool 需要嵌入配置 • 工具 Youtub…" at bounding box center [720, 319] width 807 height 541
click at [1048, 287] on font "SERPLY_API_KEY" at bounding box center [1042, 291] width 87 height 13
click at [899, 295] on div "Serply 的 API 密钥 * SERPLY_API_KEY" at bounding box center [720, 291] width 733 height 18
drag, startPoint x: 870, startPoint y: 387, endPoint x: 1024, endPoint y: 267, distance: 195.6
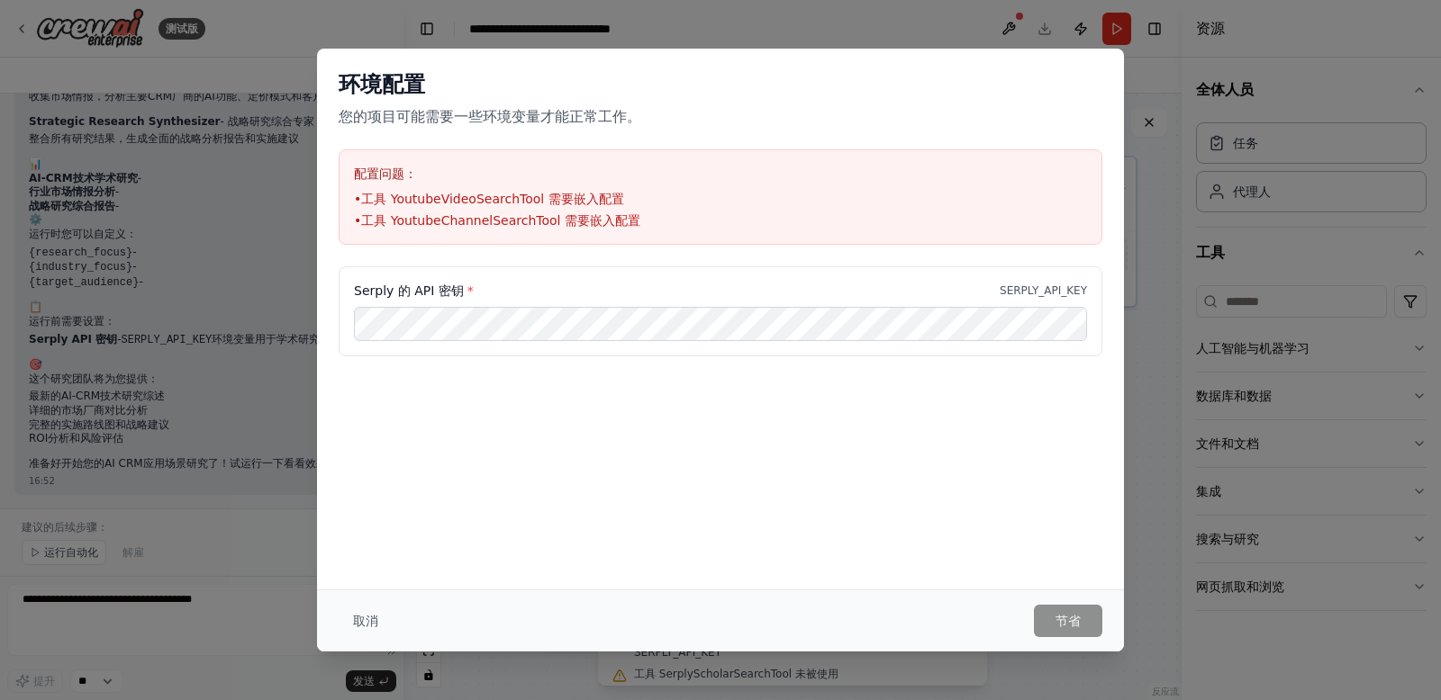
click at [875, 380] on div "Serply 的 API 密钥 * SERPLY_API_KEY" at bounding box center [720, 357] width 807 height 180
click at [1155, 252] on div "环境配置 您的项目可能需要一些环境变量才能正常工作。 配置问题： • 工具 YoutubeVideoSearchTool 需要嵌入配置 • 工具 Youtub…" at bounding box center [720, 350] width 1441 height 700
click at [358, 617] on font "取消" at bounding box center [365, 621] width 25 height 14
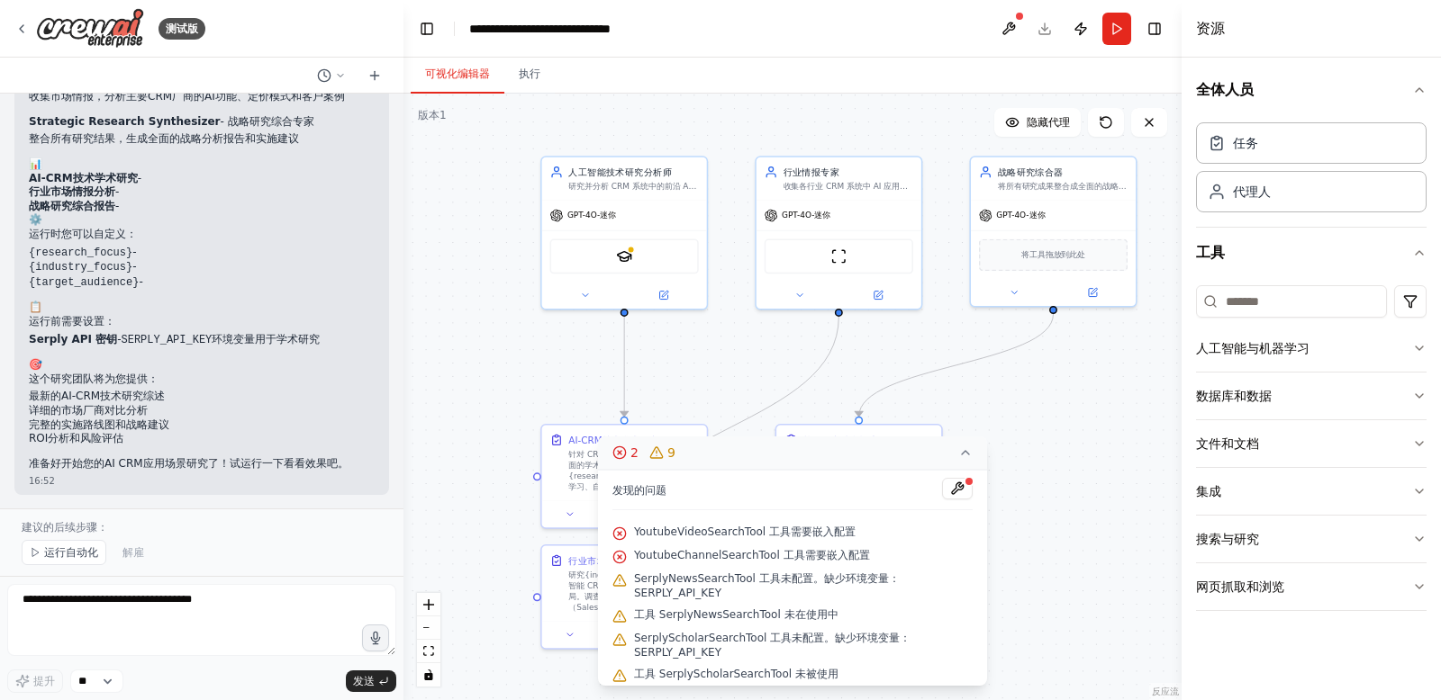
click at [1044, 480] on div ".deletable-edge-delete-btn { width: 20px; height: 20px; border: 0px solid #ffff…" at bounding box center [792, 397] width 778 height 607
click at [960, 493] on button at bounding box center [957, 489] width 31 height 22
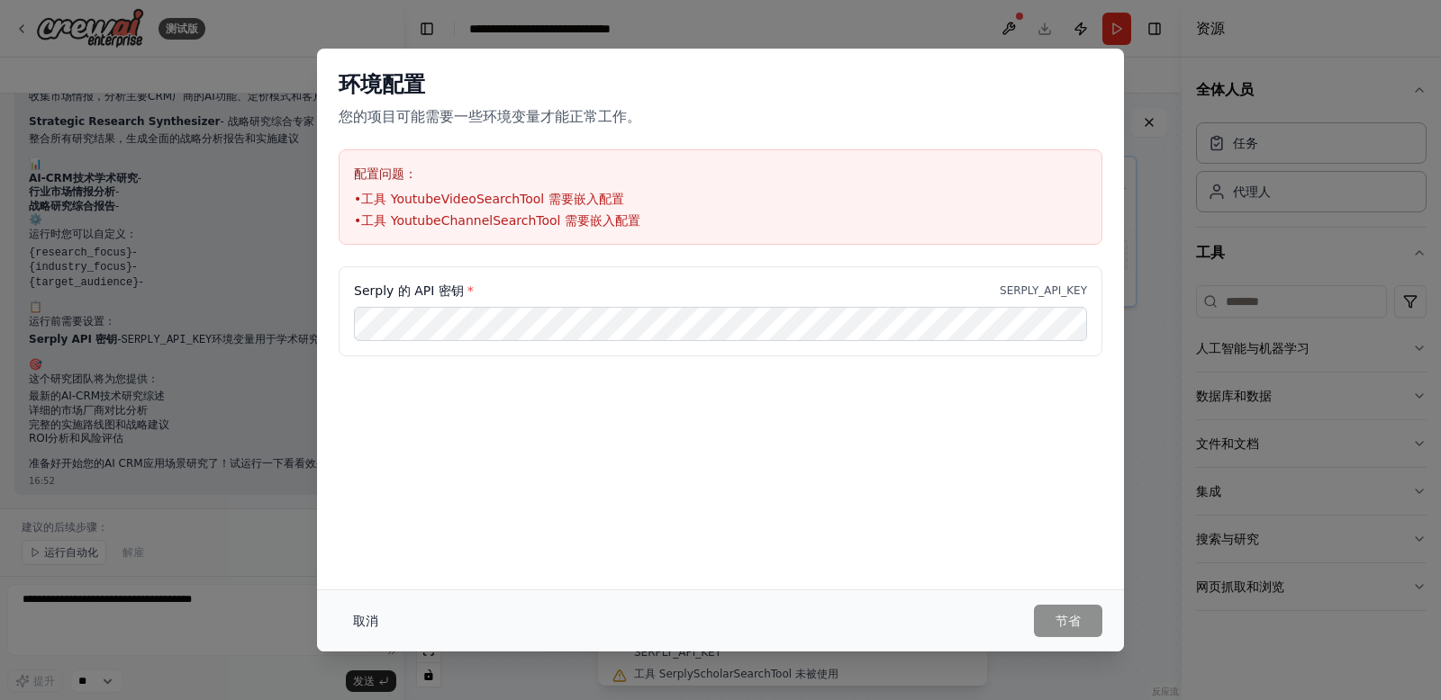
click at [357, 620] on font "取消" at bounding box center [365, 621] width 25 height 14
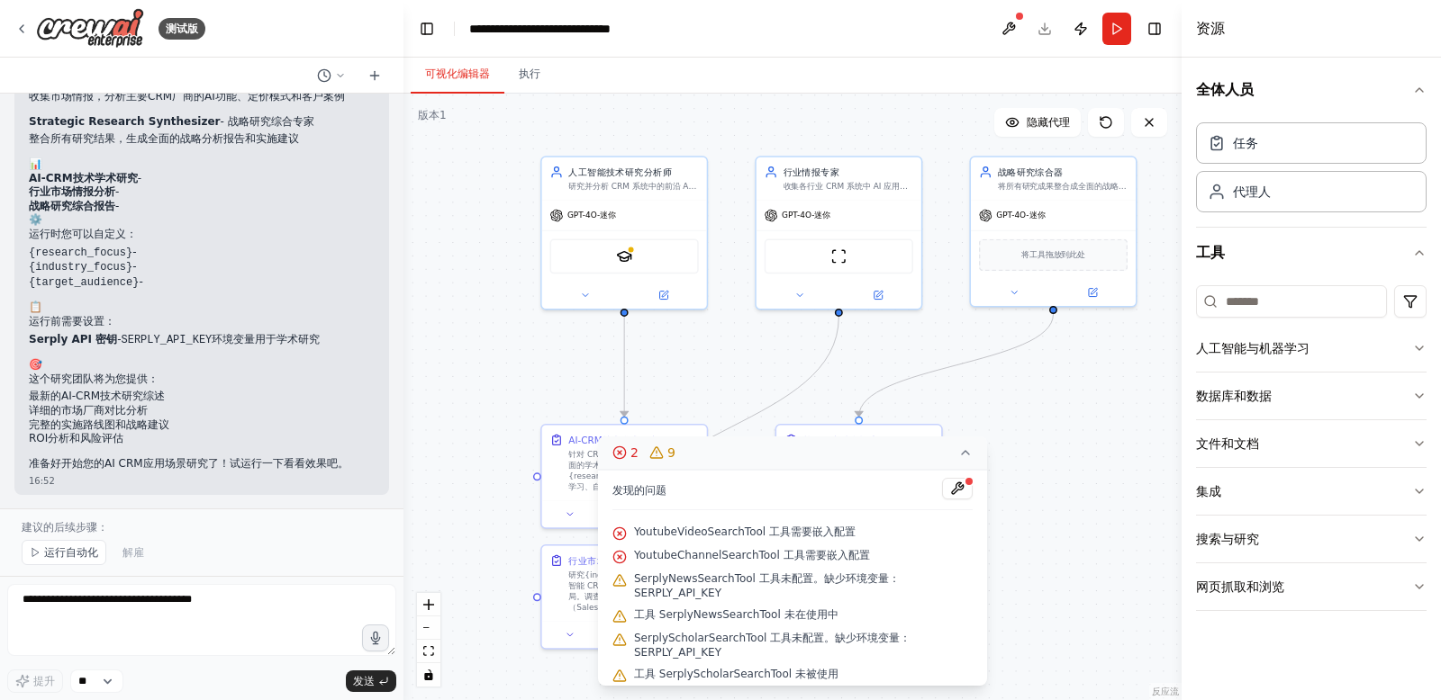
click at [710, 368] on div ".deletable-edge-delete-btn { width: 20px; height: 20px; border: 0px solid #ffff…" at bounding box center [792, 397] width 778 height 607
click at [969, 447] on icon at bounding box center [965, 453] width 14 height 14
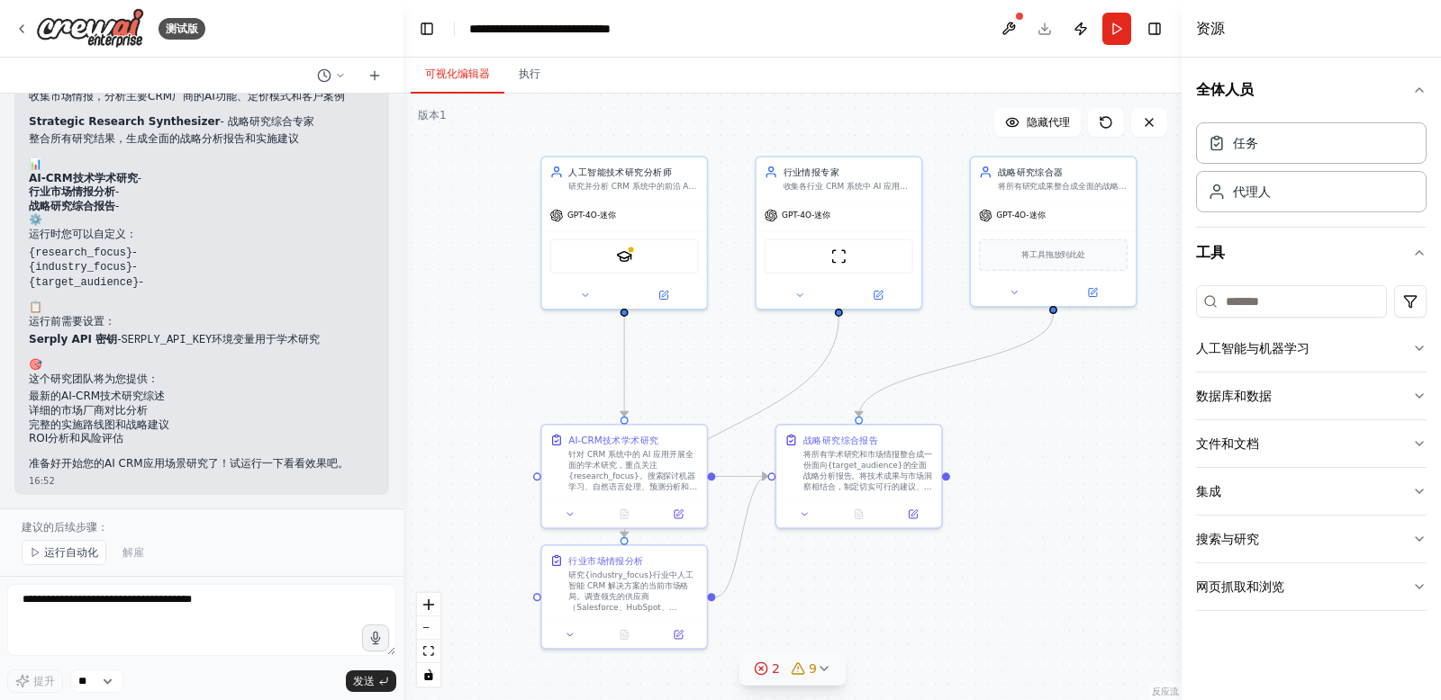
click at [1008, 453] on div ".deletable-edge-delete-btn { width: 20px; height: 20px; border: 0px solid #ffff…" at bounding box center [792, 397] width 778 height 607
